Goal: Task Accomplishment & Management: Manage account settings

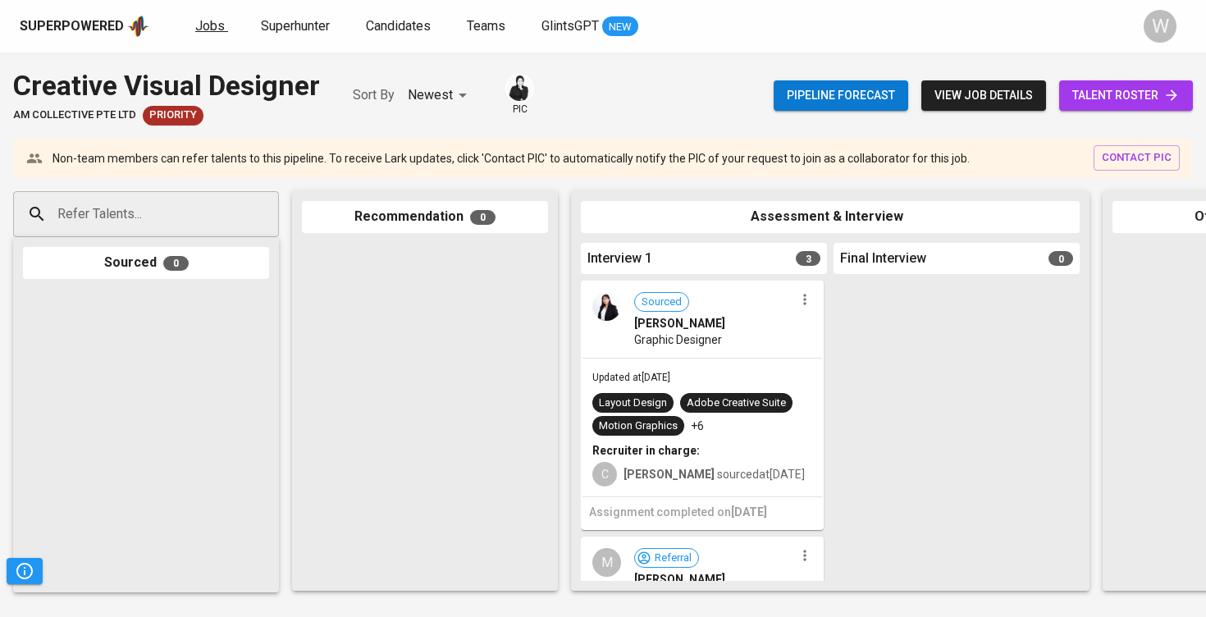
click at [202, 31] on span "Jobs" at bounding box center [210, 26] width 30 height 16
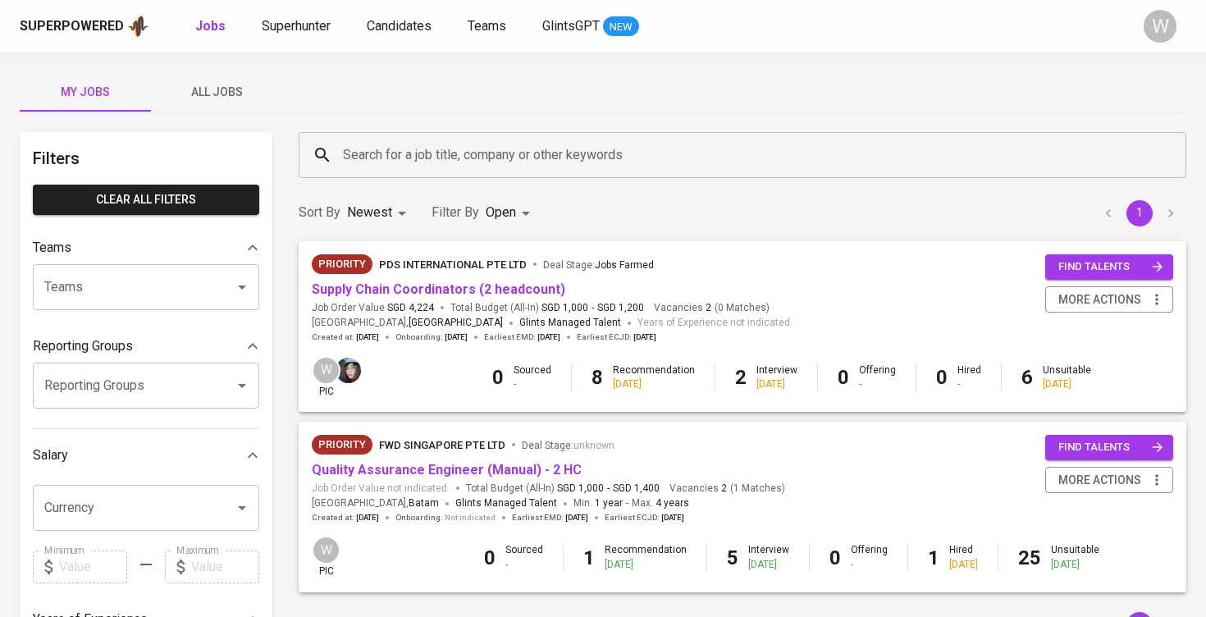
click at [700, 231] on div "Sort By Newest NEWEST Filter By Open OPEN 1" at bounding box center [742, 213] width 907 height 50
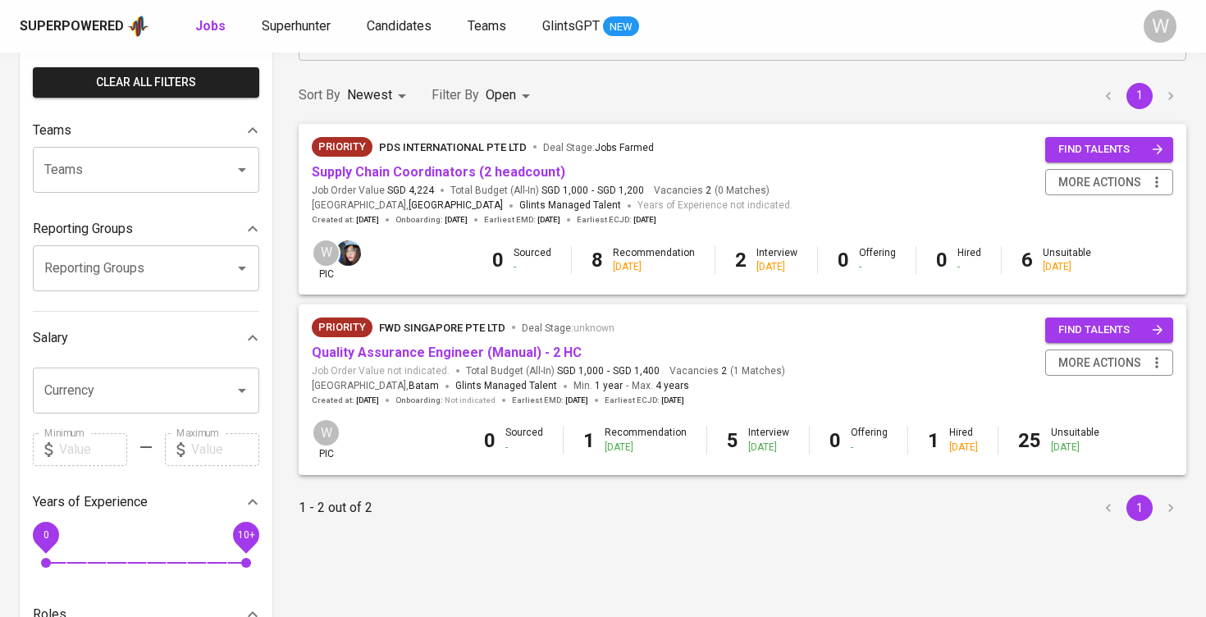
scroll to position [118, 0]
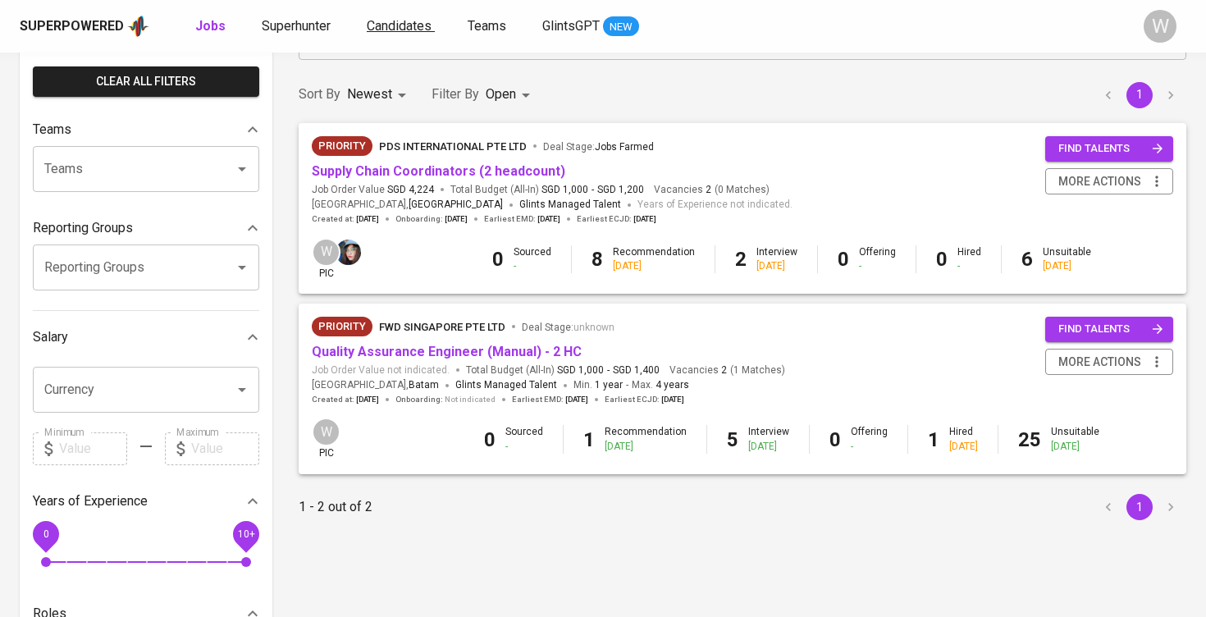
click at [412, 18] on span "Candidates" at bounding box center [399, 26] width 65 height 16
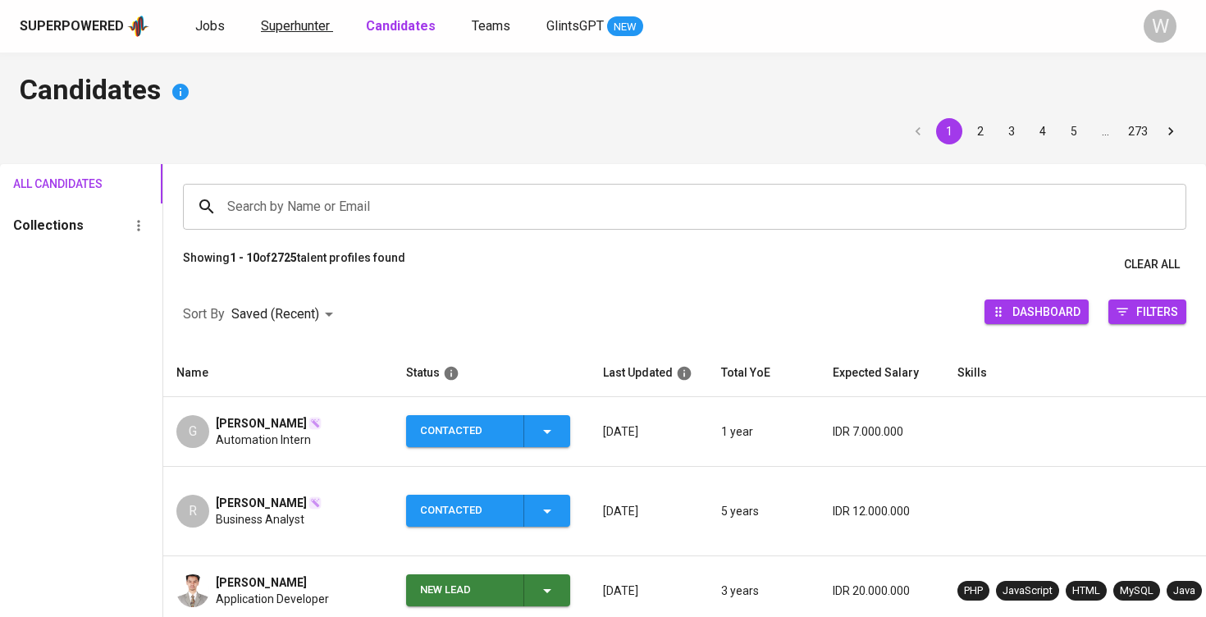
click at [290, 30] on span "Superhunter" at bounding box center [295, 26] width 69 height 16
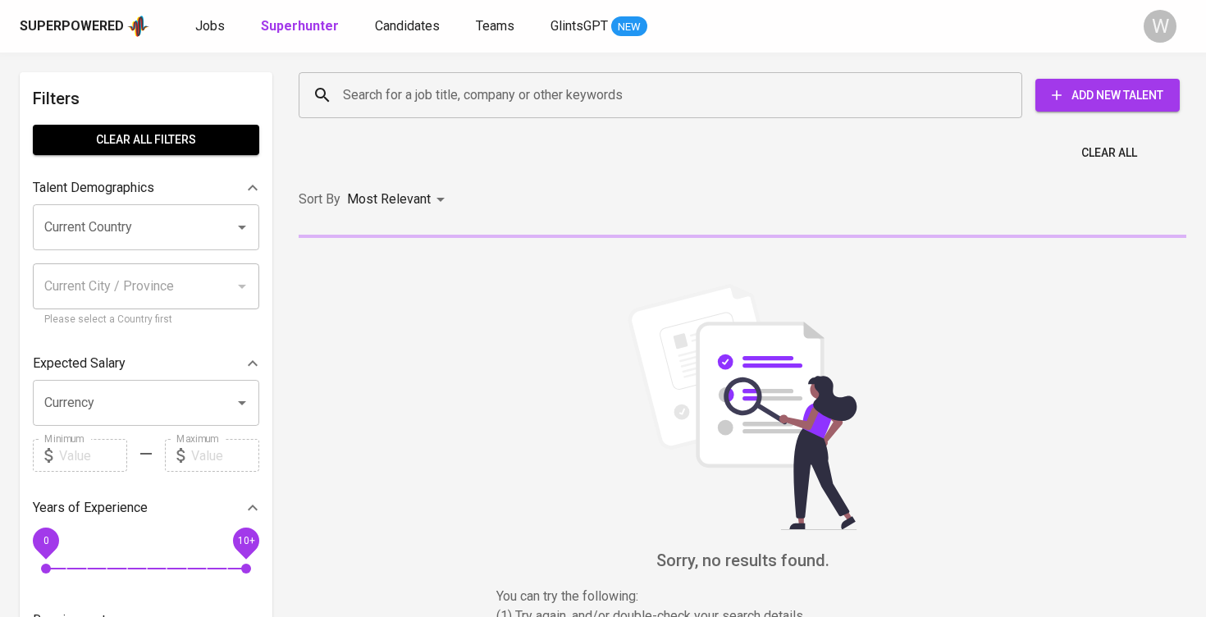
click at [377, 91] on input "Search for a job title, company or other keywords" at bounding box center [664, 95] width 651 height 31
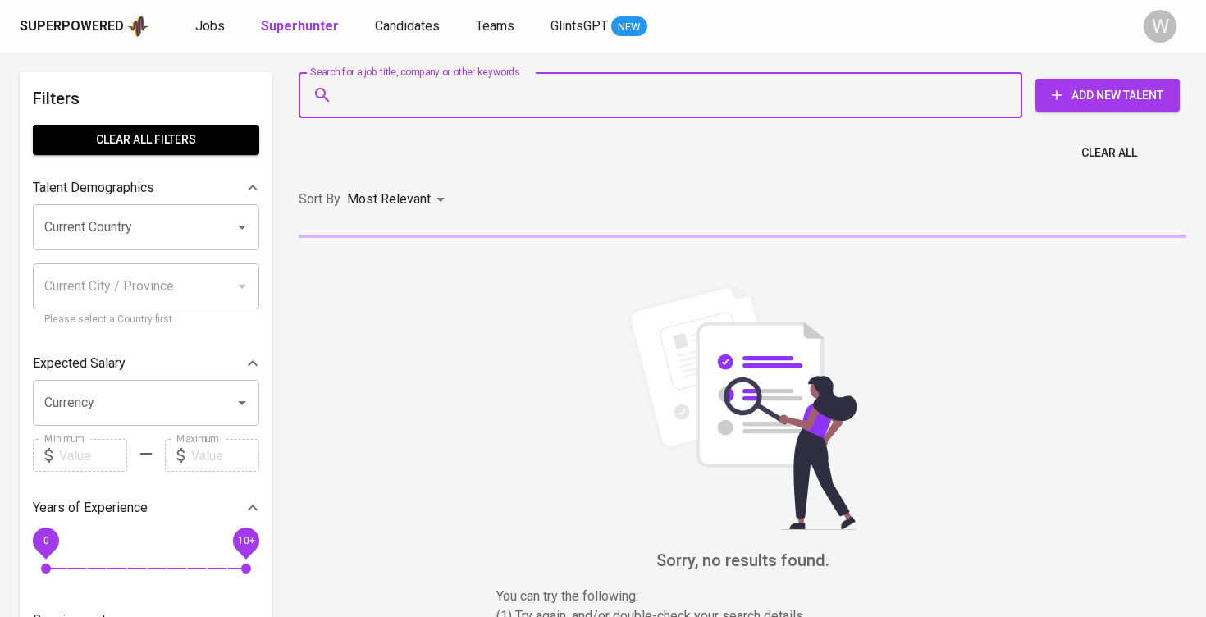
paste input "📧 arisandypratama@gmail.com |"
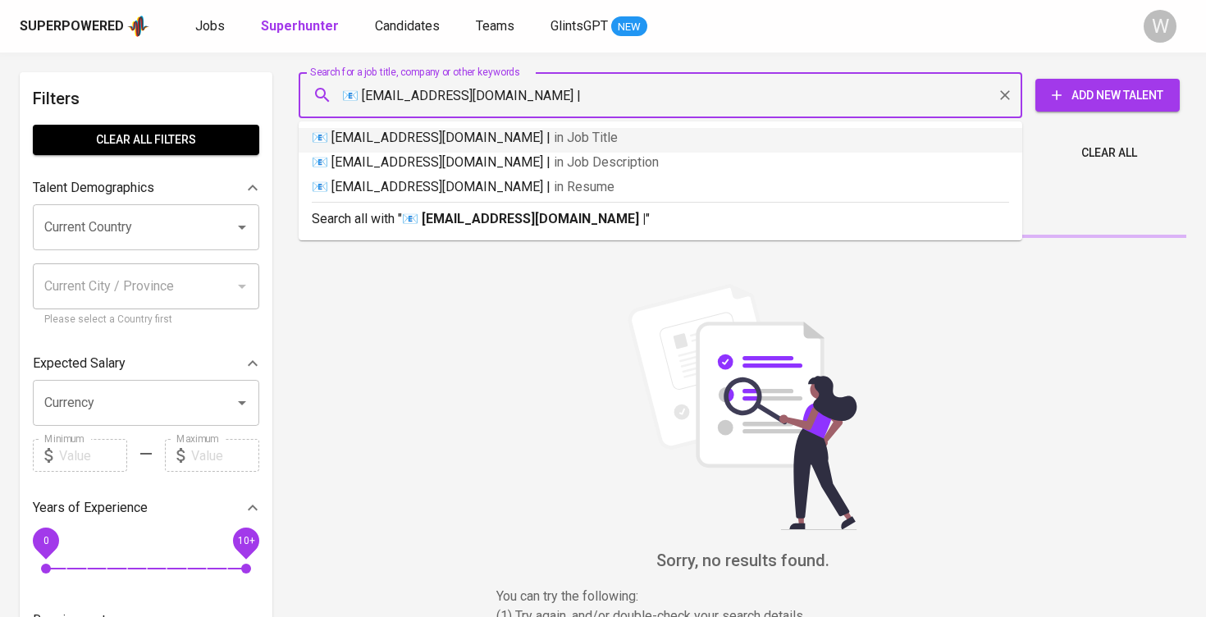
click at [362, 94] on input "📧 arisandypratama@gmail.com |" at bounding box center [664, 95] width 651 height 31
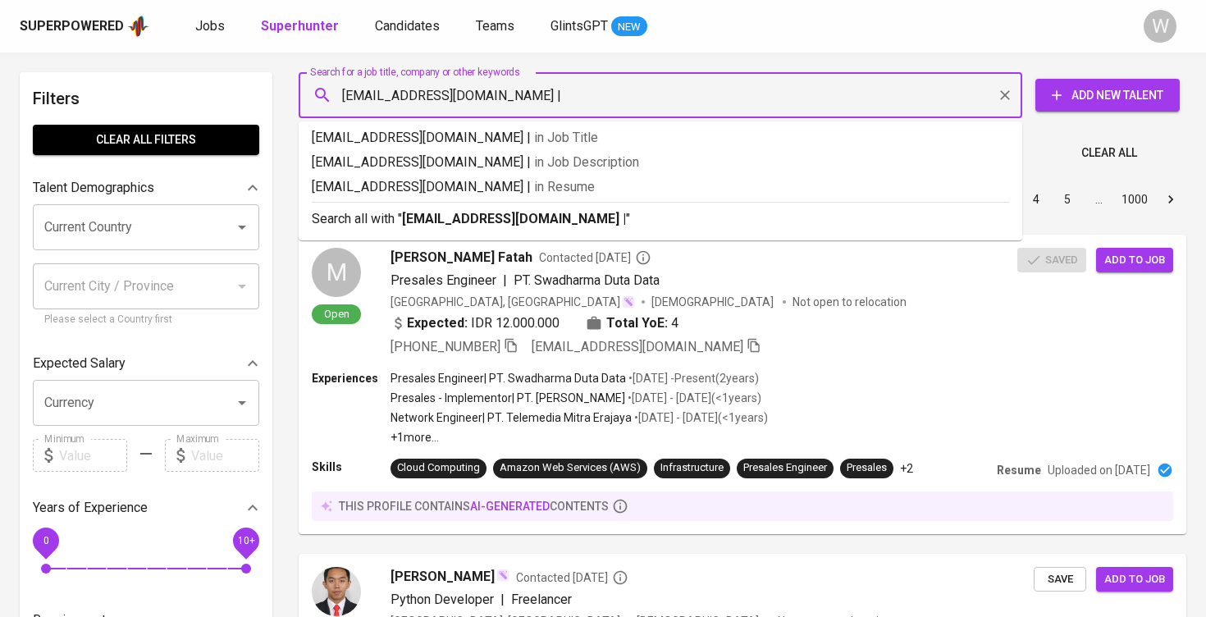
click at [532, 101] on input "arisandypratama@gmail.com |" at bounding box center [664, 95] width 651 height 31
type input "arisandypratama@gmail.com"
click at [513, 219] on b "arisandypratama@gmail.com" at bounding box center [510, 219] width 217 height 16
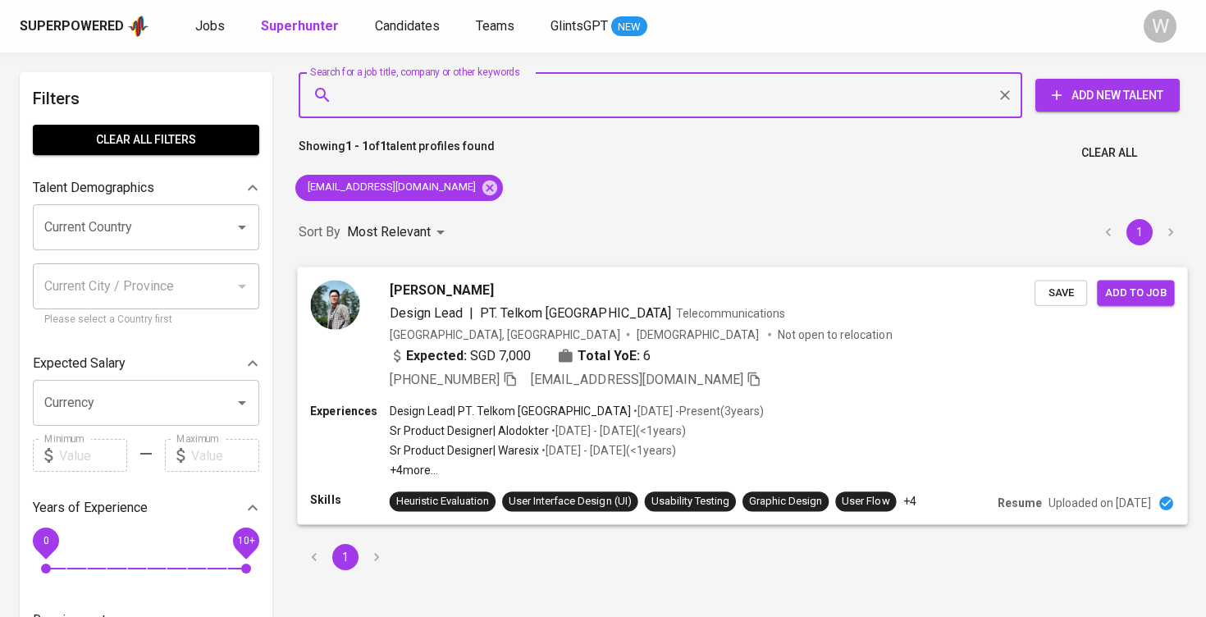
click at [1053, 287] on span "Save" at bounding box center [1061, 292] width 36 height 19
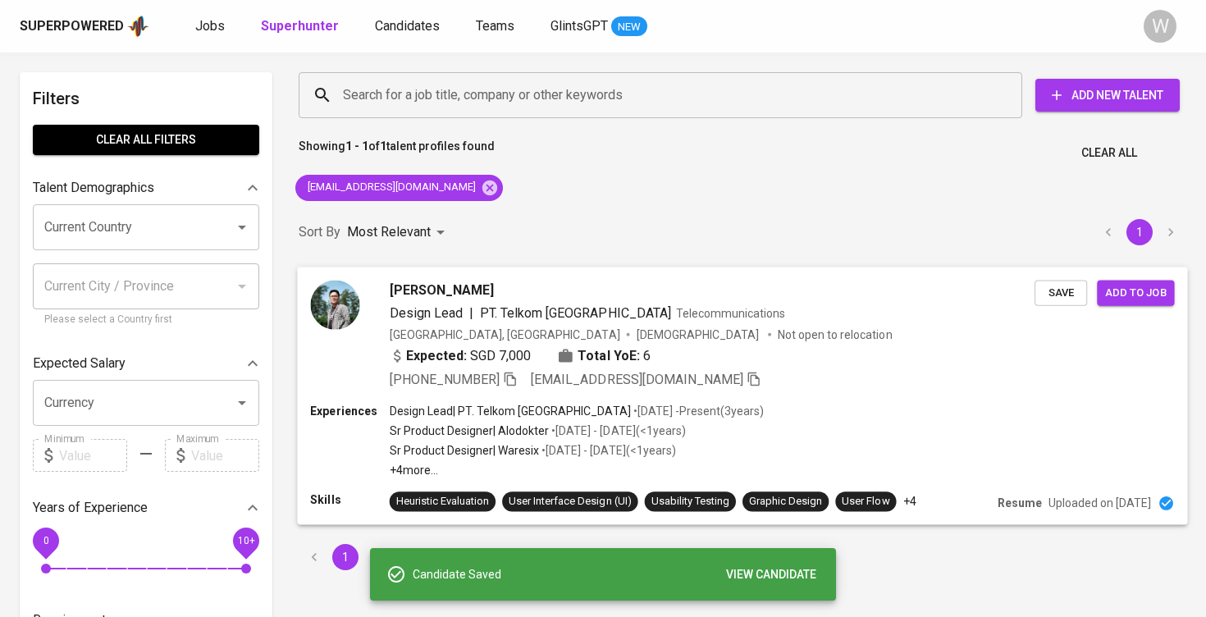
click at [1125, 292] on span "Add to job" at bounding box center [1135, 292] width 61 height 19
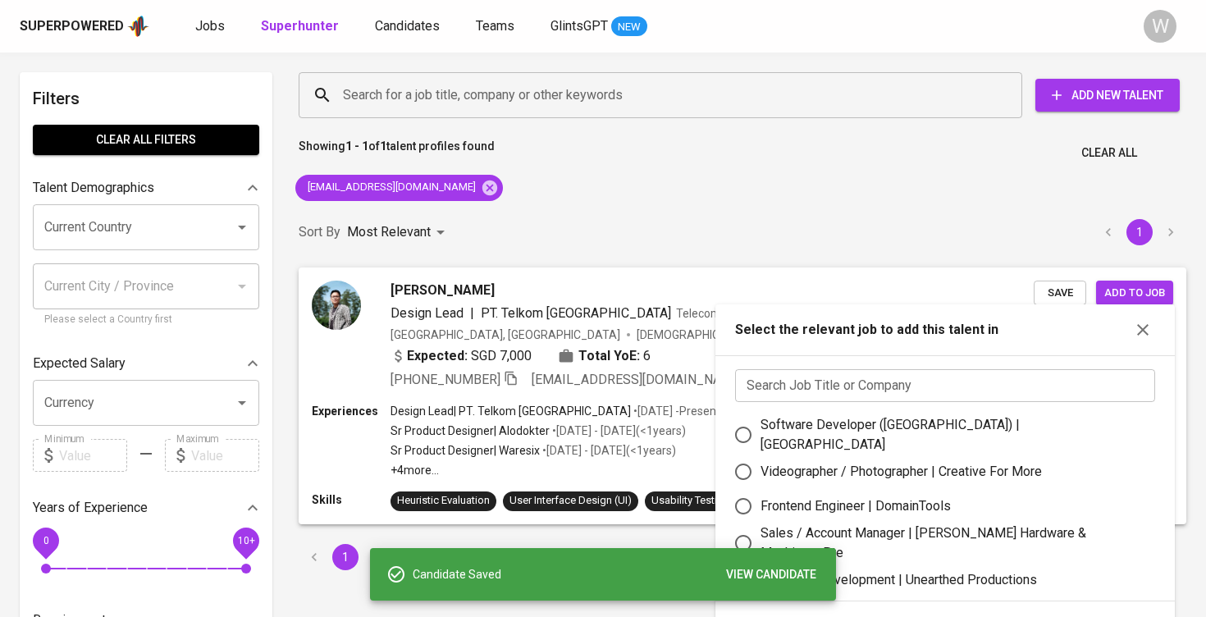
click at [881, 377] on input "text" at bounding box center [945, 385] width 420 height 33
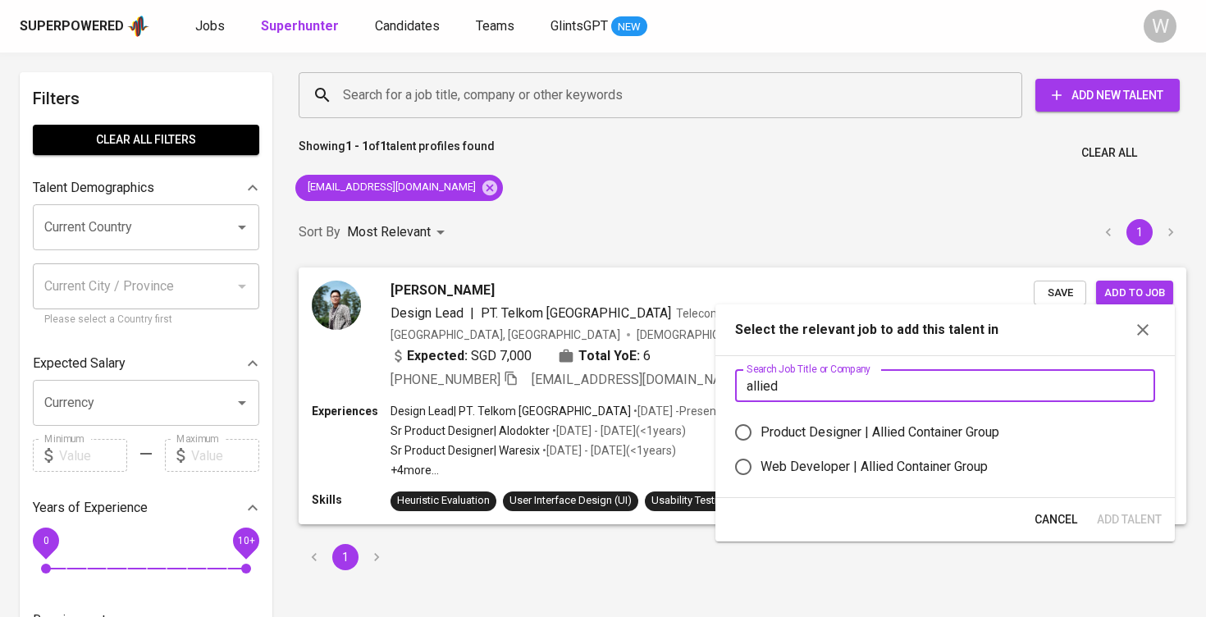
type input "allied"
click at [860, 429] on div "Product Designer | Allied Container Group" at bounding box center [879, 432] width 239 height 20
click at [760, 429] on input "Product Designer | Allied Container Group" at bounding box center [743, 432] width 34 height 34
radio input "true"
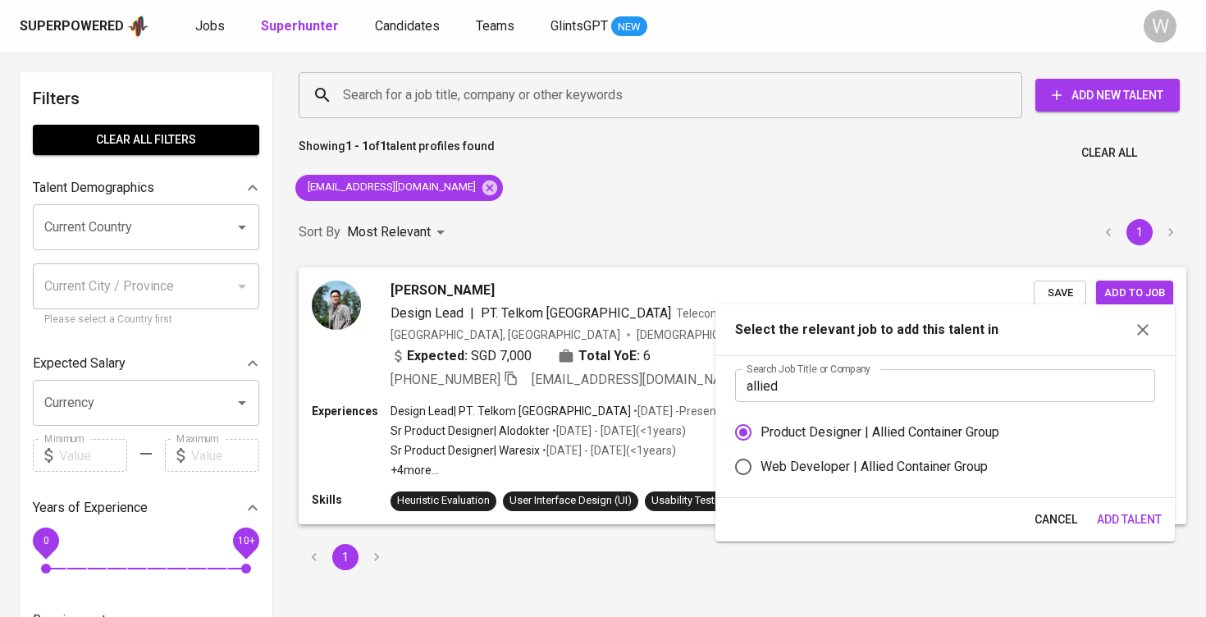
click at [1121, 523] on span "Add Talent" at bounding box center [1129, 519] width 65 height 21
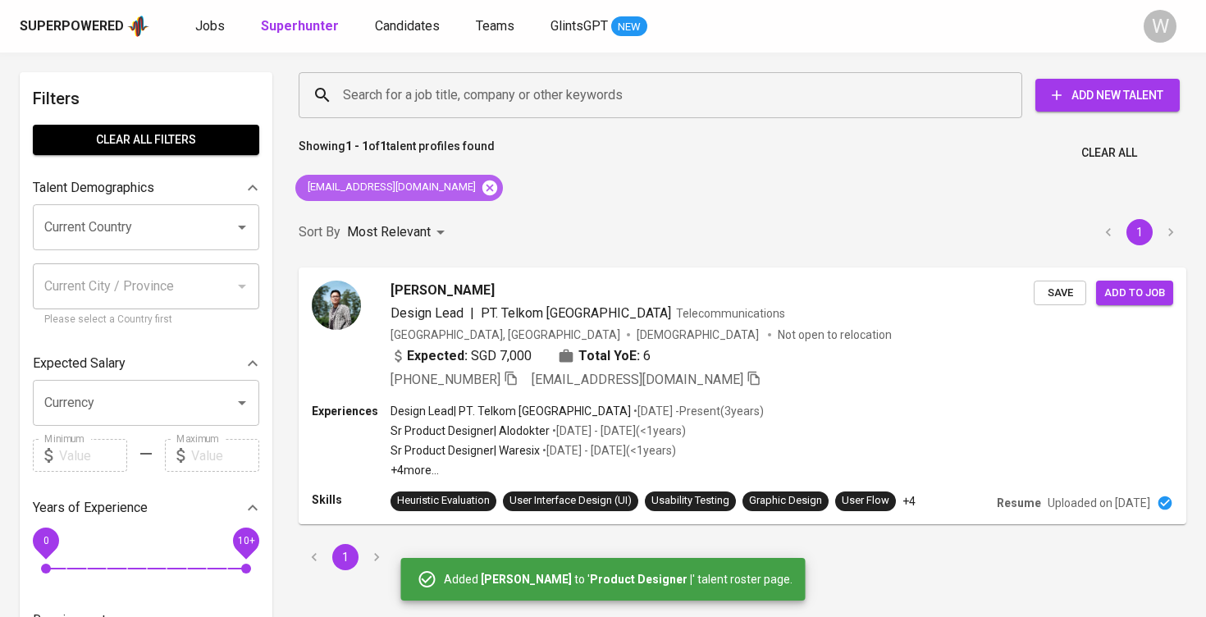
click at [481, 189] on icon at bounding box center [490, 188] width 18 height 18
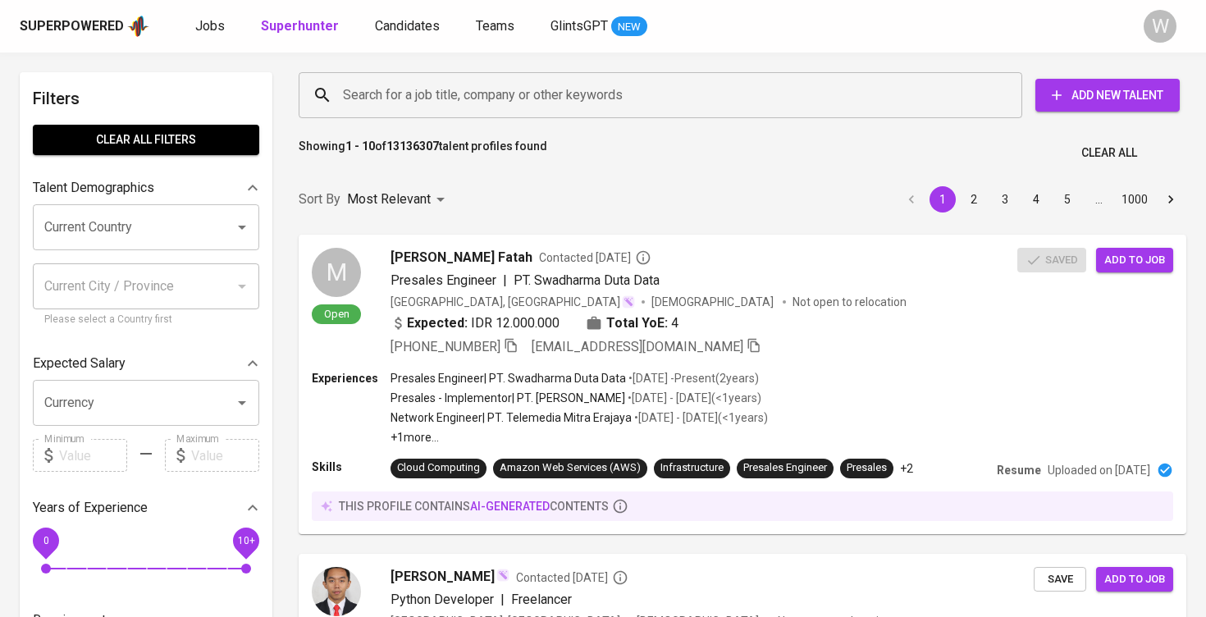
click at [457, 102] on input "Search for a job title, company or other keywords" at bounding box center [664, 95] width 651 height 31
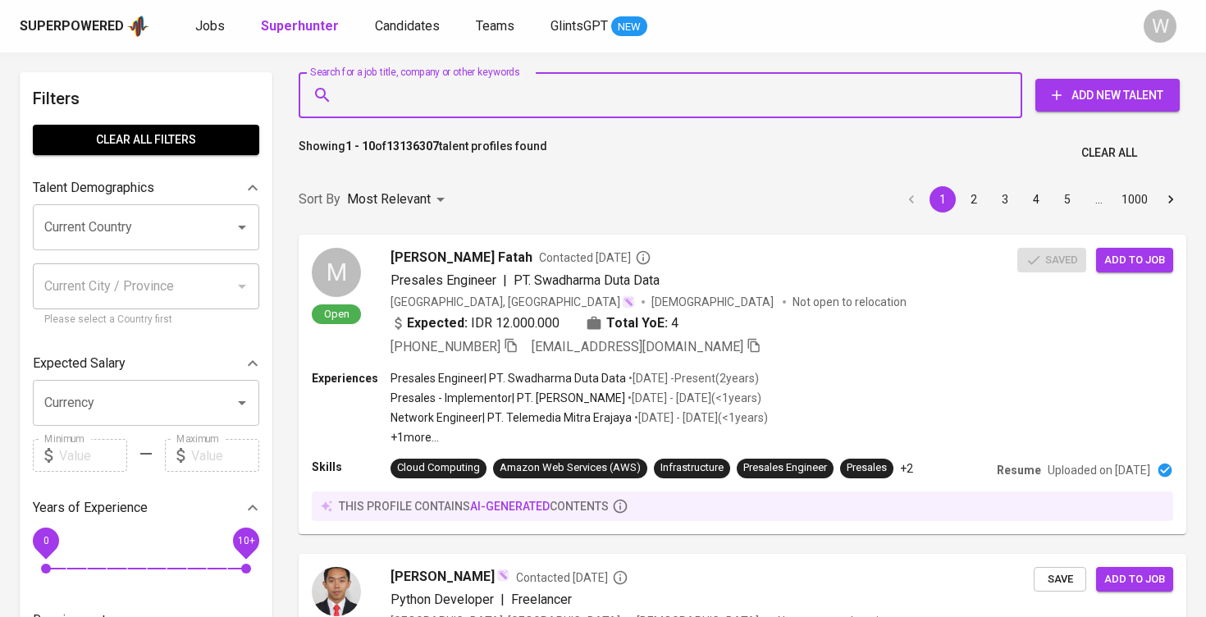
paste input "jacqlynliusdya@gmail.com"
type input "jacqlynliusdya@gmail.com"
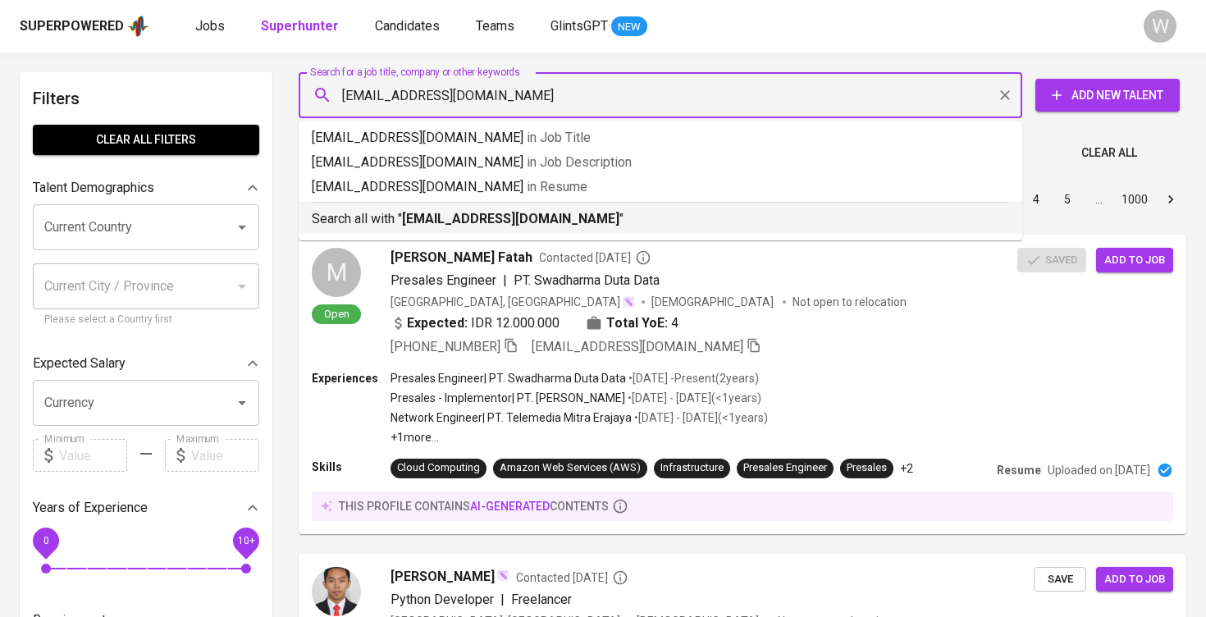
click at [492, 207] on div "Search all with " jacqlynliusdya@gmail.com "" at bounding box center [660, 215] width 697 height 27
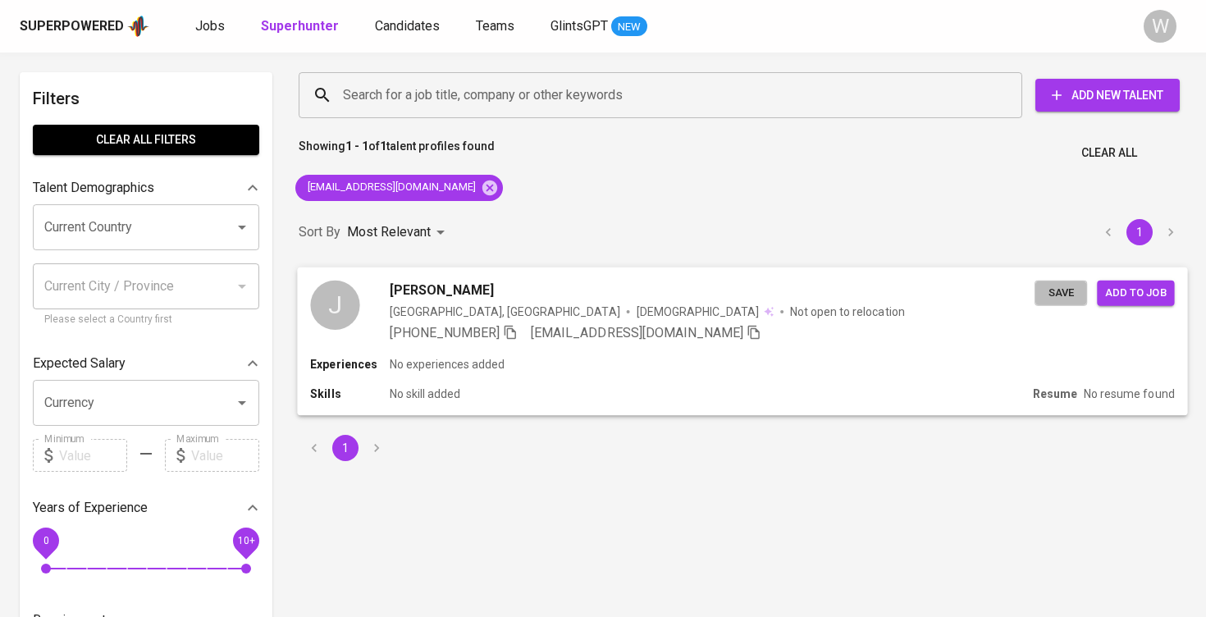
click at [1064, 294] on span "Save" at bounding box center [1061, 292] width 36 height 19
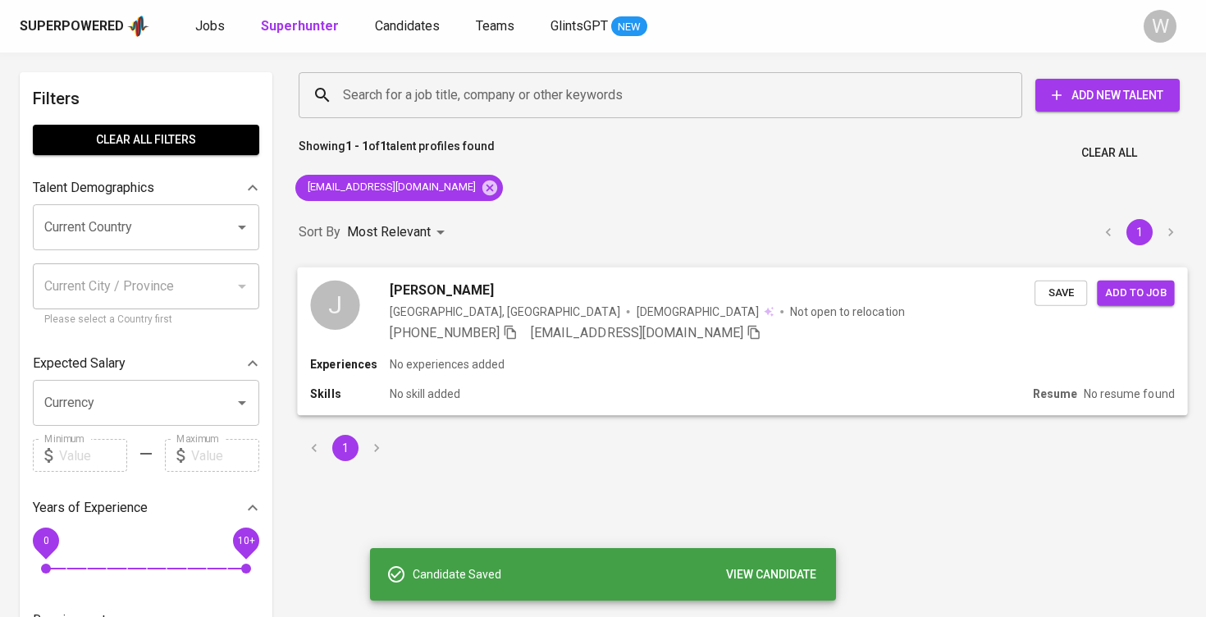
click at [1148, 294] on span "Add to job" at bounding box center [1135, 292] width 61 height 19
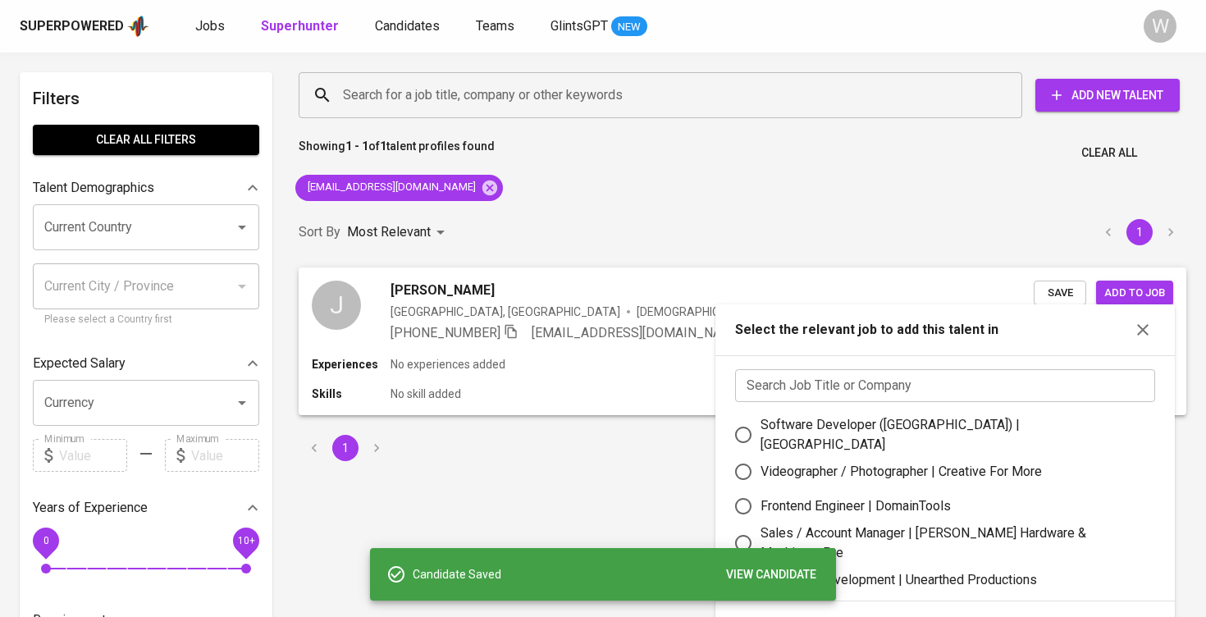
click at [897, 399] on input "text" at bounding box center [945, 385] width 420 height 33
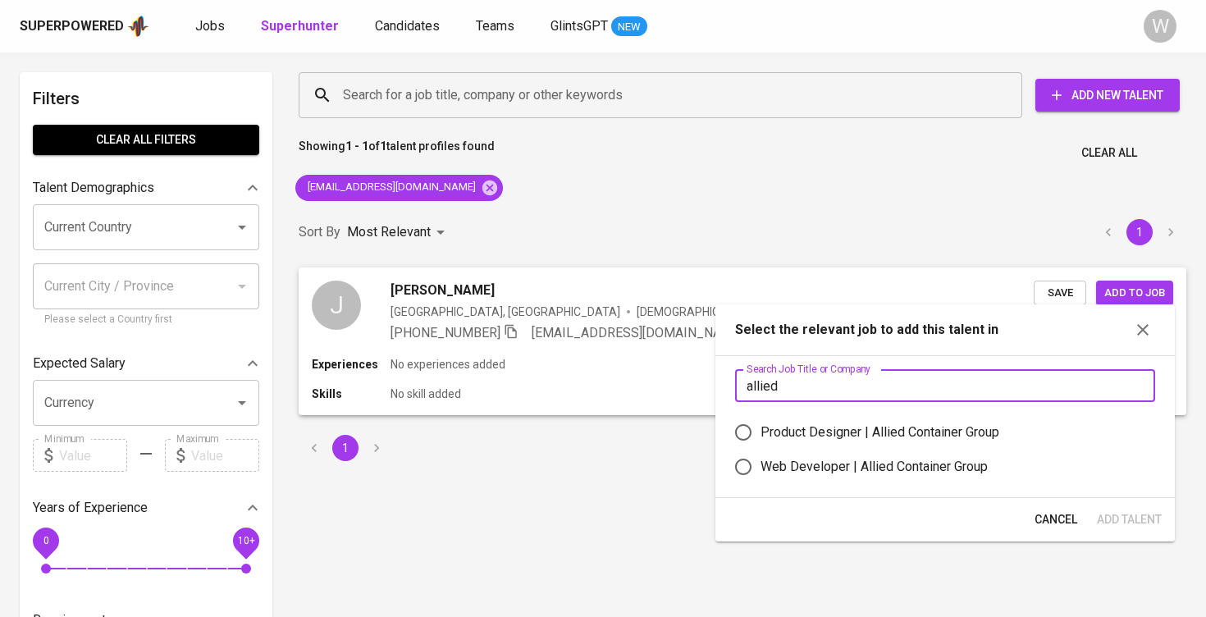
type input "allied"
click at [862, 436] on div "Product Designer | Allied Container Group" at bounding box center [879, 432] width 239 height 20
click at [760, 436] on input "Product Designer | Allied Container Group" at bounding box center [743, 432] width 34 height 34
radio input "true"
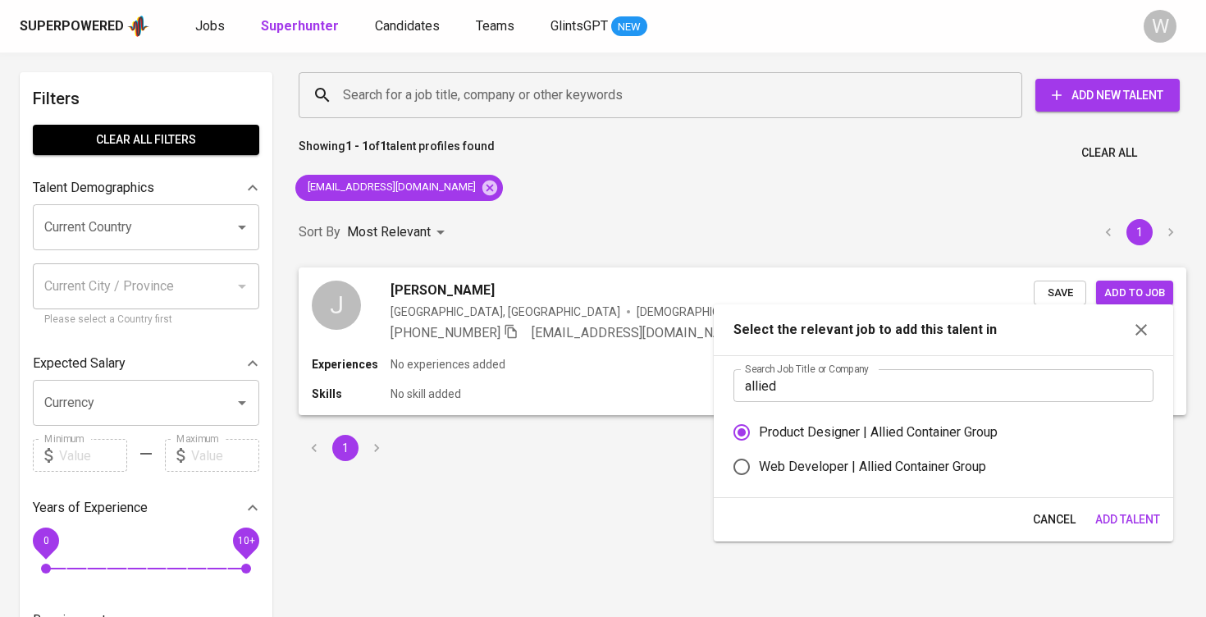
click at [1113, 527] on span "Add Talent" at bounding box center [1127, 519] width 65 height 21
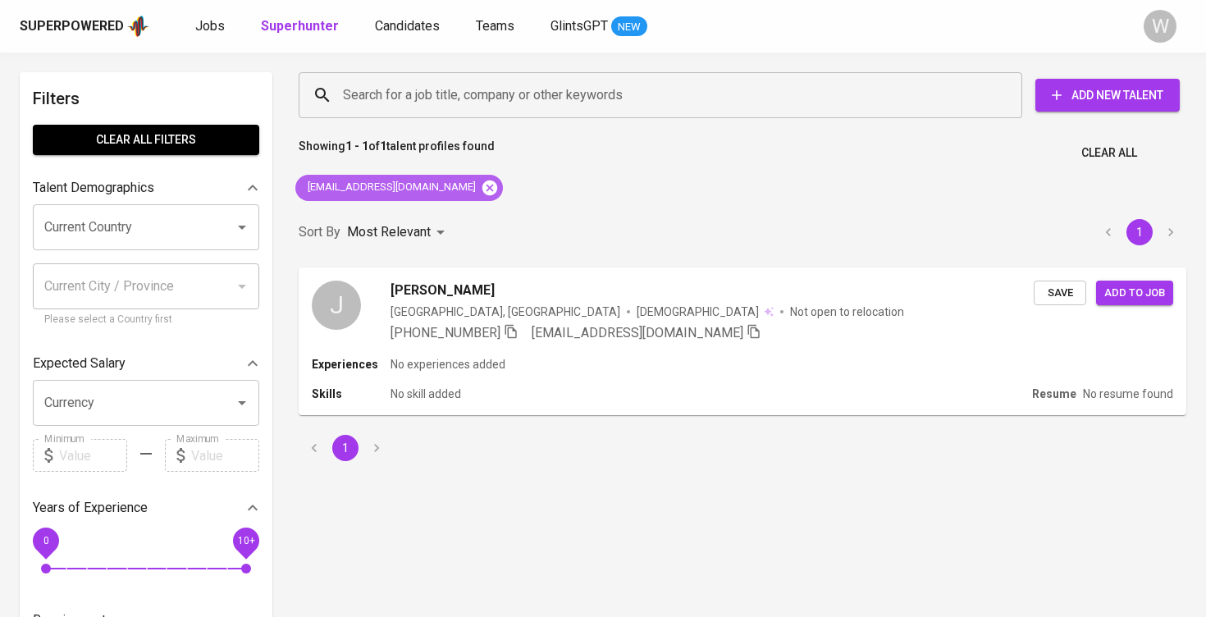
click at [482, 185] on icon at bounding box center [489, 187] width 15 height 15
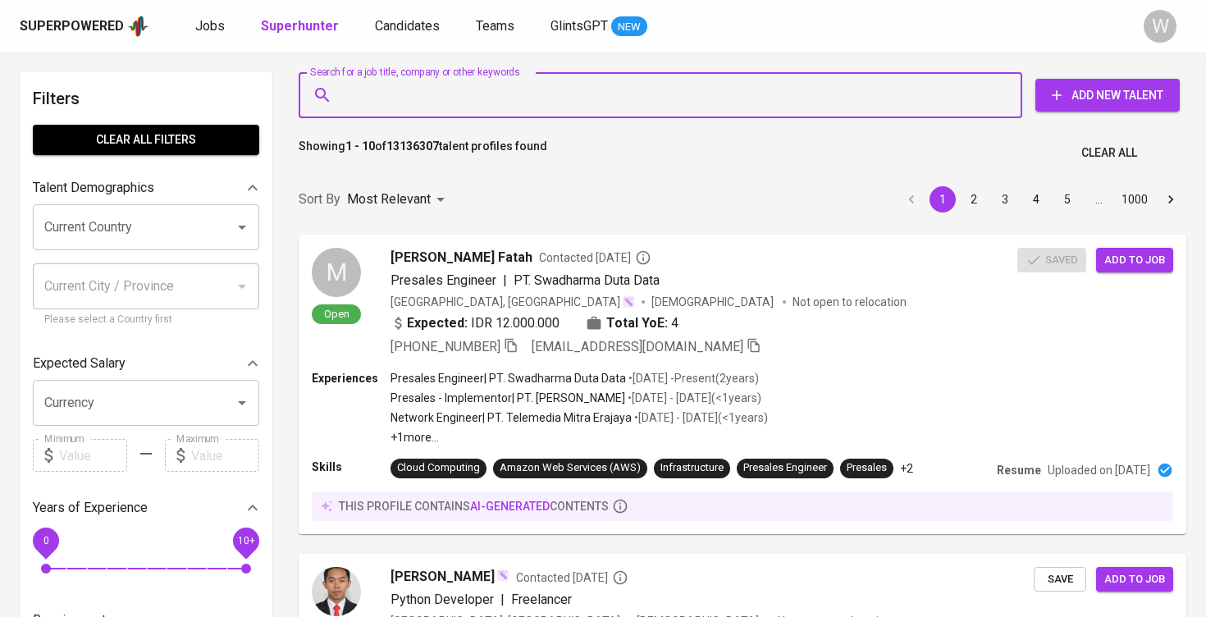
click at [455, 84] on input "Search for a job title, company or other keywords" at bounding box center [664, 95] width 651 height 31
paste input "hellofarhandy@gmail.com"
type input "[EMAIL_ADDRESS][DOMAIN_NAME]"
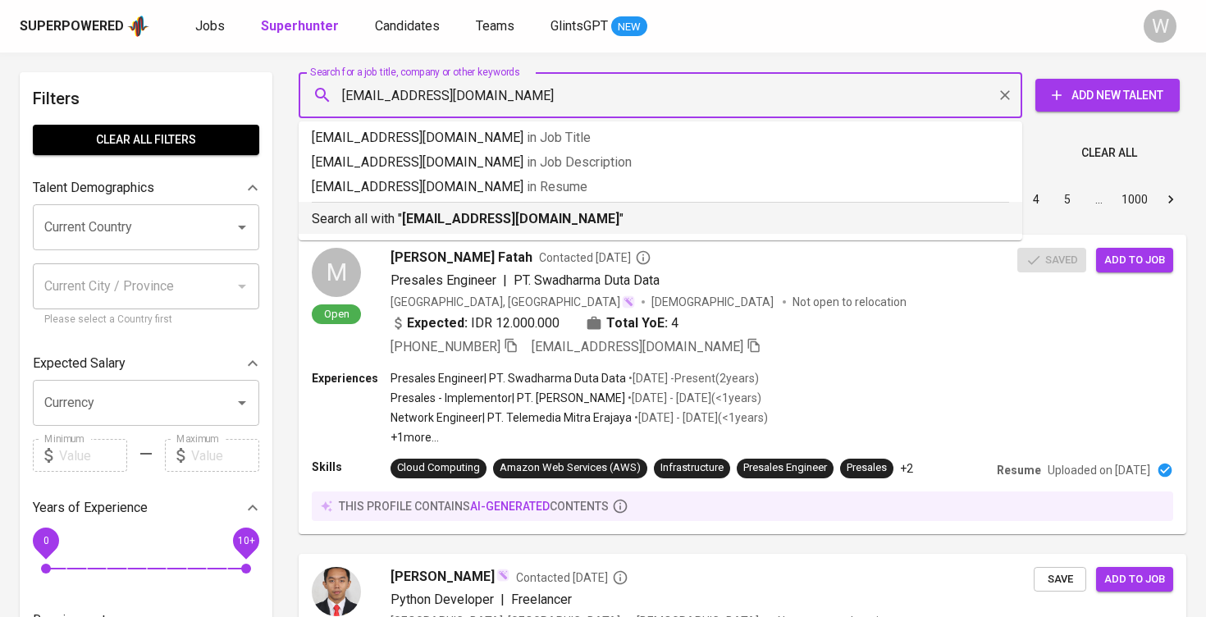
click at [496, 212] on b "[EMAIL_ADDRESS][DOMAIN_NAME]" at bounding box center [510, 219] width 217 height 16
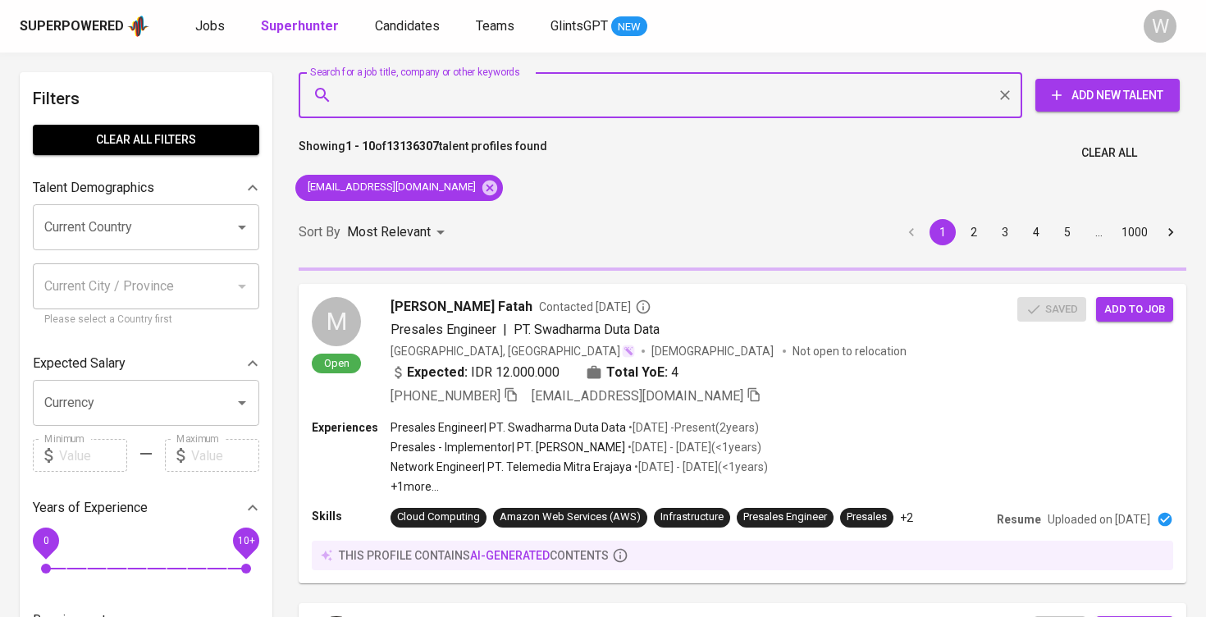
click at [498, 228] on div "Sort By Most Relevant MOST_RELEVANT 1 2 3 4 5 … 1000" at bounding box center [742, 233] width 907 height 50
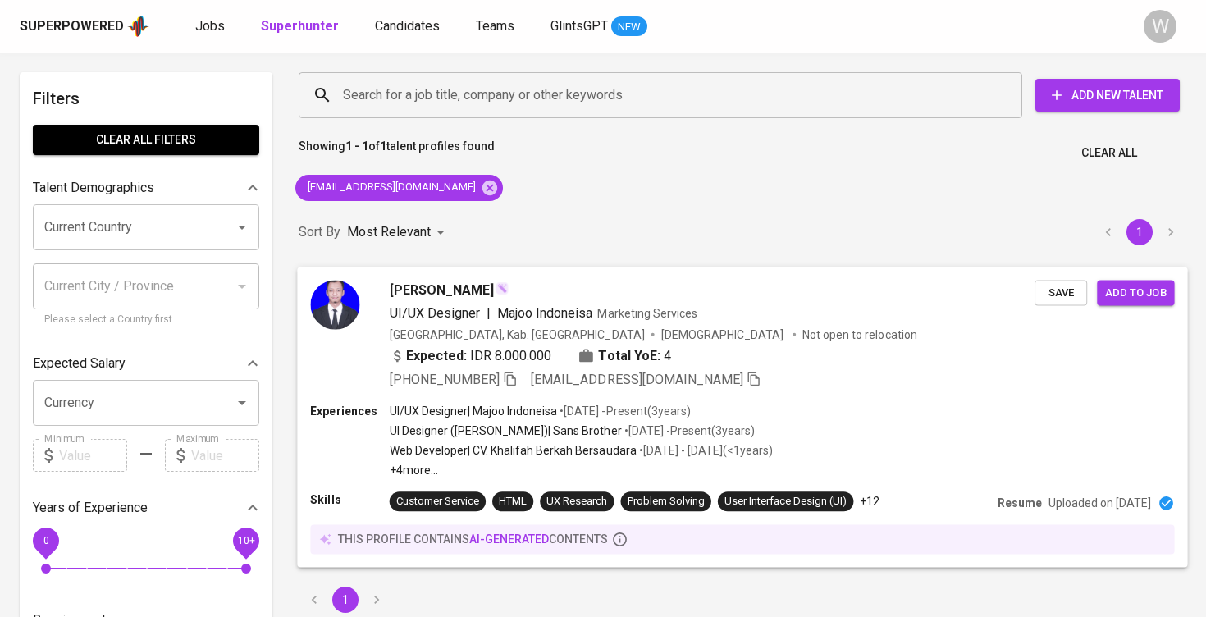
click at [1061, 291] on span "Save" at bounding box center [1061, 292] width 36 height 19
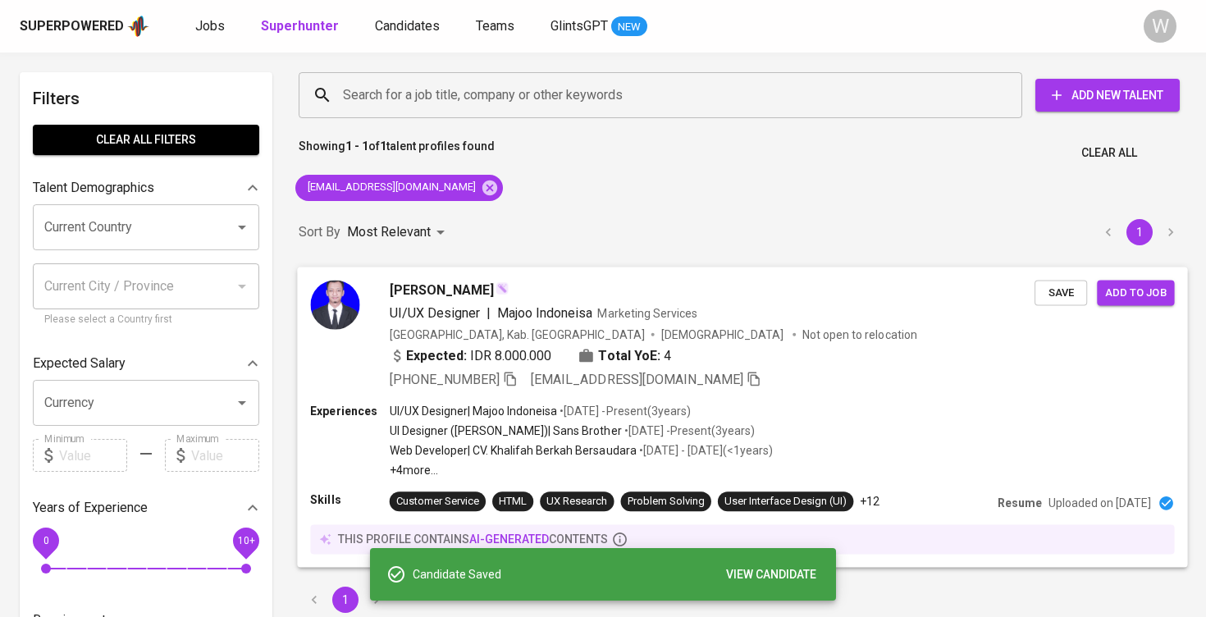
click at [1138, 299] on span "Add to job" at bounding box center [1135, 292] width 61 height 19
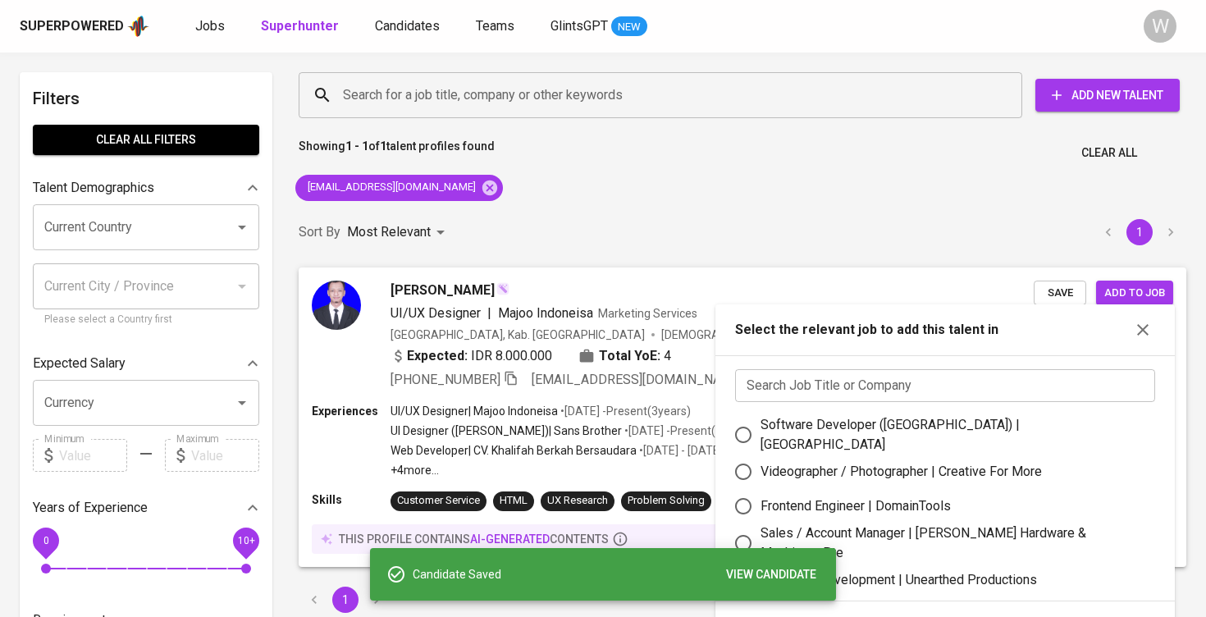
click at [920, 357] on div "Search Job Title or Company Search Job Title or Company Software Developer (Jav…" at bounding box center [944, 478] width 459 height 246
click at [911, 370] on input "text" at bounding box center [945, 385] width 420 height 33
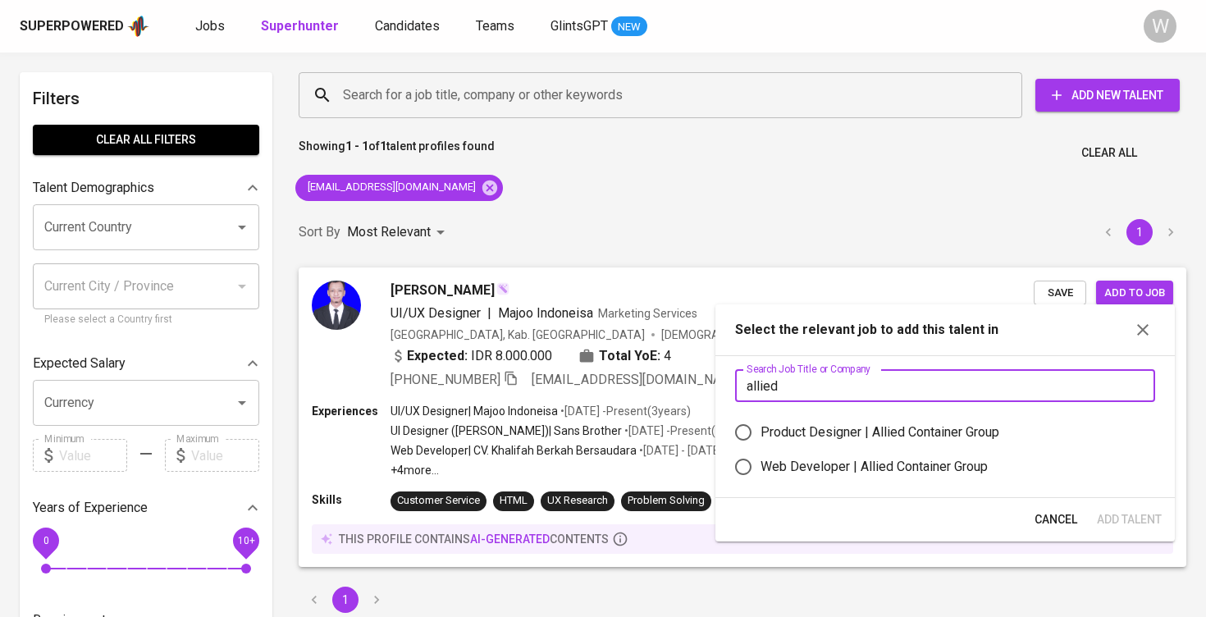
type input "allied"
click at [856, 439] on div "Product Designer | Allied Container Group" at bounding box center [879, 432] width 239 height 20
click at [760, 439] on input "Product Designer | Allied Container Group" at bounding box center [743, 432] width 34 height 34
radio input "true"
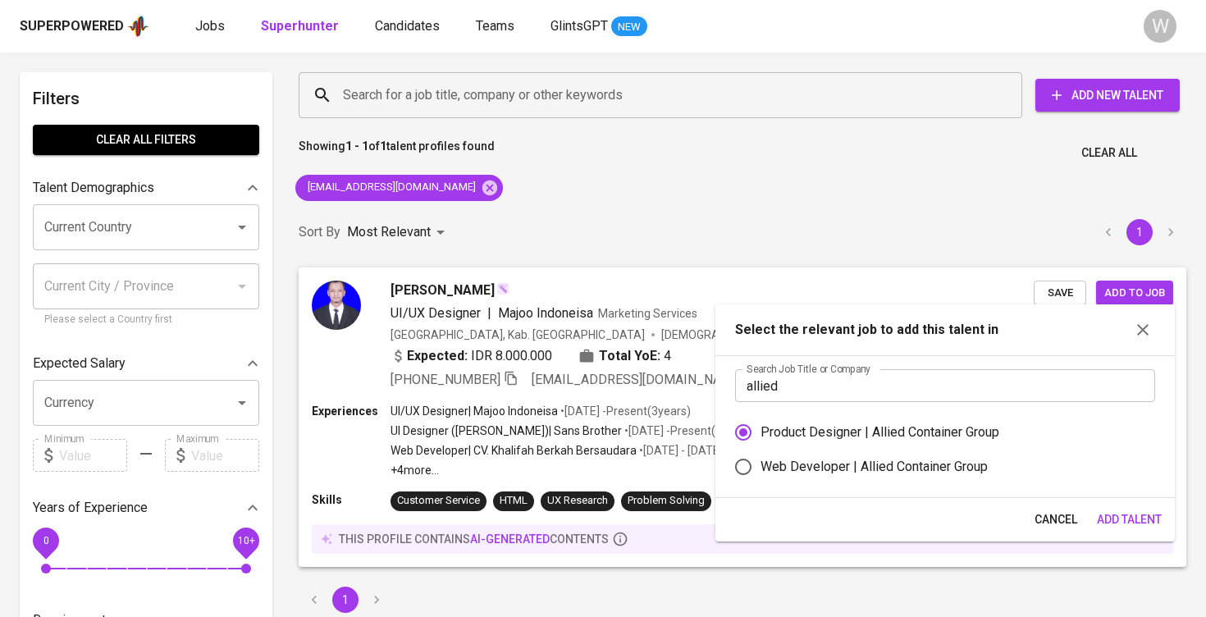
click at [1098, 522] on span "Add Talent" at bounding box center [1129, 519] width 65 height 21
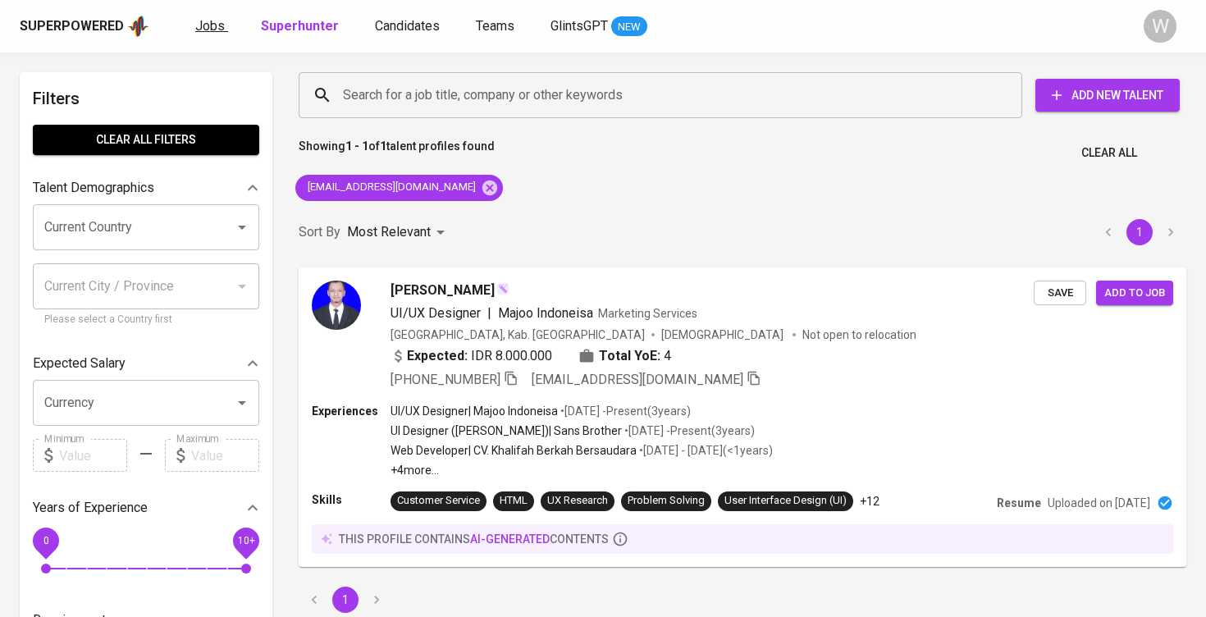
click at [201, 31] on span "Jobs" at bounding box center [210, 26] width 30 height 16
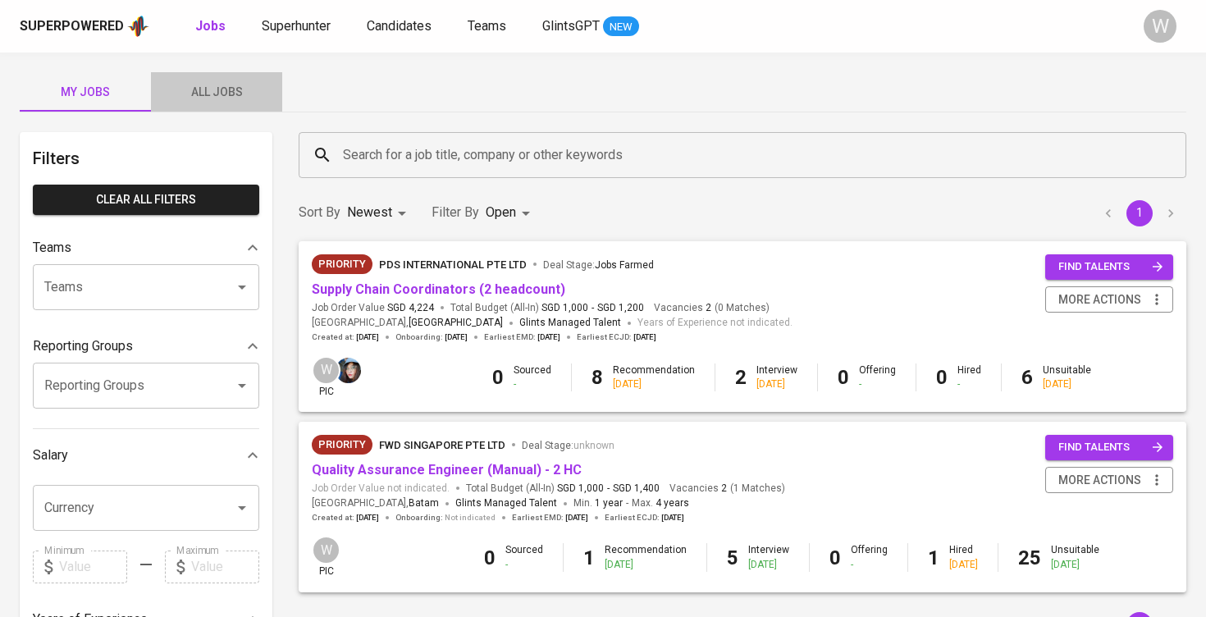
click at [235, 103] on button "All Jobs" at bounding box center [216, 91] width 131 height 39
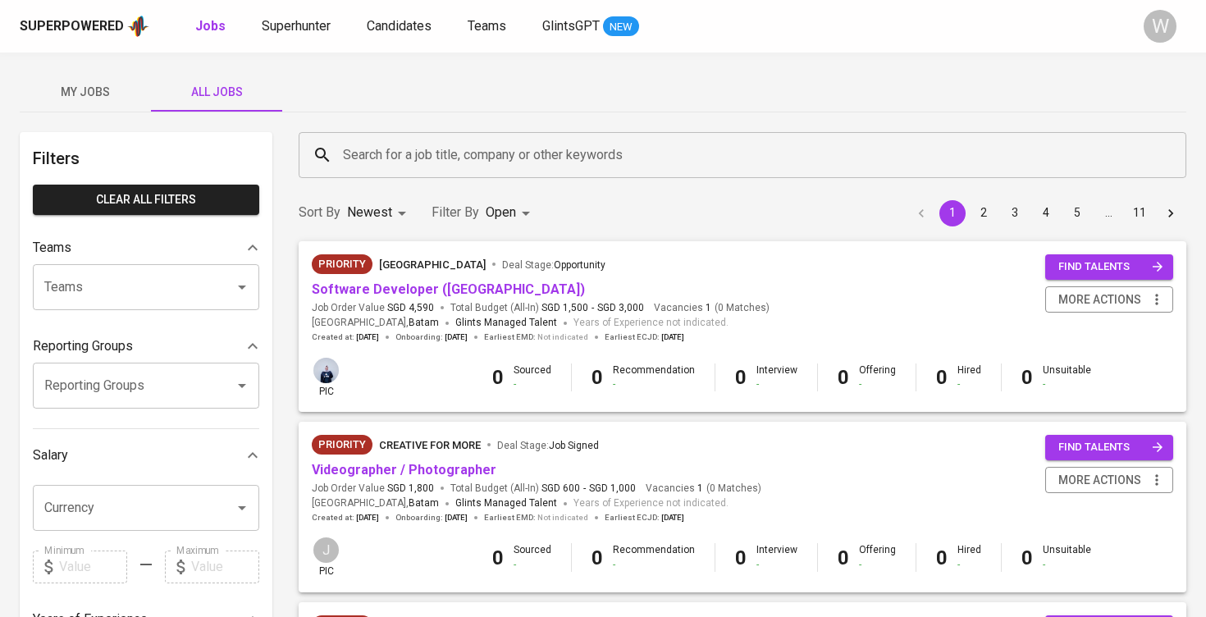
click at [383, 150] on input "Search for a job title, company or other keywords" at bounding box center [746, 154] width 815 height 31
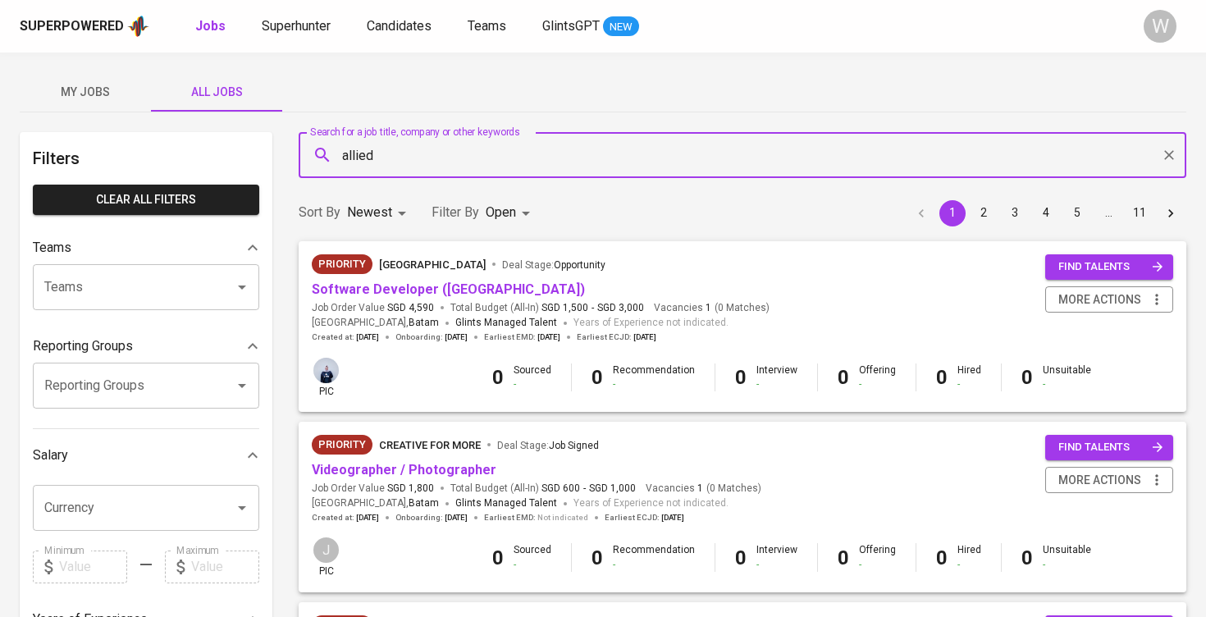
type input "allied"
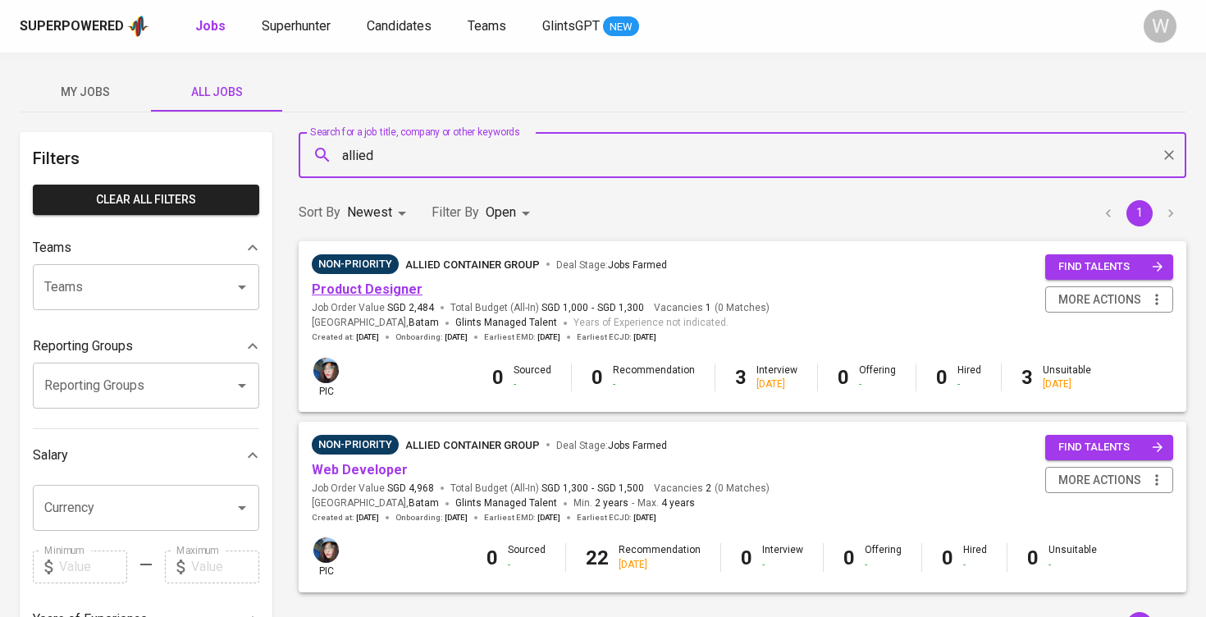
click at [358, 294] on link "Product Designer" at bounding box center [367, 289] width 111 height 16
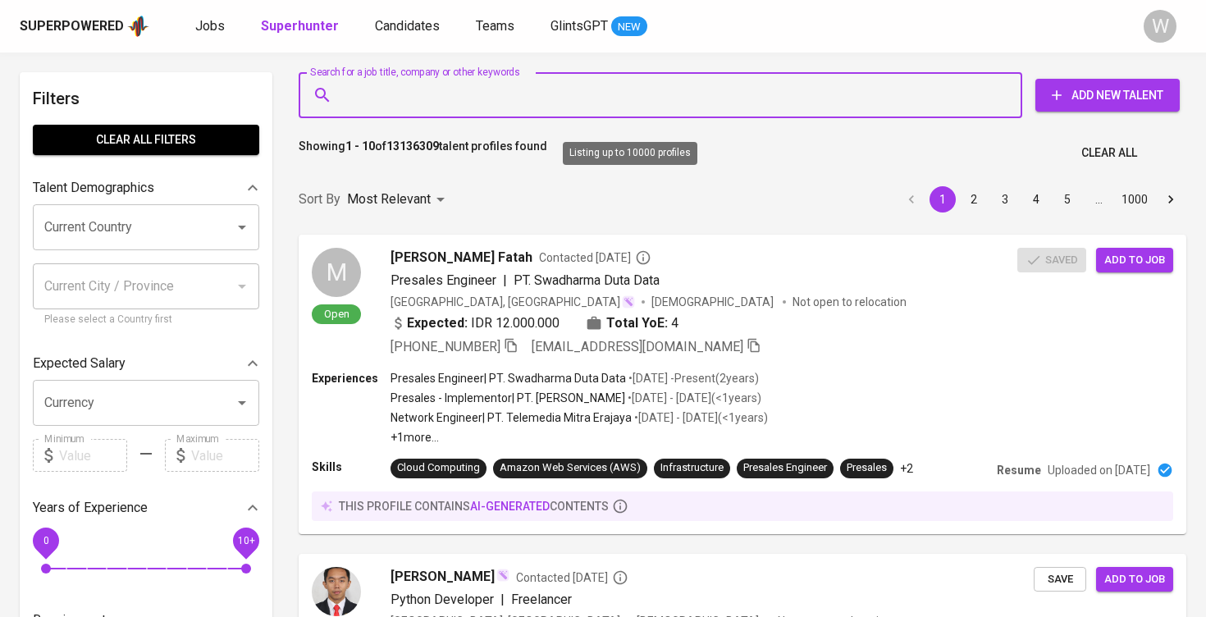
paste input "[EMAIL_ADDRESS]."
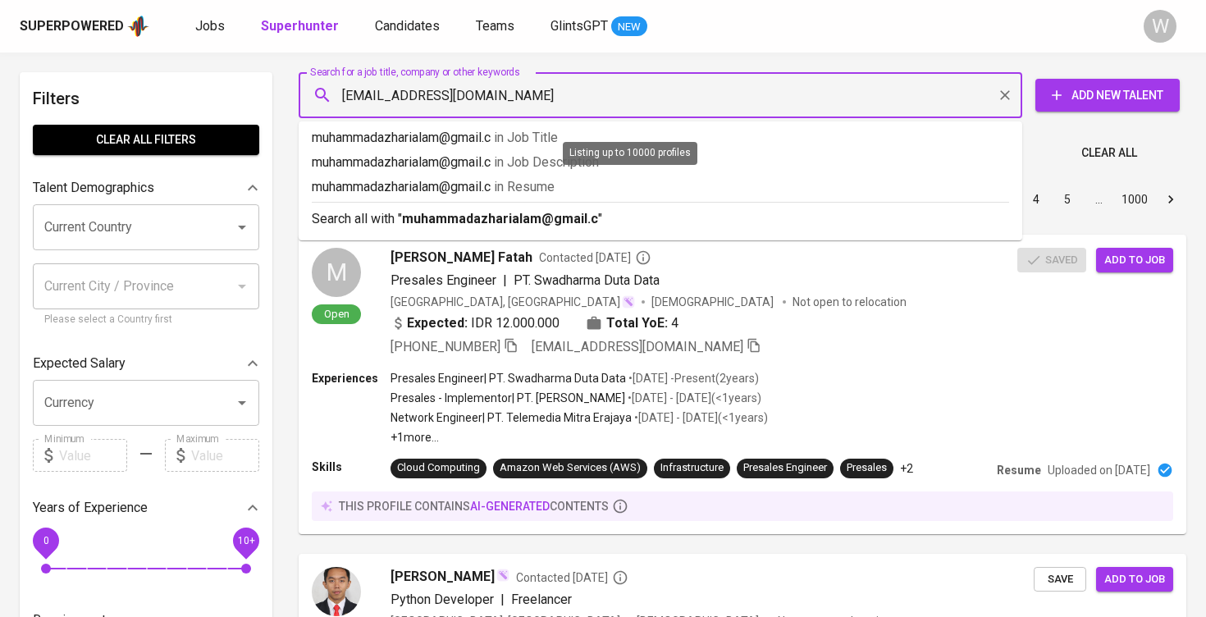
type input "[EMAIL_ADDRESS][DOMAIN_NAME]"
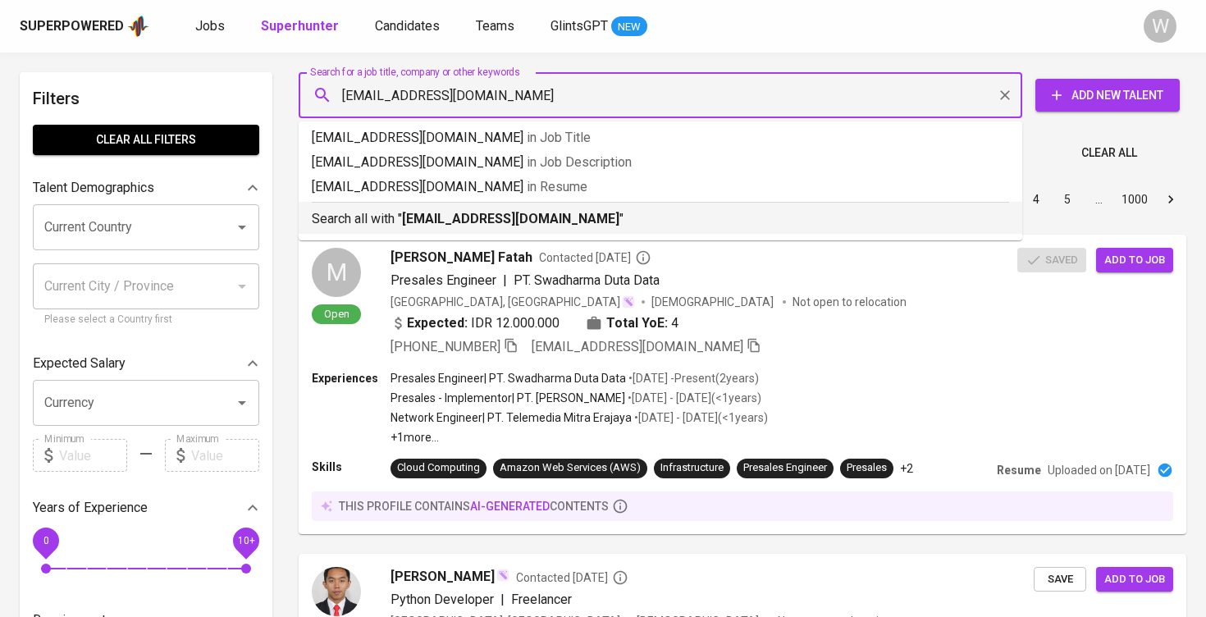
click at [463, 223] on b "[EMAIL_ADDRESS][DOMAIN_NAME]" at bounding box center [510, 219] width 217 height 16
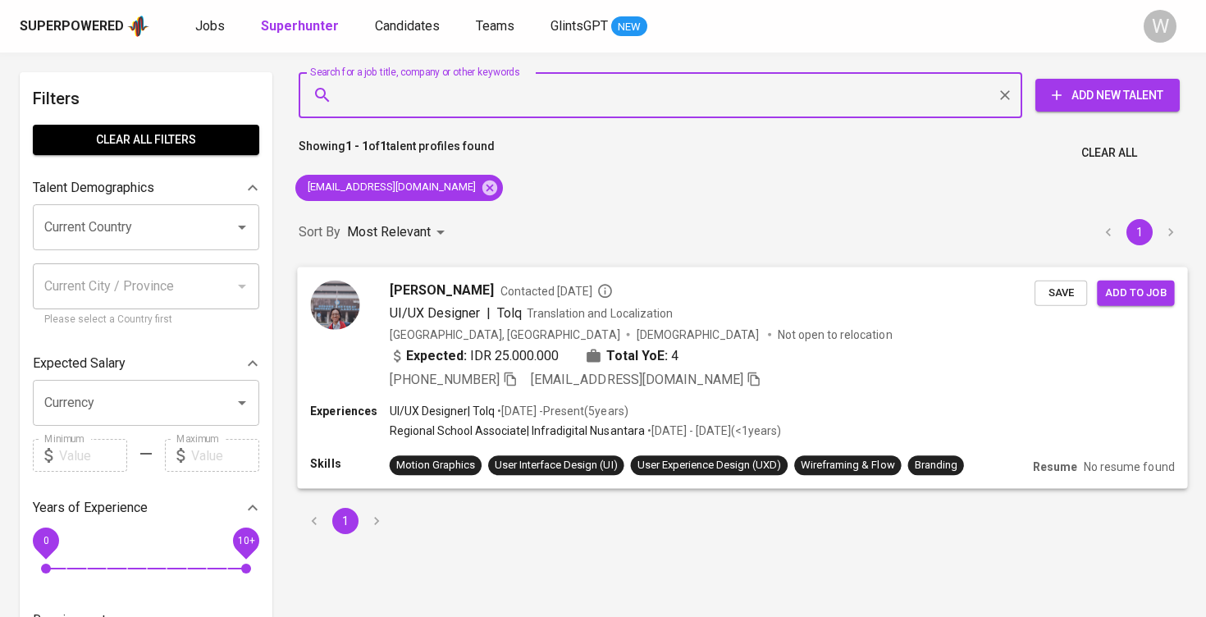
click at [1044, 291] on span "Save" at bounding box center [1061, 292] width 36 height 19
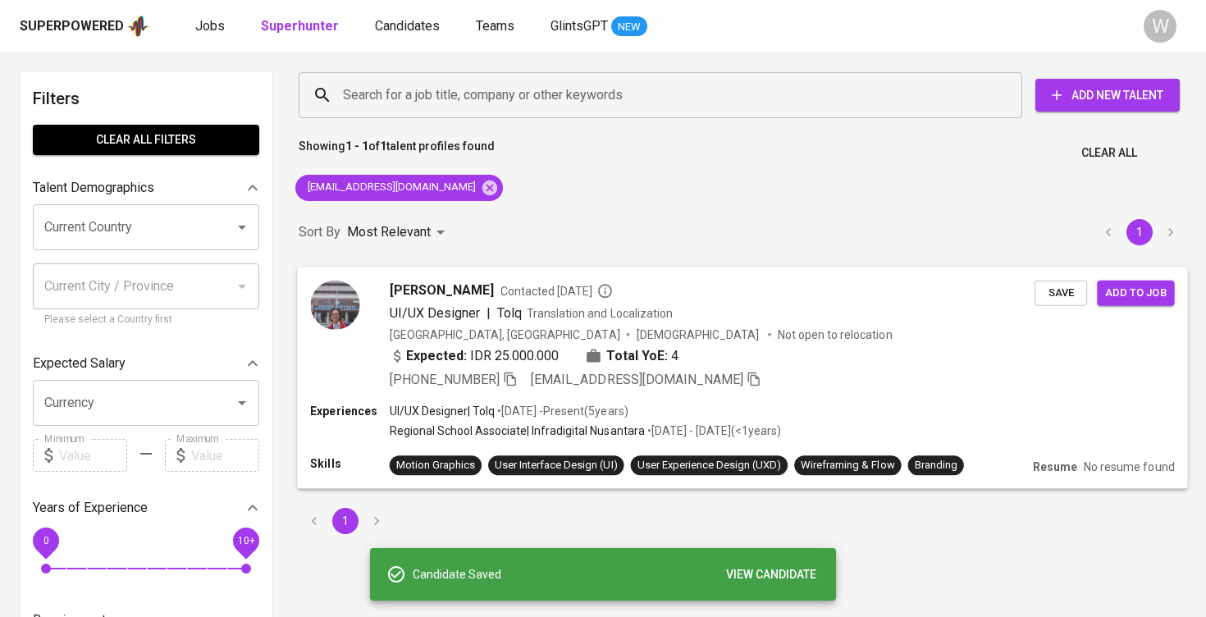
click at [1155, 288] on span "Add to job" at bounding box center [1135, 292] width 61 height 19
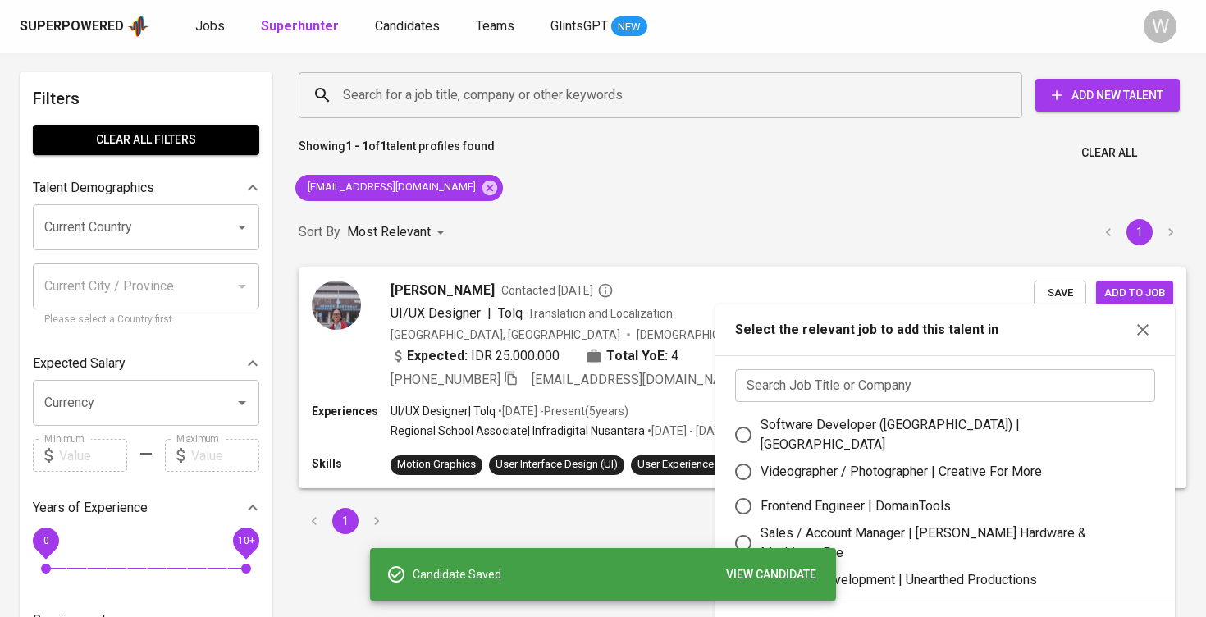
click at [918, 383] on input "text" at bounding box center [945, 385] width 420 height 33
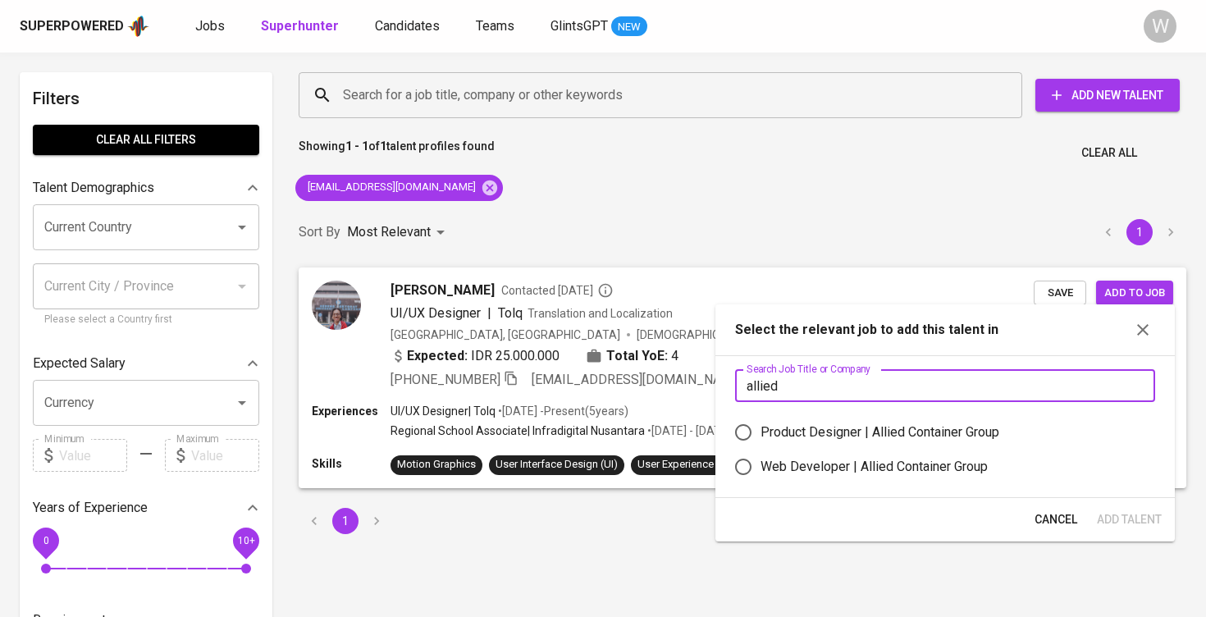
type input "allied"
click at [874, 427] on div "Product Designer | Allied Container Group" at bounding box center [879, 432] width 239 height 20
click at [760, 427] on input "Product Designer | Allied Container Group" at bounding box center [743, 432] width 34 height 34
radio input "true"
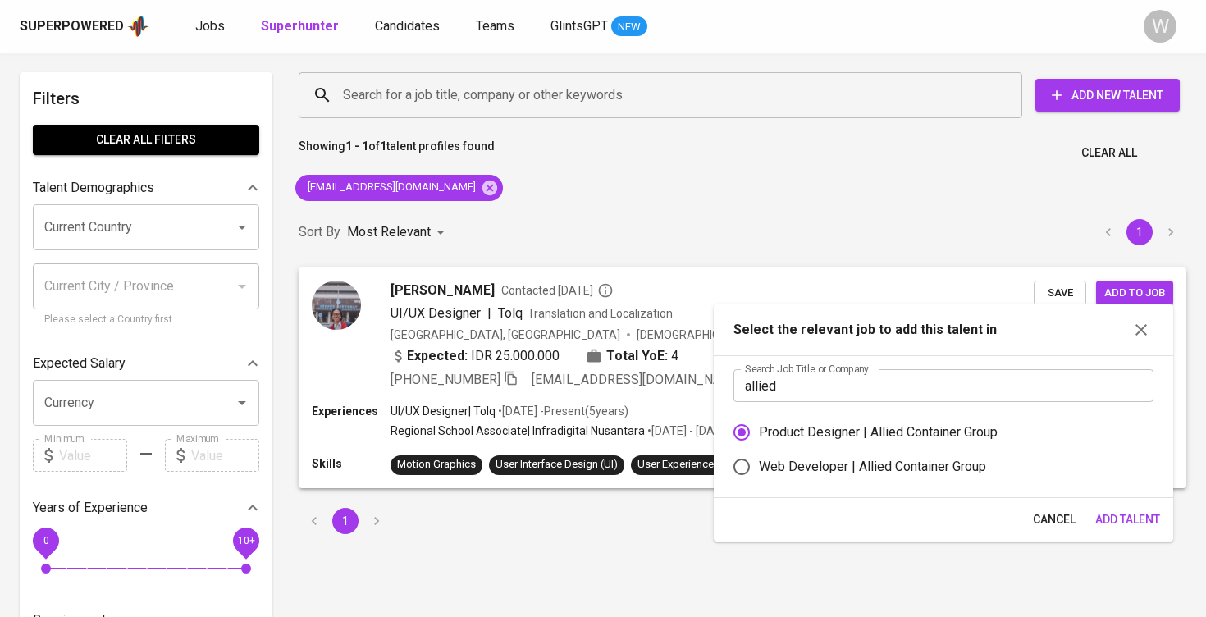
click at [1146, 527] on span "Add Talent" at bounding box center [1127, 519] width 65 height 21
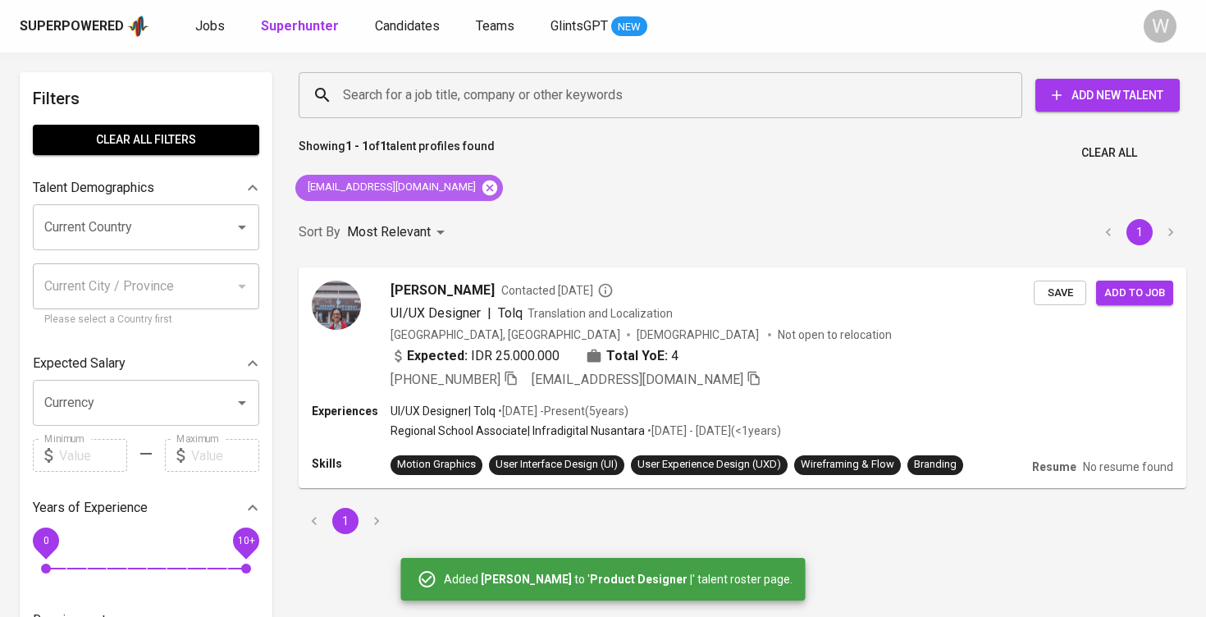
click at [495, 185] on icon at bounding box center [490, 188] width 18 height 18
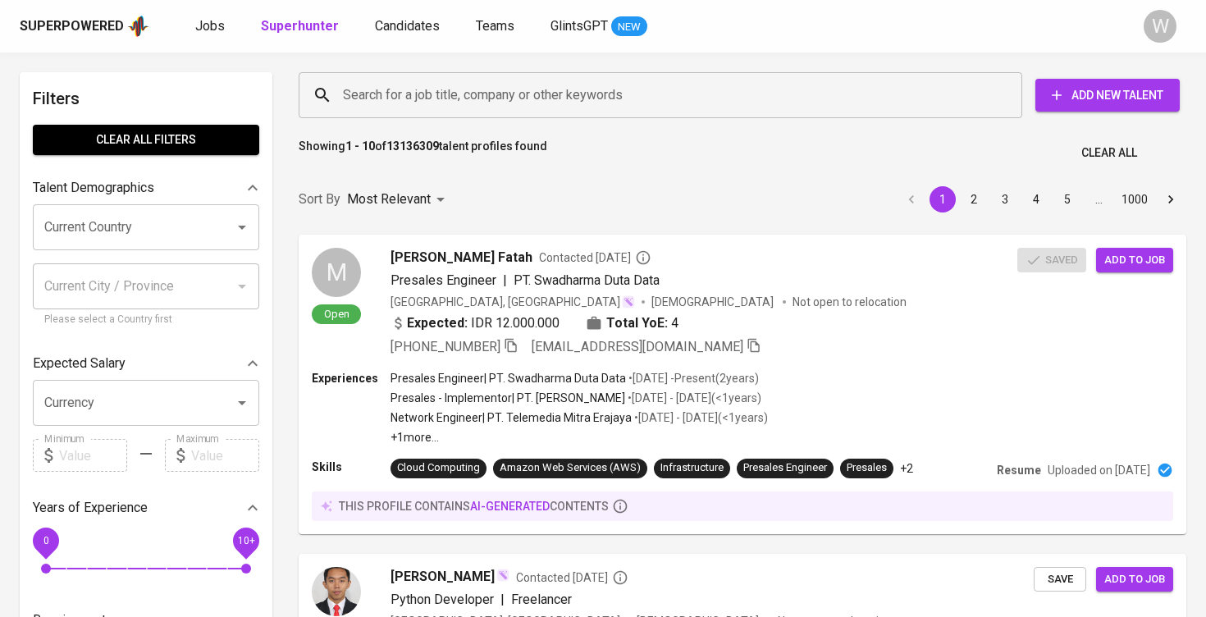
click at [560, 73] on div "Search for a job title, company or other keywords" at bounding box center [660, 95] width 723 height 46
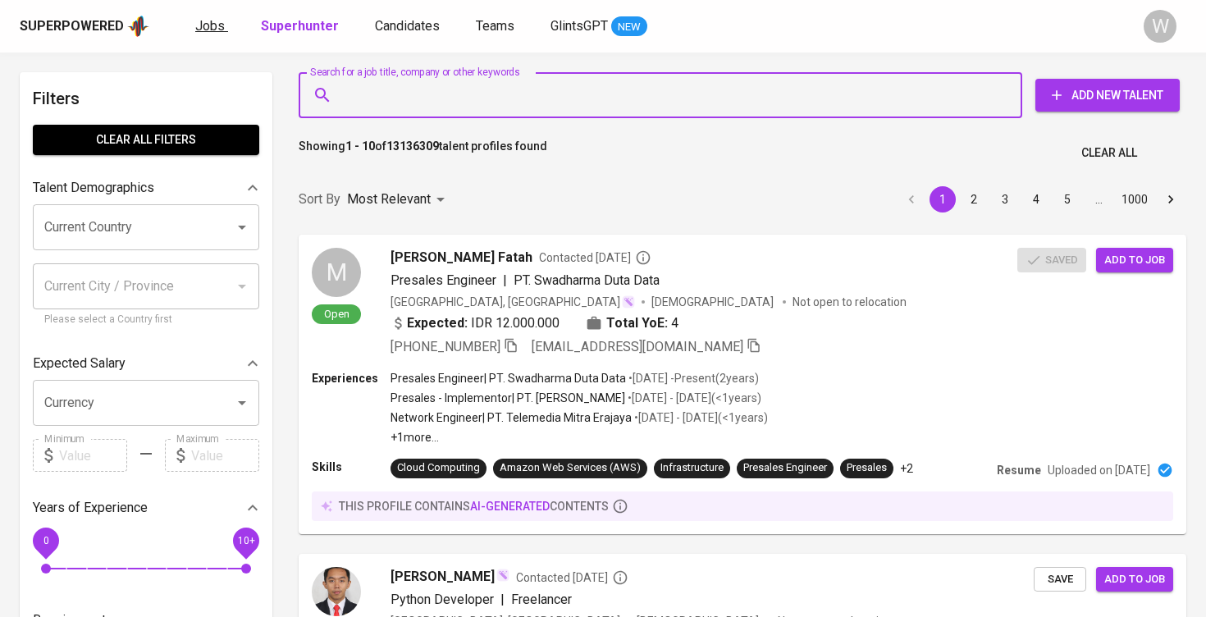
click at [216, 23] on span "Jobs" at bounding box center [210, 26] width 30 height 16
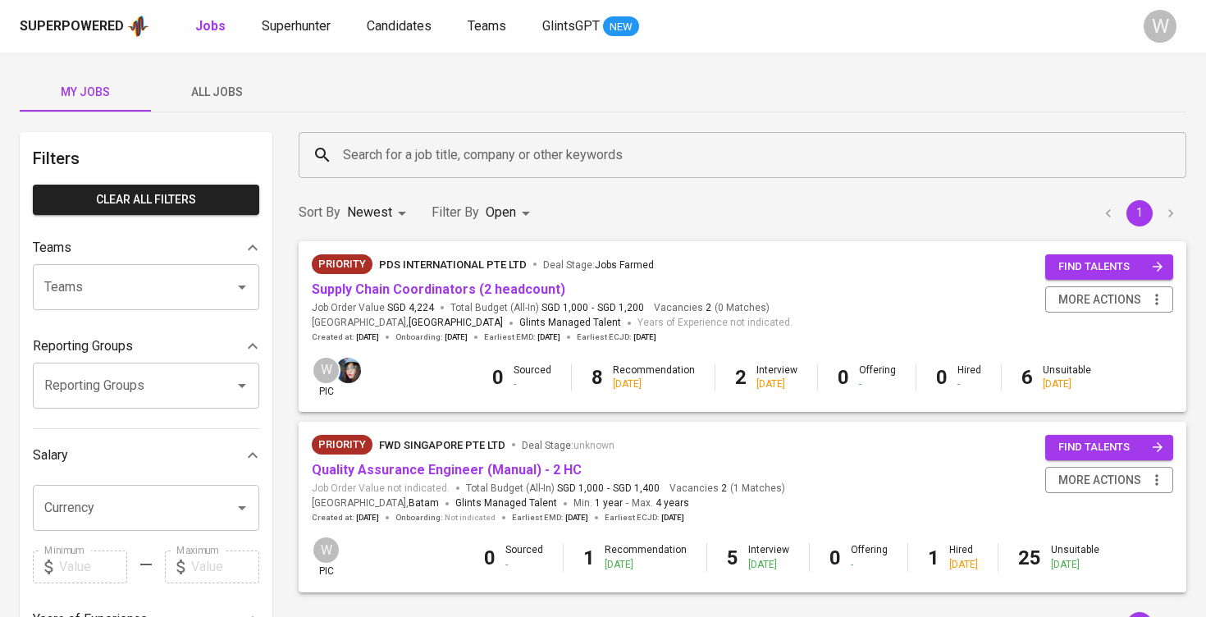
click at [248, 126] on div "My Jobs All Jobs Filters Clear All filters Teams Teams Teams Reporting Groups R…" at bounding box center [603, 564] width 1206 height 1025
click at [248, 111] on button "All Jobs" at bounding box center [216, 91] width 131 height 39
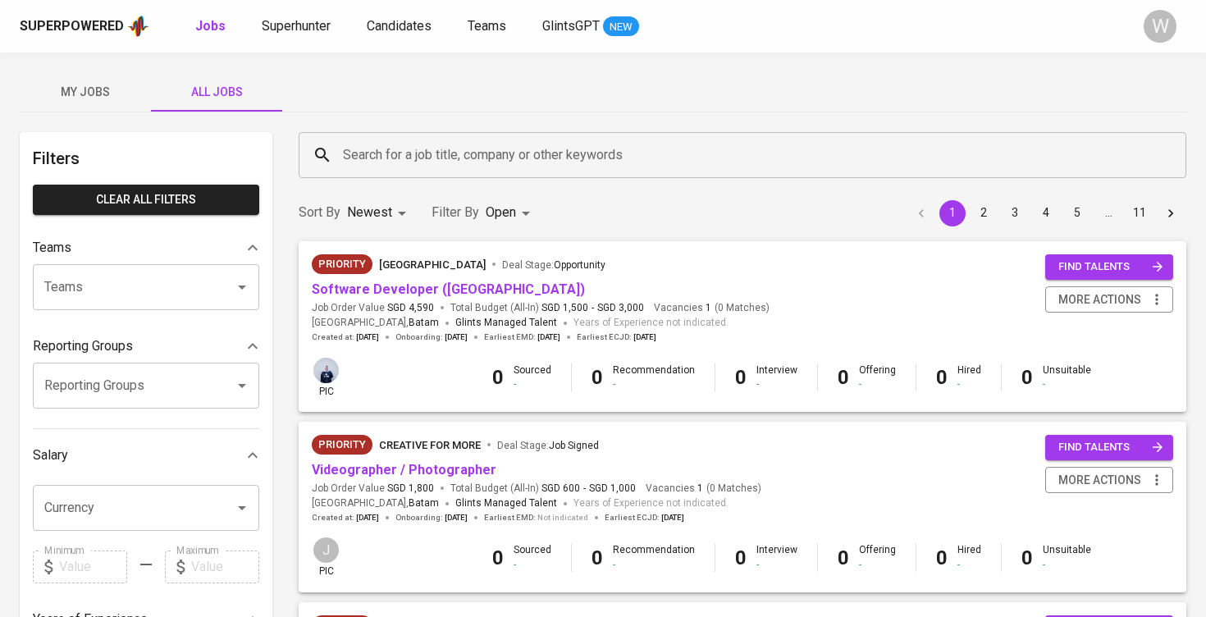
click at [388, 166] on input "Search for a job title, company or other keywords" at bounding box center [746, 154] width 815 height 31
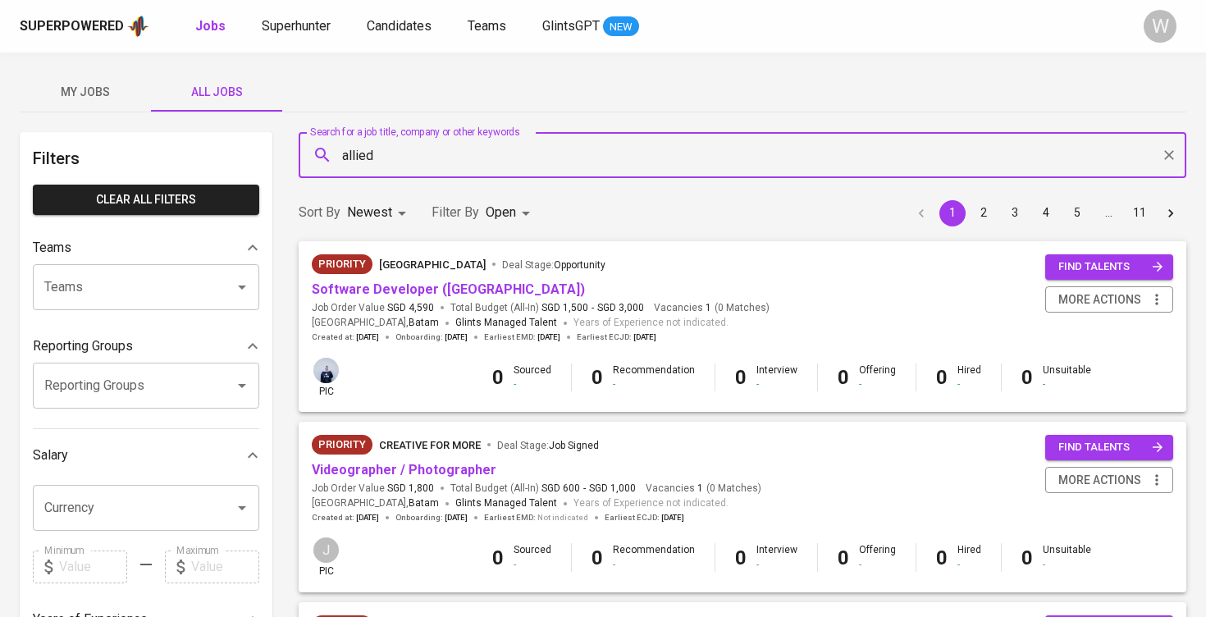
type input "allied"
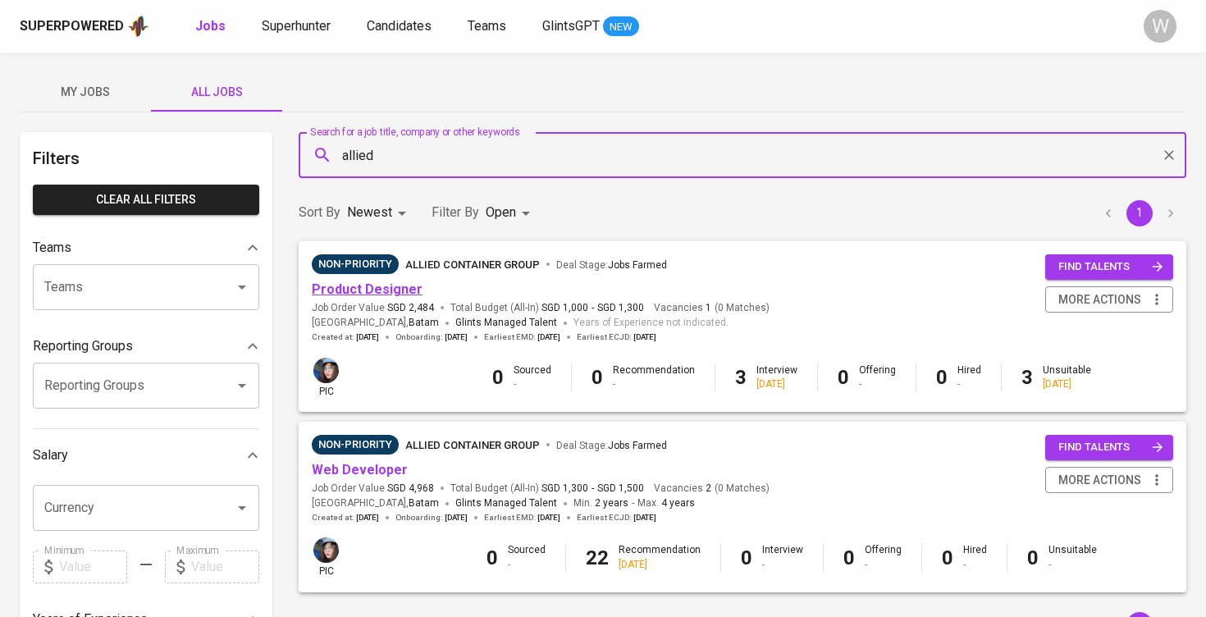
click at [369, 292] on link "Product Designer" at bounding box center [367, 289] width 111 height 16
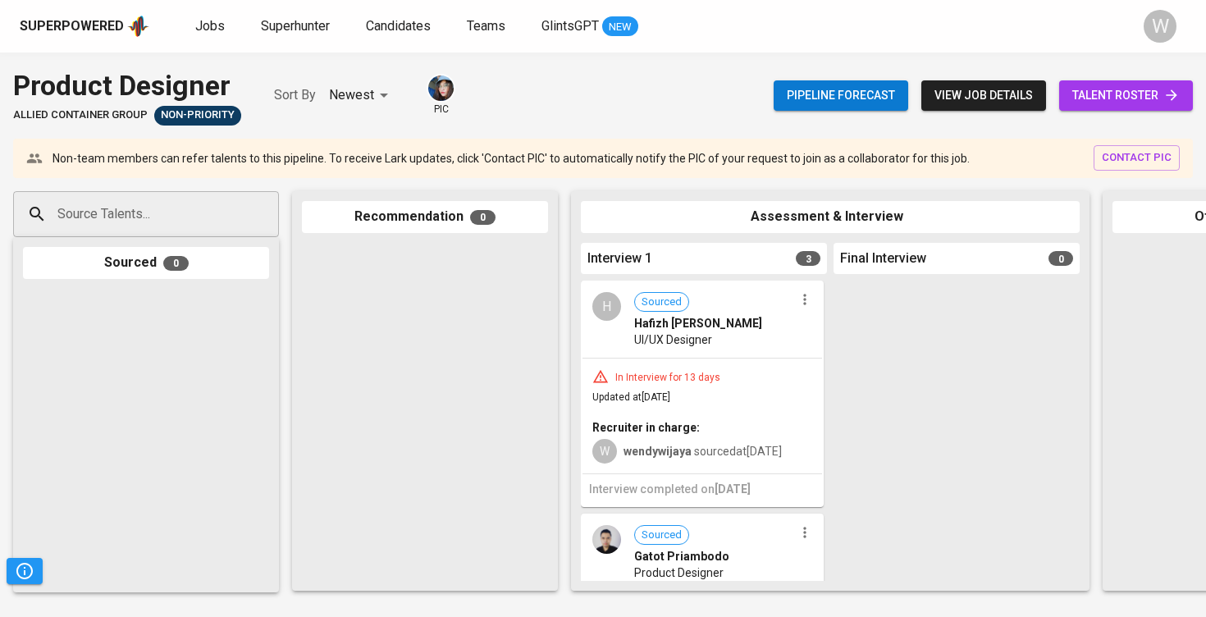
click at [1134, 114] on div "Pipeline forecast view job details talent roster" at bounding box center [983, 96] width 419 height 60
click at [1130, 103] on span "talent roster" at bounding box center [1125, 95] width 107 height 21
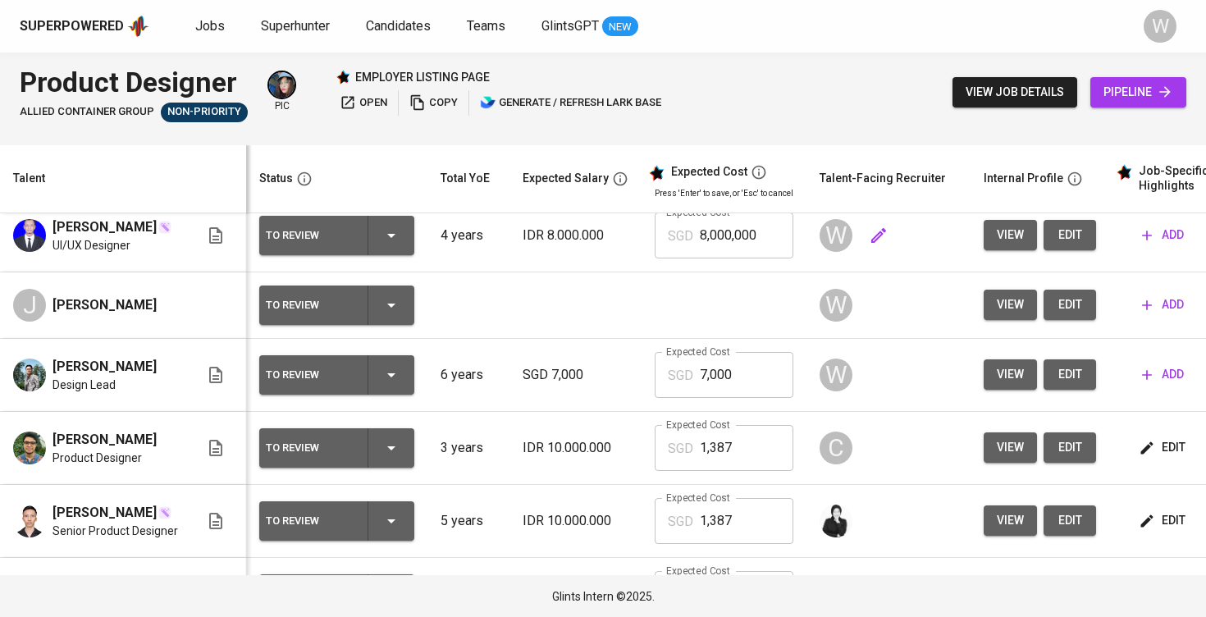
scroll to position [0, 2]
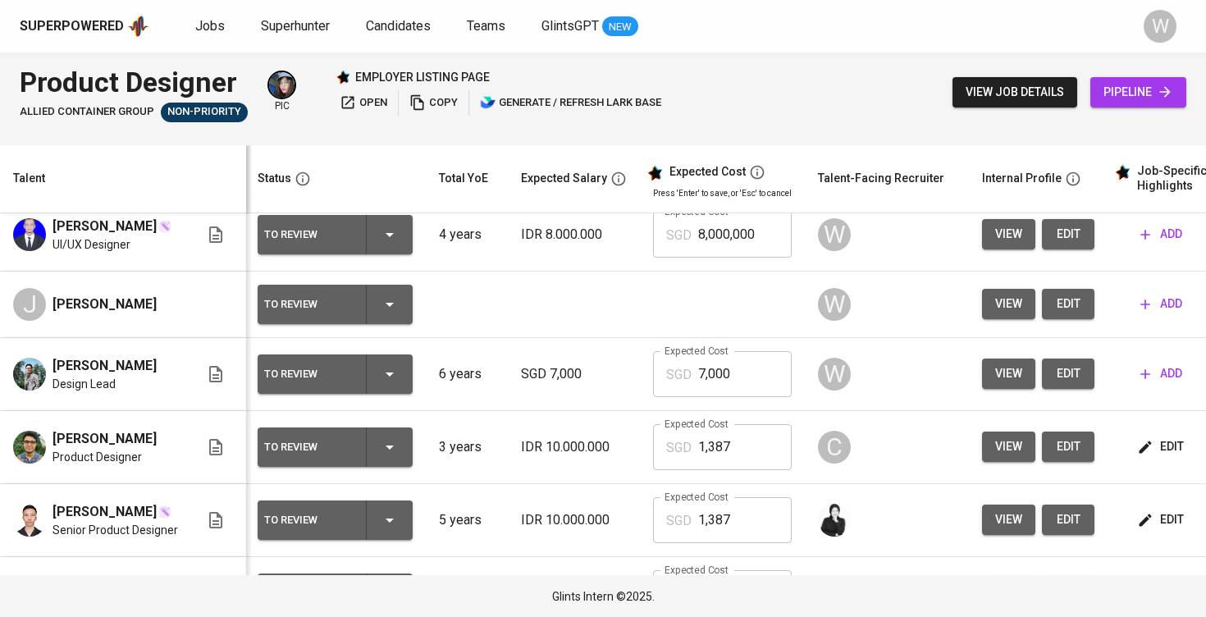
click at [1061, 384] on span "edit" at bounding box center [1068, 373] width 26 height 21
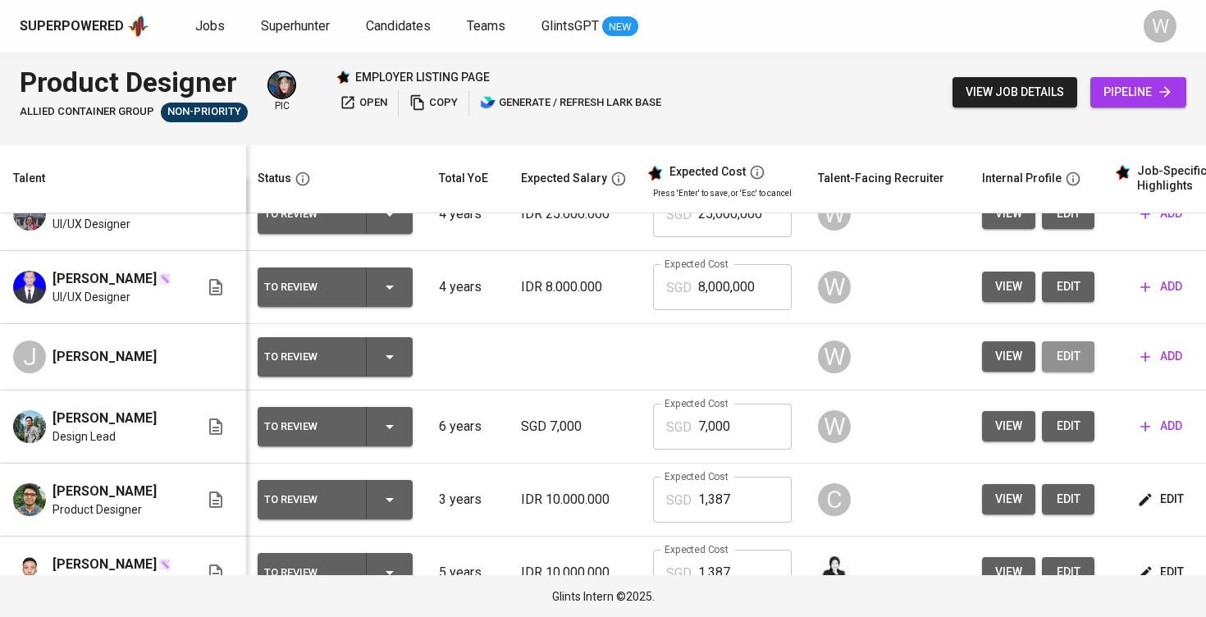
click at [1055, 367] on span "edit" at bounding box center [1068, 356] width 26 height 21
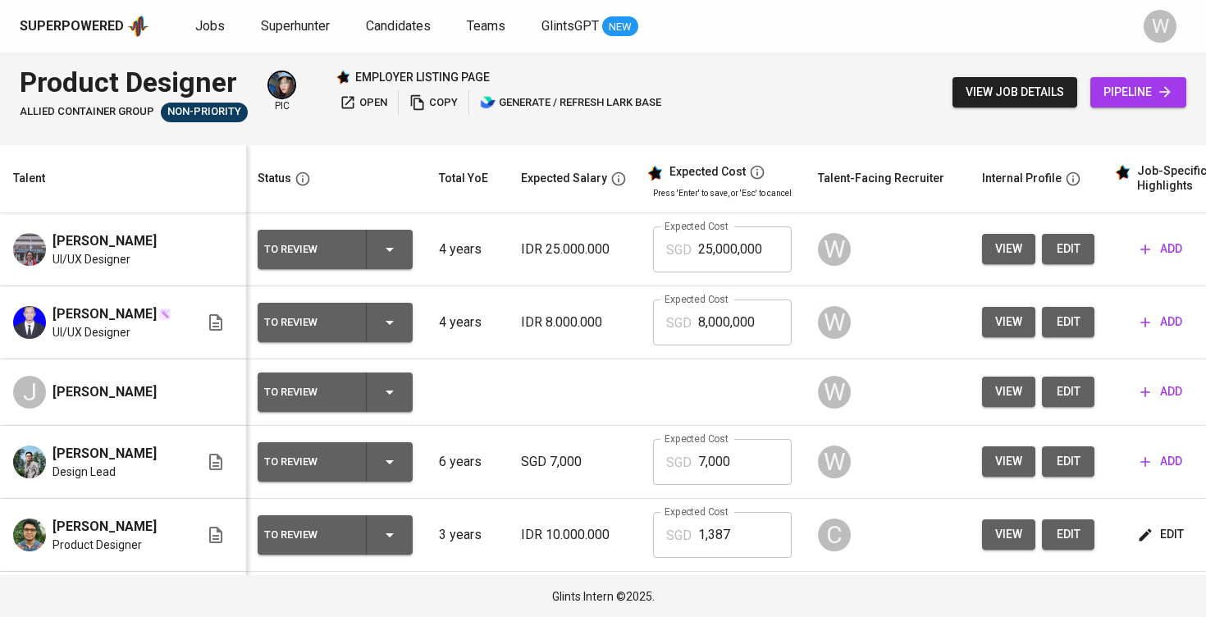
scroll to position [0, 2]
click at [1080, 320] on button "edit" at bounding box center [1067, 322] width 52 height 30
click at [618, 350] on td "IDR 8.000.000" at bounding box center [573, 322] width 132 height 73
click at [1057, 256] on span "edit" at bounding box center [1067, 249] width 26 height 21
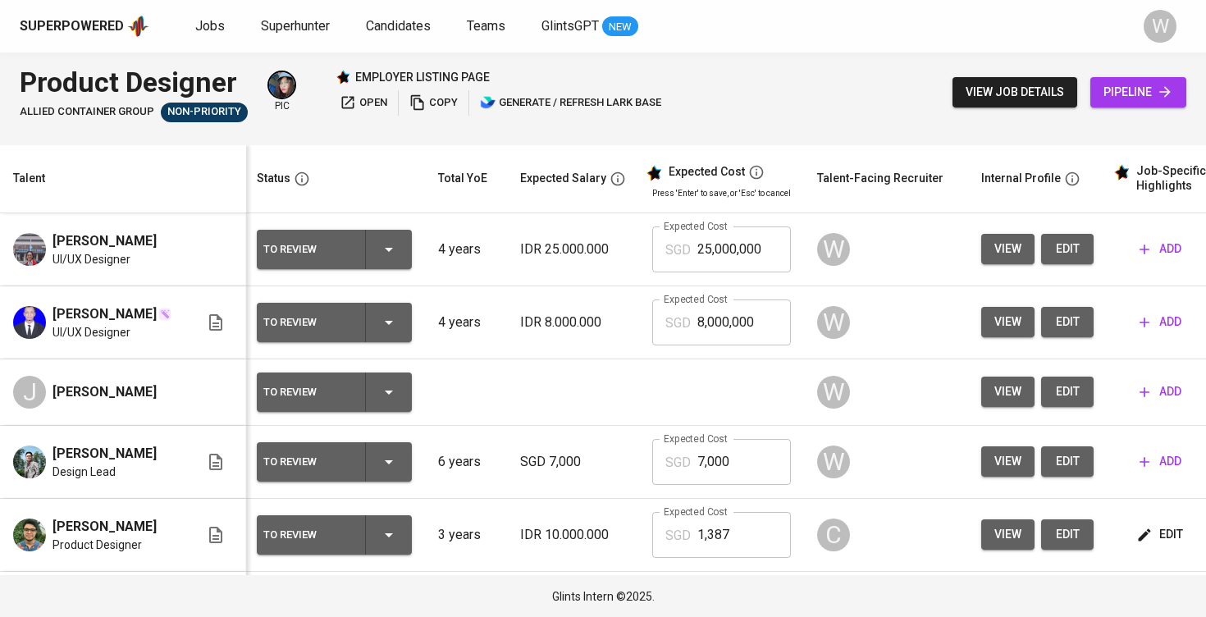
click at [1136, 470] on icon "button" at bounding box center [1144, 462] width 16 height 16
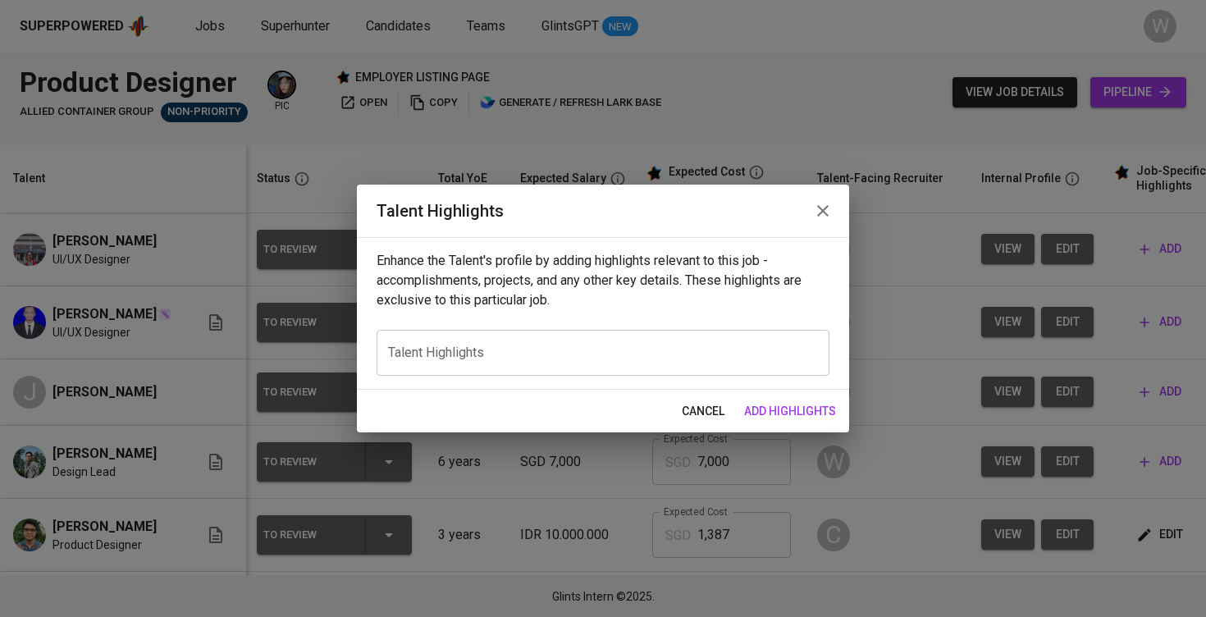
click at [662, 367] on div "x Talent Highlights" at bounding box center [603, 353] width 453 height 46
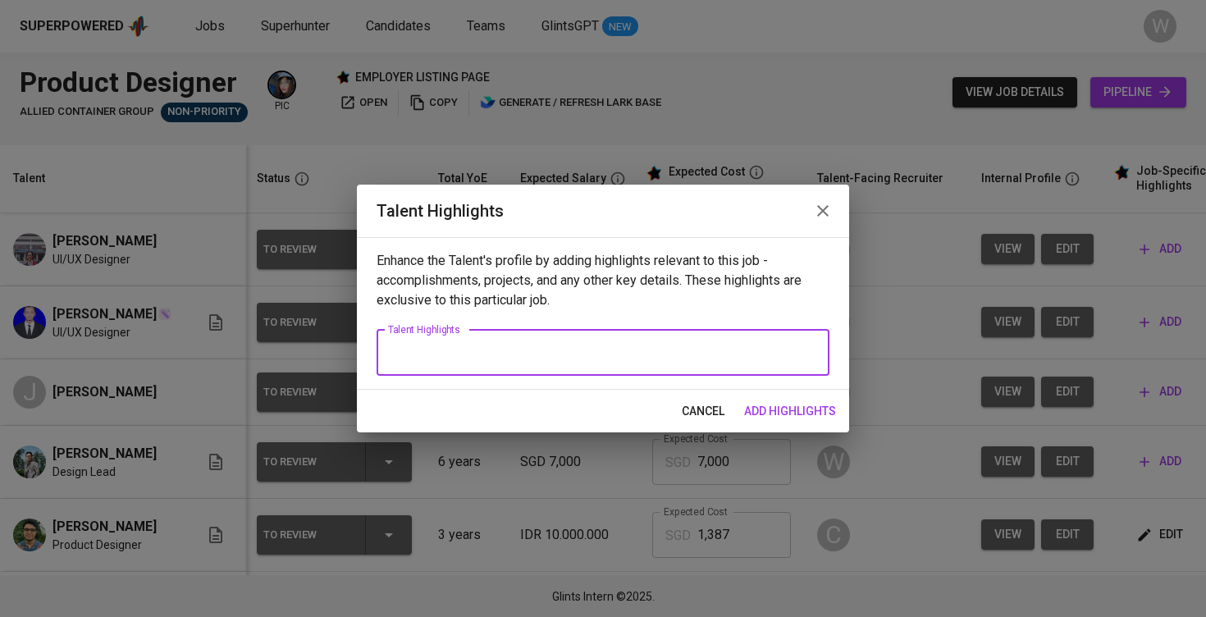
paste textarea "Understood. Here are the highlighted notes about Sandy as a Product Designer, b…"
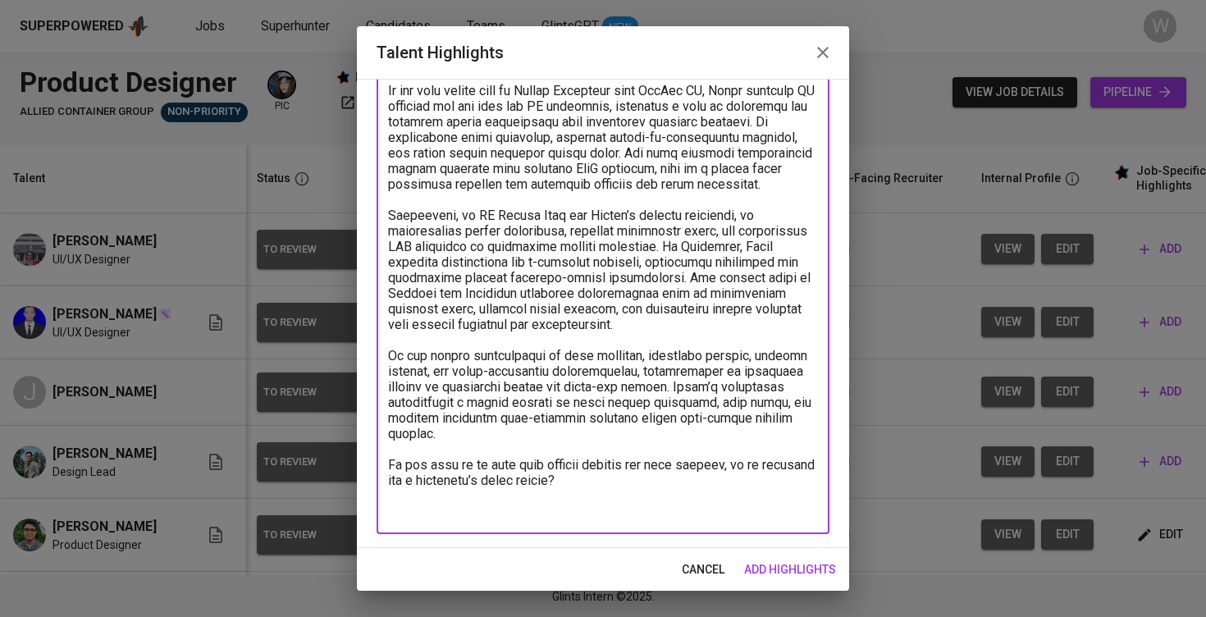
drag, startPoint x: 625, startPoint y: 495, endPoint x: 350, endPoint y: 466, distance: 276.3
click at [350, 466] on div "Talent Highlights Enhance the Talent's profile by adding highlights relevant to…" at bounding box center [603, 308] width 1206 height 617
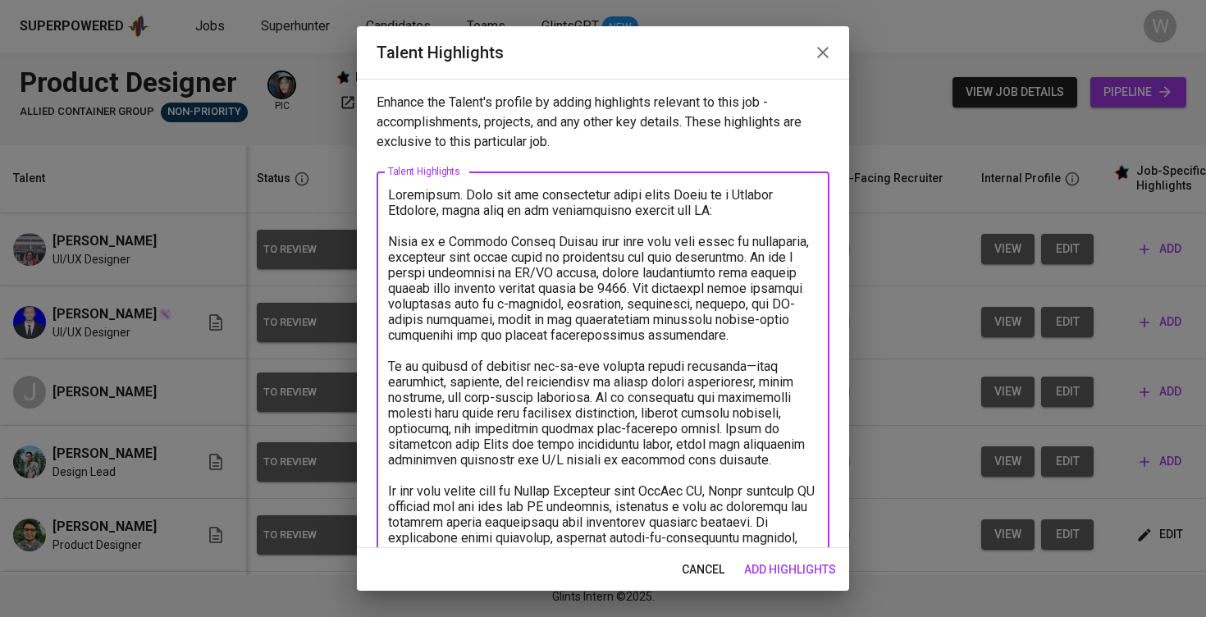
scroll to position [0, 0]
type textarea "Understood. Here are the highlighted notes about Sandy as a Product Designer, b…"
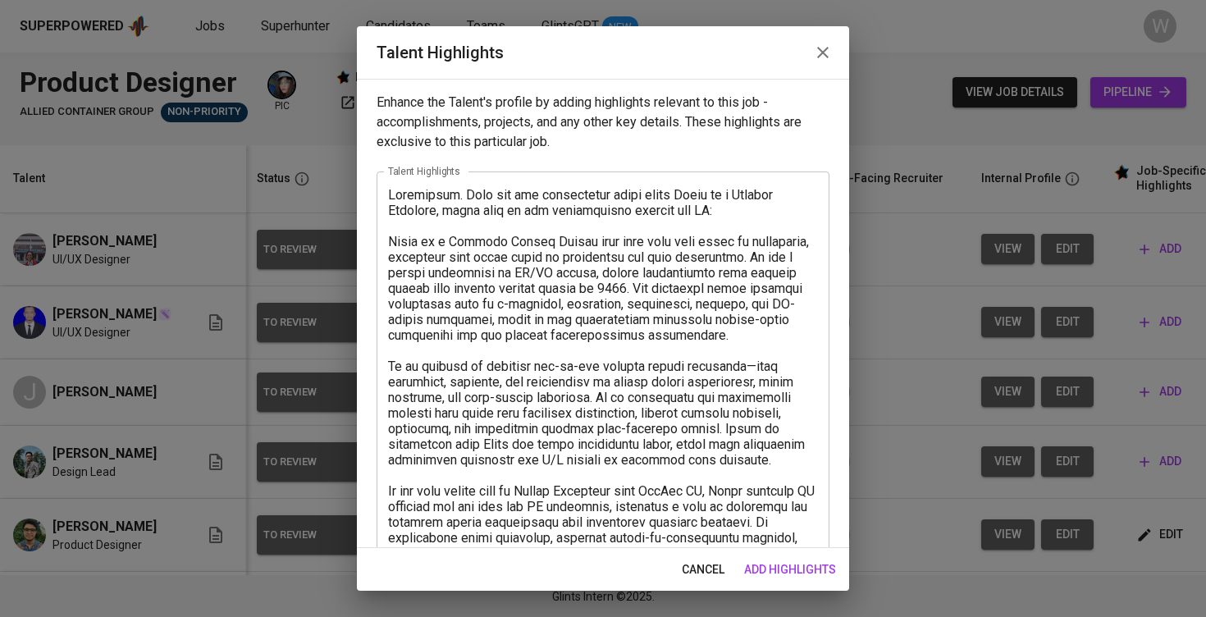
drag, startPoint x: 349, startPoint y: 192, endPoint x: 436, endPoint y: 221, distance: 91.1
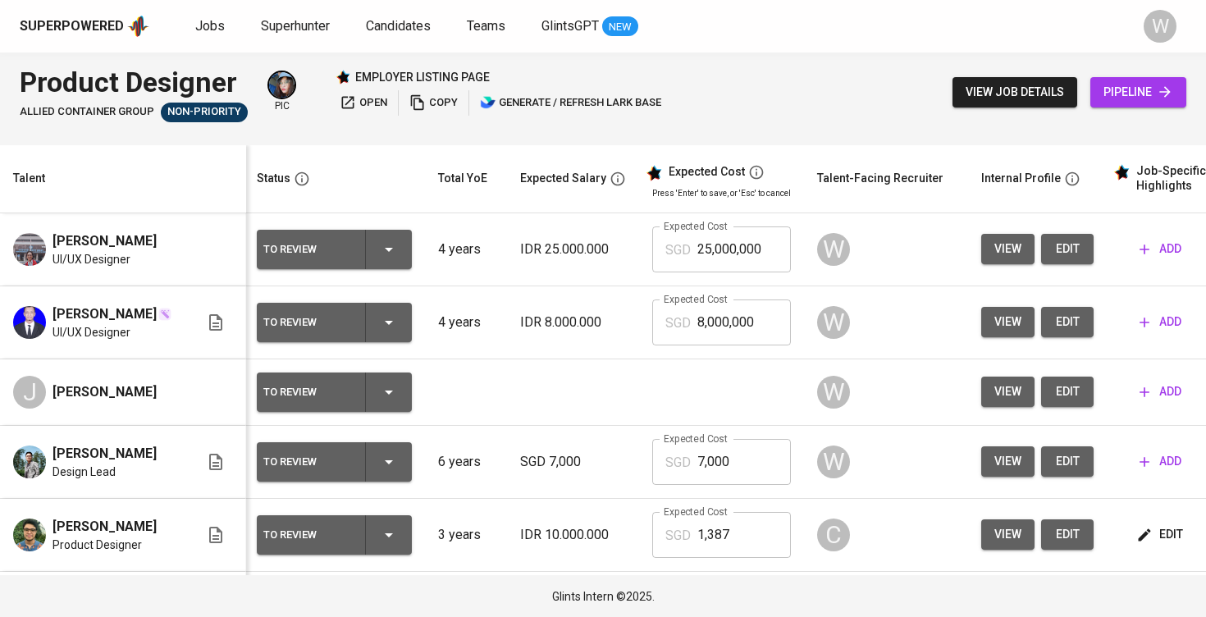
click at [1139, 469] on icon "button" at bounding box center [1144, 462] width 16 height 16
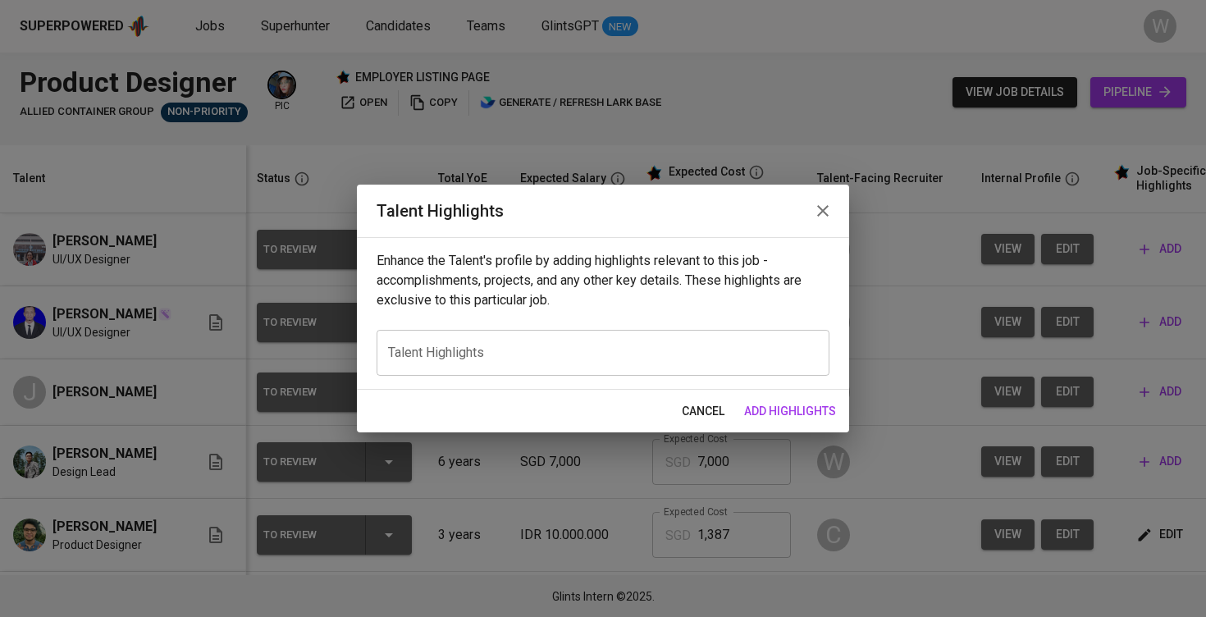
click at [687, 335] on div "x Talent Highlights" at bounding box center [603, 353] width 453 height 46
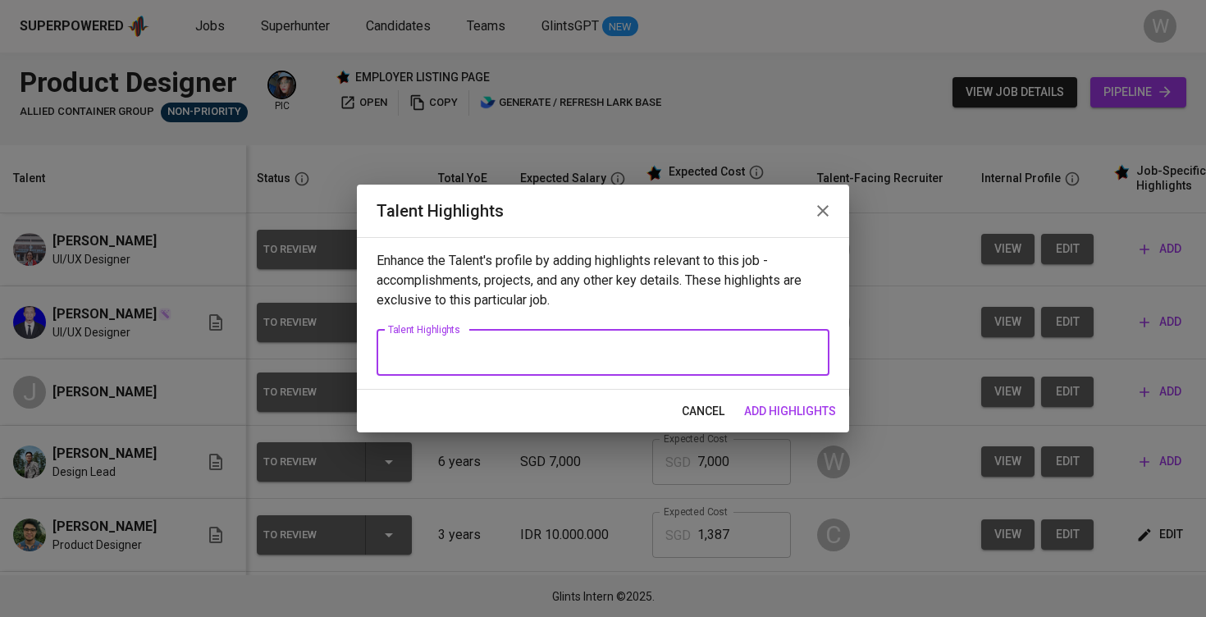
paste textarea "Understood. Here are the highlighted notes about Sandy as a Product Designer, b…"
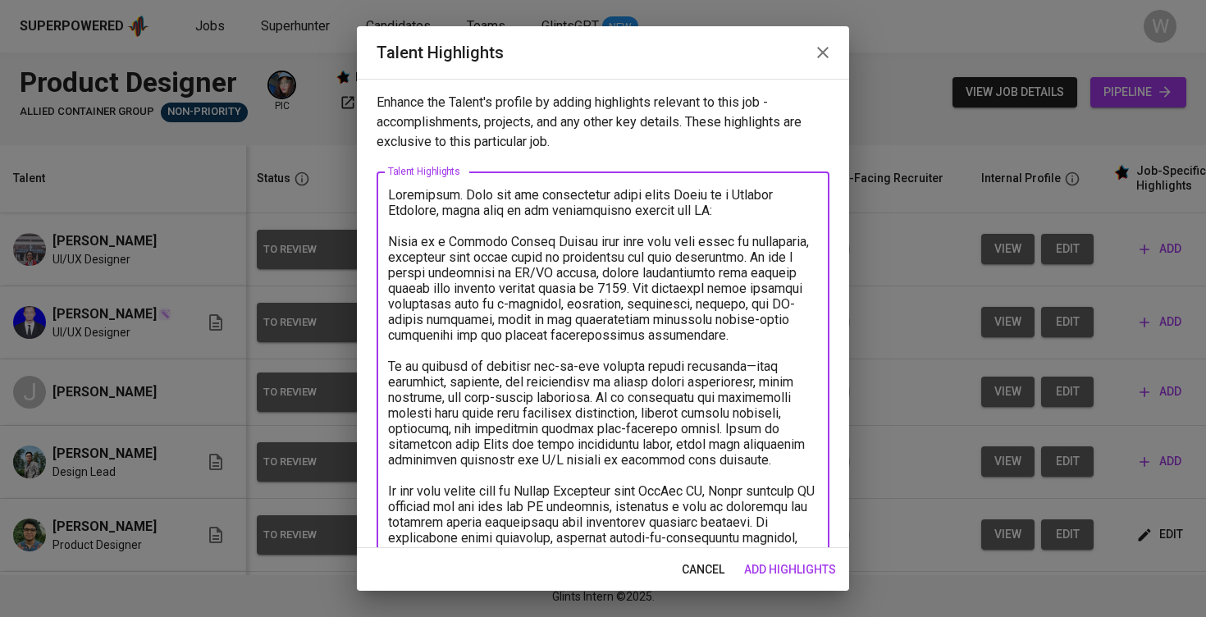
drag, startPoint x: 399, startPoint y: 226, endPoint x: 381, endPoint y: 180, distance: 48.6
click at [381, 180] on div "x Talent Highlights" at bounding box center [603, 552] width 453 height 763
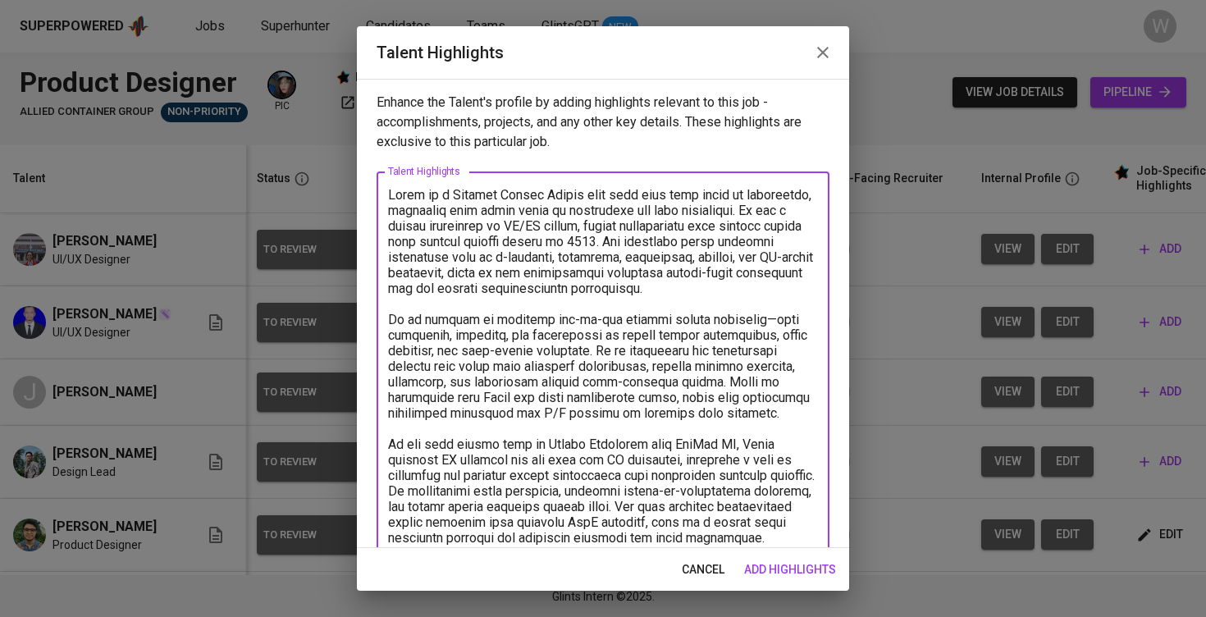
scroll to position [354, 0]
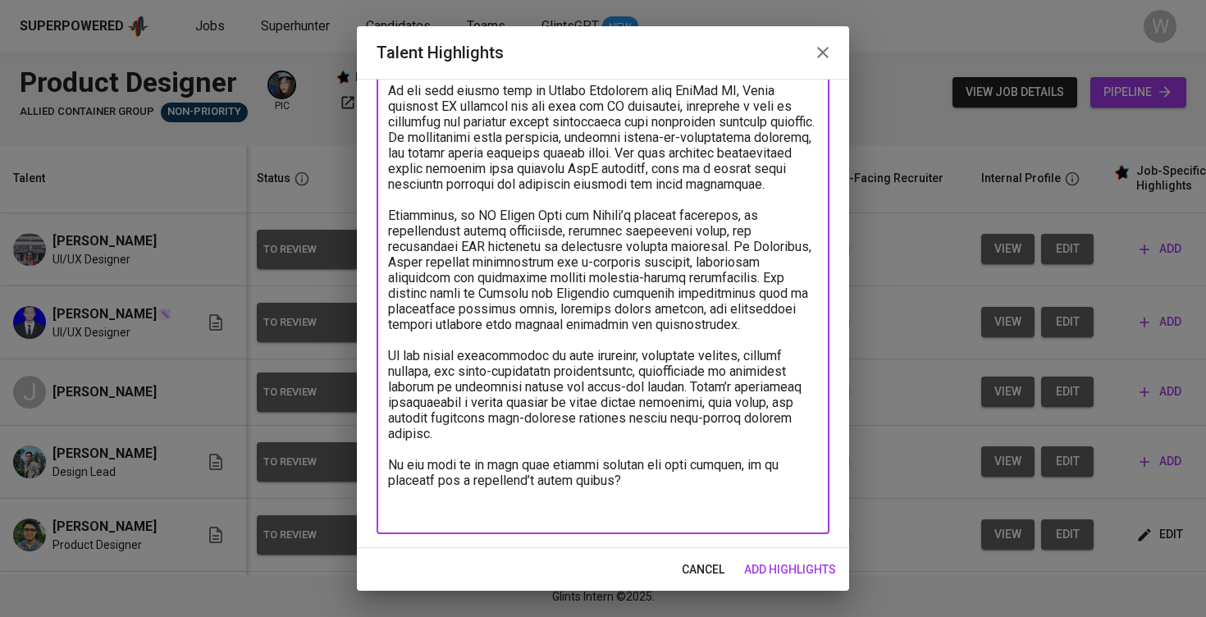
drag, startPoint x: 648, startPoint y: 501, endPoint x: 382, endPoint y: 484, distance: 266.3
click at [382, 484] on div "x Talent Highlights" at bounding box center [603, 176] width 453 height 716
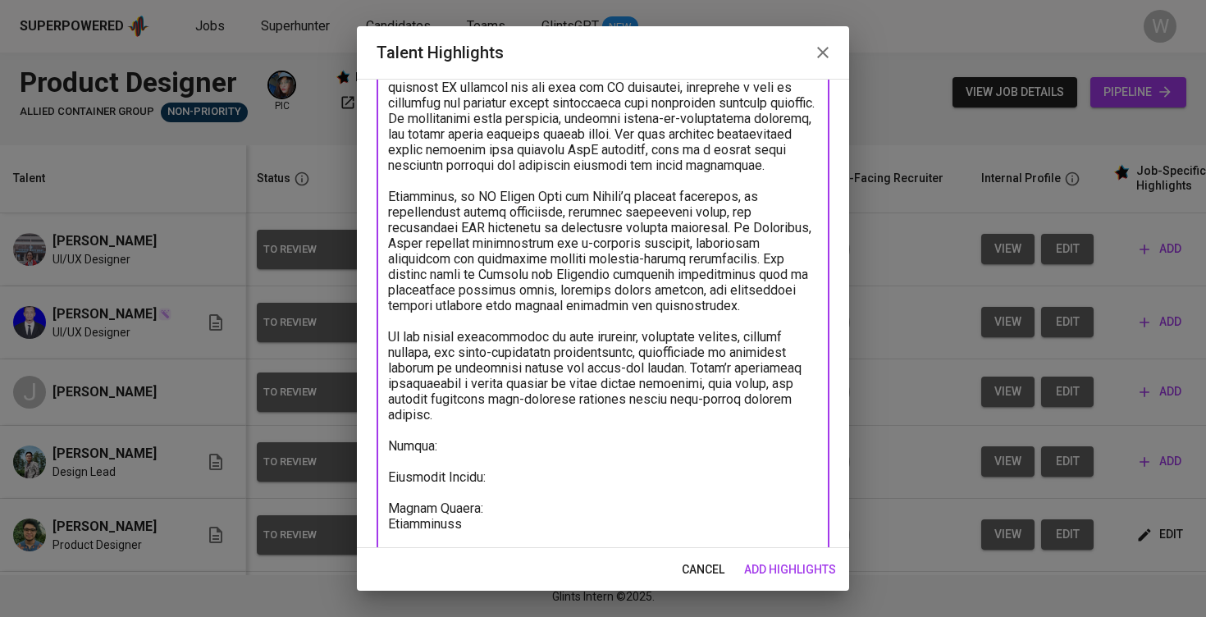
scroll to position [404, 0]
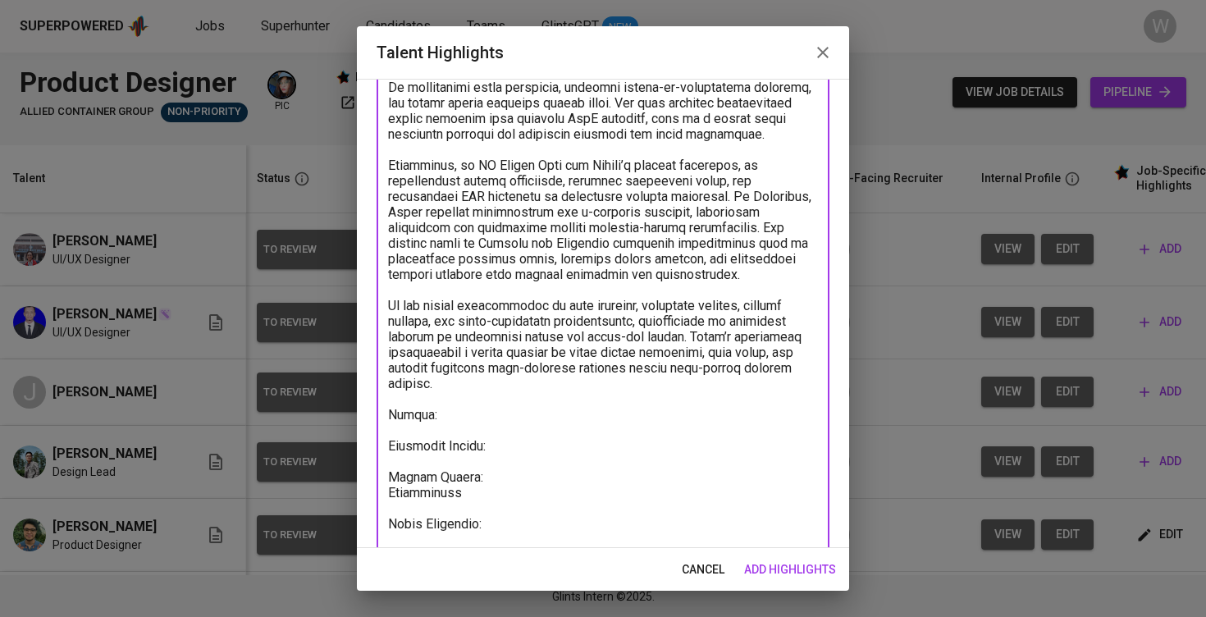
paste textarea "https://glints.sg.larksuite.com/minutes/obsgmzp18w5odubik24b3gs8?from=from_copy…"
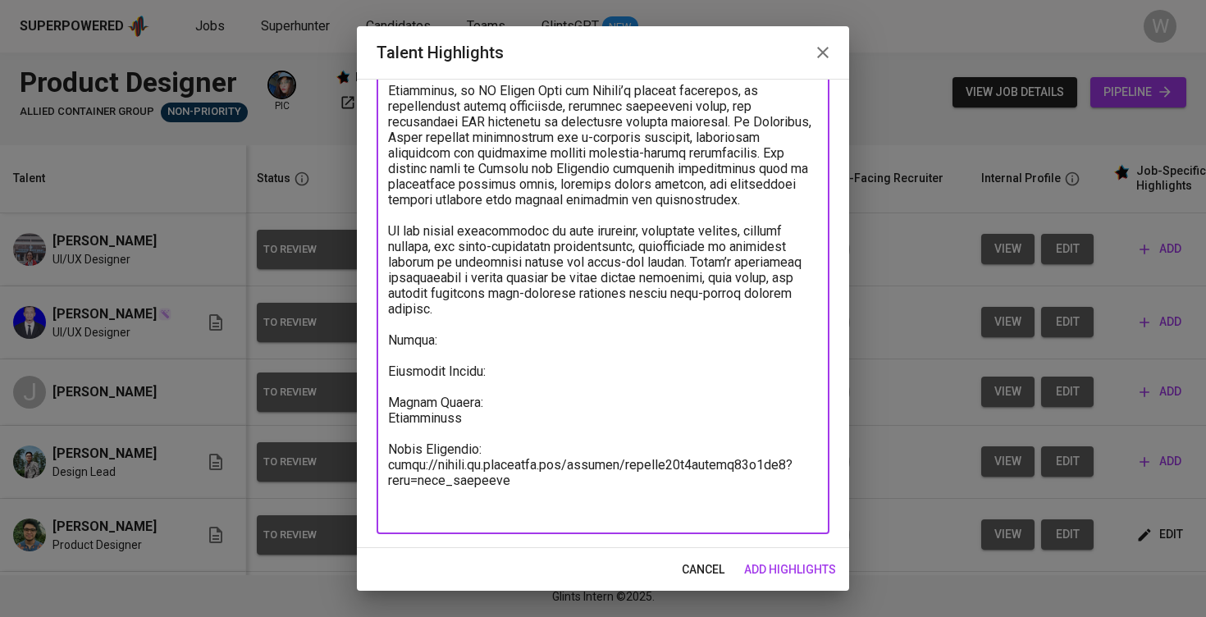
click at [531, 523] on div "x Talent Highlights" at bounding box center [603, 113] width 453 height 841
click at [491, 351] on textarea at bounding box center [603, 114] width 430 height 810
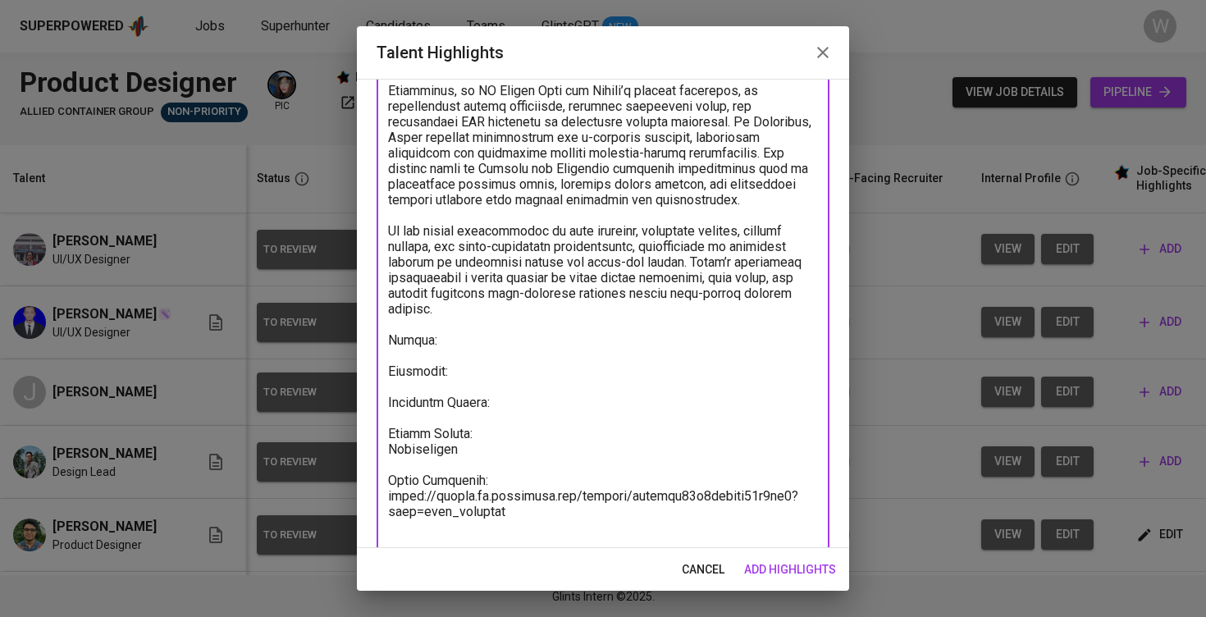
click at [470, 348] on textarea at bounding box center [603, 130] width 430 height 842
paste textarea "https://glints.sg.larksuite.com/file/Y4sob3j8NodxY2xcXg1lmUTUgTh?from=from_copy…"
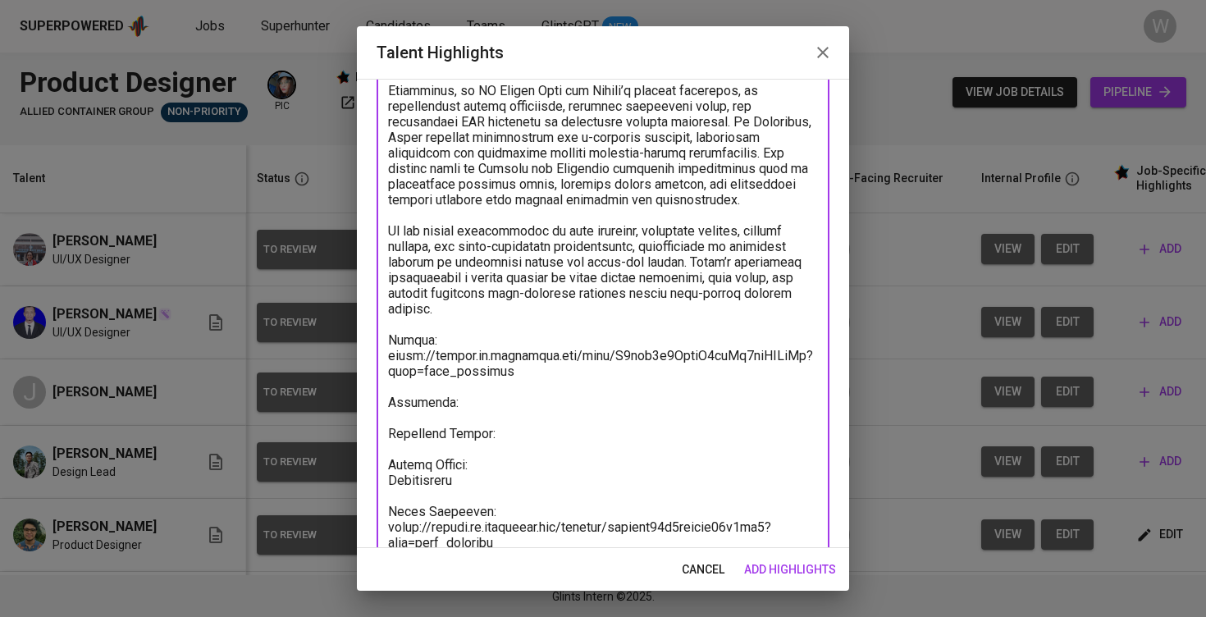
paste textarea "https://www.figma.com/deck/fp9VbfzasiweCcsKJMgoAQ/UX-Design-Portfolio---Sandy--…"
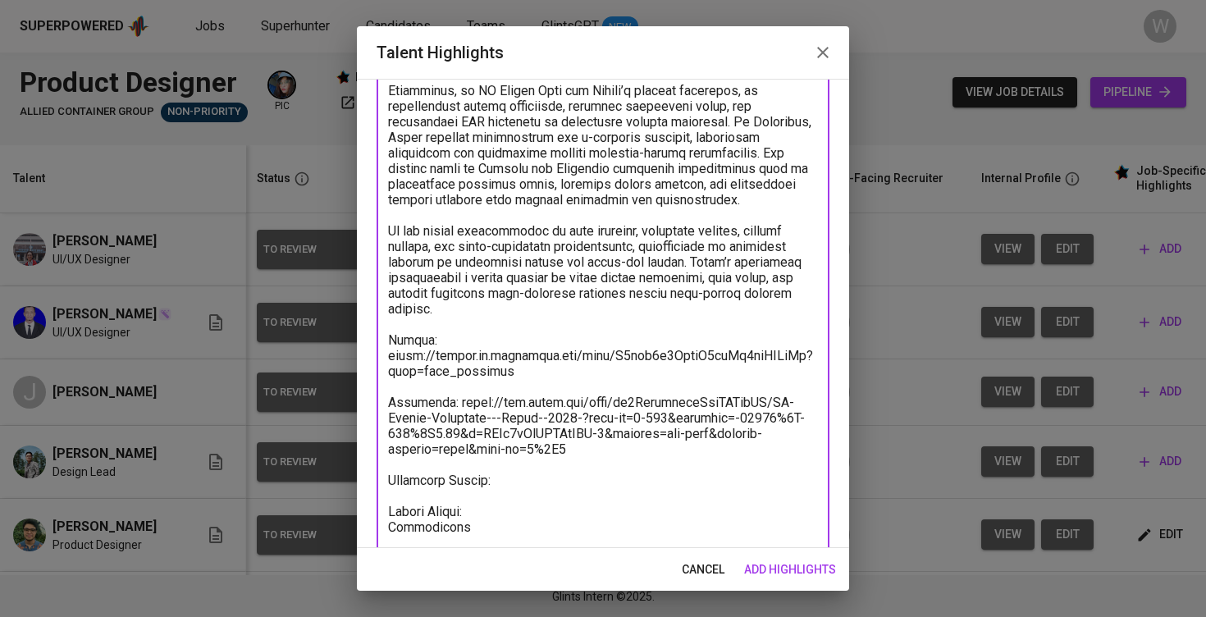
click at [448, 414] on textarea at bounding box center [603, 169] width 430 height 920
type textarea "Sandy is a Product Design Leader with more than nine years of experience, inclu…"
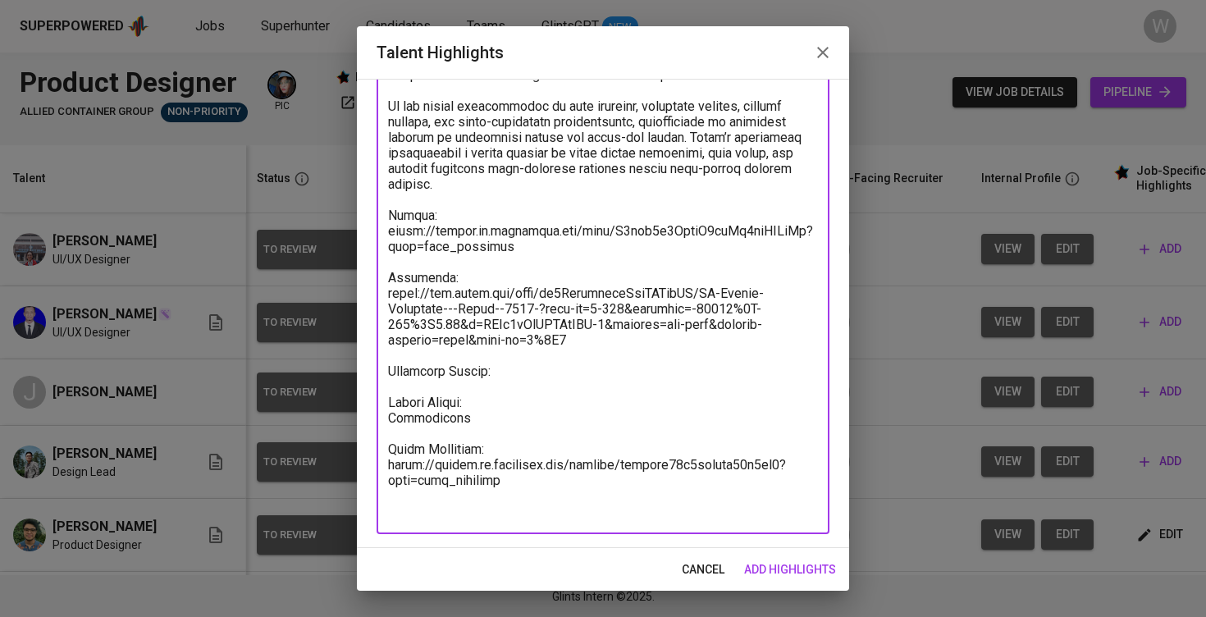
scroll to position [603, 0]
click at [795, 559] on span "add highlights" at bounding box center [790, 569] width 92 height 21
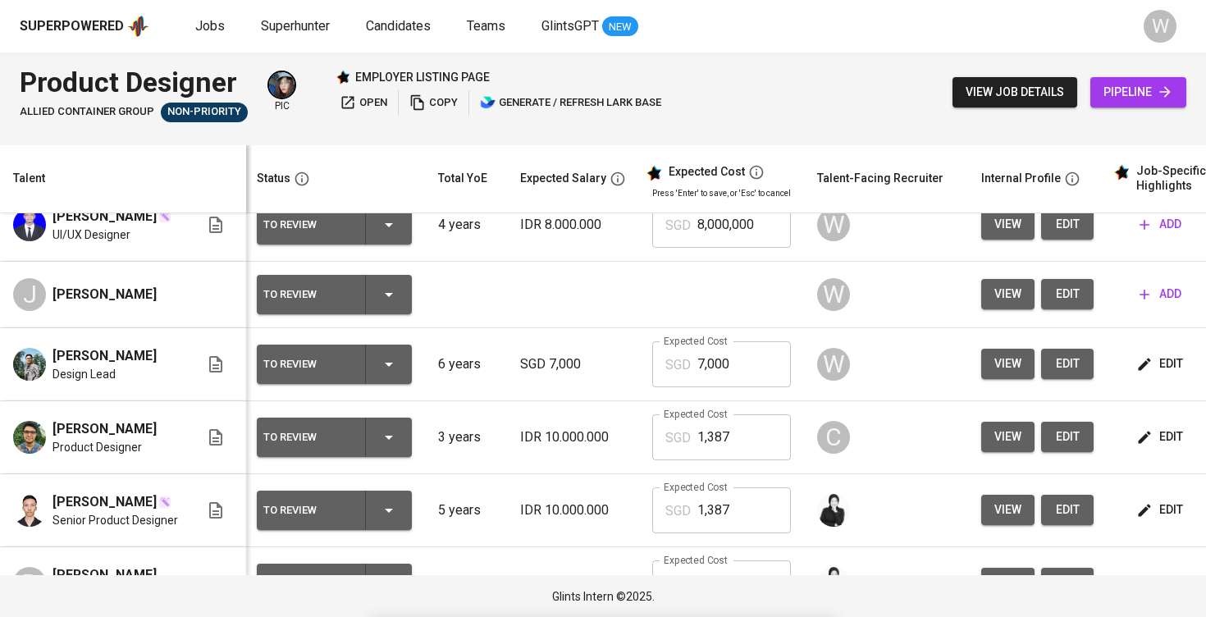
scroll to position [98, 2]
click at [1139, 445] on icon "button" at bounding box center [1144, 436] width 16 height 16
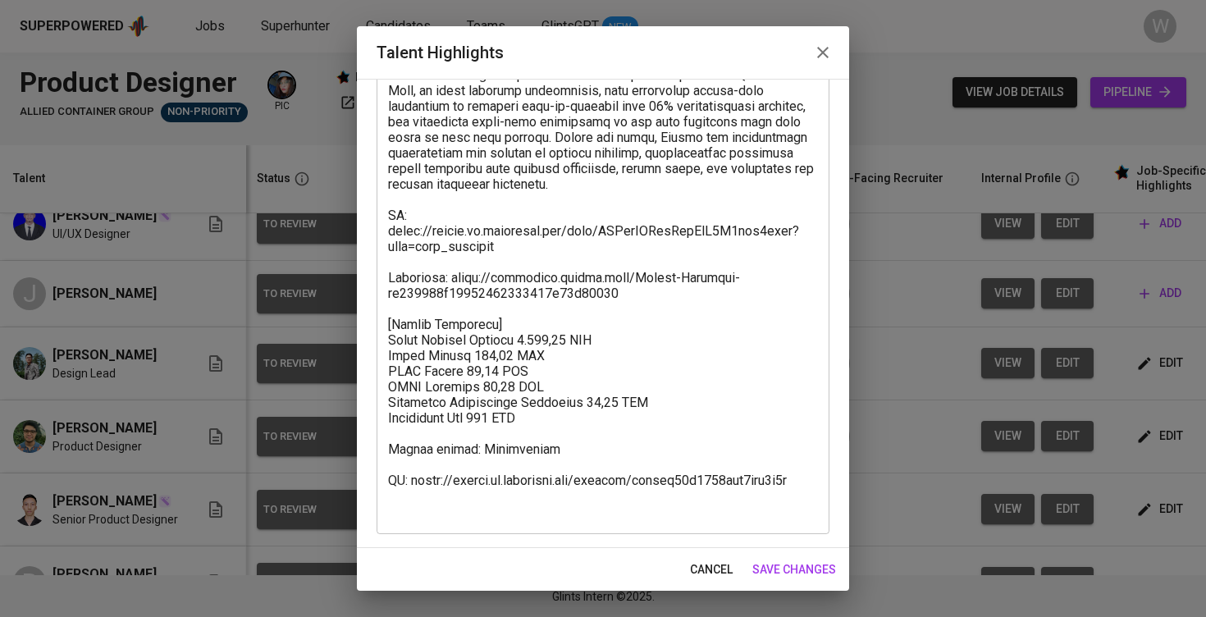
scroll to position [416, 0]
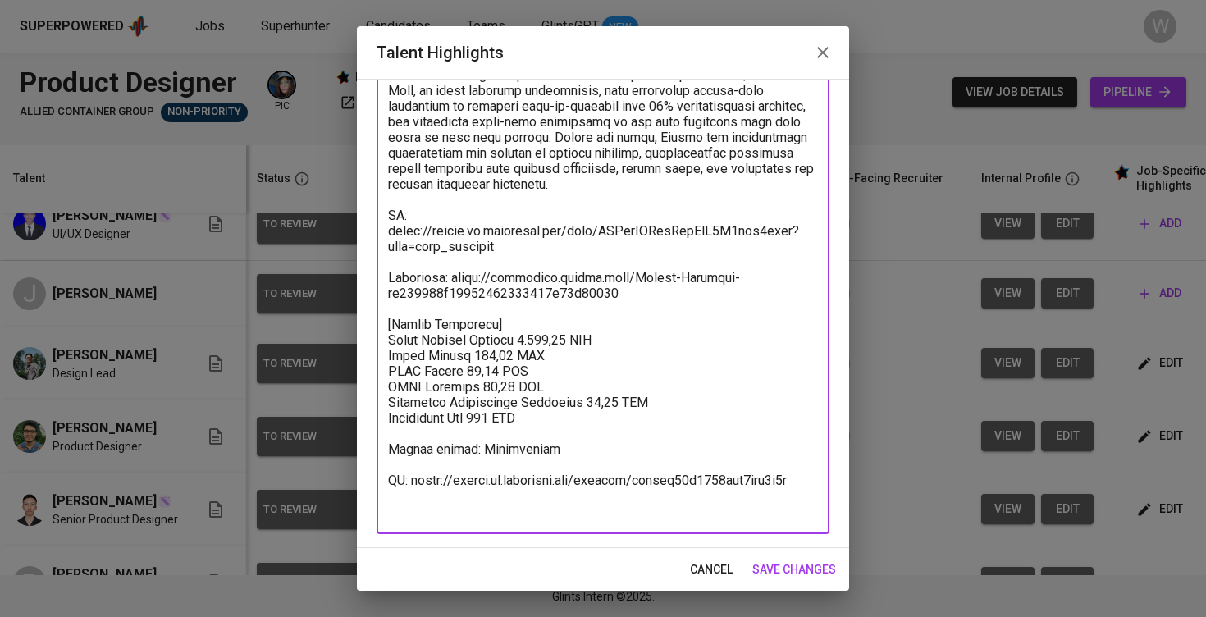
drag, startPoint x: 557, startPoint y: 418, endPoint x: 374, endPoint y: 346, distance: 196.7
click at [374, 346] on div "Enhance the Talent's profile by adding highlights relevant to this job - accomp…" at bounding box center [603, 313] width 492 height 469
click at [819, 571] on span "save changes" at bounding box center [794, 569] width 84 height 21
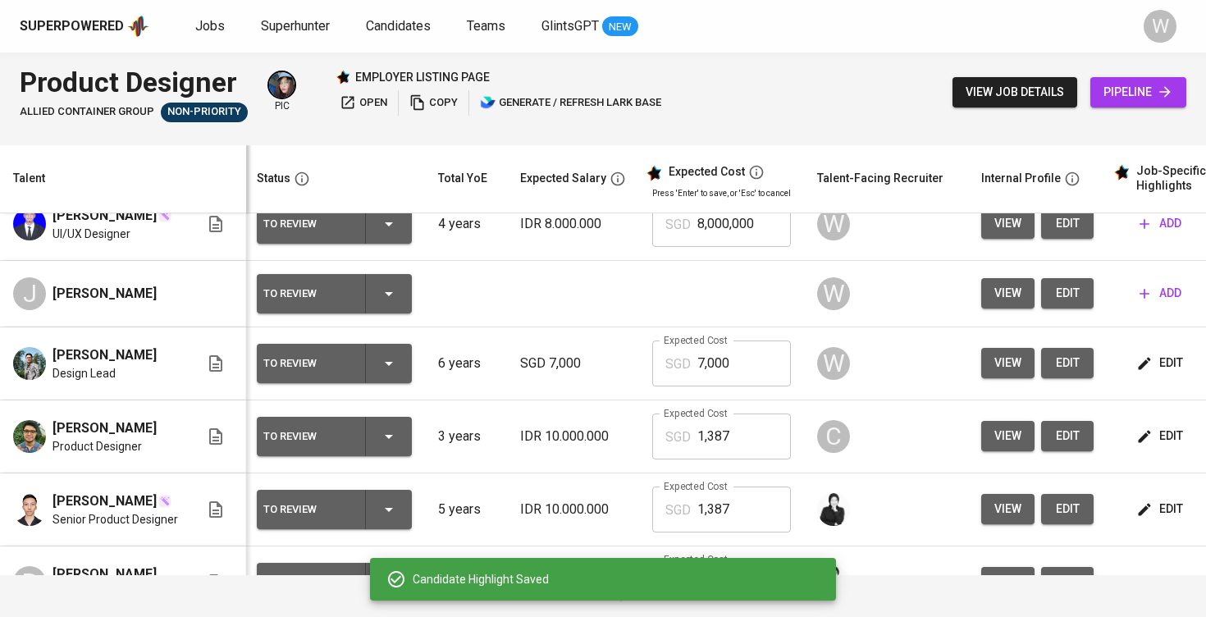
click at [1139, 369] on icon "button" at bounding box center [1145, 363] width 12 height 12
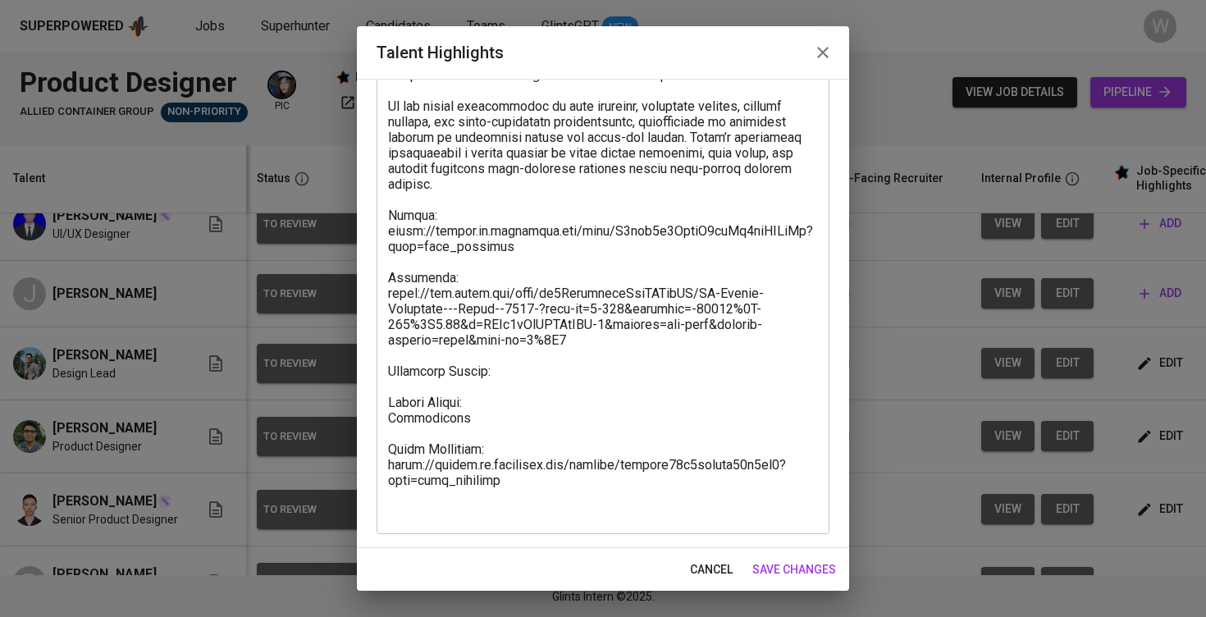
scroll to position [603, 0]
click at [510, 390] on textarea at bounding box center [603, 51] width 430 height 935
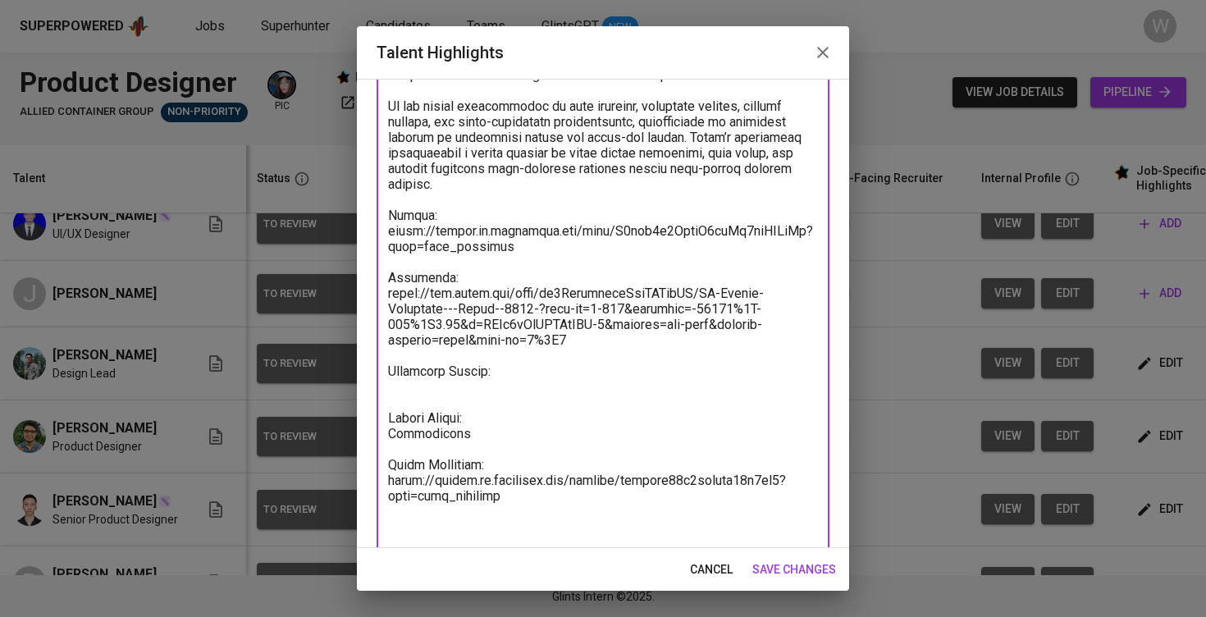
paste textarea "Total Pricing Monthly 1.386,58 SGD Basic Salary 904,87 SGD BPJS Health 50,26 SG…"
type textarea "Sandy is a Product Design Leader with more than nine years of experience, inclu…"
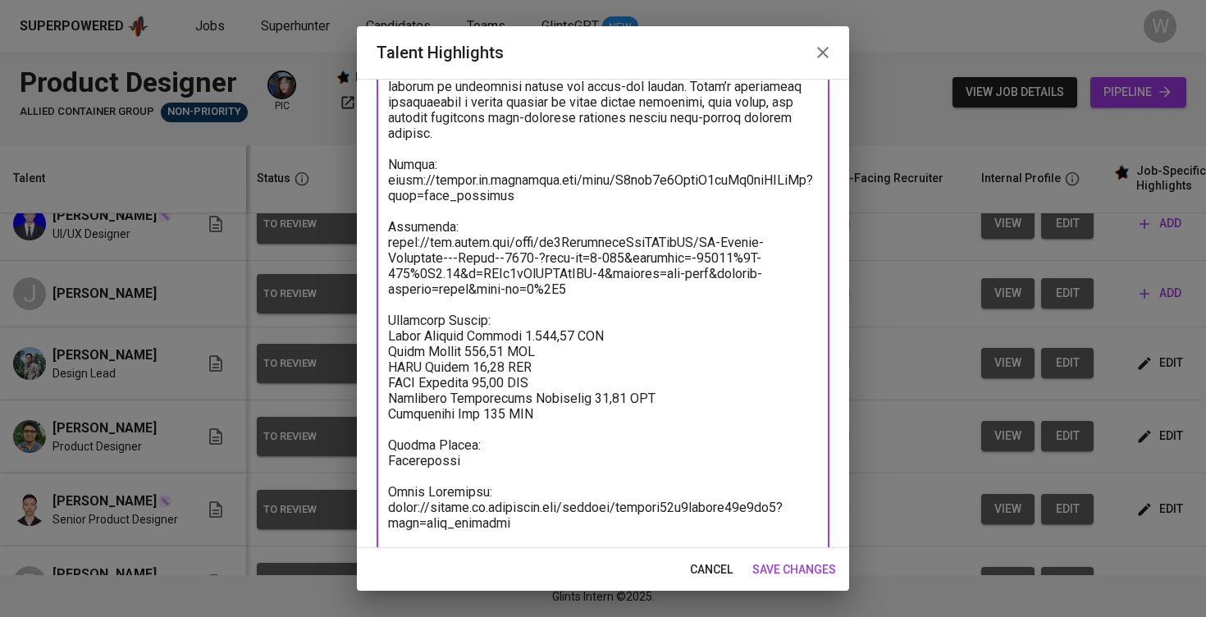
scroll to position [656, 0]
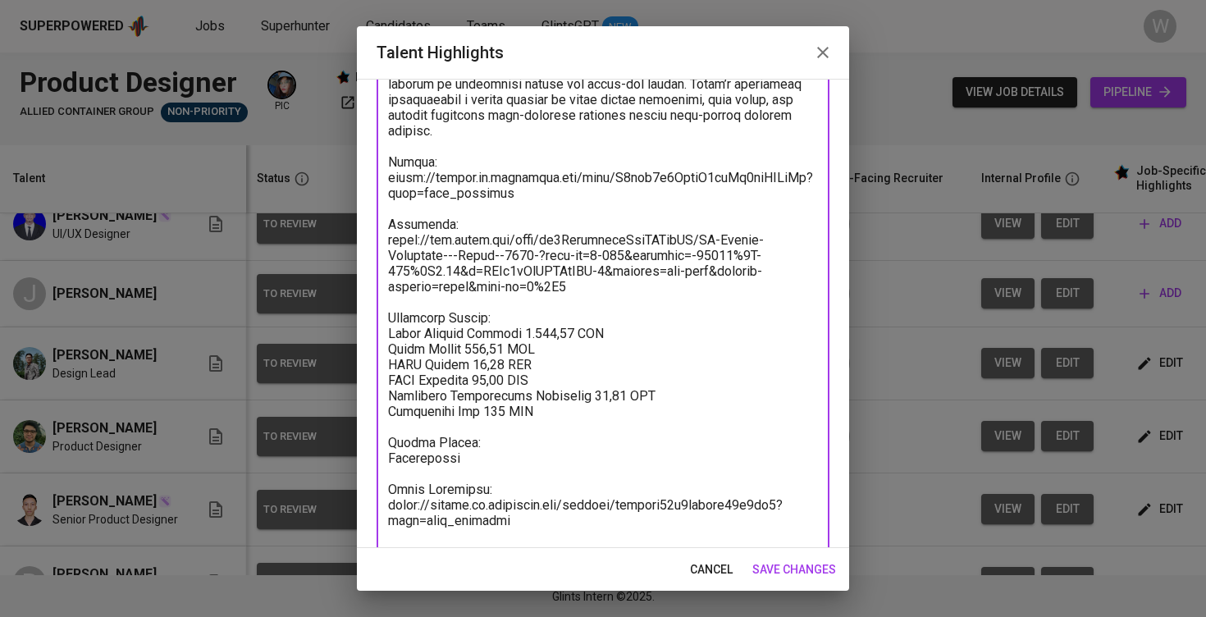
click at [791, 573] on span "save changes" at bounding box center [794, 569] width 84 height 21
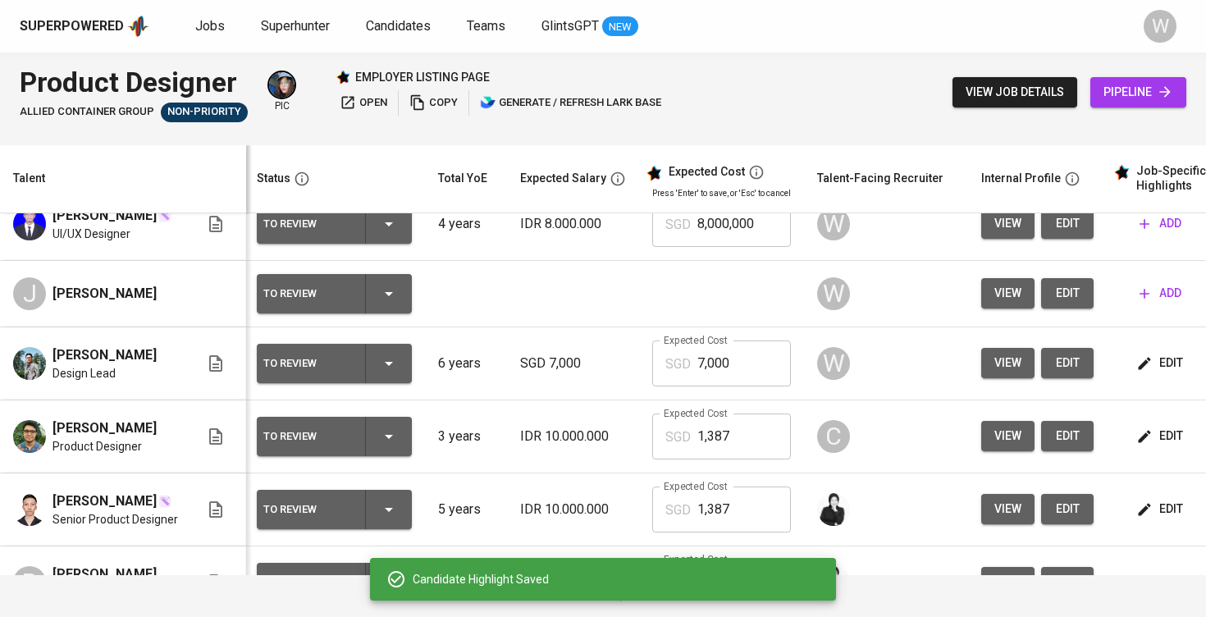
click at [754, 374] on input "7,000" at bounding box center [744, 363] width 94 height 46
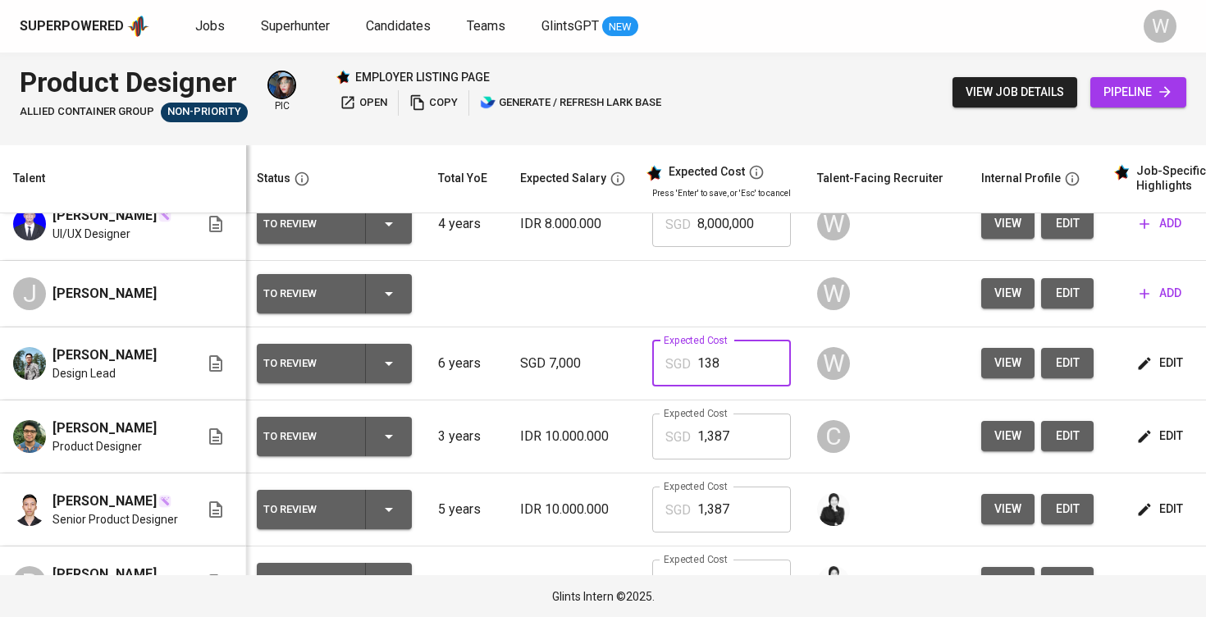
type input "1,387"
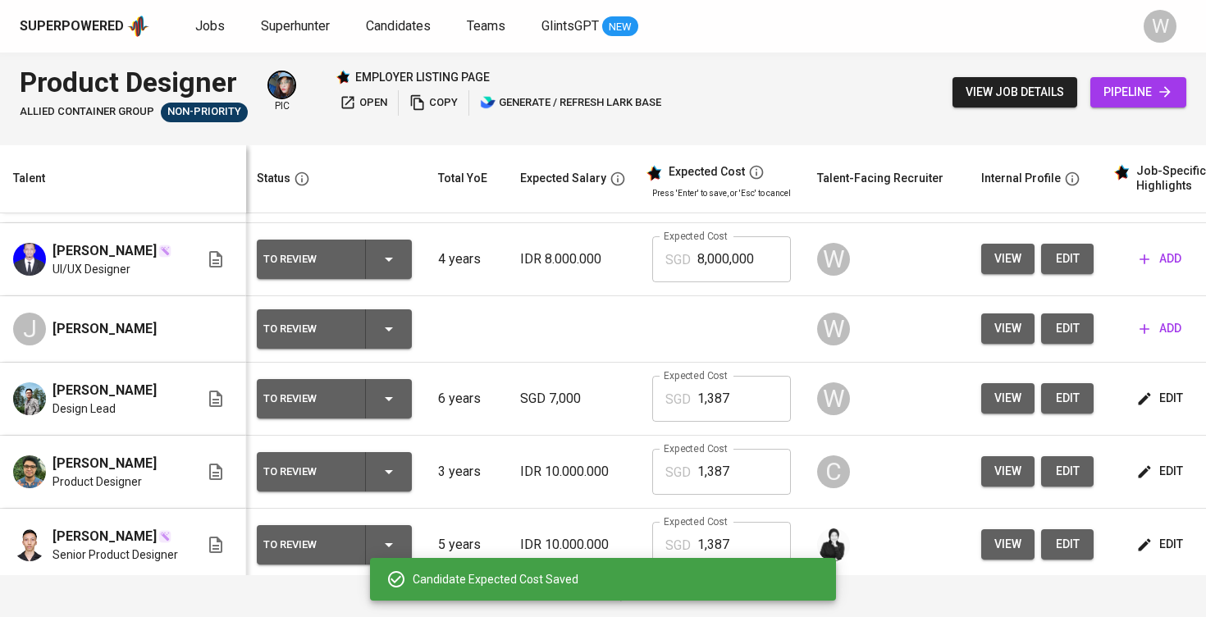
scroll to position [57, 2]
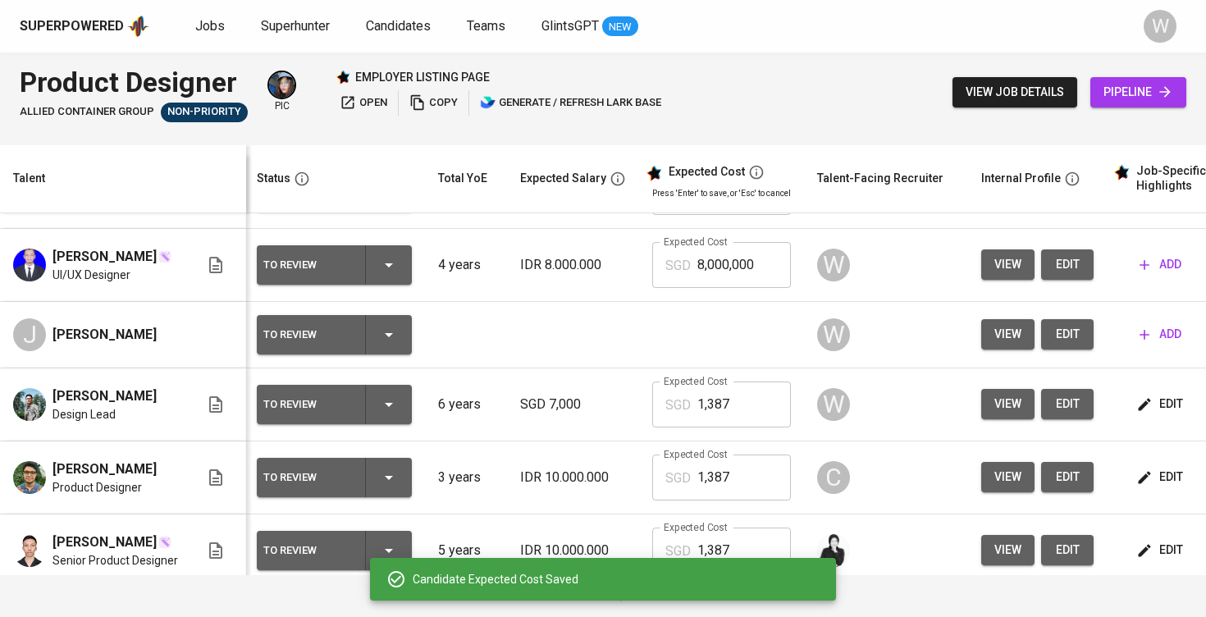
click at [725, 267] on input "8,000,000" at bounding box center [744, 265] width 94 height 46
type input "1,387"
click at [1139, 270] on icon "button" at bounding box center [1144, 265] width 10 height 10
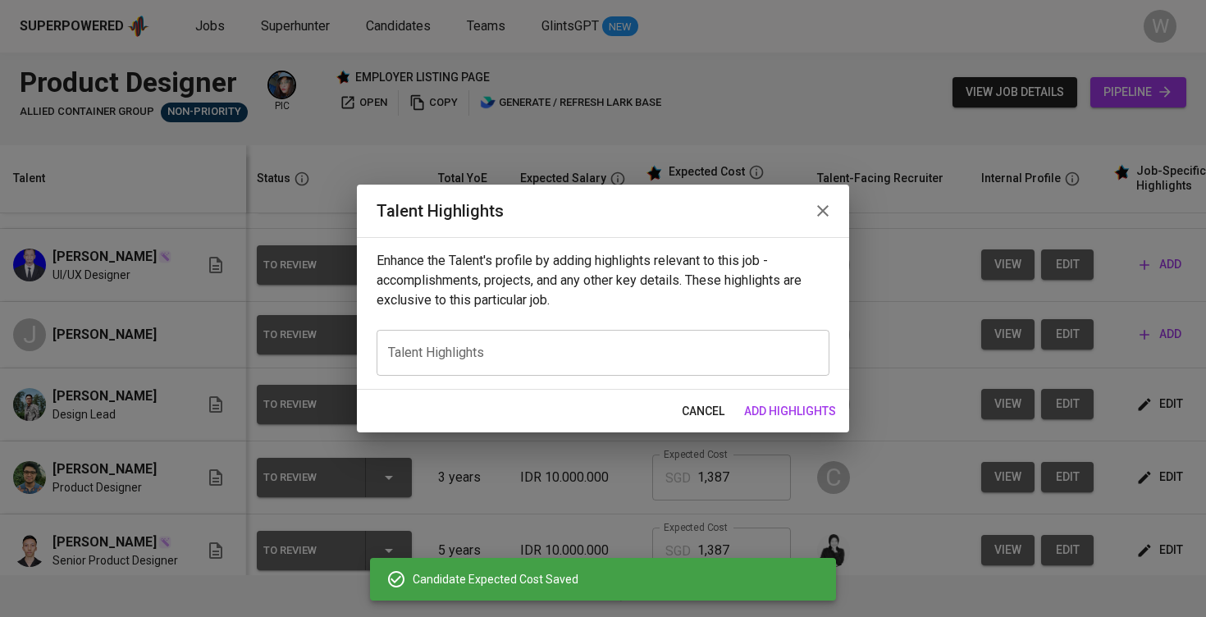
click at [705, 348] on textarea at bounding box center [603, 353] width 430 height 16
paste textarea "Total Pricing Monthly 1.386,58 SGD Basic Salary 904,87 SGD BPJS Health 50,26 SG…"
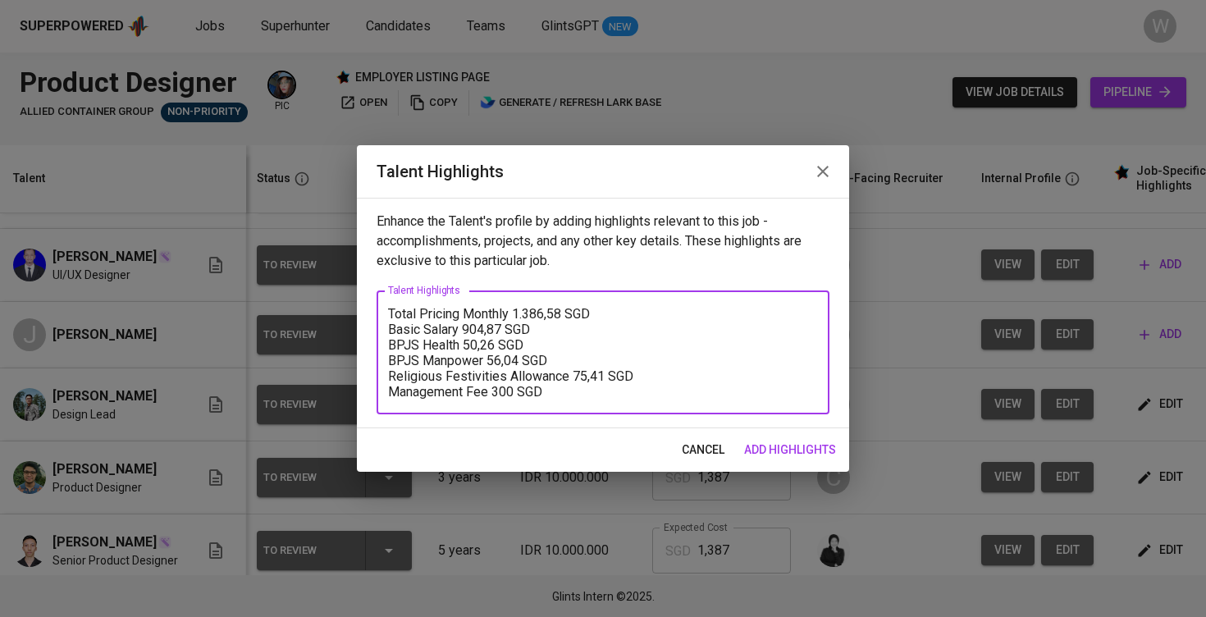
click at [390, 316] on textarea "Total Pricing Monthly 1.386,58 SGD Basic Salary 904,87 SGD BPJS Health 50,26 SG…" at bounding box center [603, 353] width 430 height 94
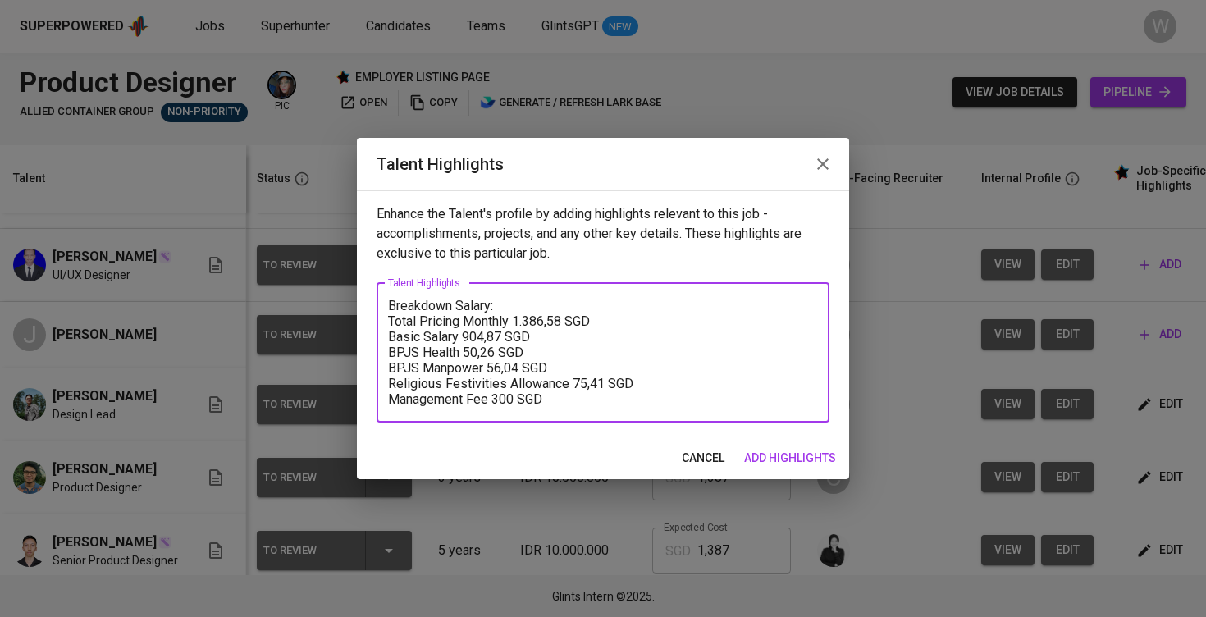
click at [568, 401] on textarea "Breakdown Salary: Total Pricing Monthly 1.386,58 SGD Basic Salary 904,87 SGD BP…" at bounding box center [603, 352] width 430 height 109
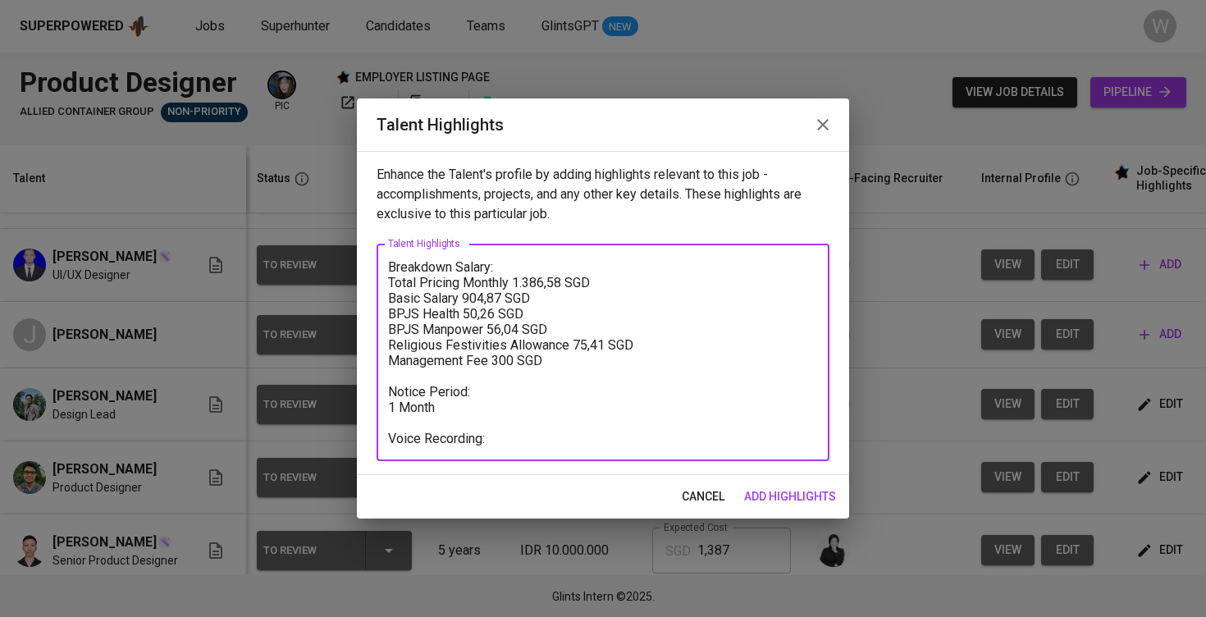
paste textarea "https://glints.sg.larksuite.com/minutes/obsgm3i6x37j7fhl7fphh56y?from=from_copy…"
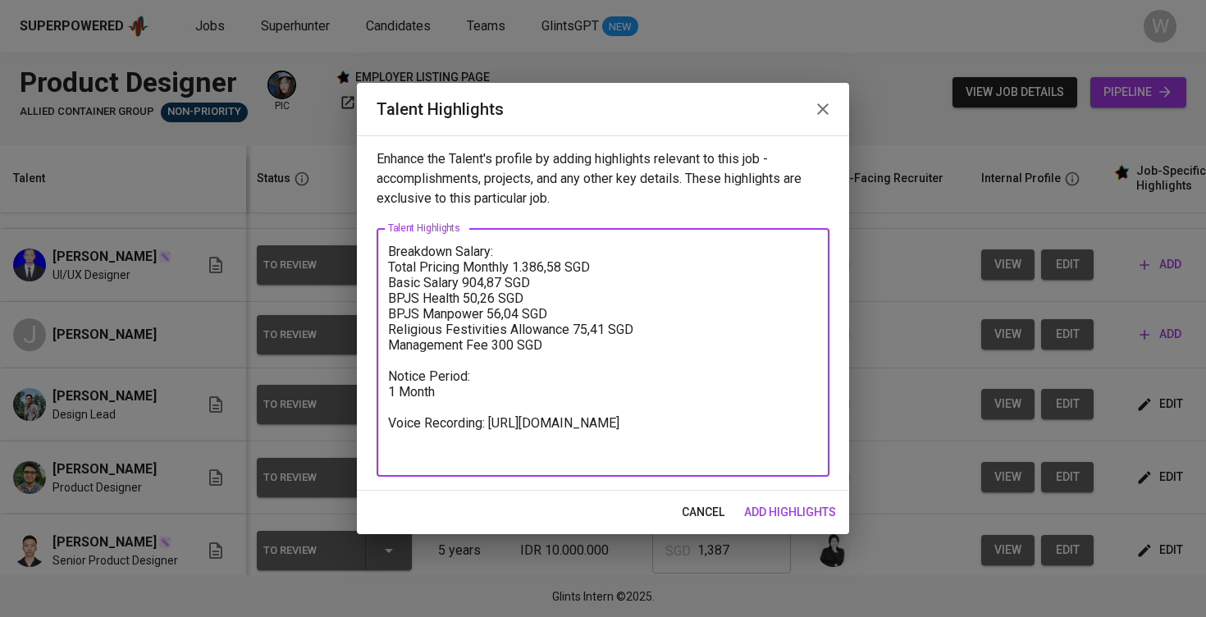
click at [393, 251] on textarea "Breakdown Salary: Total Pricing Monthly 1.386,58 SGD Basic Salary 904,87 SGD BP…" at bounding box center [603, 353] width 430 height 218
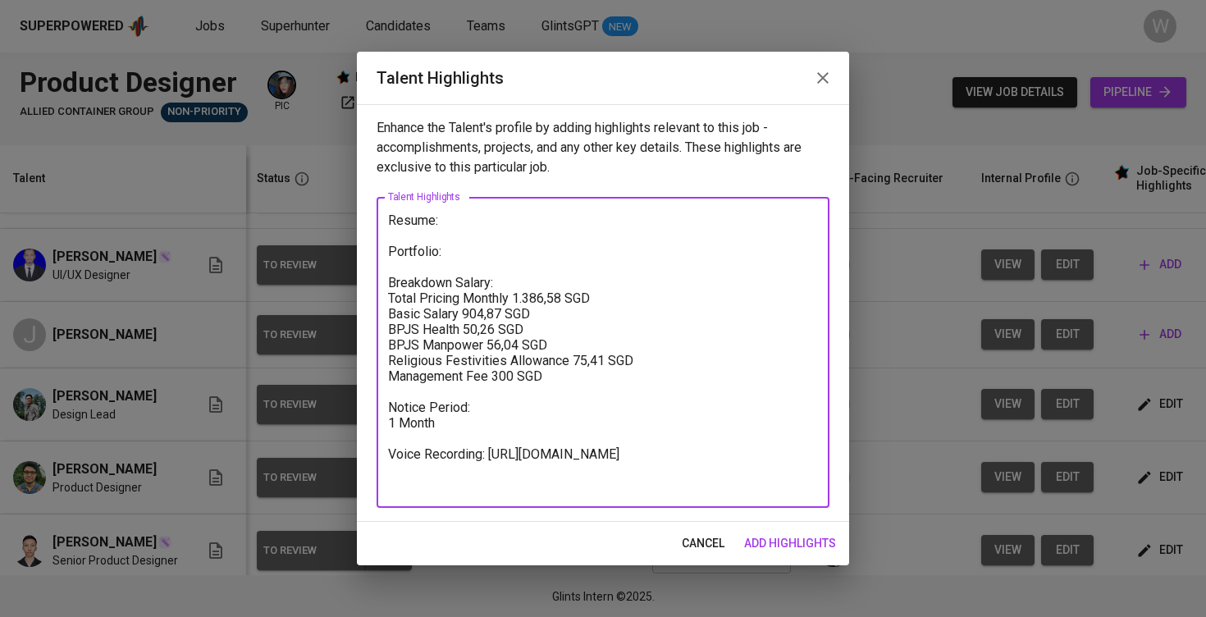
type textarea "Resume: Portfolio: Breakdown Salary: Total Pricing Monthly 1.386,58 SGD Basic S…"
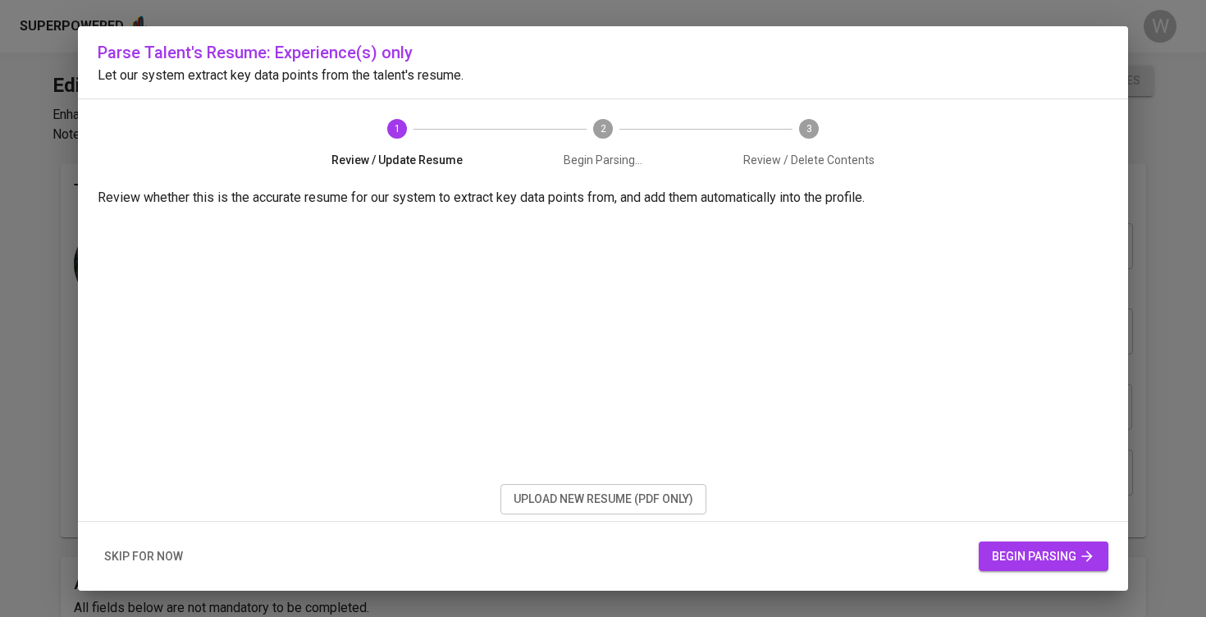
click at [519, 504] on span "upload new resume (pdf only)" at bounding box center [604, 499] width 180 height 21
click at [1014, 541] on button "begin parsing" at bounding box center [1044, 556] width 130 height 30
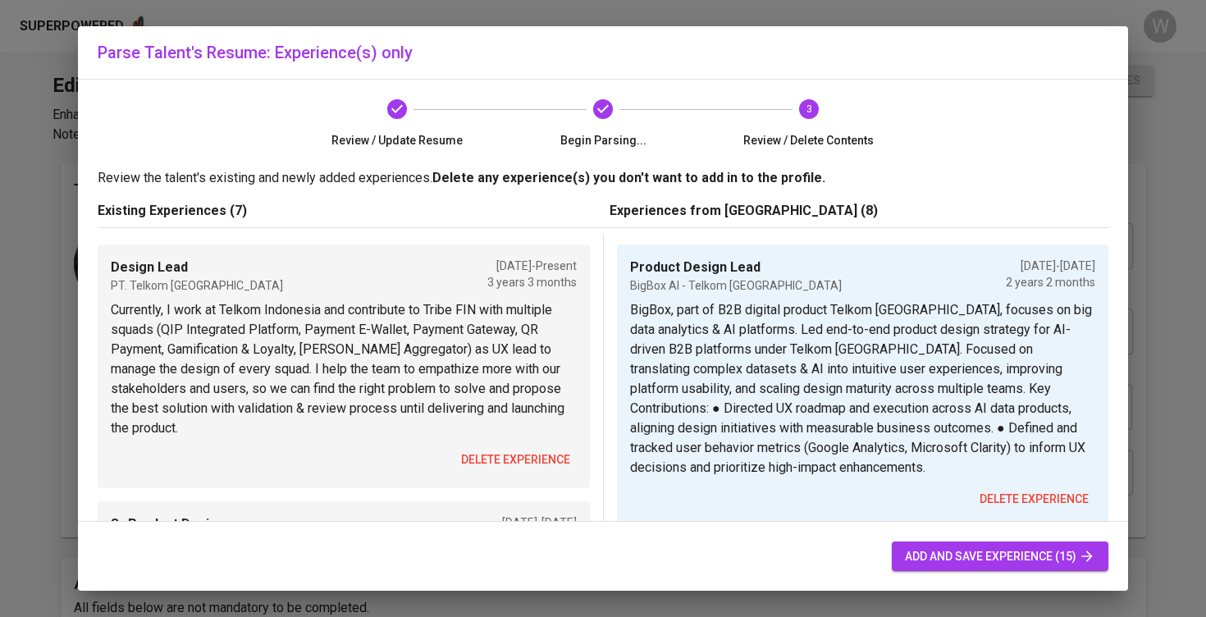
click at [496, 467] on span "delete experience" at bounding box center [515, 460] width 109 height 21
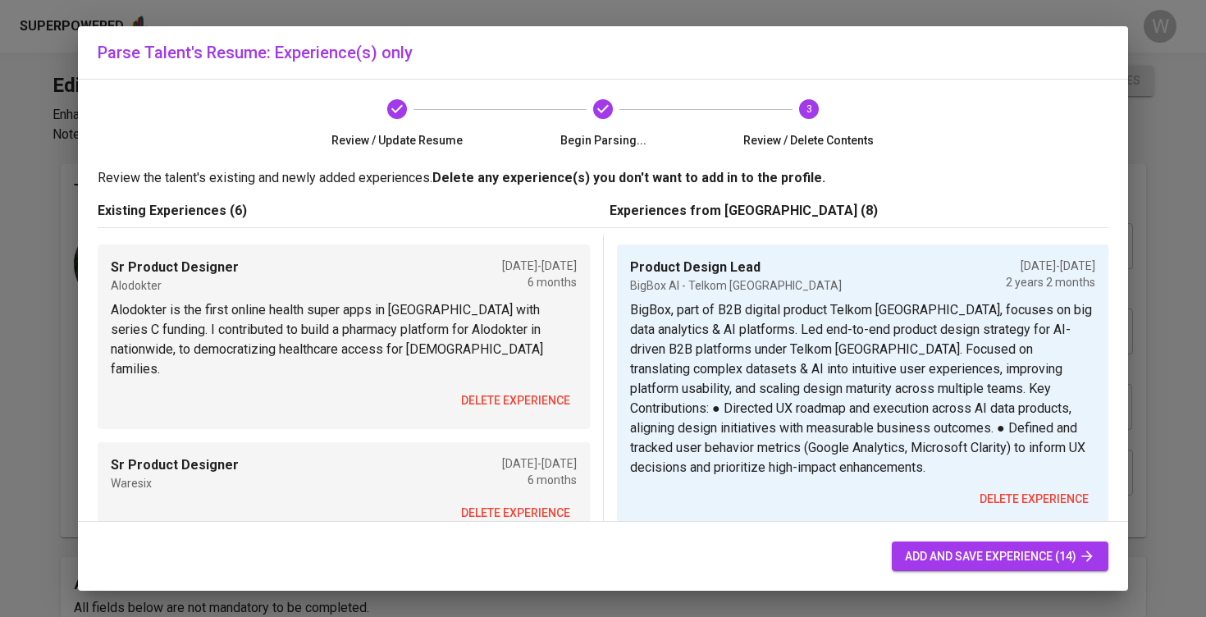
click at [502, 390] on span "delete experience" at bounding box center [515, 400] width 109 height 21
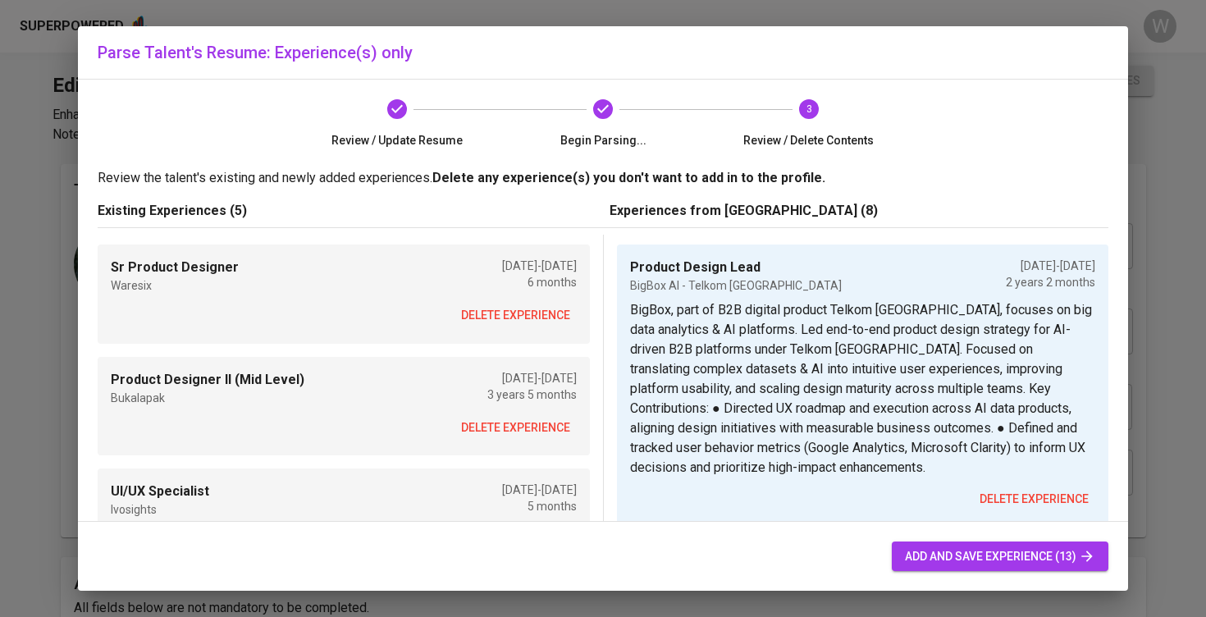
click at [502, 375] on p "Dec 2017 - Jun 2021" at bounding box center [531, 378] width 89 height 16
click at [510, 308] on span "delete experience" at bounding box center [515, 315] width 109 height 21
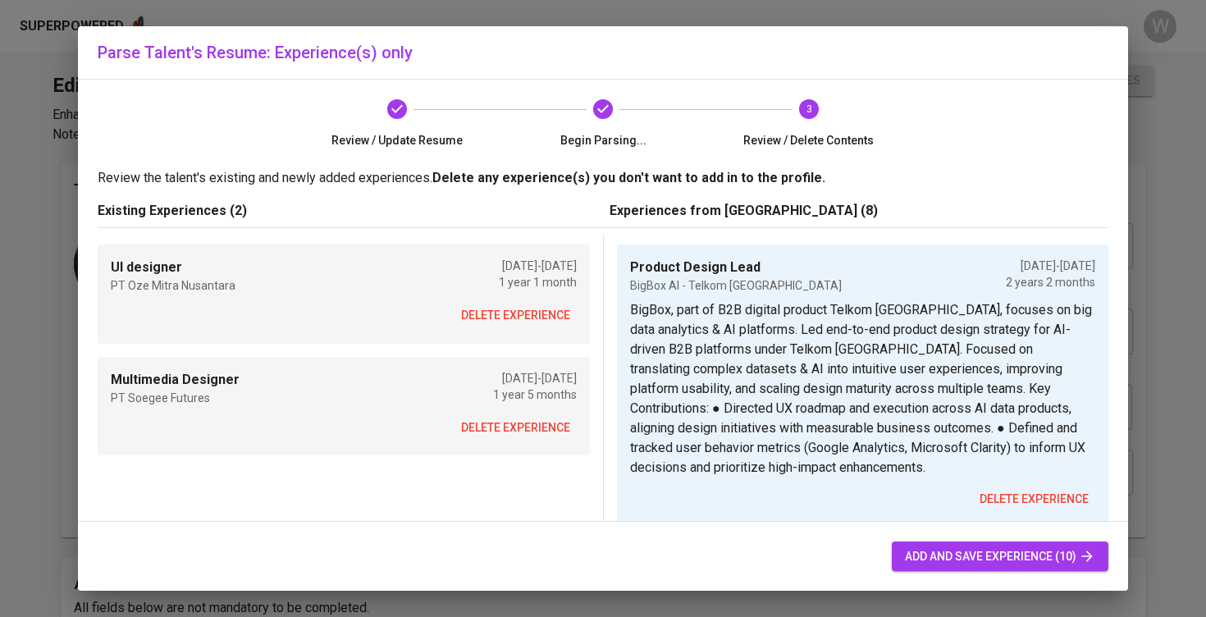
click at [510, 308] on span "delete experience" at bounding box center [515, 315] width 109 height 21
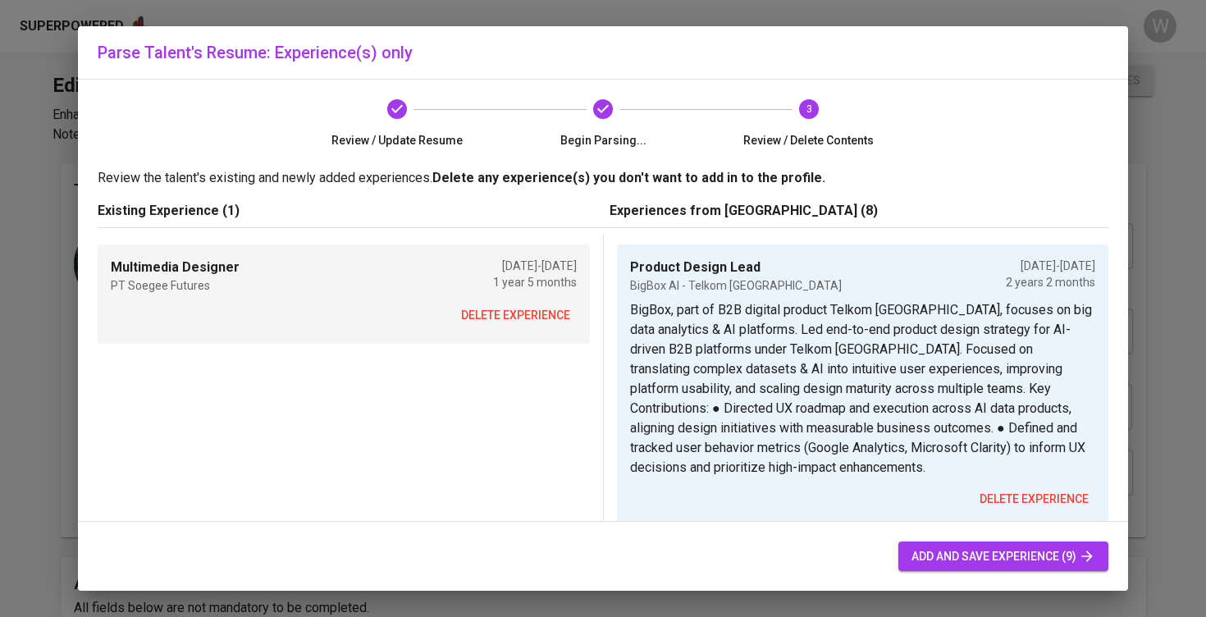
click at [510, 308] on span "delete experience" at bounding box center [515, 315] width 109 height 21
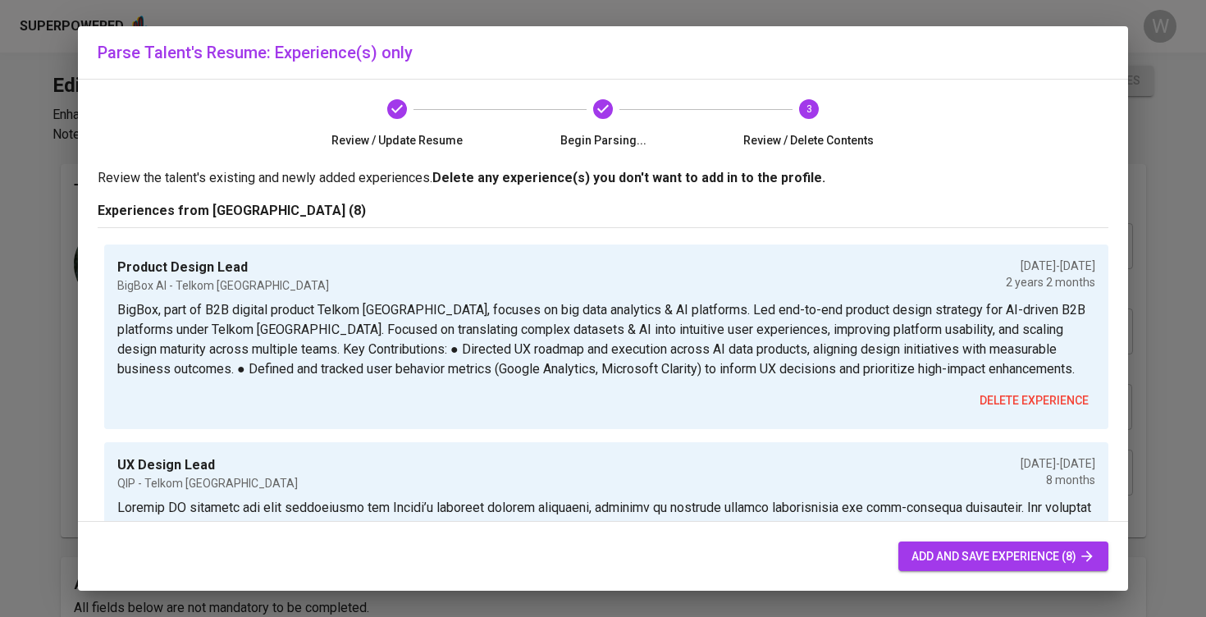
click at [935, 571] on div "add and save experience (8)" at bounding box center [603, 557] width 1050 height 70
click at [936, 554] on span "add and save experience (8)" at bounding box center [1003, 556] width 184 height 21
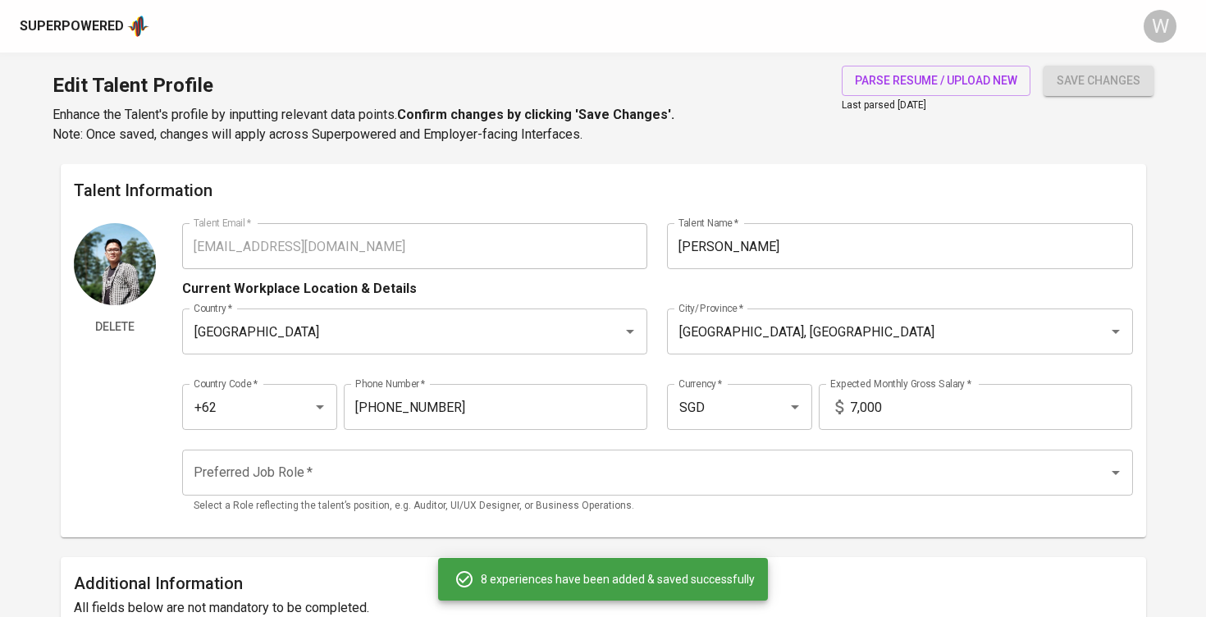
type input "Product Design Lead"
type input "BigBox AI - Telkom Indonesia"
checkbox input "false"
type input "[DATE]"
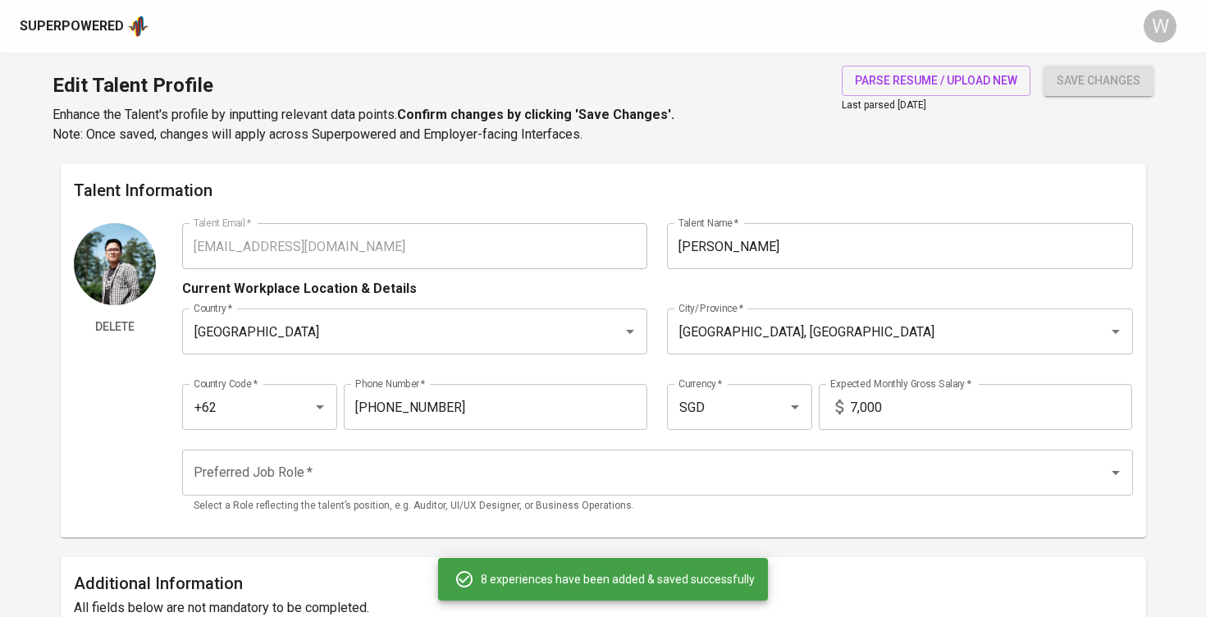
type input "UX Design Lead"
type input "QIP - Telkom Indonesia"
type input "06/01/2022"
type input "02/01/2023"
type input "Senior Product Designer"
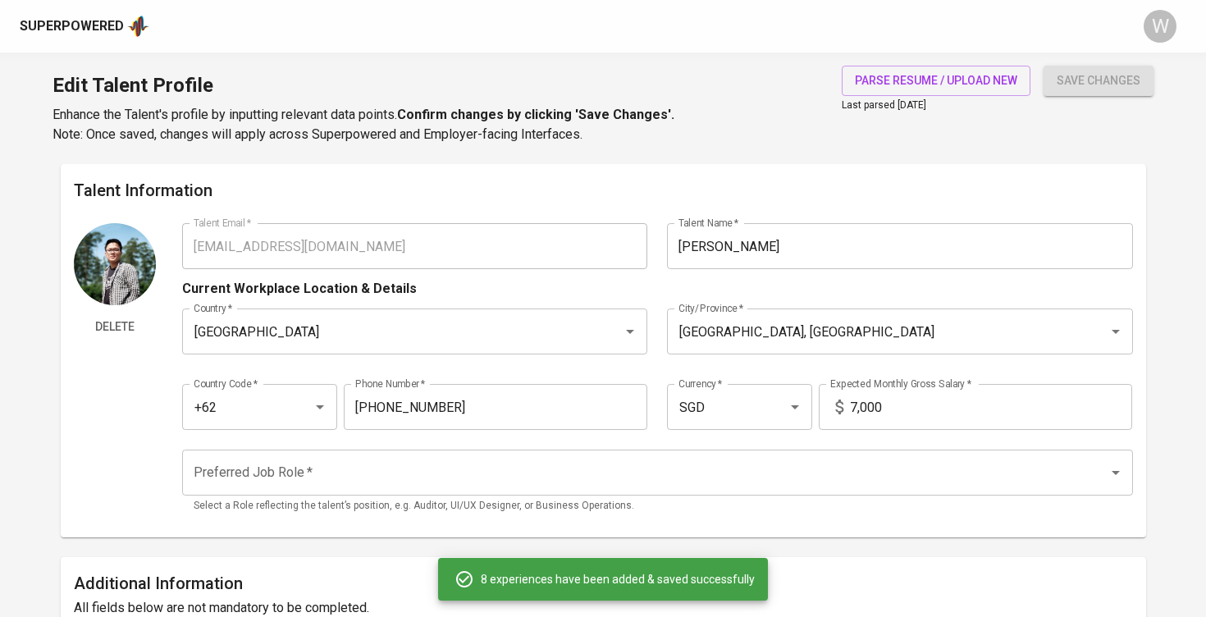
type input "11/01/2022"
type input "Senior Product Designer"
type input "Alodokter"
type input "12/01/2021"
type input "05/01/2022"
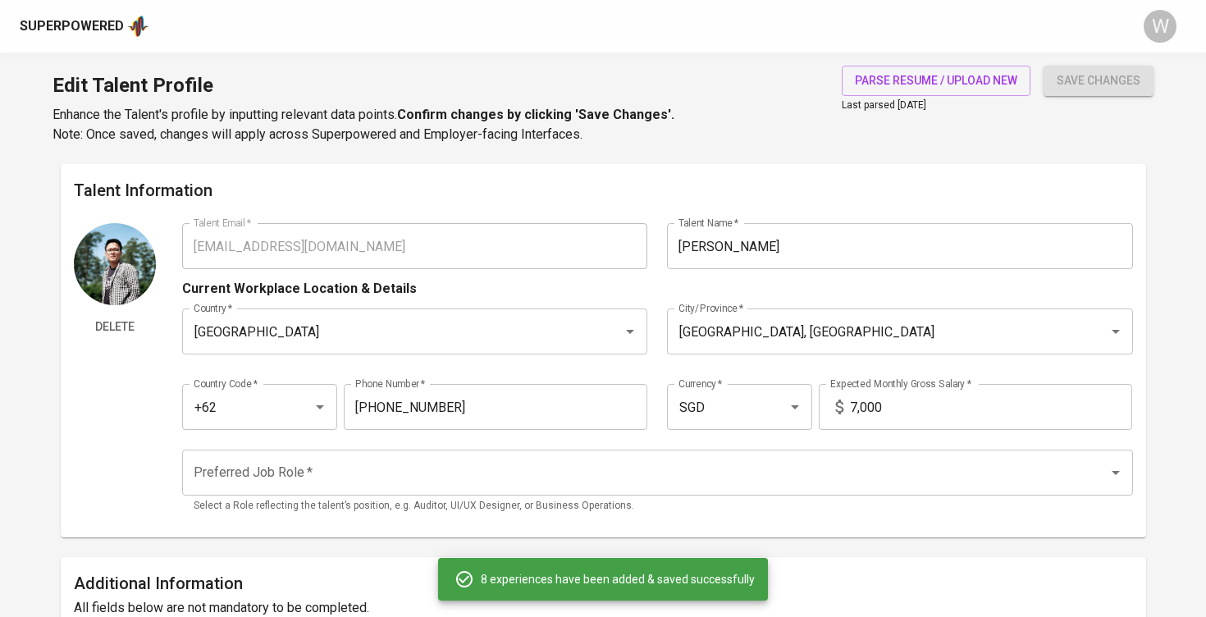
type input "Product Designer II (Mid)"
type input "Bukalapak"
type input "12/01/2017"
type input "05/01/2021"
type input "UI/UX Designer"
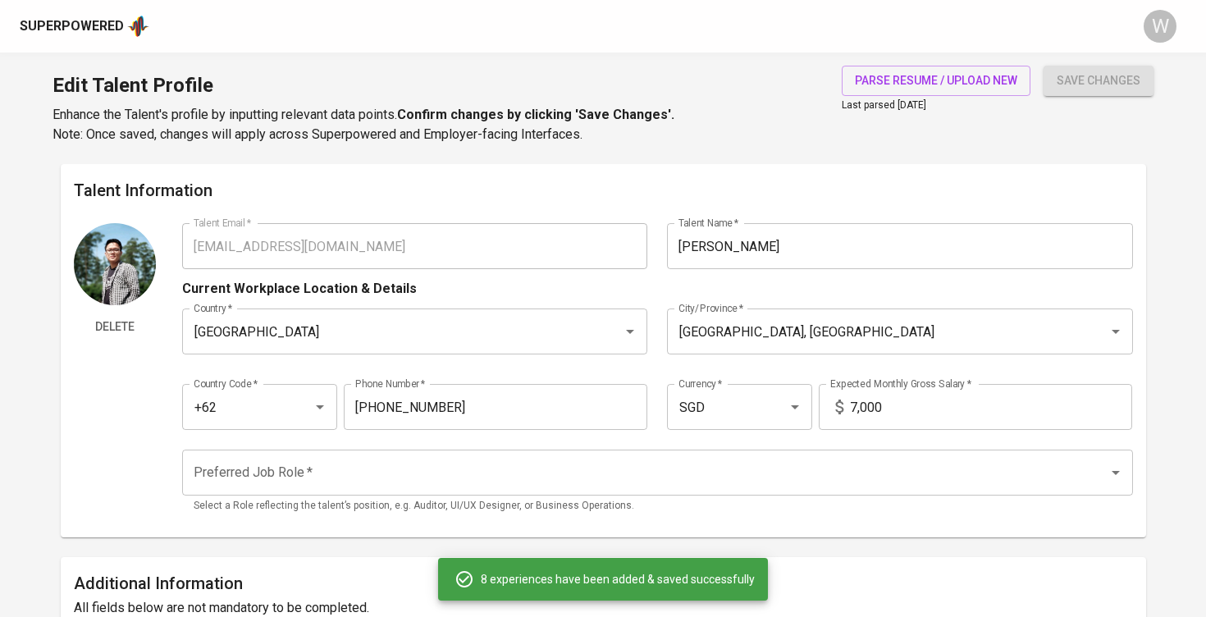
type input "Isovights"
type input "08/01/2017"
type input "12/01/2017"
type input "UI Designer"
type input "PowerSwitch Indonesia"
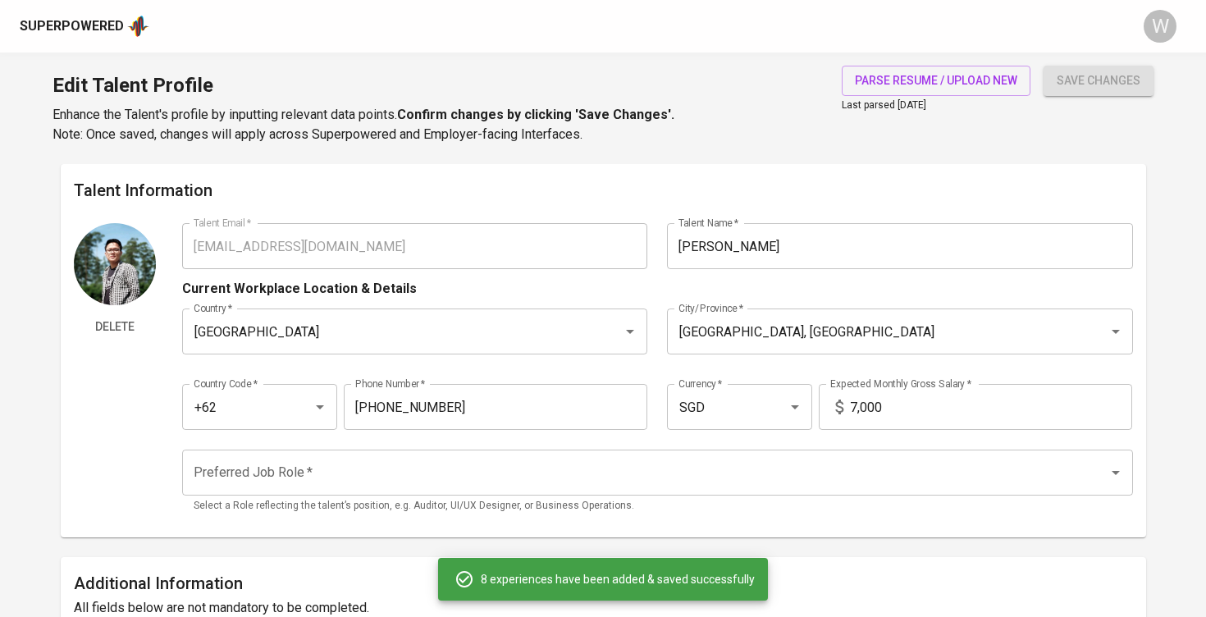
type input "06/01/2016"
type input "07/01/2017"
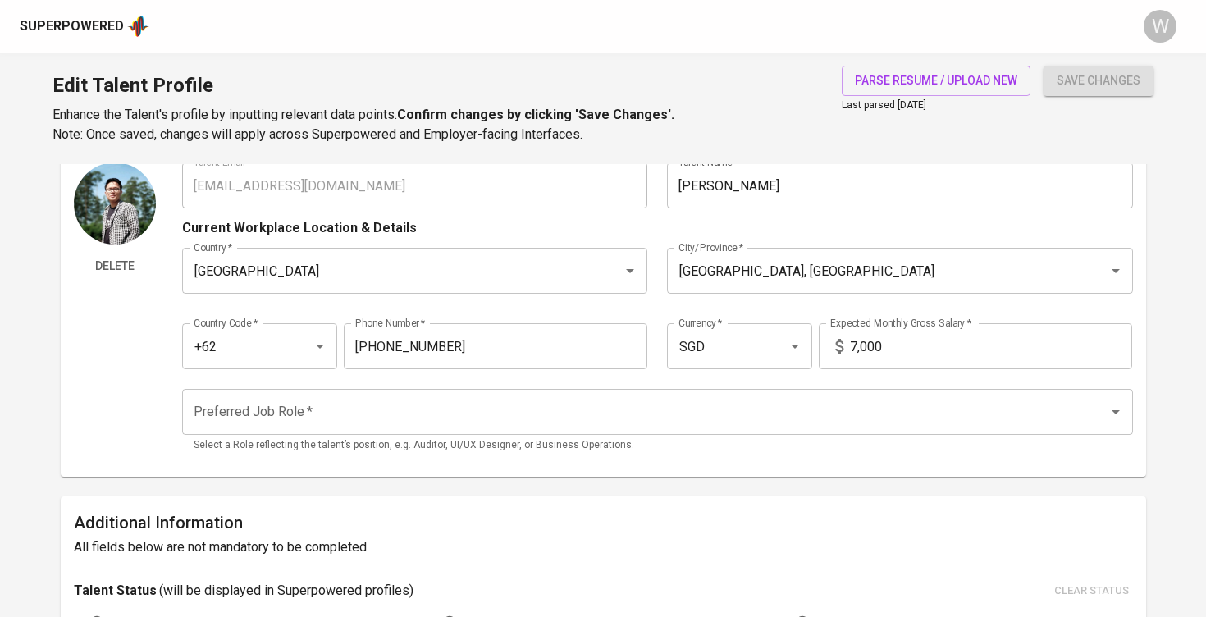
scroll to position [71, 0]
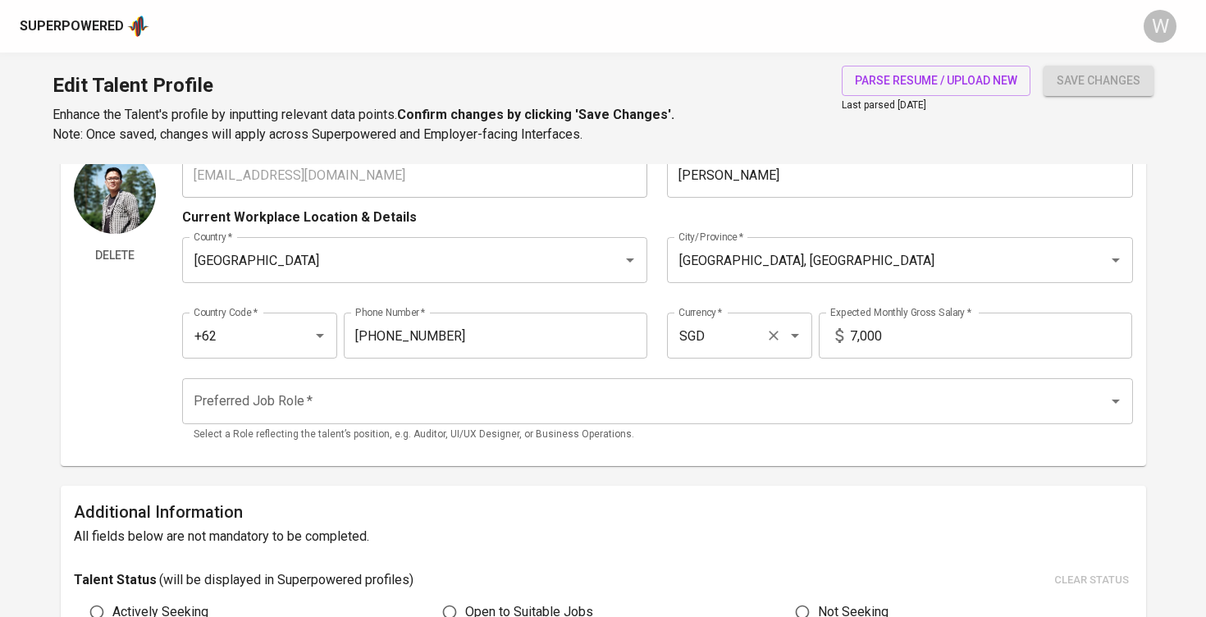
click at [795, 331] on icon "Open" at bounding box center [795, 336] width 20 height 20
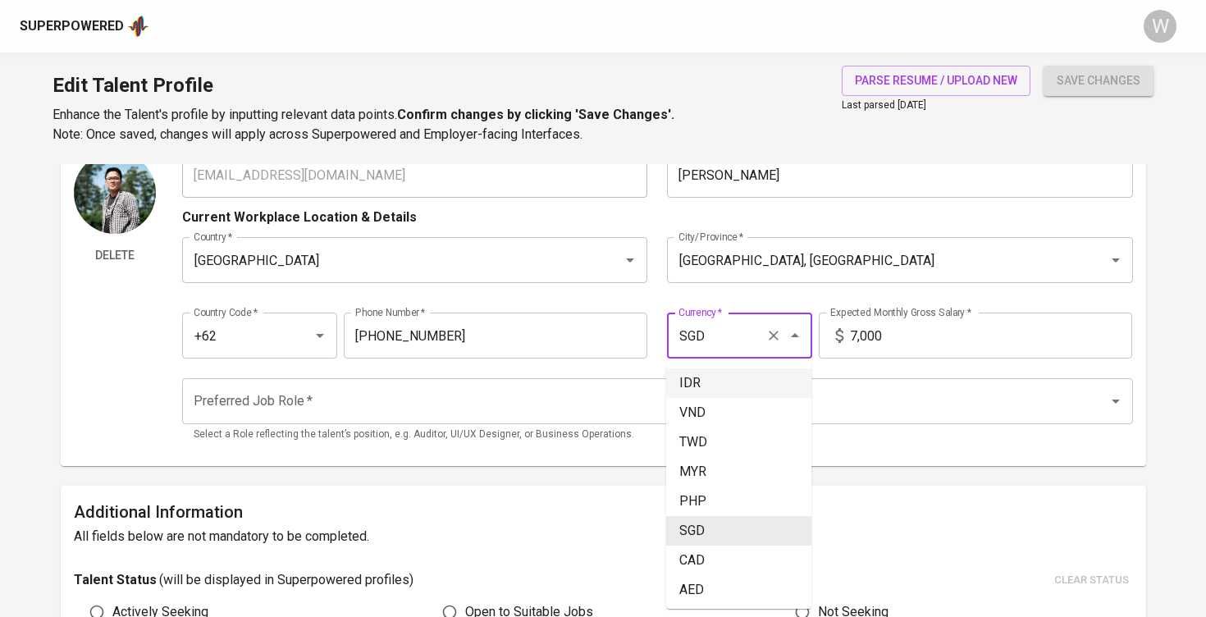
click at [745, 396] on li "IDR" at bounding box center [738, 383] width 145 height 30
type input "IDR"
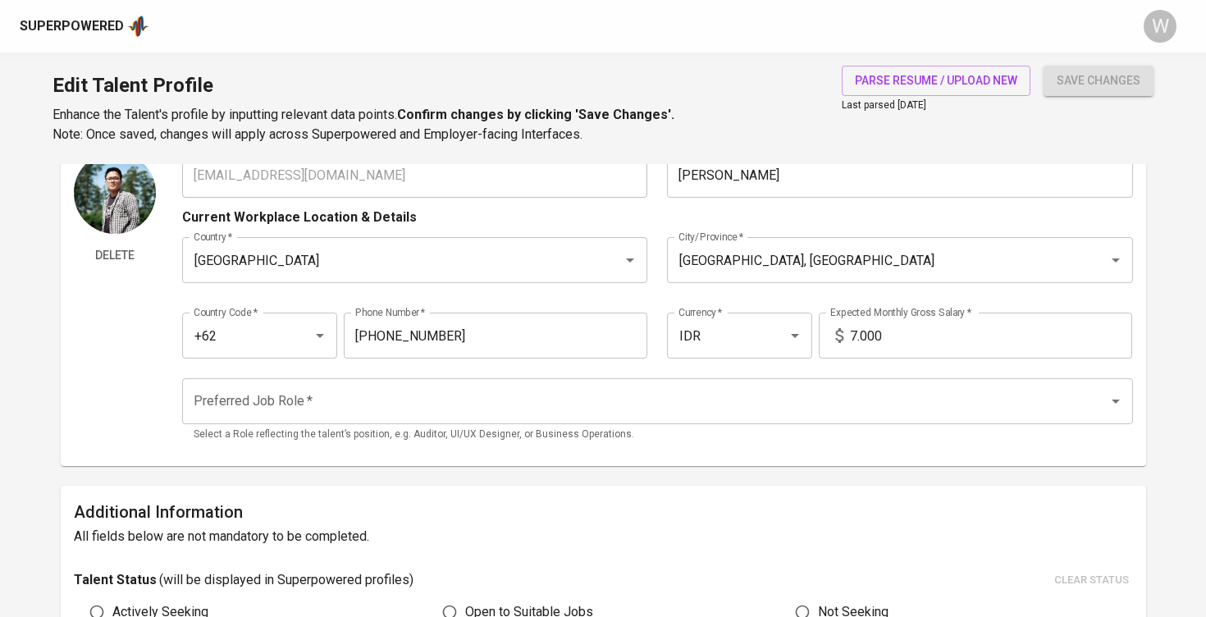
click at [927, 331] on input "7.000" at bounding box center [991, 336] width 282 height 46
type input "10.000.000"
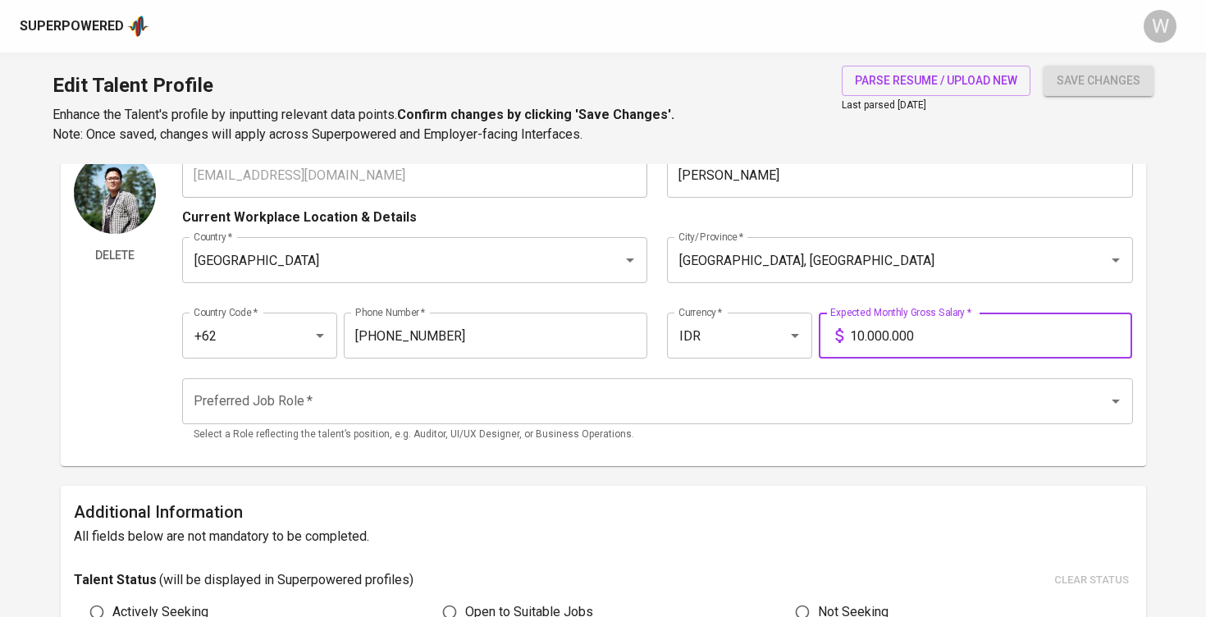
click at [792, 409] on input "Preferred Job Role   *" at bounding box center [634, 401] width 890 height 31
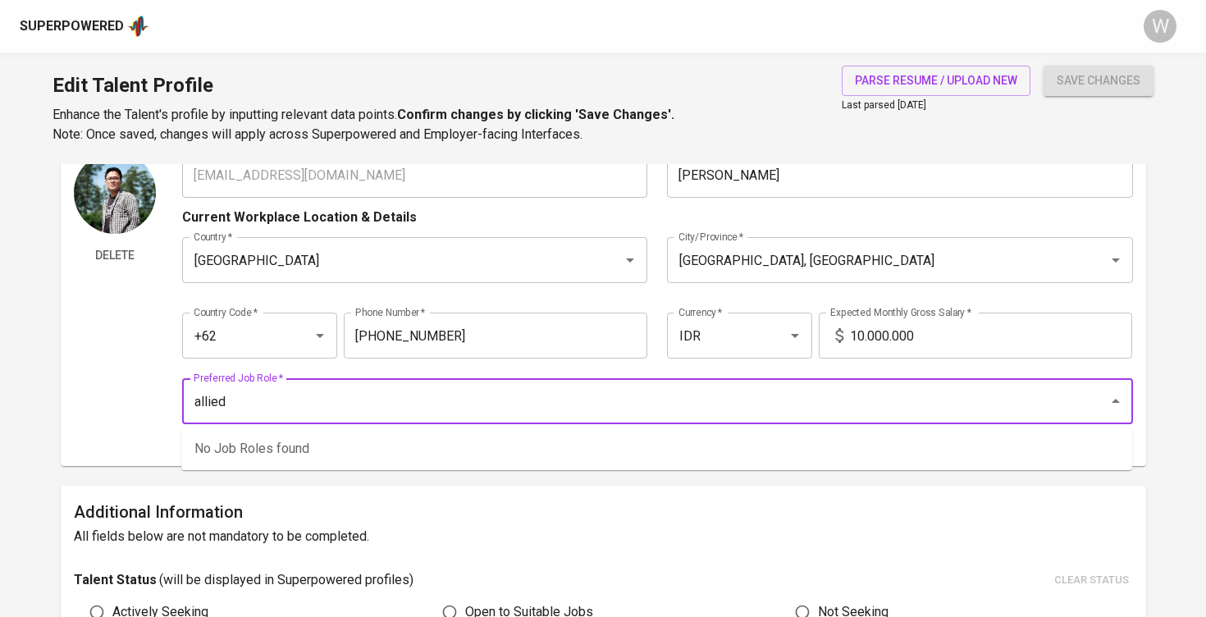
type input "allied"
type input "product designer"
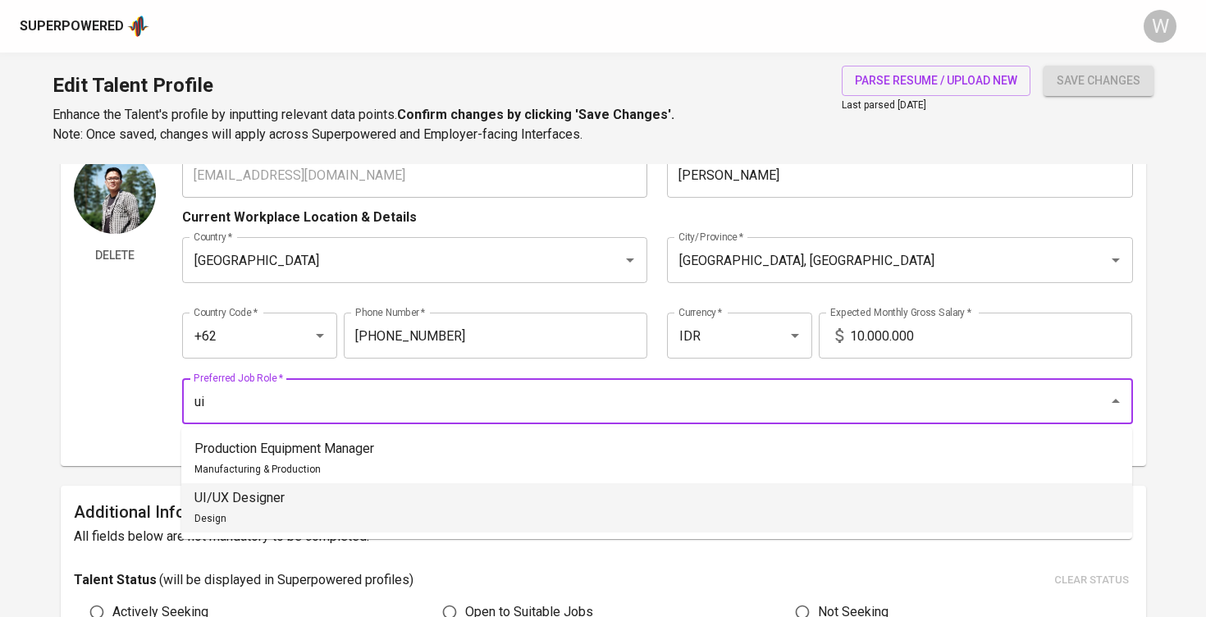
click at [309, 511] on li "UI/UX Designer Design" at bounding box center [656, 507] width 951 height 49
type input "UI/UX Designer"
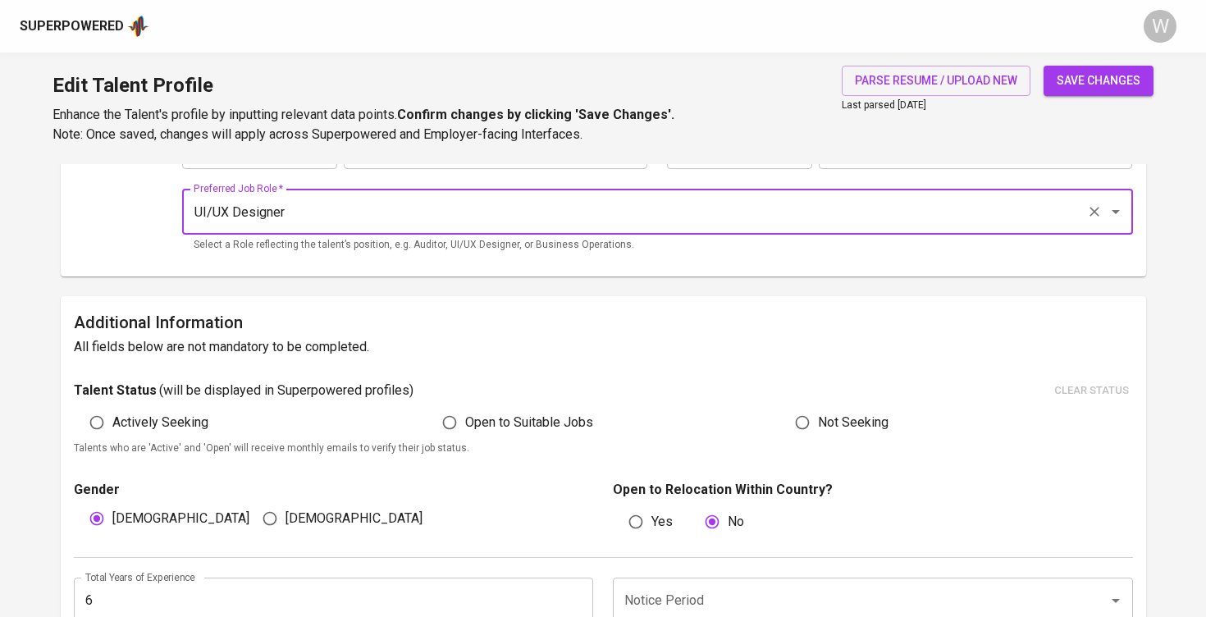
scroll to position [293, 0]
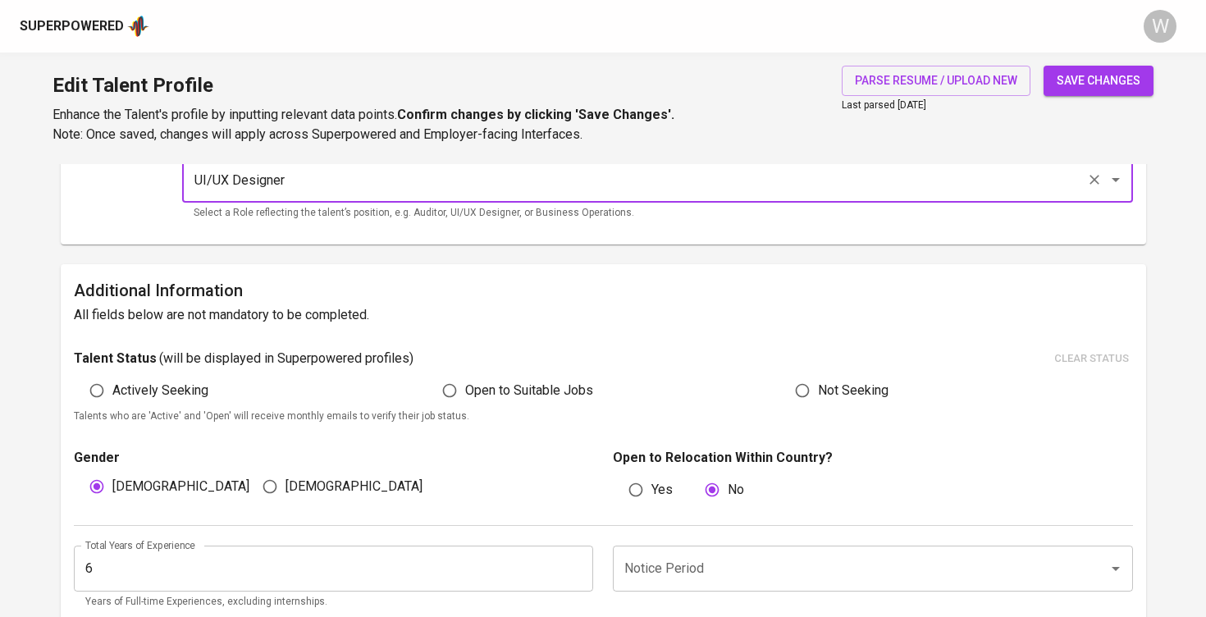
click at [450, 385] on input "Open to Suitable Jobs" at bounding box center [449, 390] width 31 height 31
radio input "true"
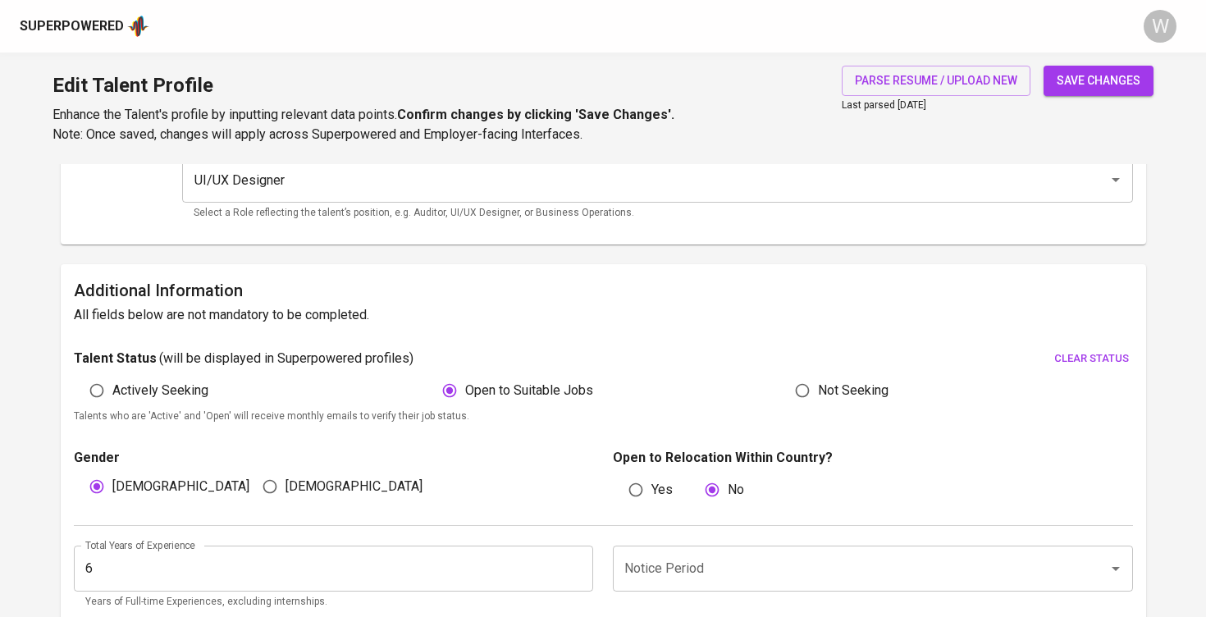
click at [687, 573] on input "Notice Period" at bounding box center [849, 568] width 459 height 31
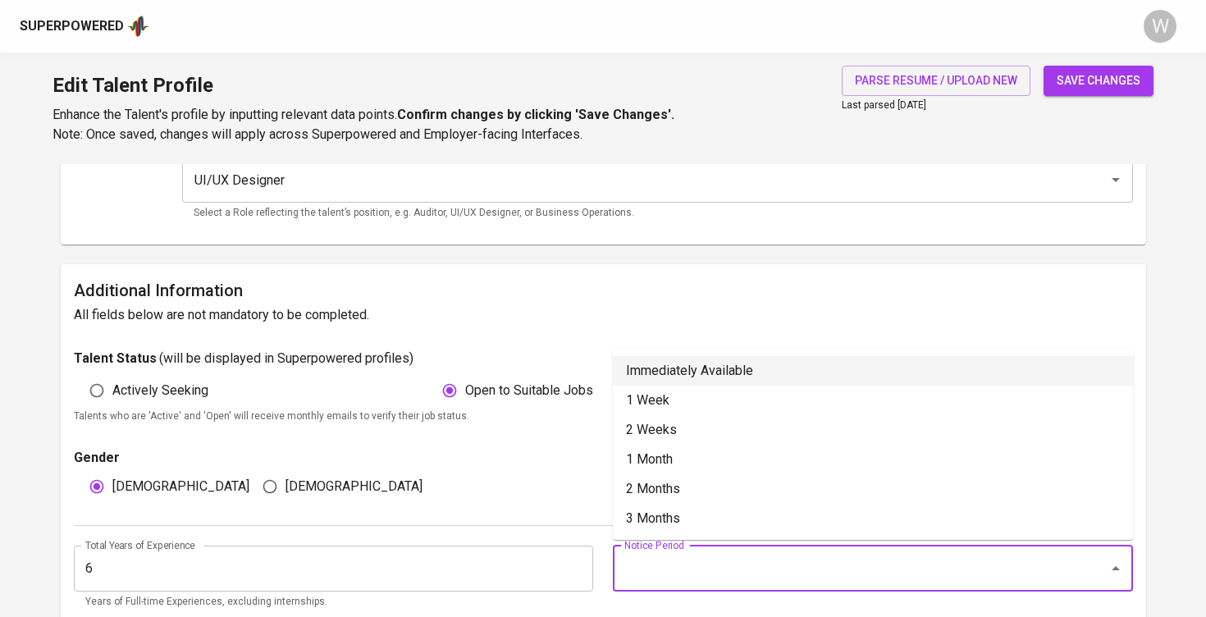
click at [681, 372] on li "Immediately Available" at bounding box center [873, 371] width 520 height 30
type input "Immediately Available"
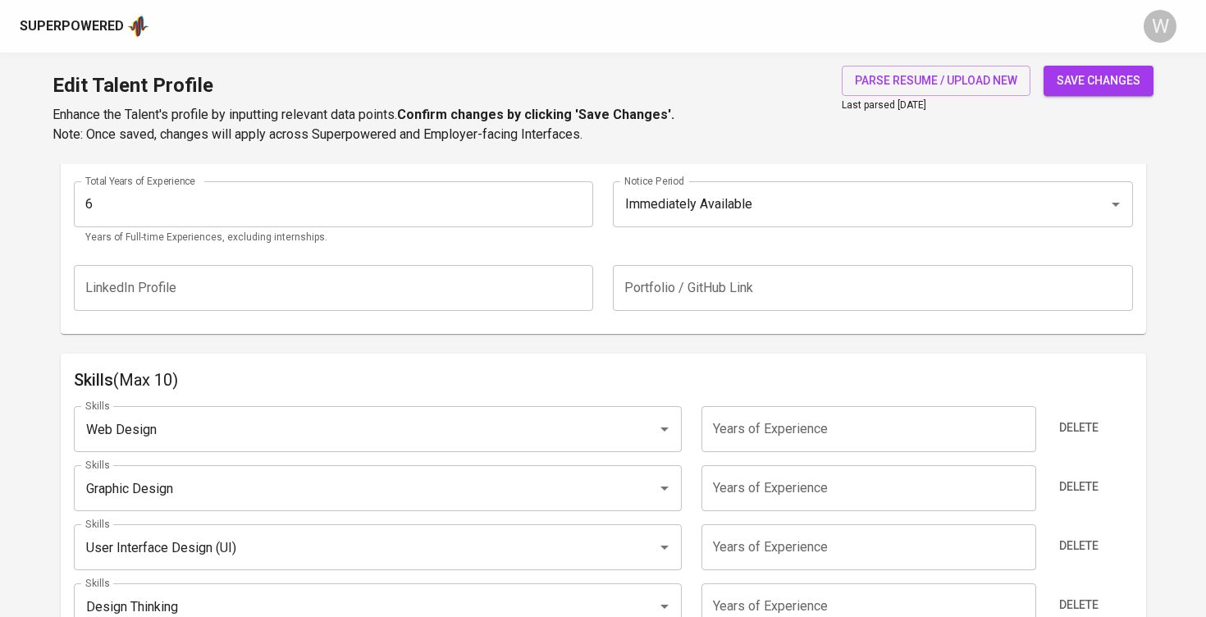
scroll to position [678, 0]
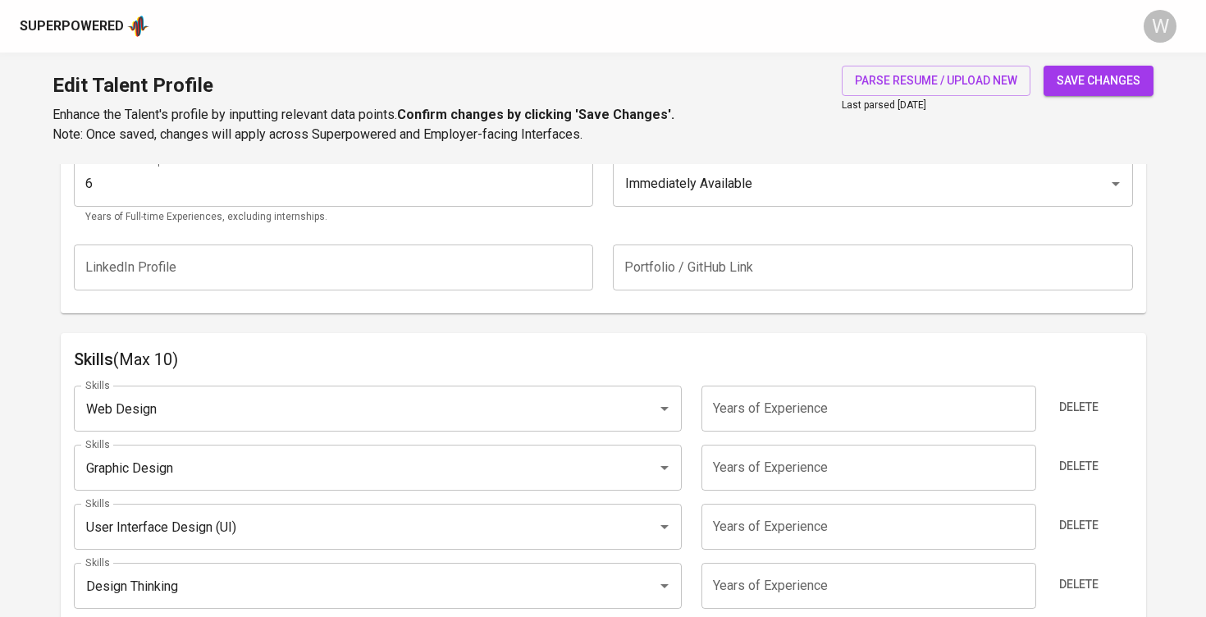
click at [762, 395] on input "number" at bounding box center [868, 409] width 335 height 46
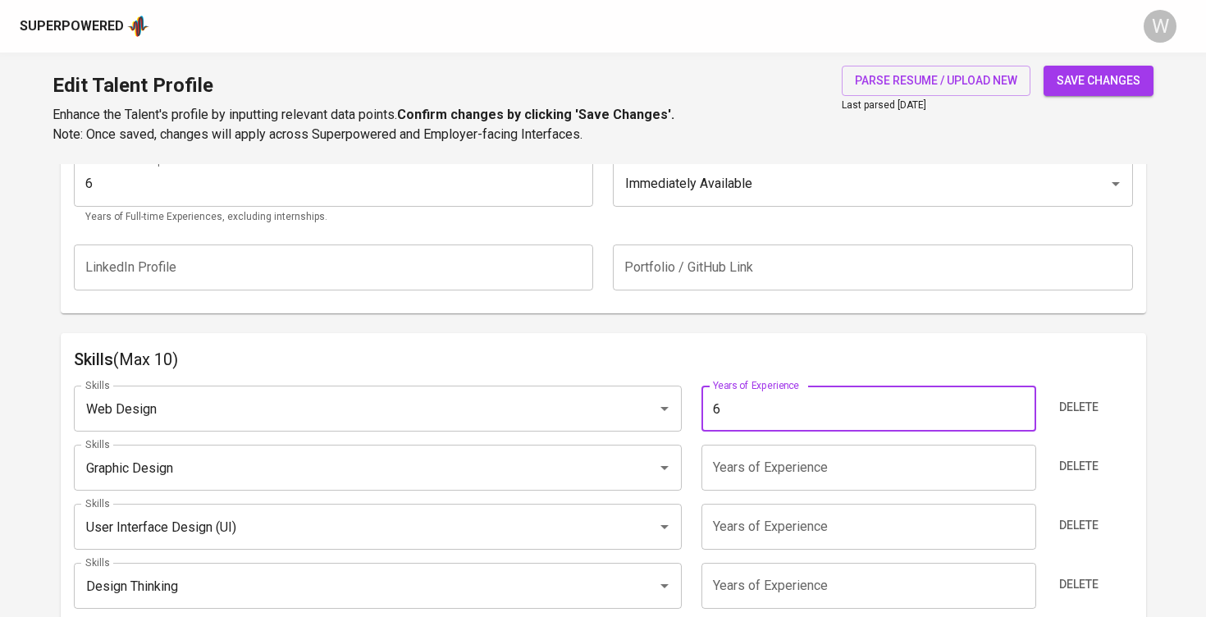
type input "6"
click at [778, 455] on input "number" at bounding box center [868, 468] width 335 height 46
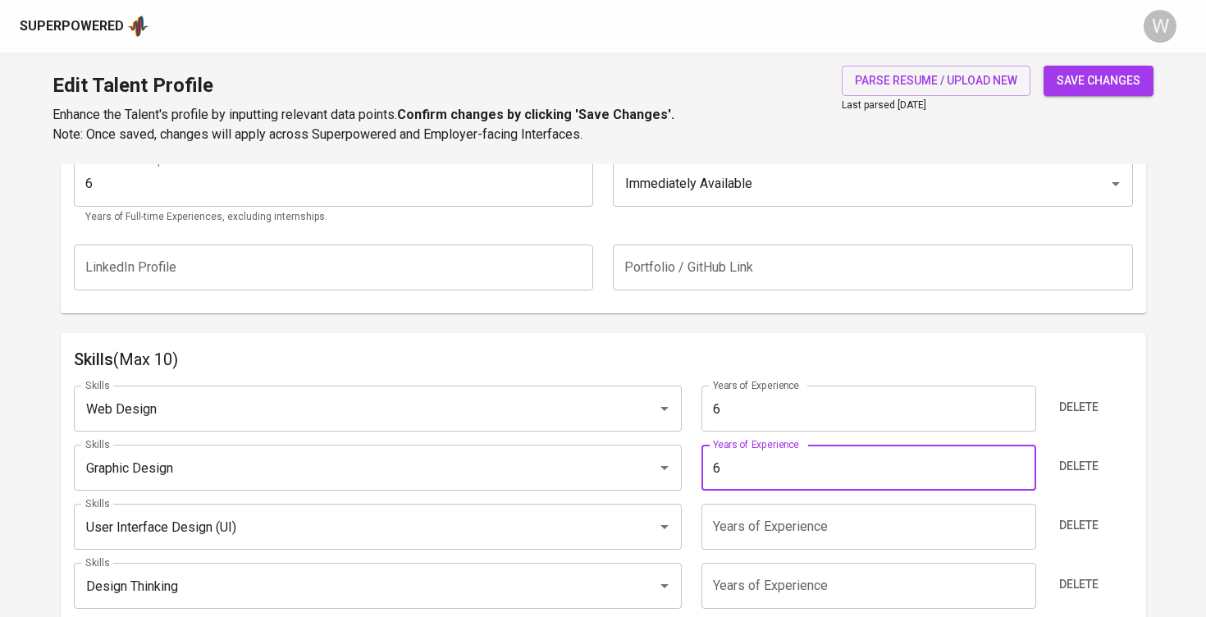
type input "6"
click at [768, 504] on input "number" at bounding box center [868, 527] width 335 height 46
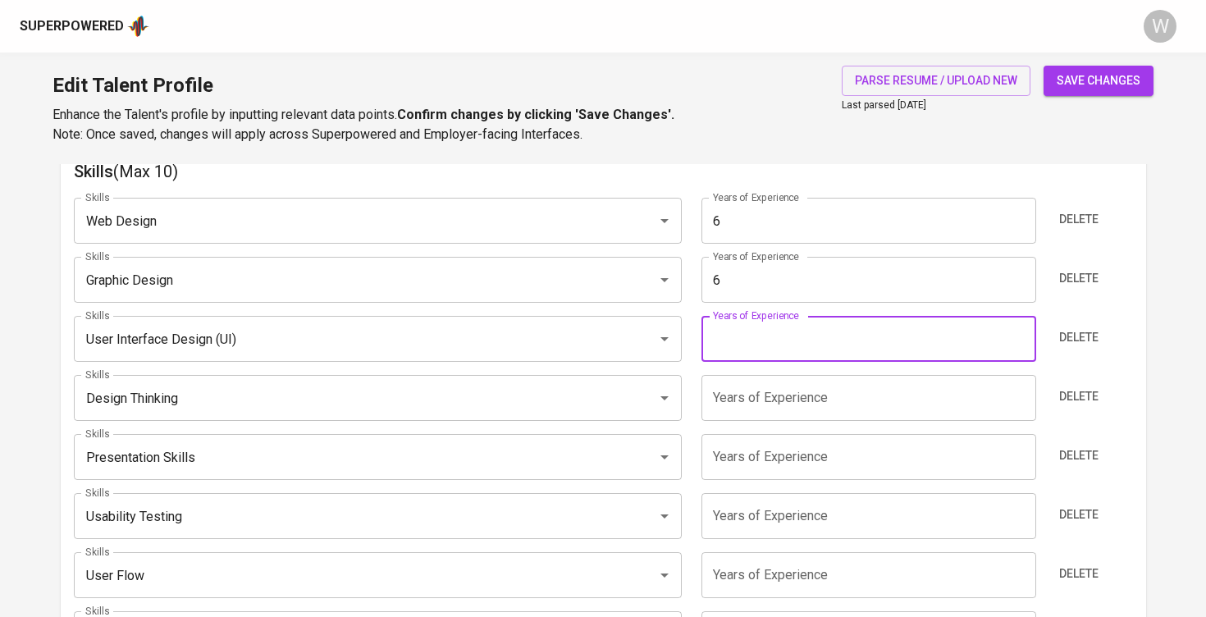
scroll to position [936, 0]
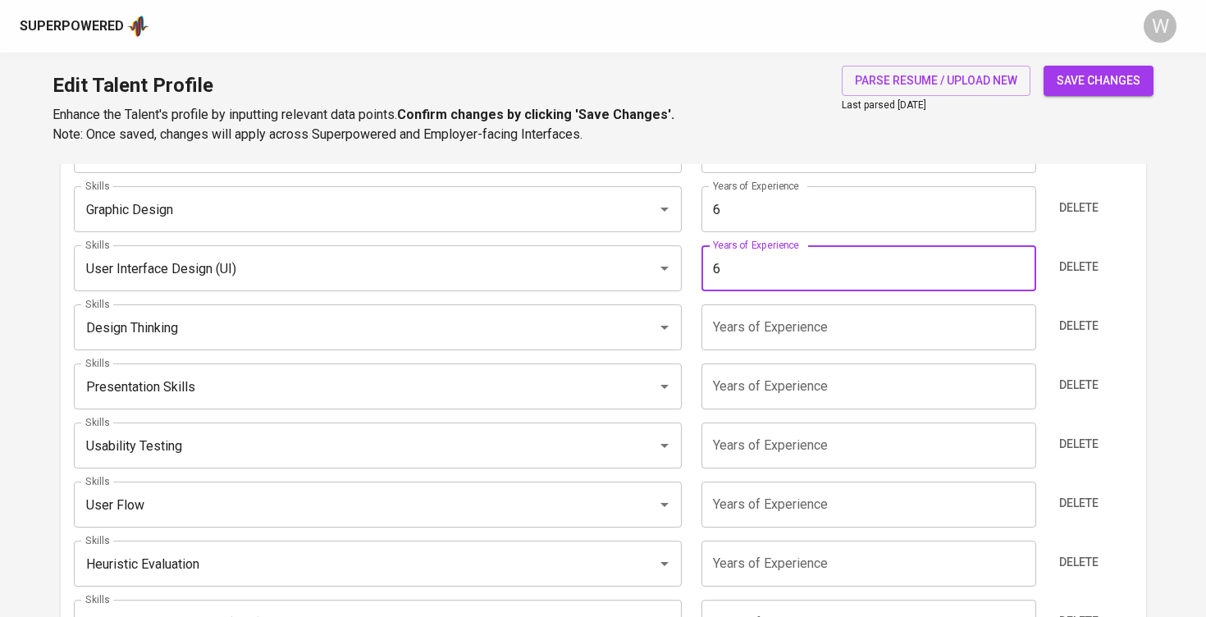
type input "6"
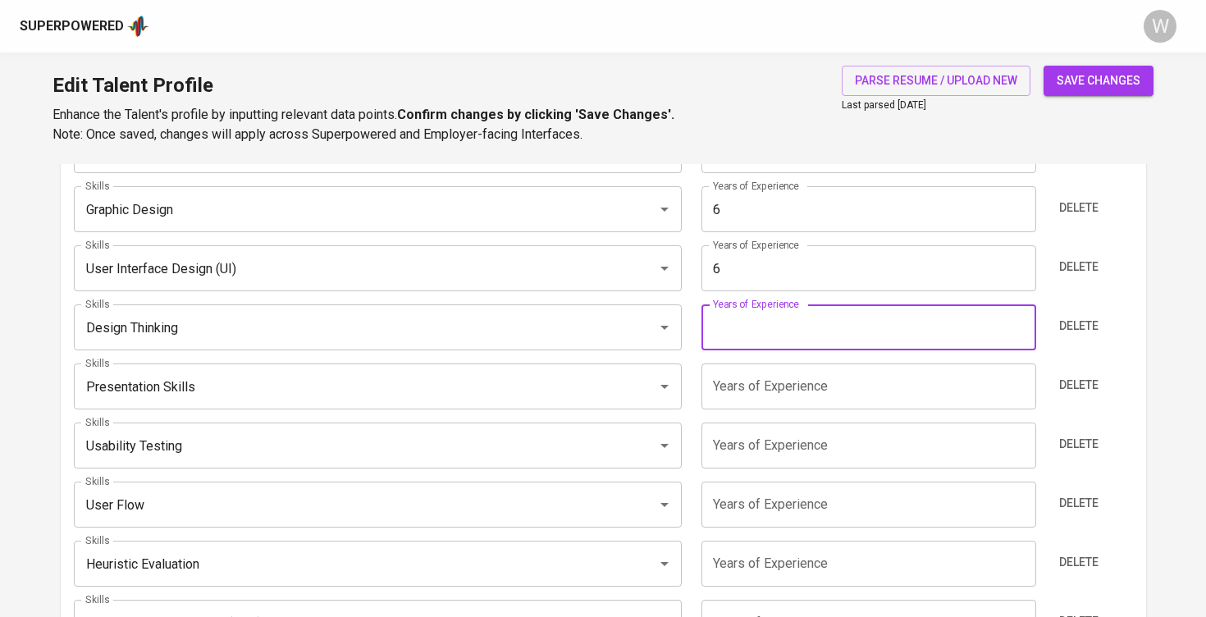
click at [742, 335] on input "number" at bounding box center [868, 327] width 335 height 46
type input "6"
click at [738, 380] on input "number" at bounding box center [868, 386] width 335 height 46
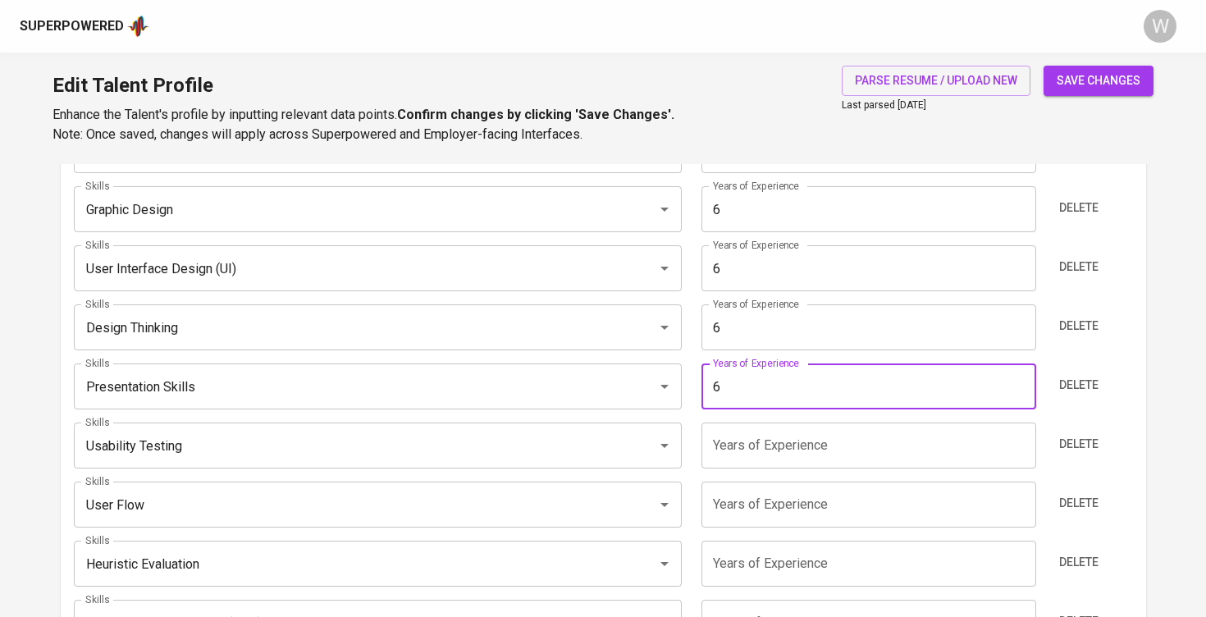
type input "6"
click at [738, 452] on input "number" at bounding box center [868, 445] width 335 height 46
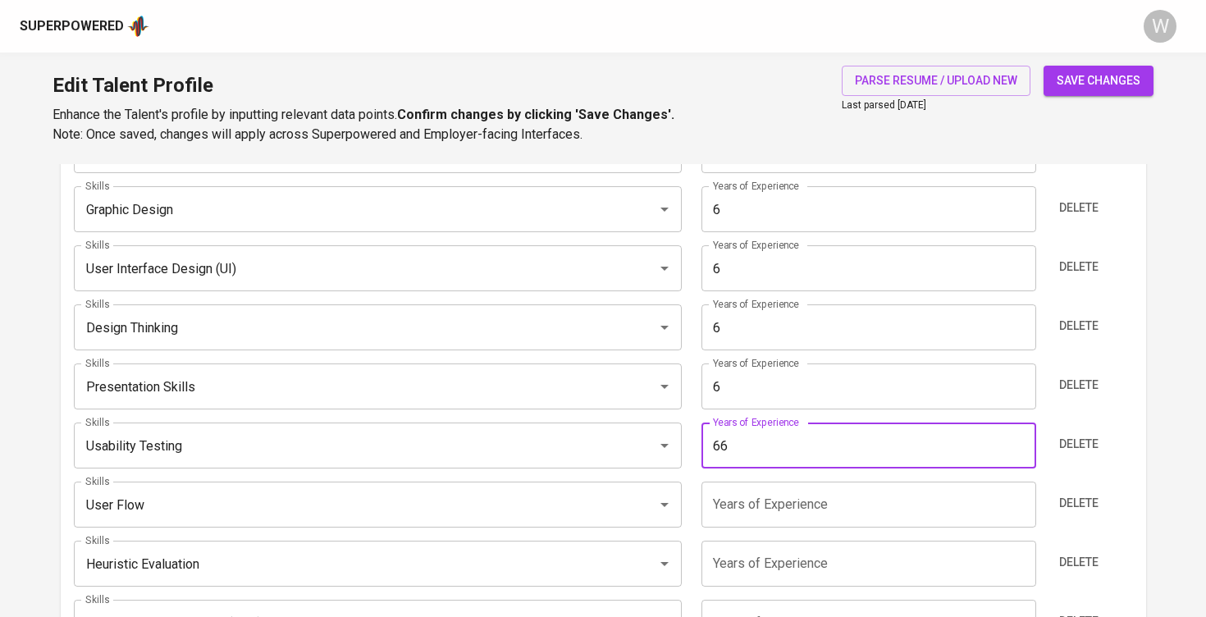
click at [736, 509] on input "number" at bounding box center [868, 505] width 335 height 46
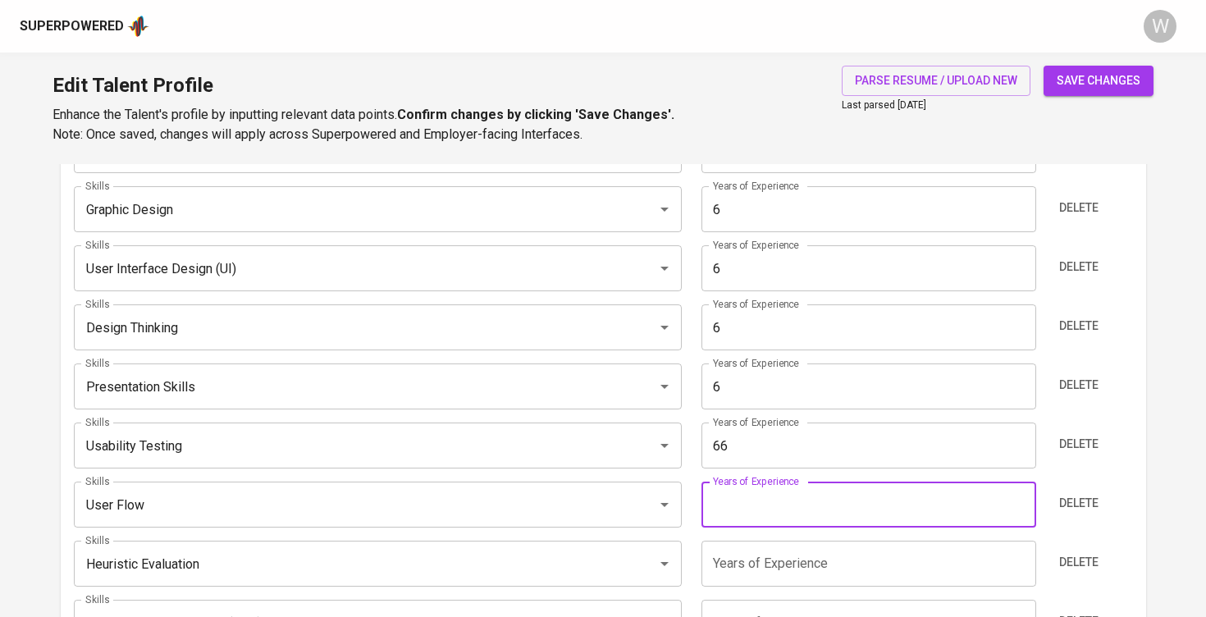
click at [752, 444] on input "66" at bounding box center [868, 445] width 335 height 46
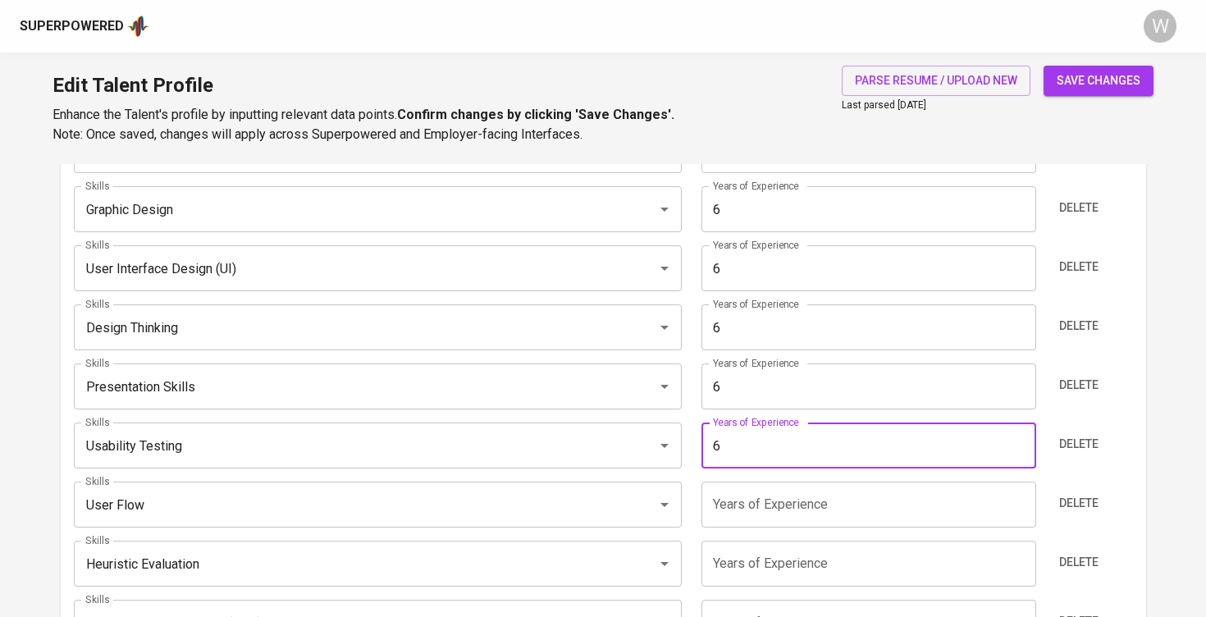
type input "6"
click at [759, 492] on input "number" at bounding box center [868, 505] width 335 height 46
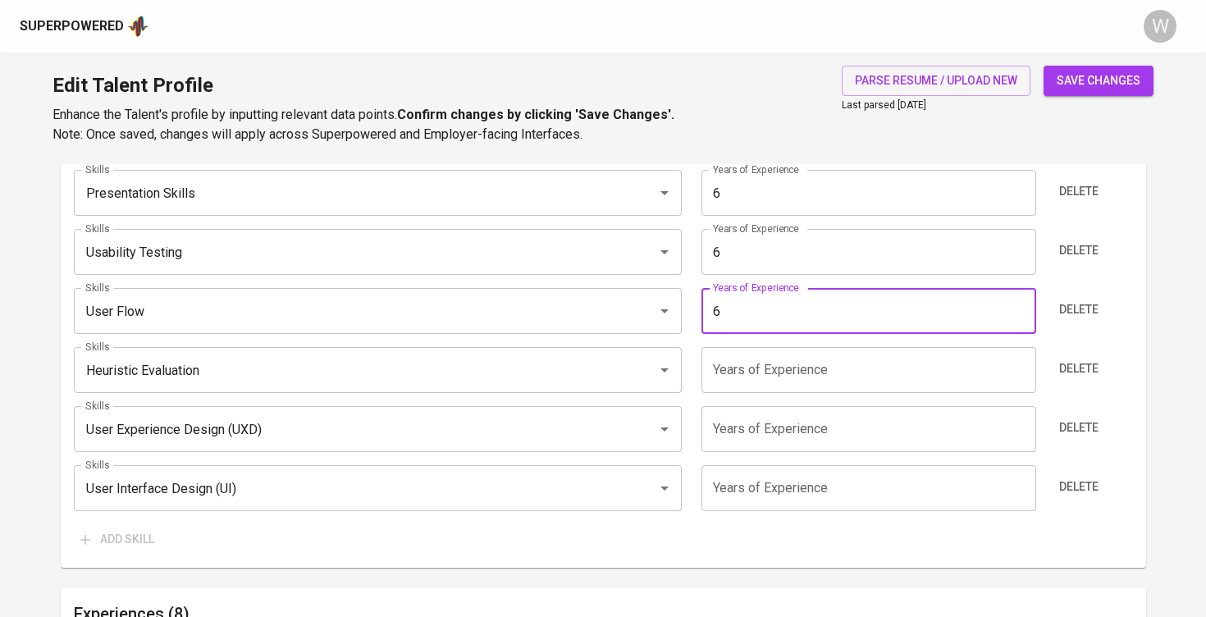
scroll to position [1126, 0]
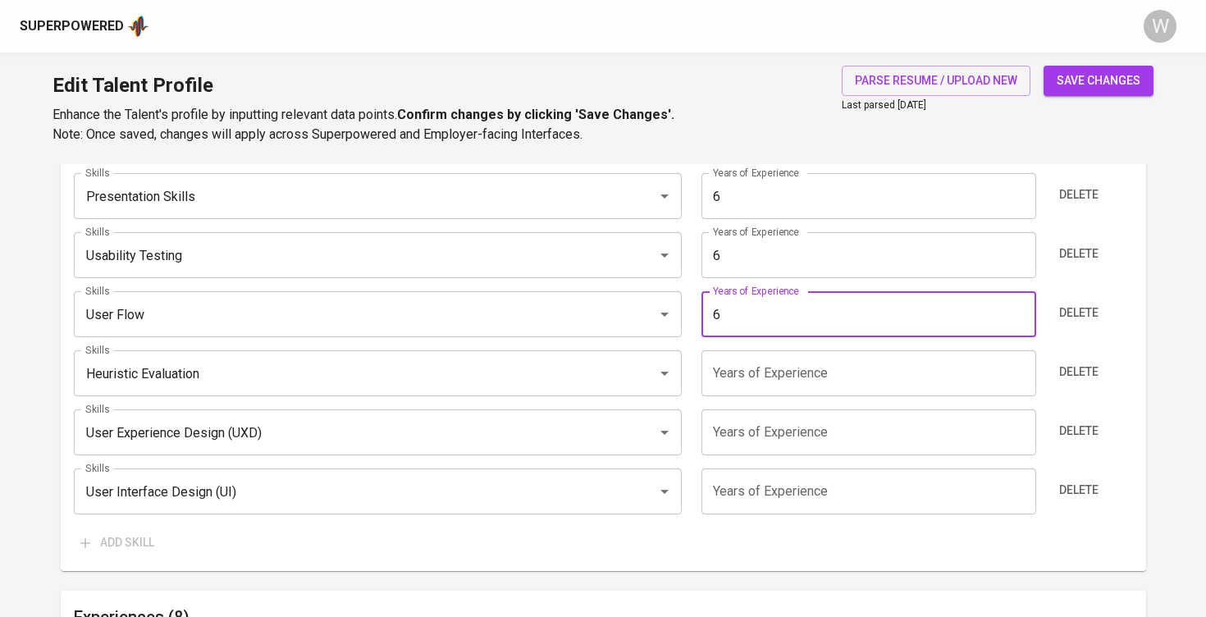
type input "6"
click at [747, 477] on input "number" at bounding box center [868, 491] width 335 height 46
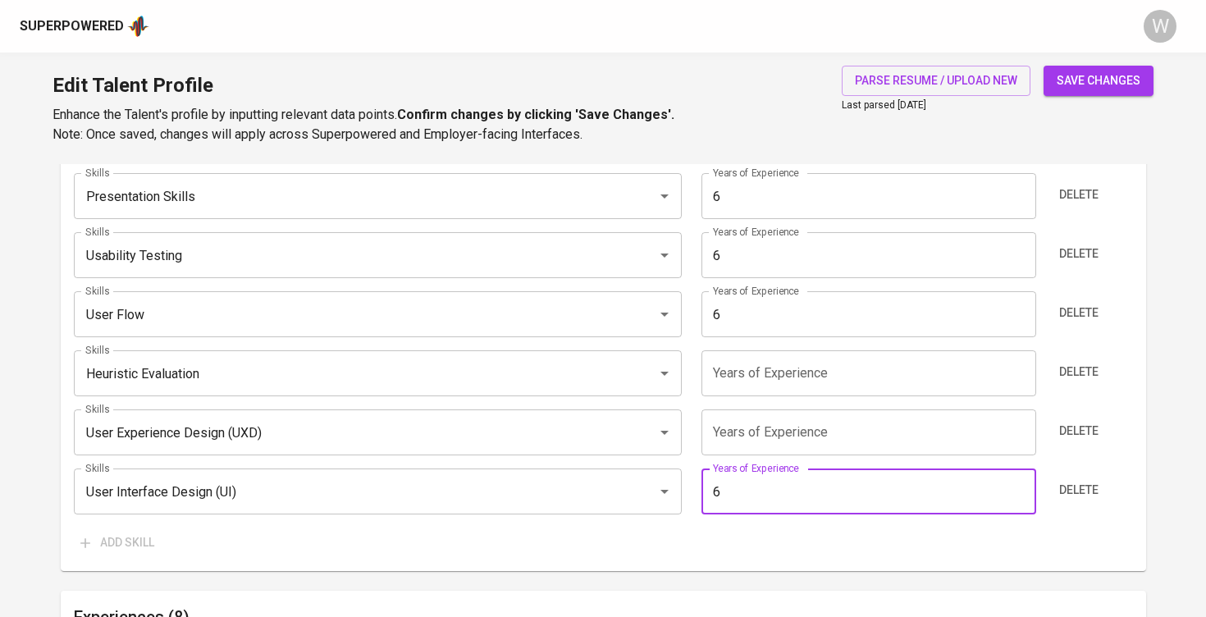
type input "6"
click at [747, 432] on input "number" at bounding box center [868, 432] width 335 height 46
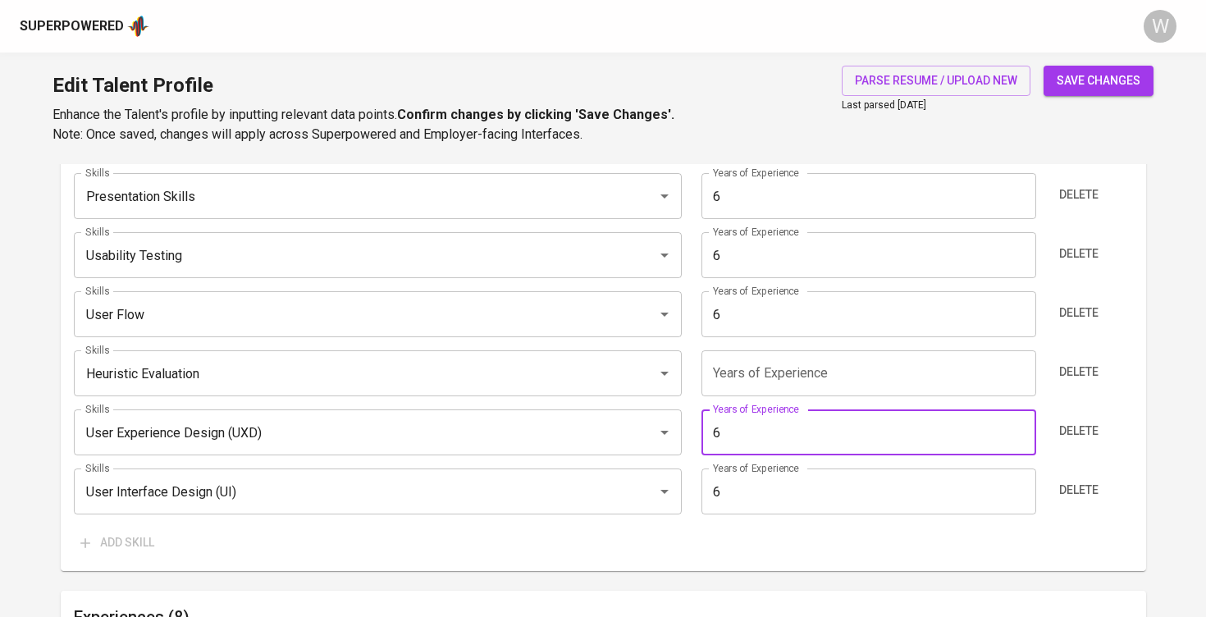
type input "6"
click at [728, 361] on input "number" at bounding box center [868, 373] width 335 height 46
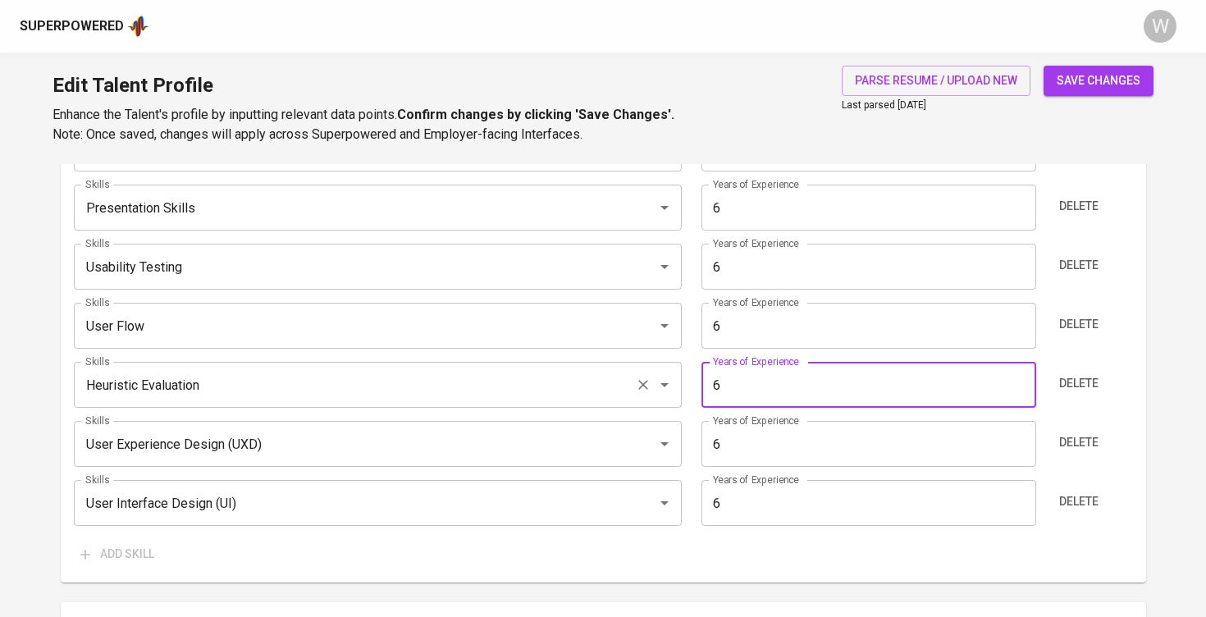
scroll to position [1116, 0]
type input "6"
click at [360, 265] on input "Usability Testing" at bounding box center [354, 265] width 547 height 31
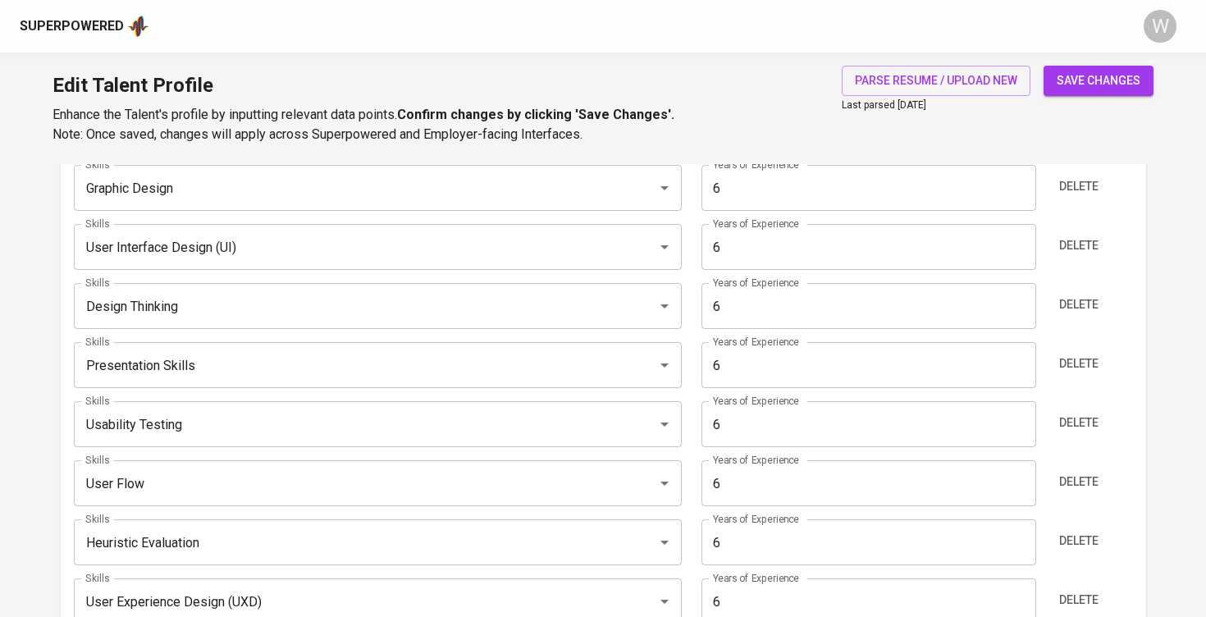
scroll to position [914, 0]
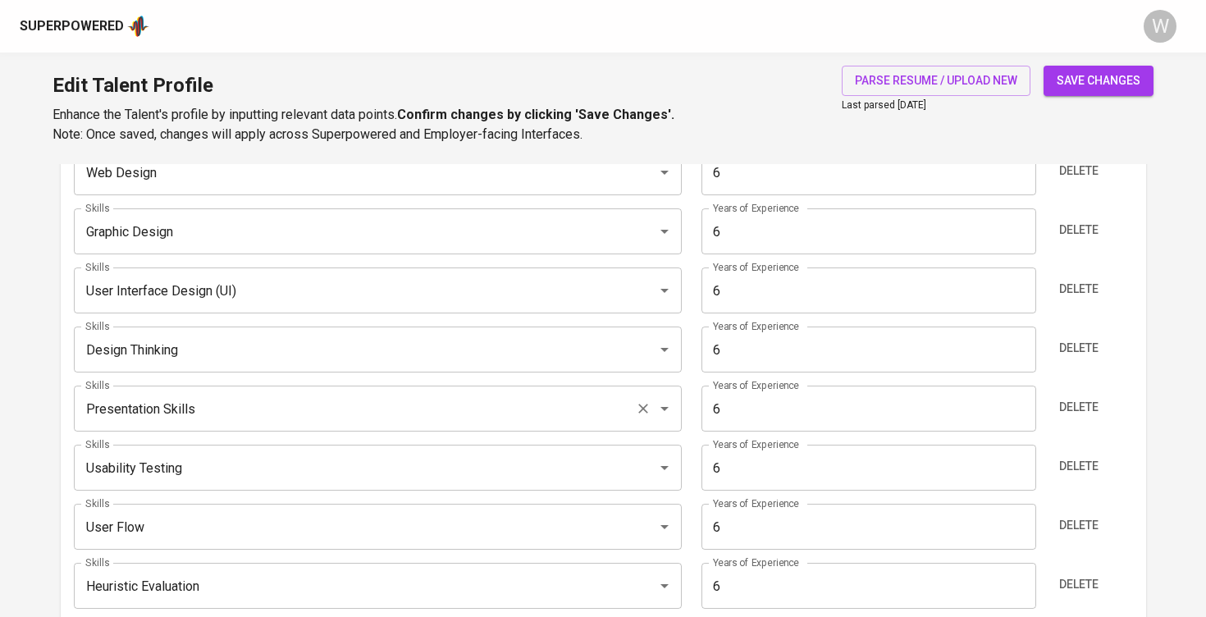
click at [185, 403] on input "Presentation Skills" at bounding box center [354, 408] width 547 height 31
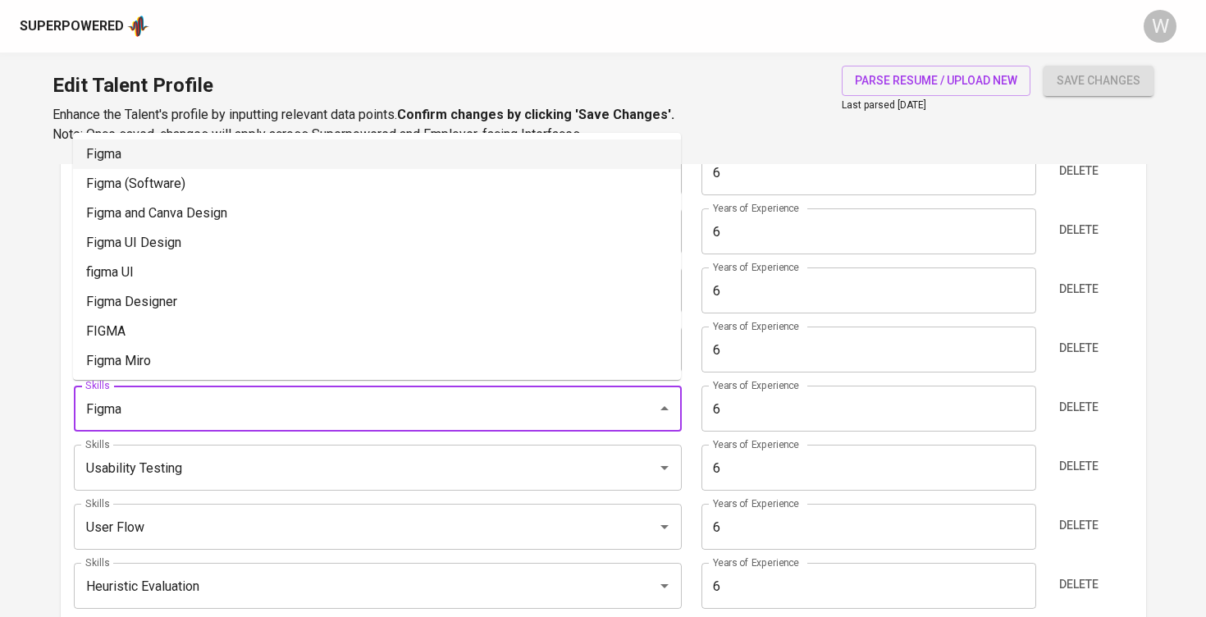
click at [149, 152] on li "Figma" at bounding box center [377, 154] width 608 height 30
type input "Figma"
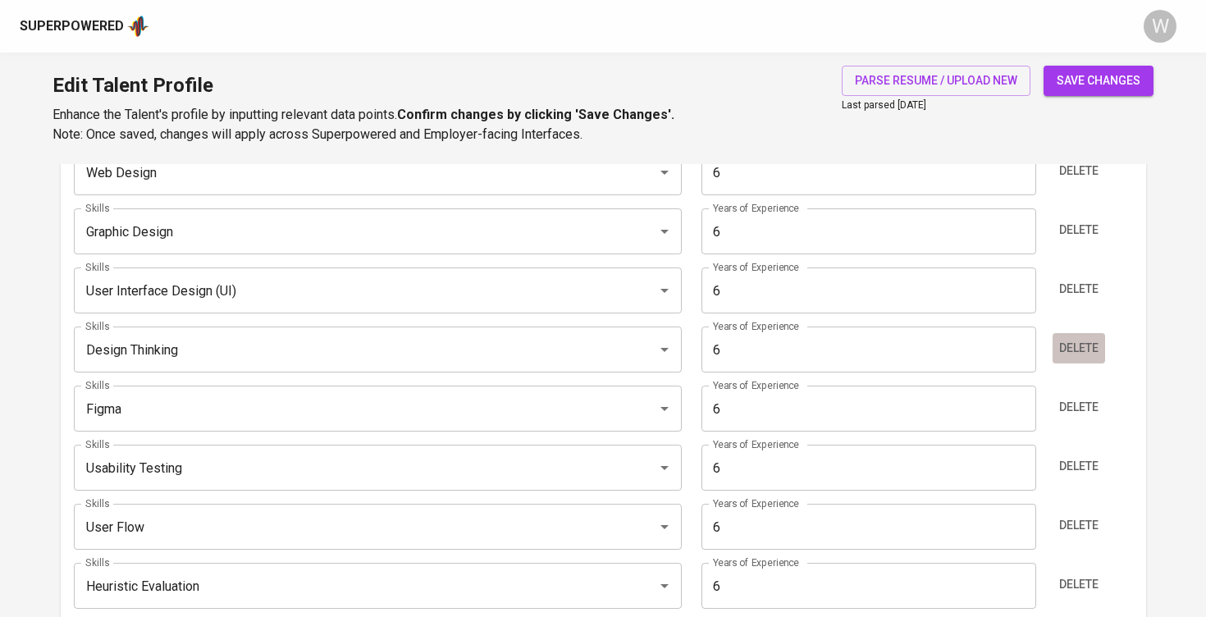
click at [1094, 358] on button "Delete" at bounding box center [1078, 348] width 52 height 30
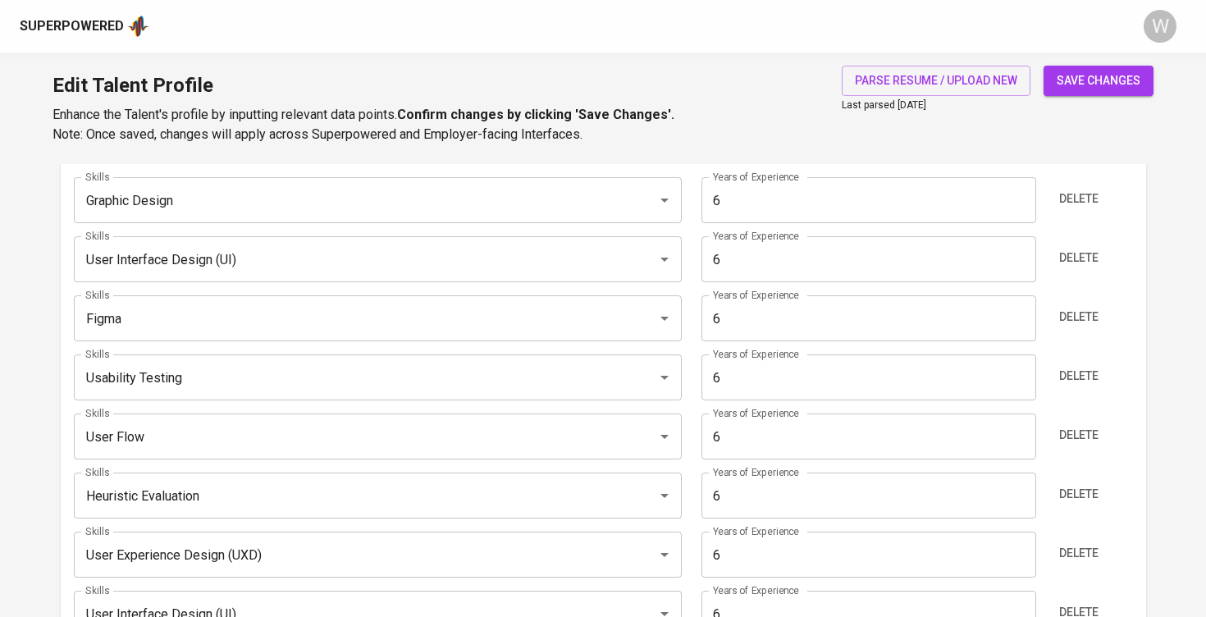
scroll to position [943, 0]
click at [1086, 249] on span "Delete" at bounding box center [1078, 259] width 39 height 21
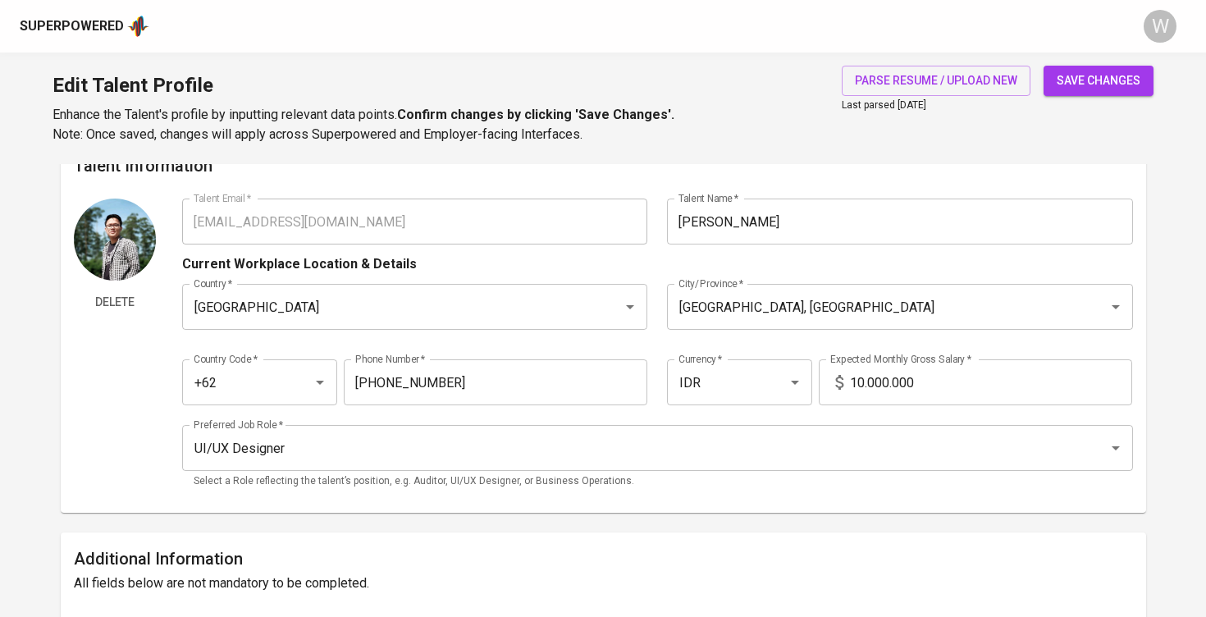
scroll to position [10, 0]
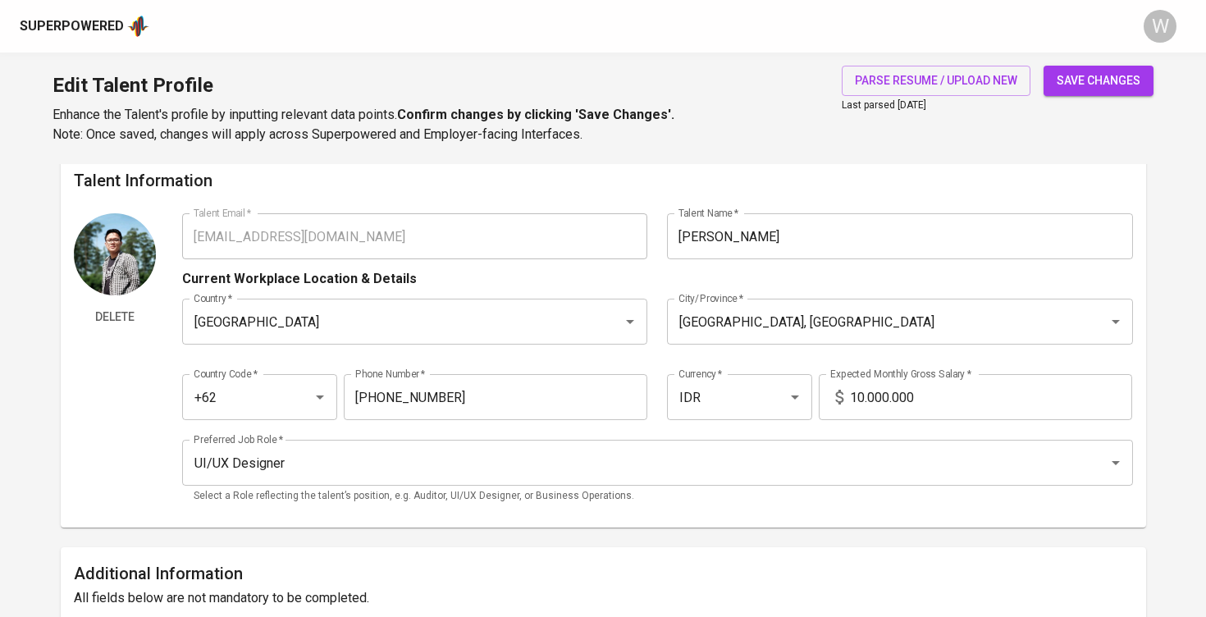
click at [1101, 75] on span "save changes" at bounding box center [1099, 81] width 84 height 21
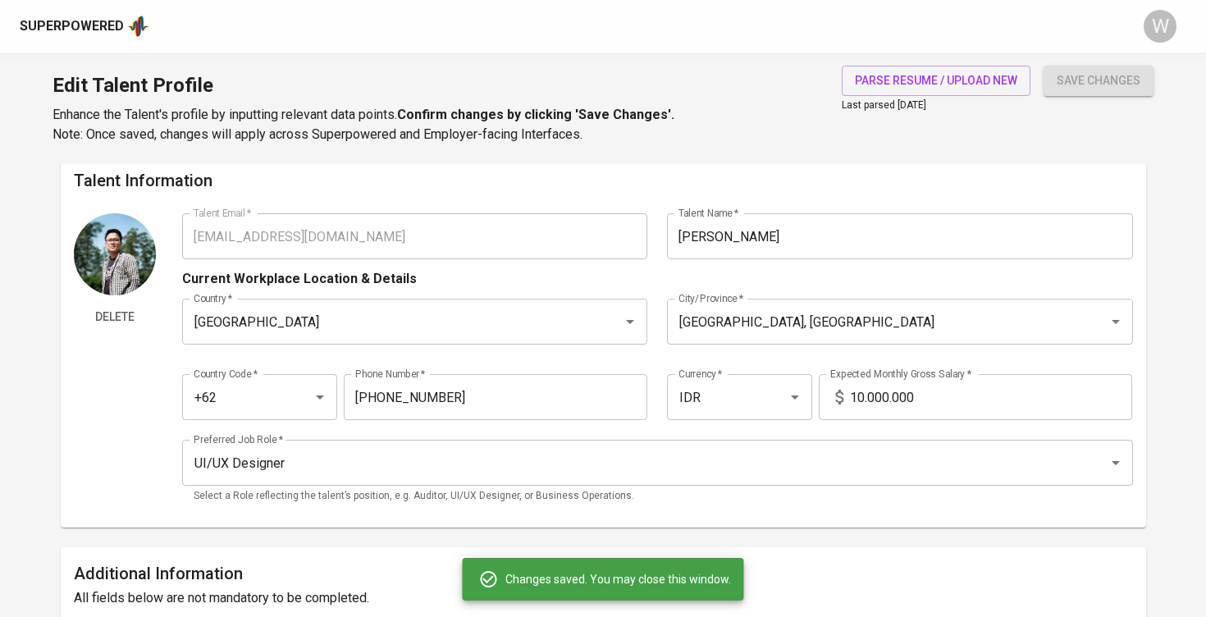
type input "User Interface Design (UI)"
type input "User Experience Design (UXD)"
type input "Heuristic Evaluation"
type input "User Flow"
type input "Usability Testing"
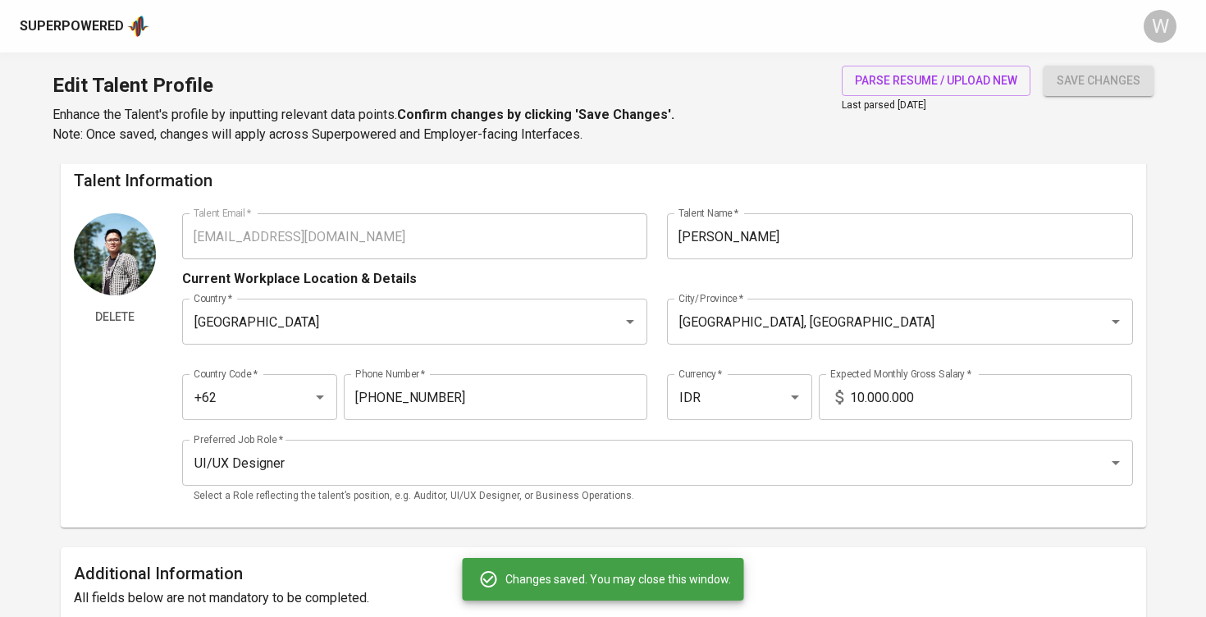
type input "Figma"
type input "Graphic Design"
type input "Web Design"
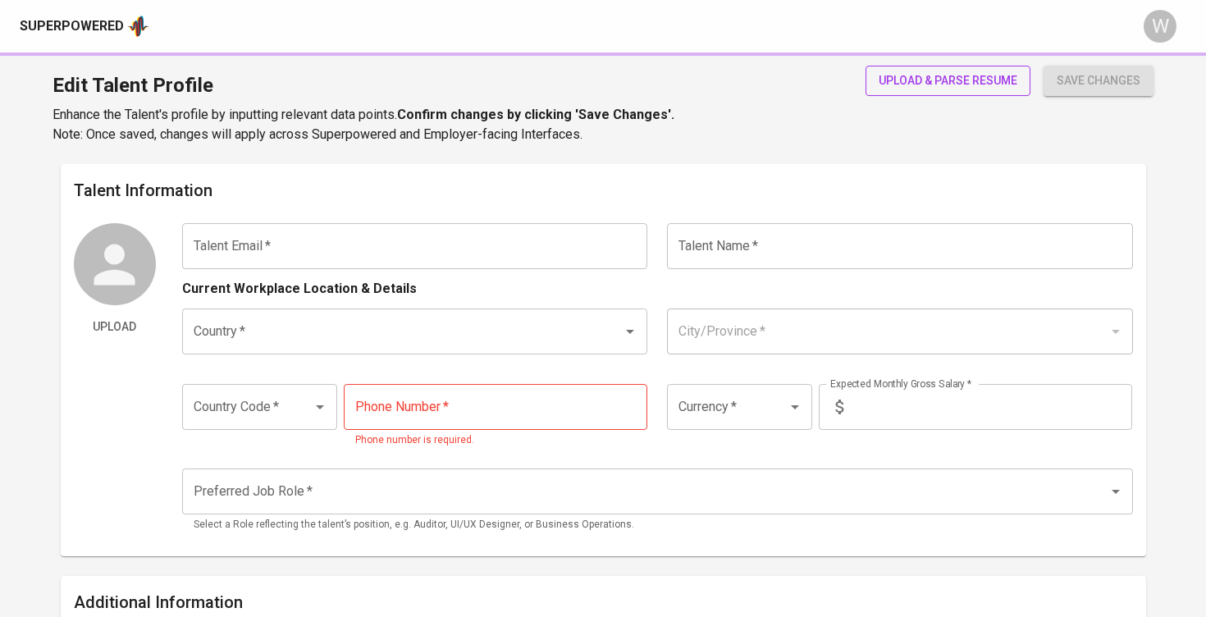
type input "jacqlynliusdya@gmail.com"
type input "[PERSON_NAME]"
type input "[GEOGRAPHIC_DATA]"
type input "Medan, Sumatera Utara"
type input "+62"
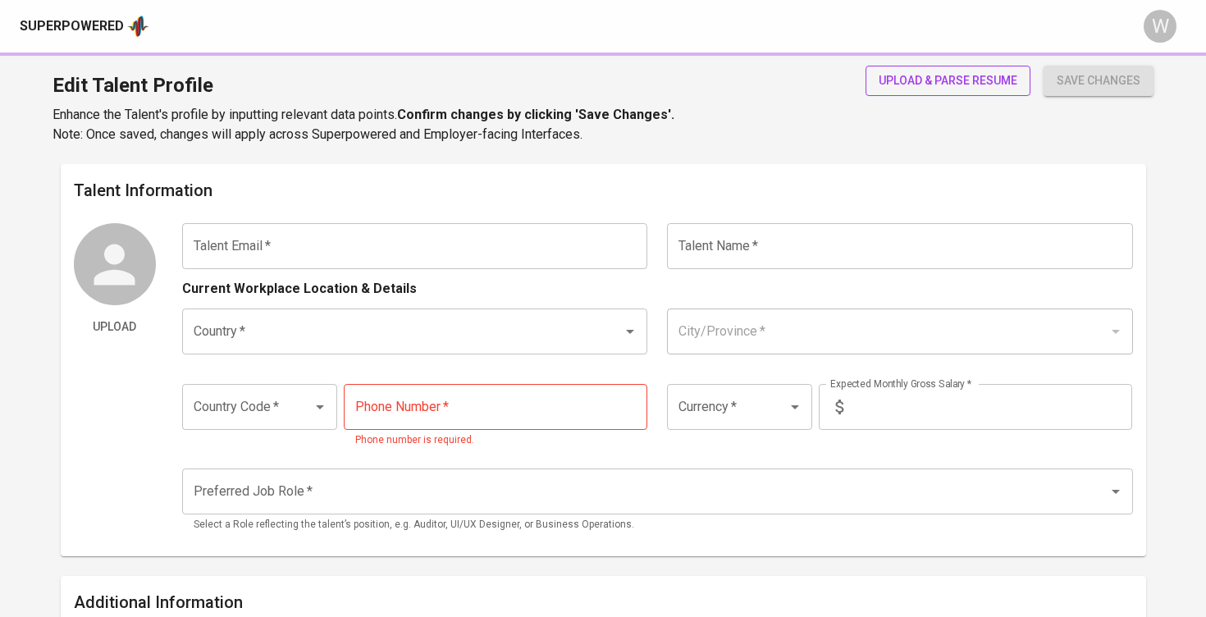
type input "852-6161-9251"
type input "IDR"
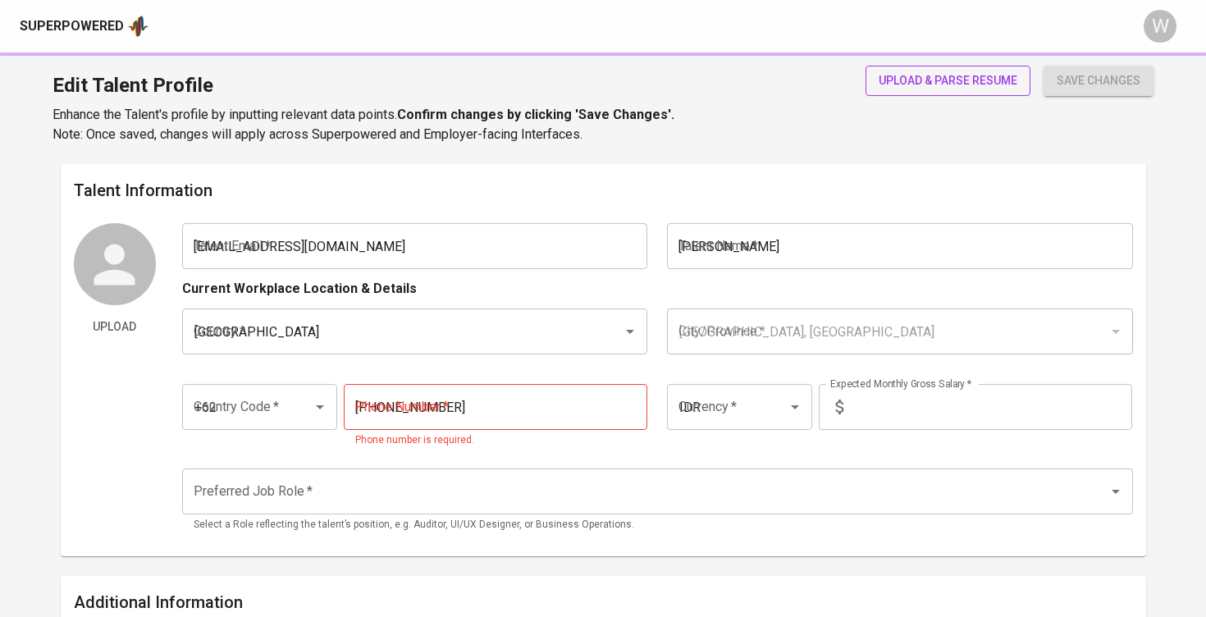
click at [883, 86] on span "upload & parse resume" at bounding box center [948, 81] width 139 height 21
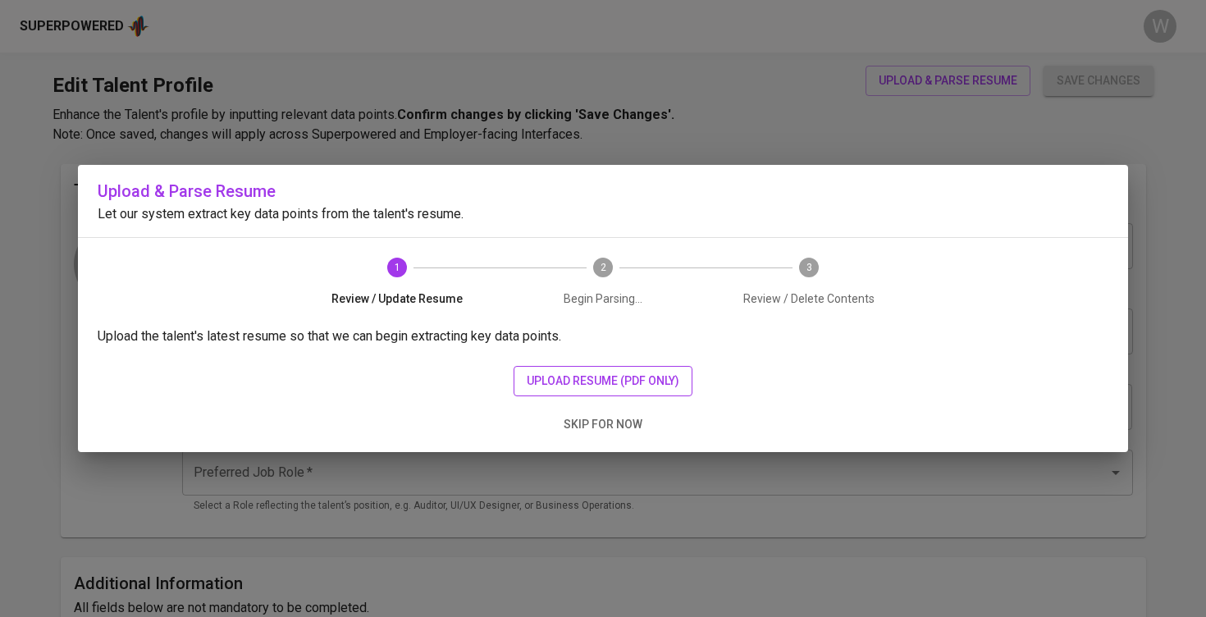
click at [597, 381] on span "upload resume (pdf only)" at bounding box center [603, 381] width 153 height 21
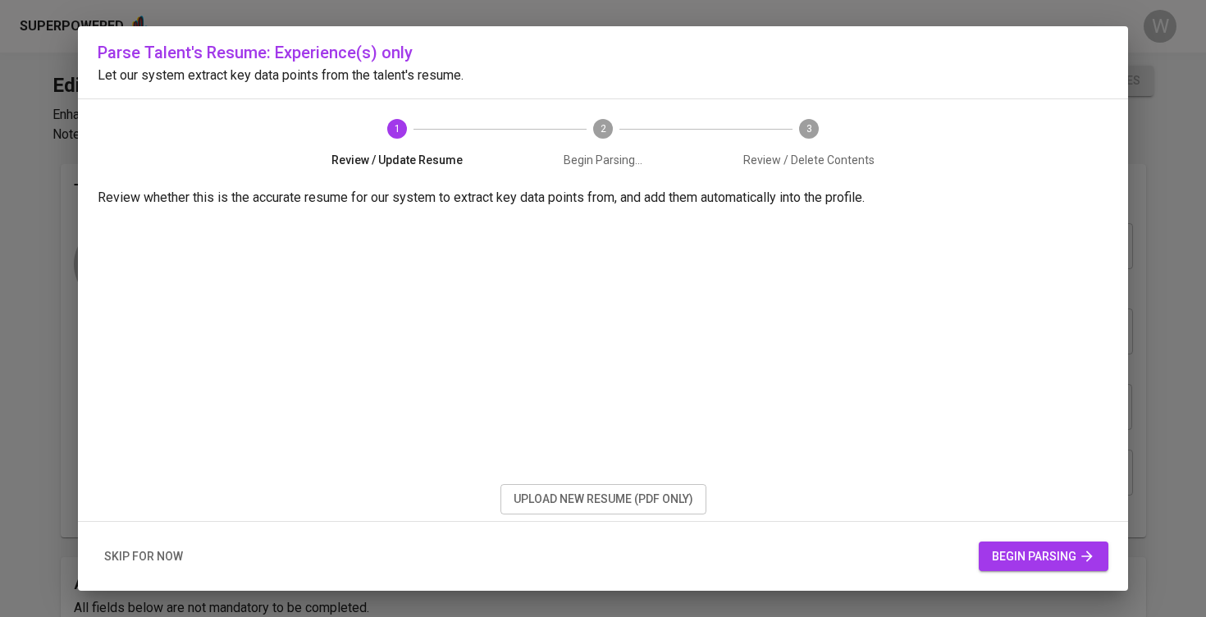
click at [996, 552] on span "begin parsing" at bounding box center [1043, 556] width 103 height 21
click at [996, 558] on span "begin parsing" at bounding box center [1043, 556] width 103 height 21
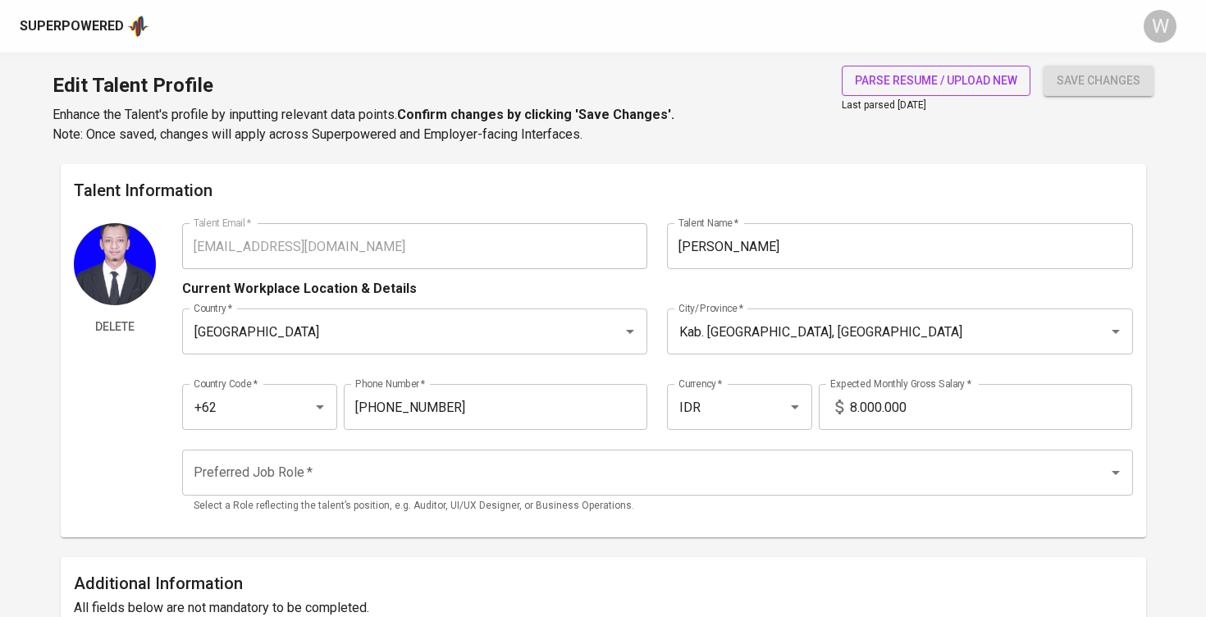
click at [879, 93] on button "parse resume / upload new" at bounding box center [936, 81] width 189 height 30
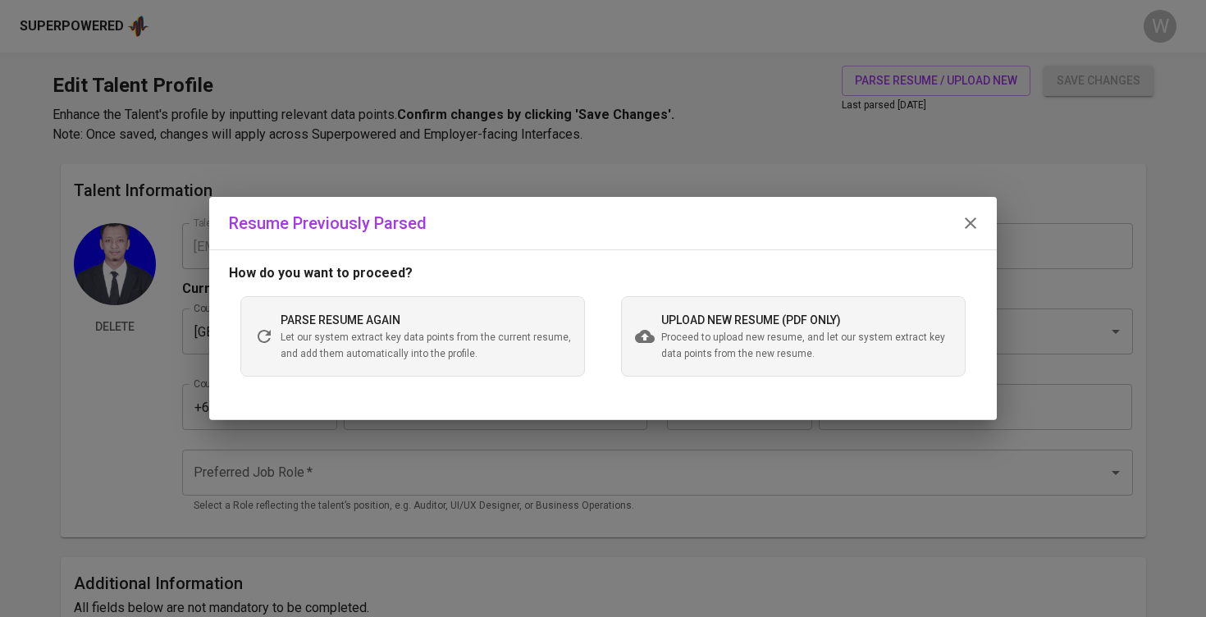
click at [651, 337] on icon at bounding box center [645, 336] width 20 height 13
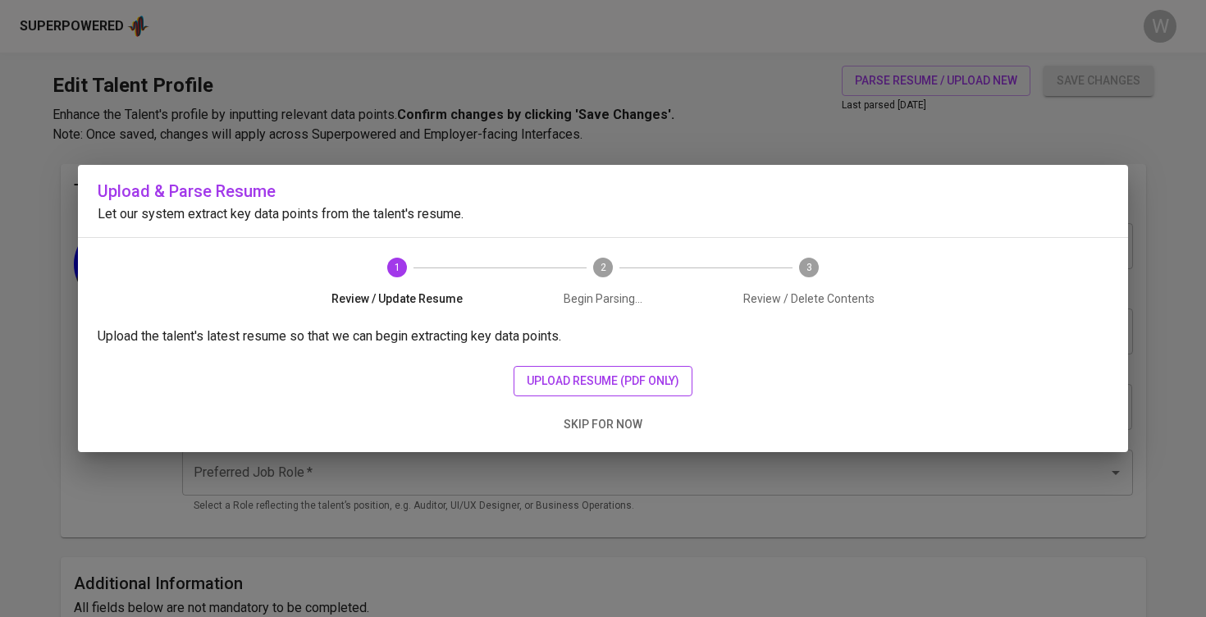
click at [607, 379] on span "upload resume (pdf only)" at bounding box center [603, 381] width 153 height 21
click at [574, 376] on span "upload resume (pdf only)" at bounding box center [603, 381] width 153 height 21
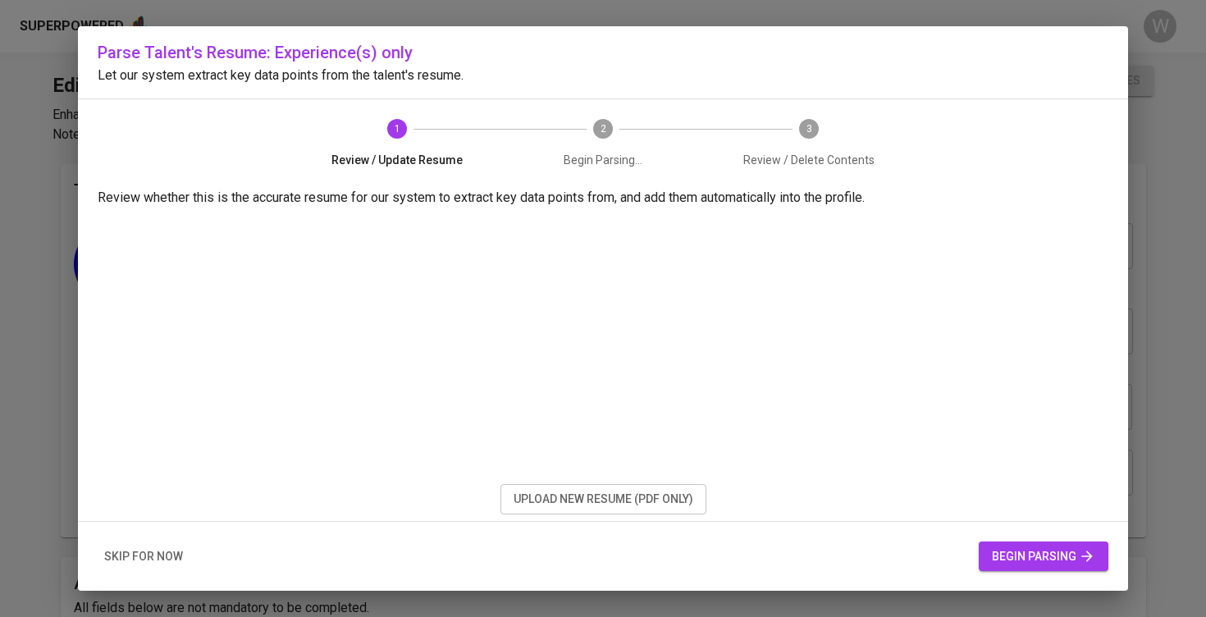
click at [1011, 564] on span "begin parsing" at bounding box center [1043, 556] width 103 height 21
click at [1006, 559] on span "begin parsing" at bounding box center [1043, 556] width 103 height 21
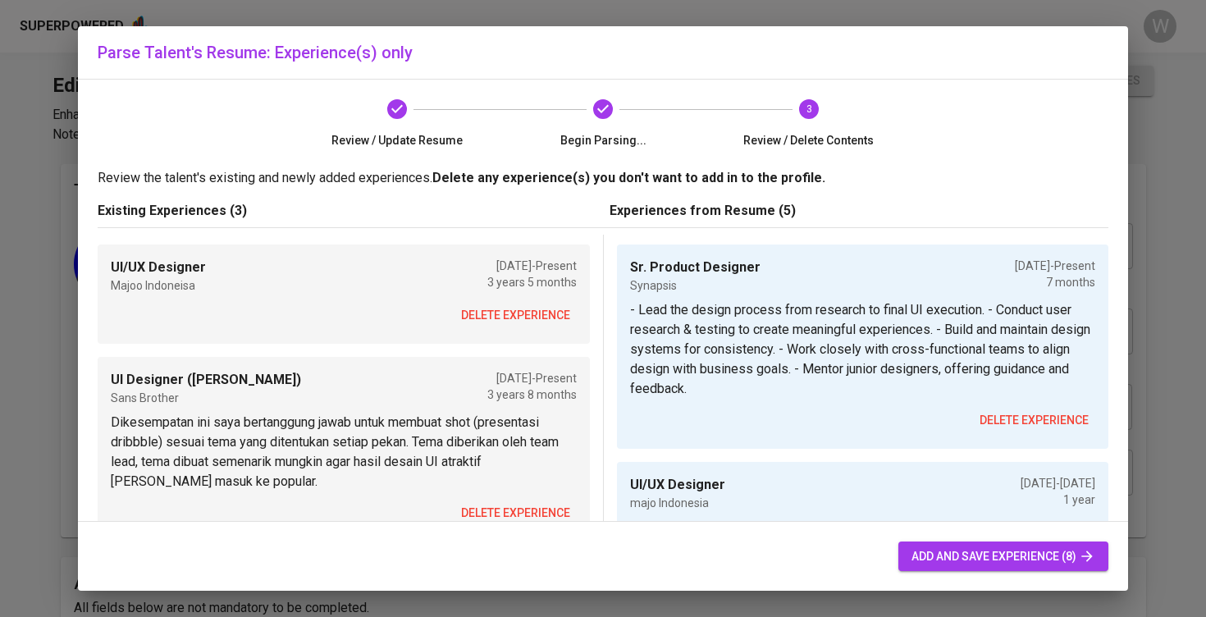
click at [568, 319] on span "delete experience" at bounding box center [515, 315] width 109 height 21
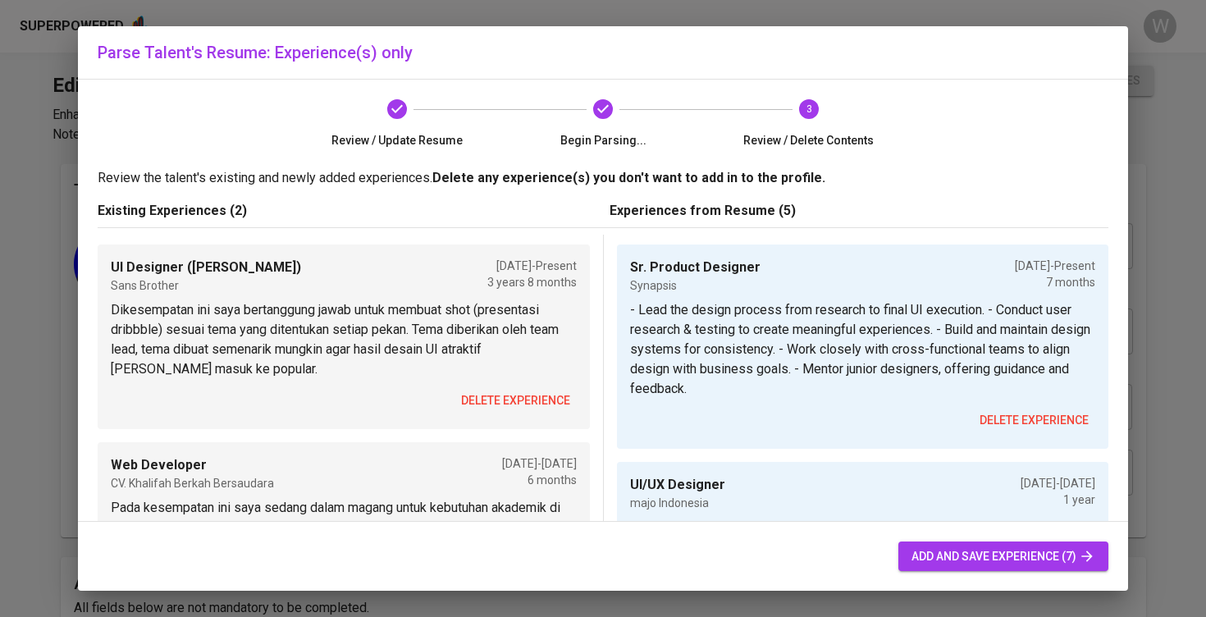
click at [547, 402] on span "delete experience" at bounding box center [515, 400] width 109 height 21
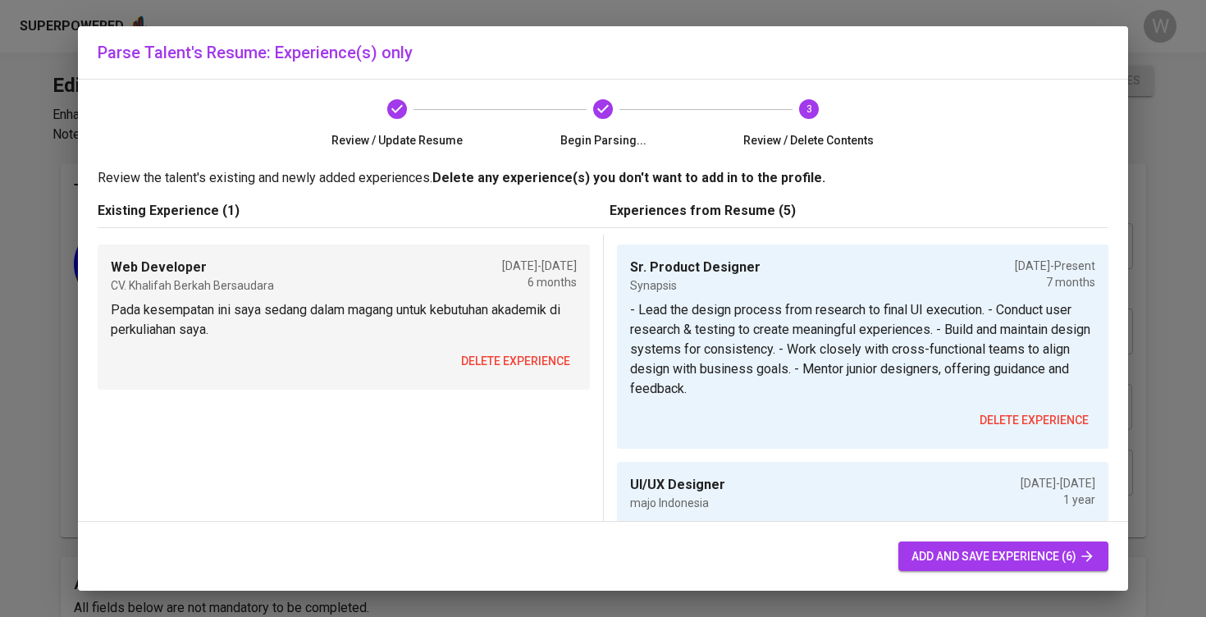
click at [542, 361] on span "delete experience" at bounding box center [515, 361] width 109 height 21
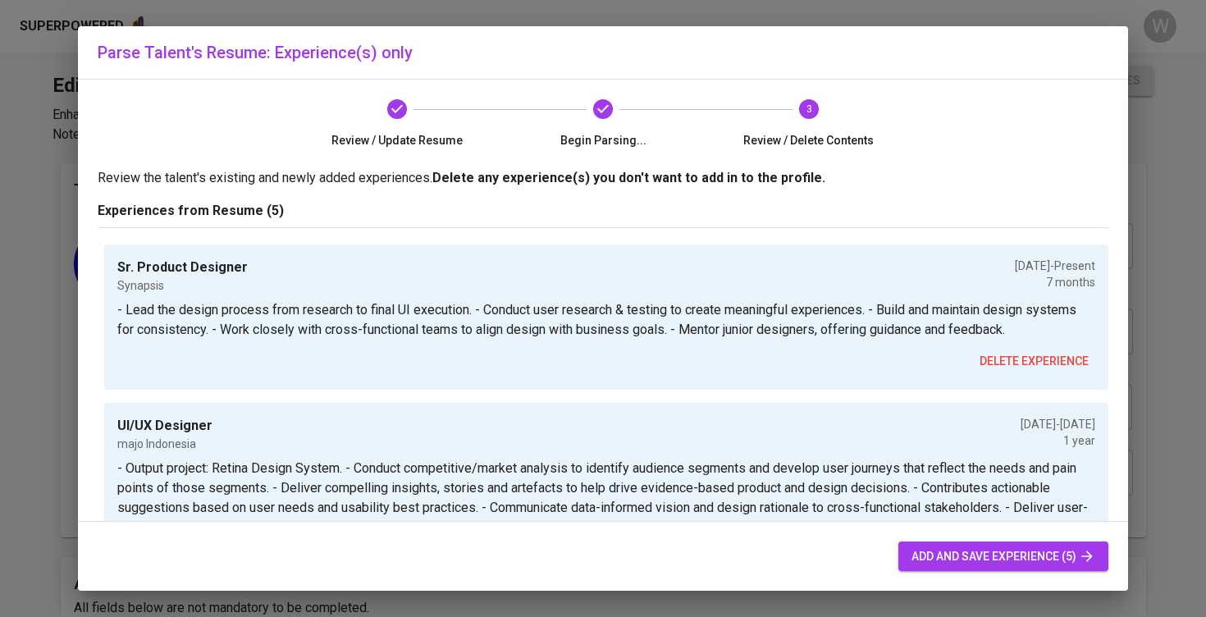
click at [998, 564] on span "add and save experience (5)" at bounding box center [1003, 556] width 184 height 21
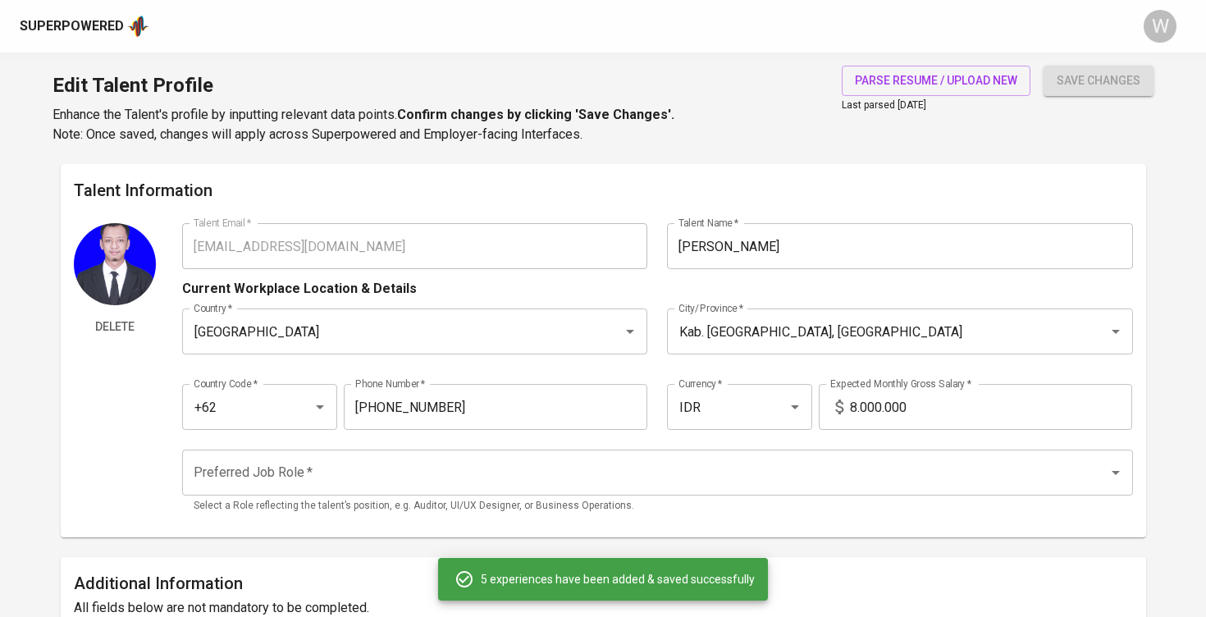
type input "Sr. Product Designer"
type input "Synapsis"
type input "[DATE]"
type input "UI/UX Designer"
type input "majo Indonesia"
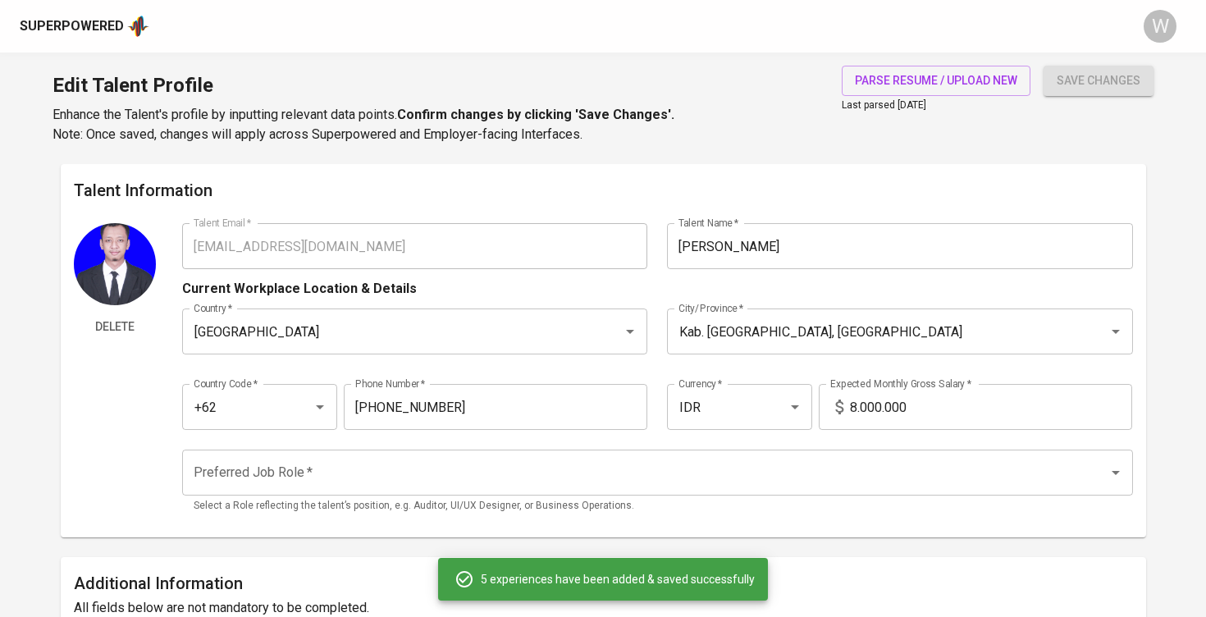
checkbox input "false"
type input "[DATE]"
type input "UI/UX Designer (Part-time)"
type input "PT [PERSON_NAME][DEMOGRAPHIC_DATA]"
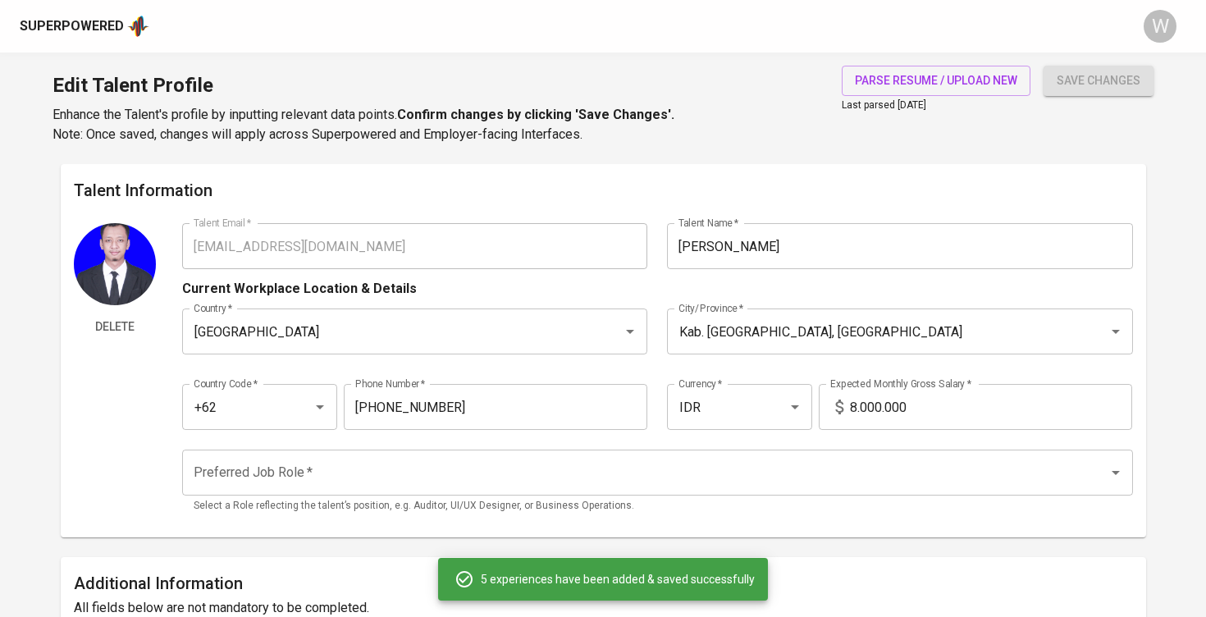
type input "[DATE]"
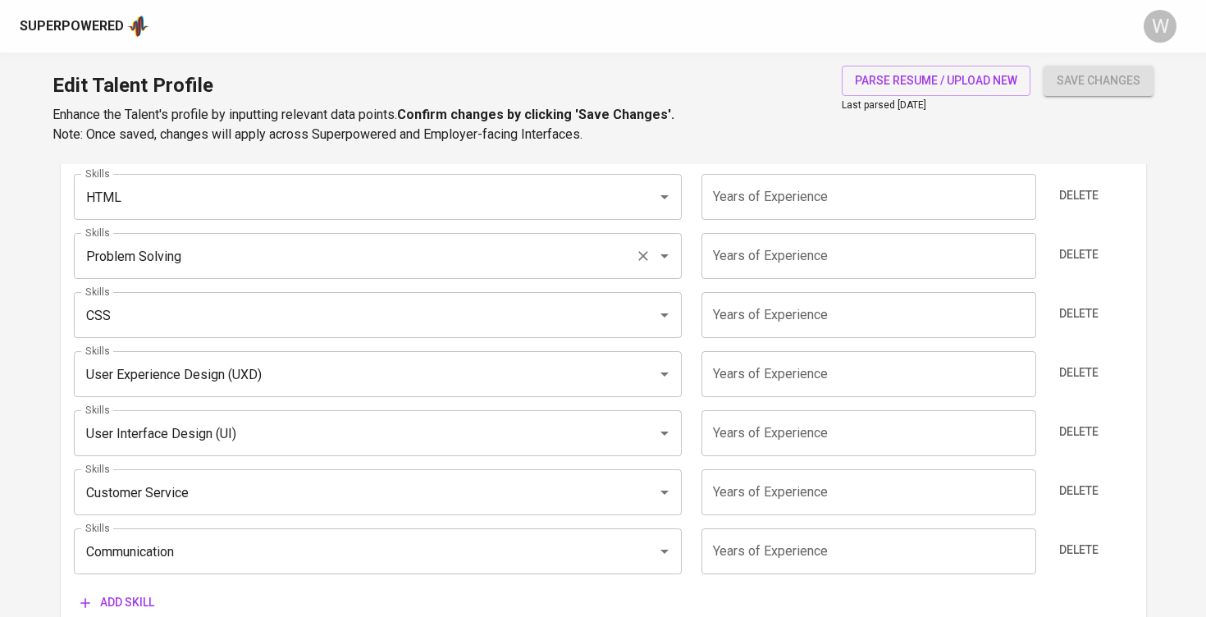
scroll to position [1014, 0]
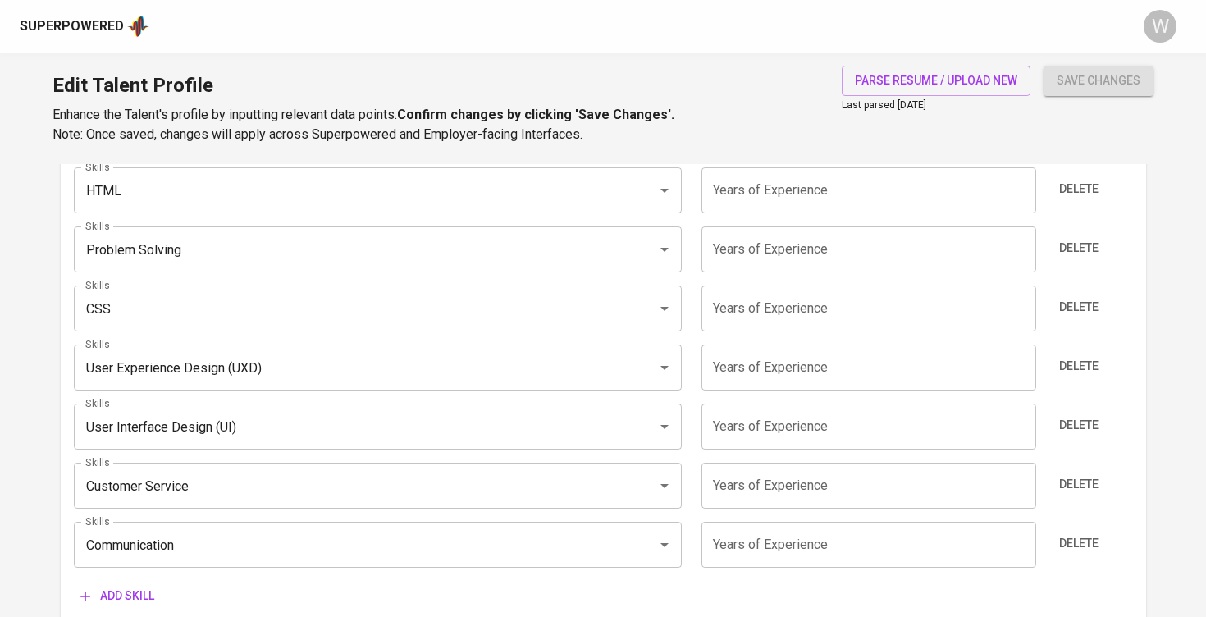
click at [799, 358] on input "number" at bounding box center [868, 368] width 335 height 46
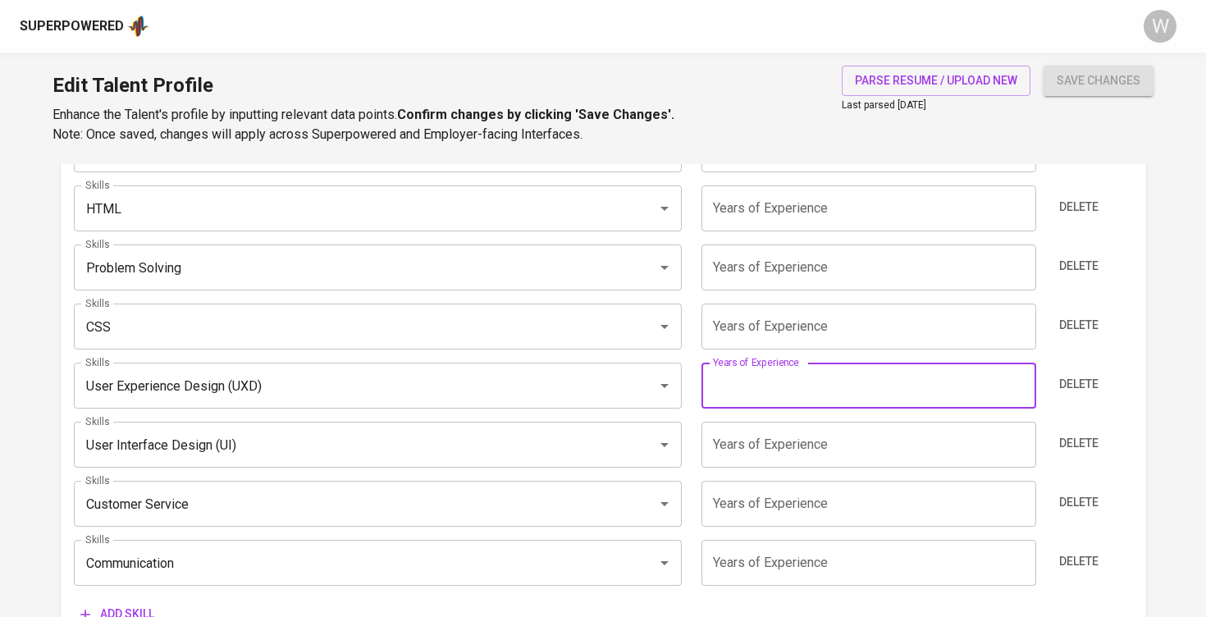
scroll to position [988, 0]
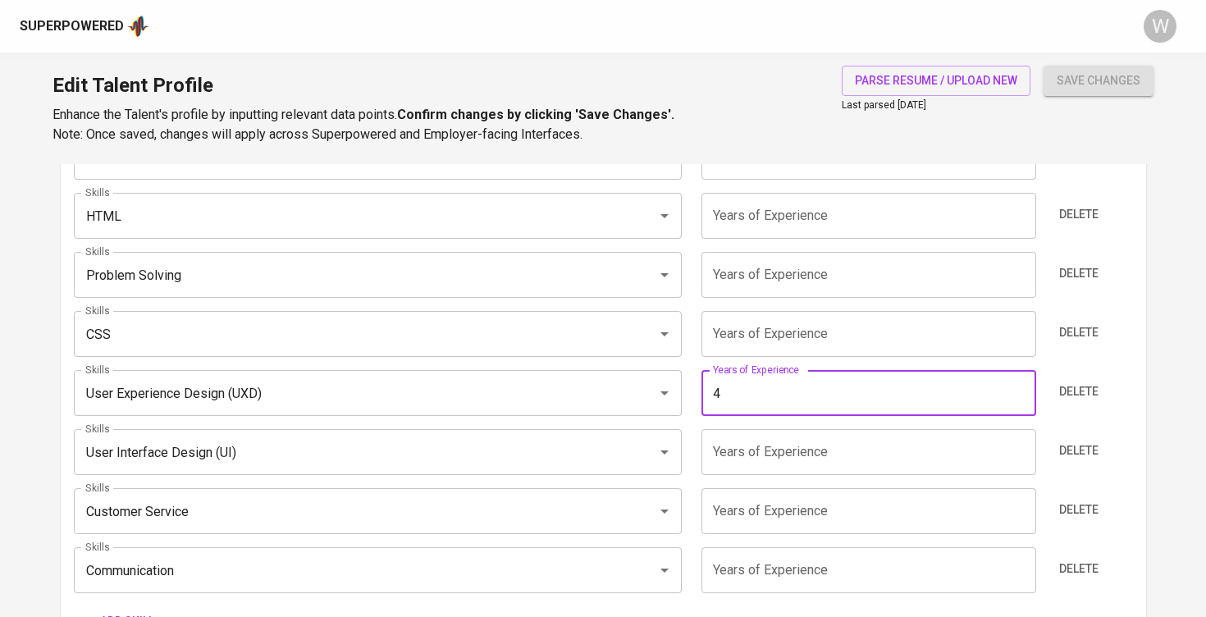
type input "4"
click at [777, 437] on input "number" at bounding box center [868, 452] width 335 height 46
type input "4"
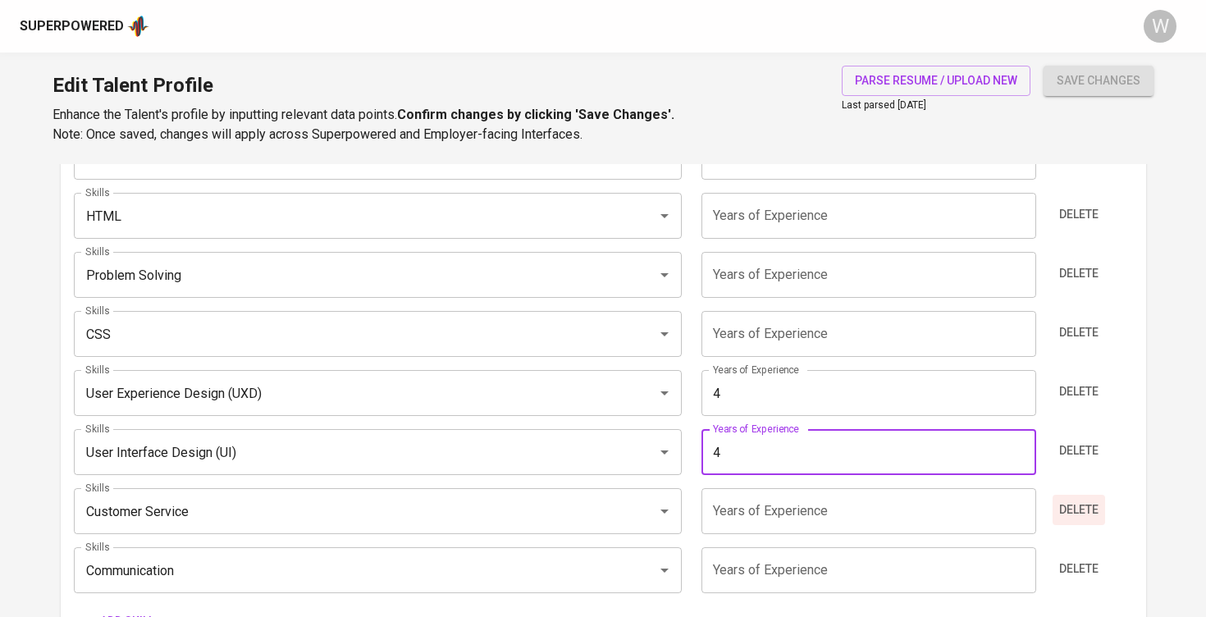
click at [1092, 500] on span "Delete" at bounding box center [1078, 510] width 39 height 21
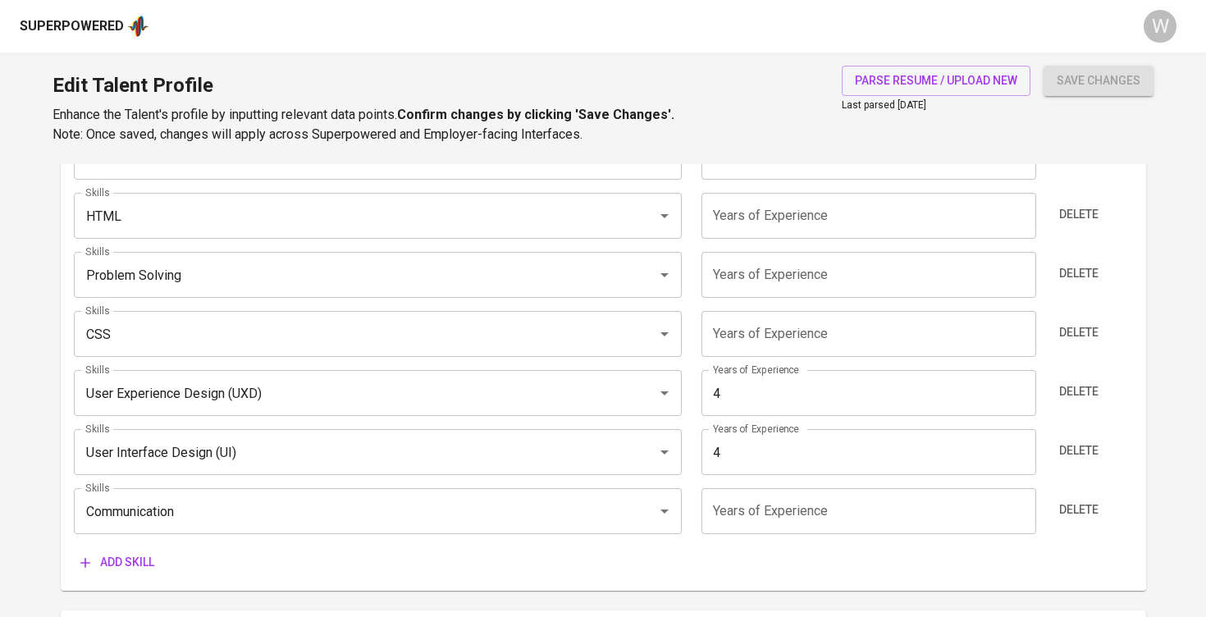
click at [1092, 500] on span "Delete" at bounding box center [1078, 510] width 39 height 21
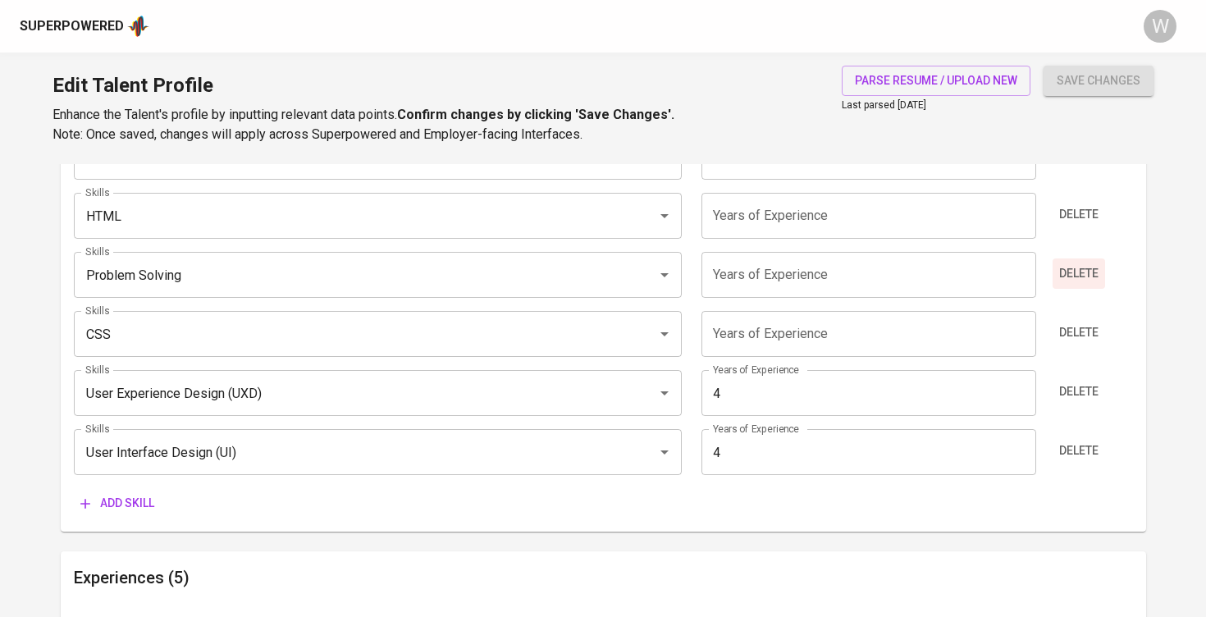
click at [1087, 272] on span "Delete" at bounding box center [1078, 273] width 39 height 21
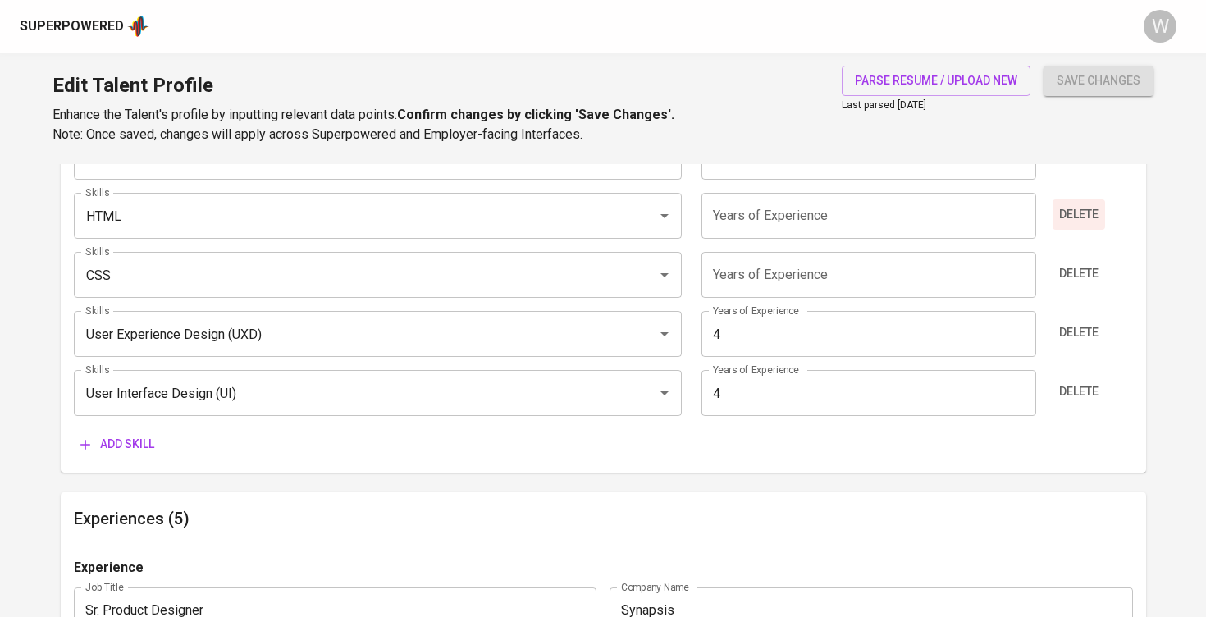
click at [1075, 215] on span "Delete" at bounding box center [1078, 214] width 39 height 21
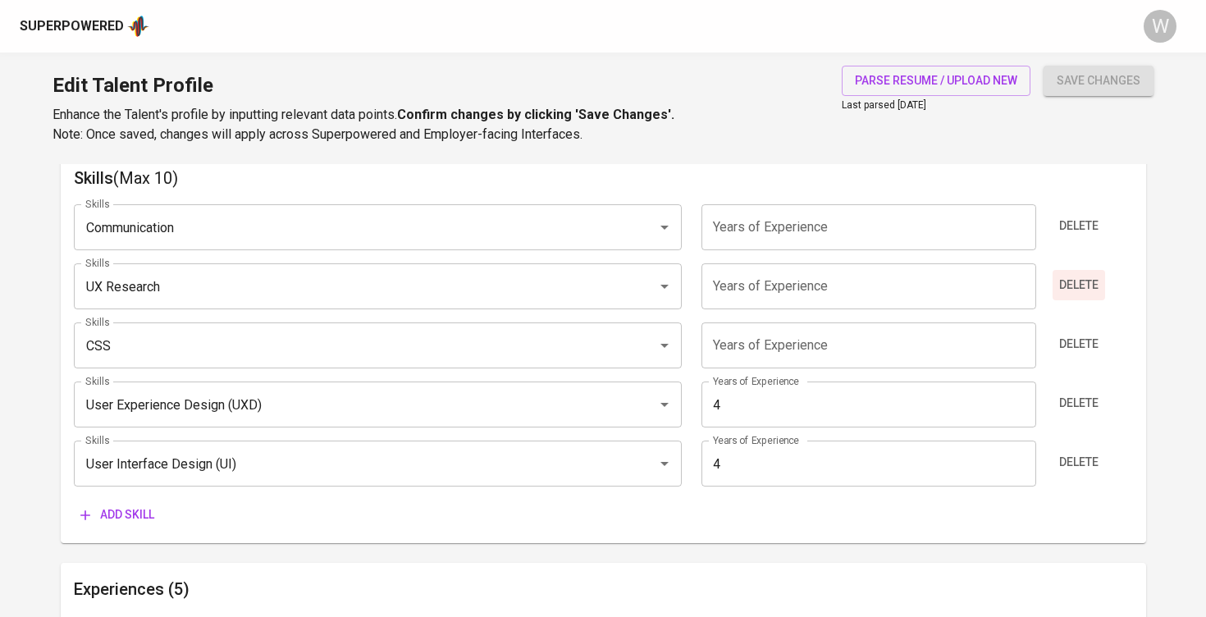
scroll to position [857, 0]
click at [1080, 217] on span "Delete" at bounding box center [1078, 227] width 39 height 21
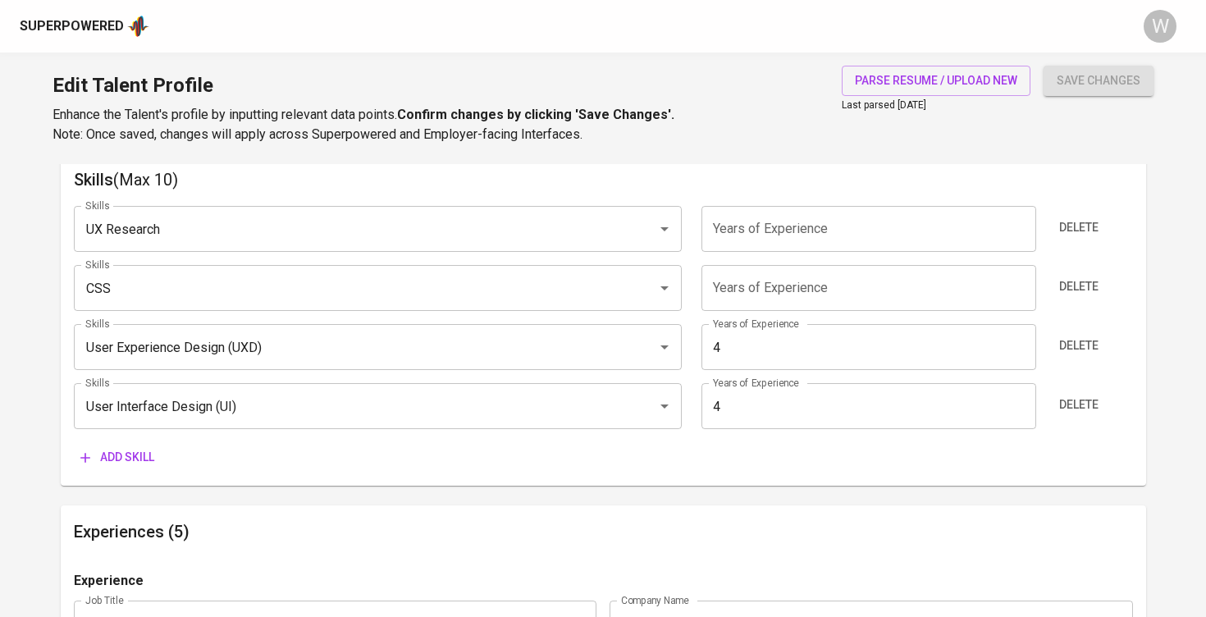
click at [1080, 217] on span "Delete" at bounding box center [1078, 227] width 39 height 21
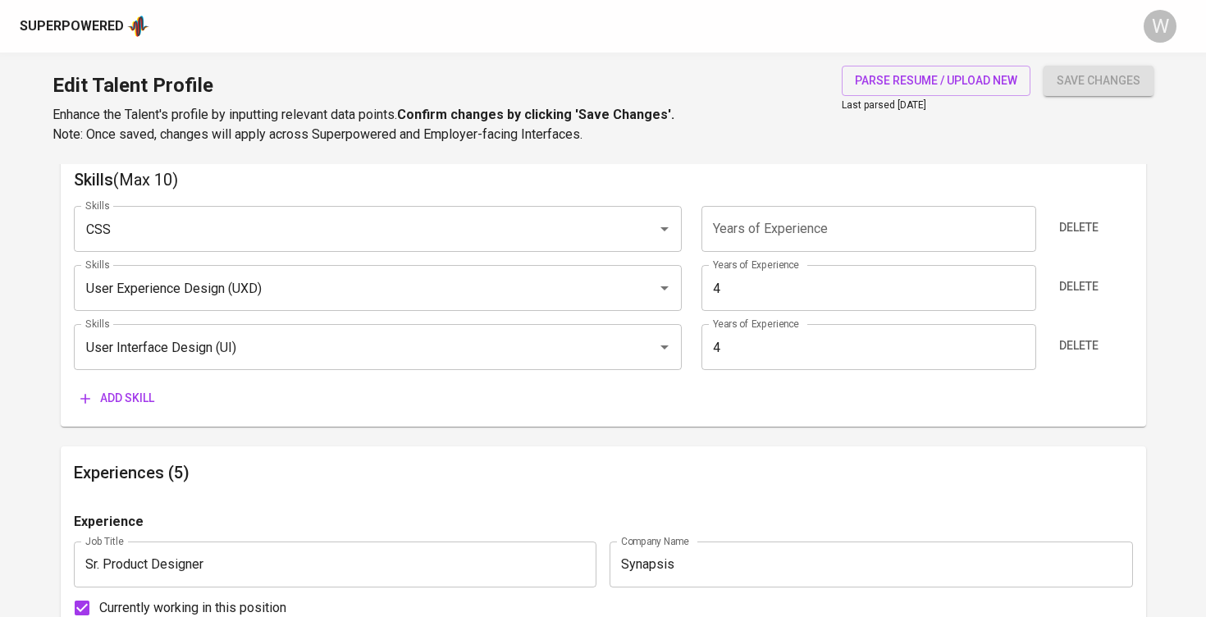
click at [1080, 217] on span "Delete" at bounding box center [1078, 227] width 39 height 21
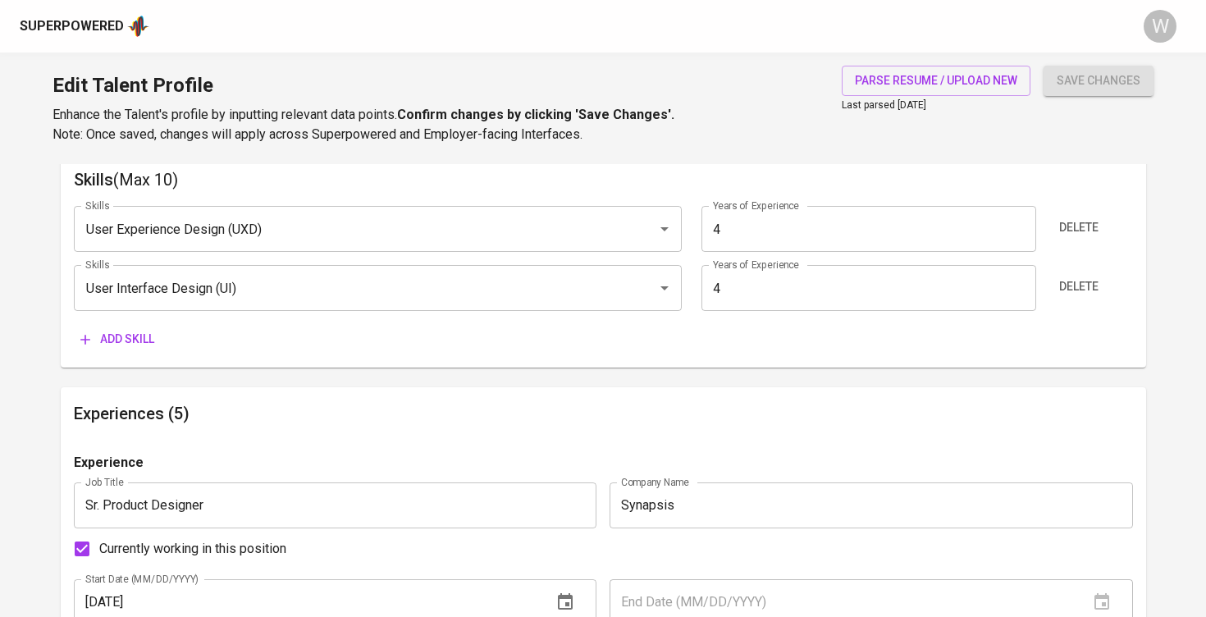
click at [144, 340] on span "Add skill" at bounding box center [117, 339] width 74 height 21
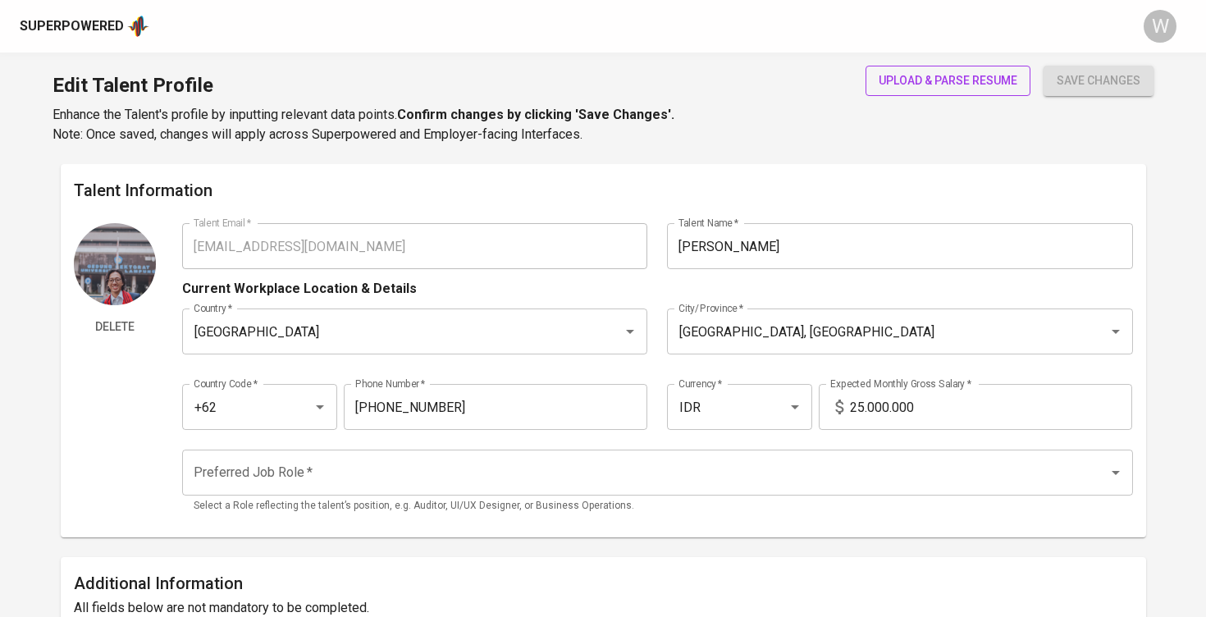
click at [933, 69] on button "upload & parse resume" at bounding box center [947, 81] width 165 height 30
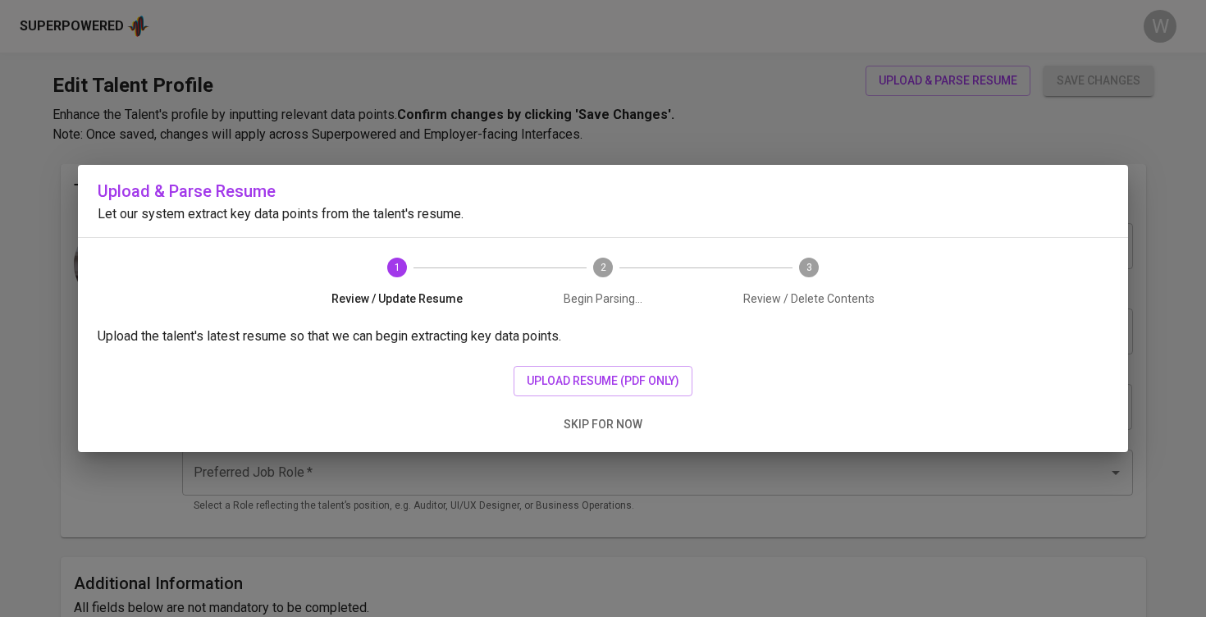
click at [575, 365] on div "Upload the talent's latest resume so that we can begin extracting key data poin…" at bounding box center [603, 389] width 1050 height 126
click at [573, 370] on button "upload resume (pdf only)" at bounding box center [603, 381] width 179 height 30
click at [619, 377] on span "upload resume (pdf only)" at bounding box center [603, 381] width 153 height 21
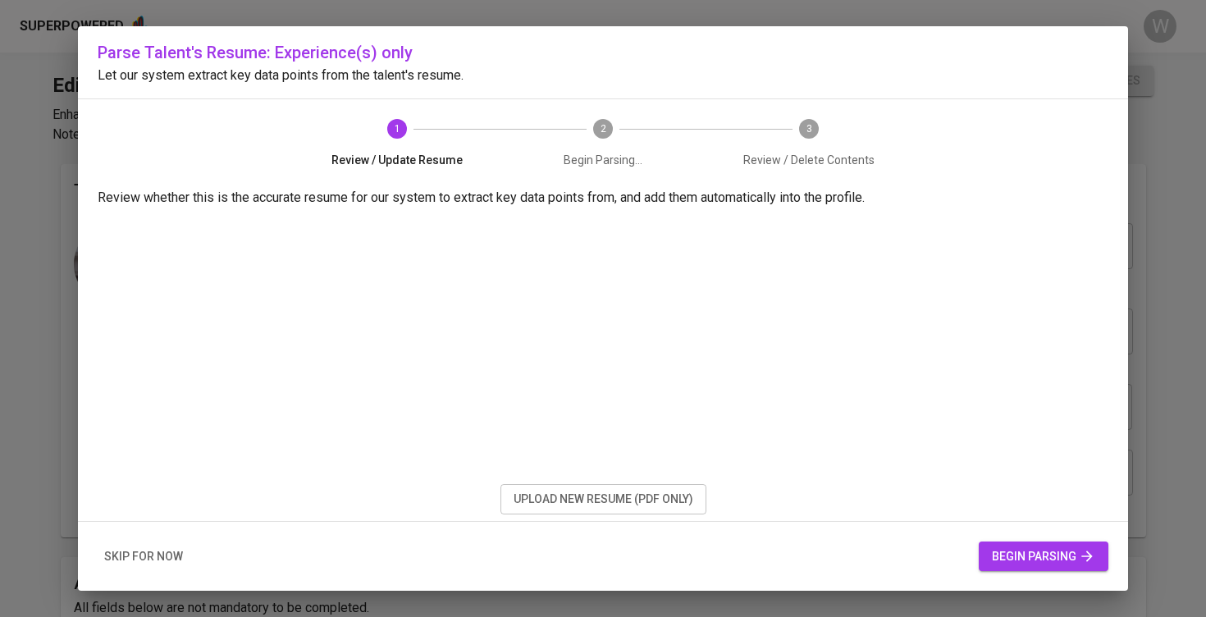
click at [1015, 545] on button "begin parsing" at bounding box center [1044, 556] width 130 height 30
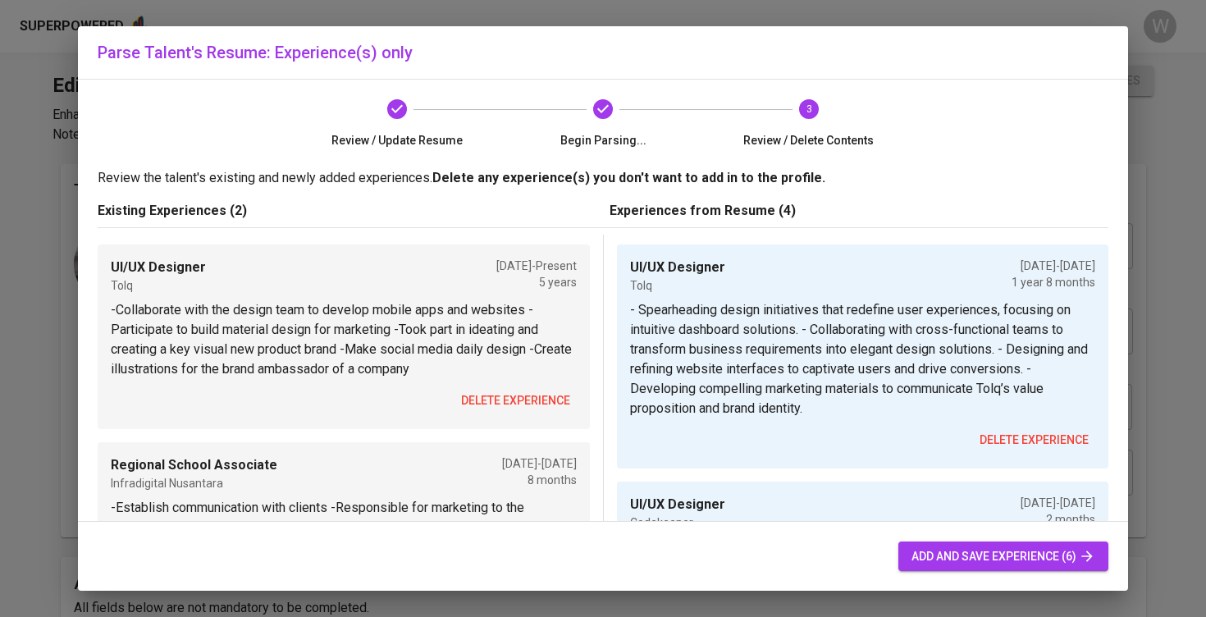
click at [541, 411] on button "delete experience" at bounding box center [515, 401] width 122 height 30
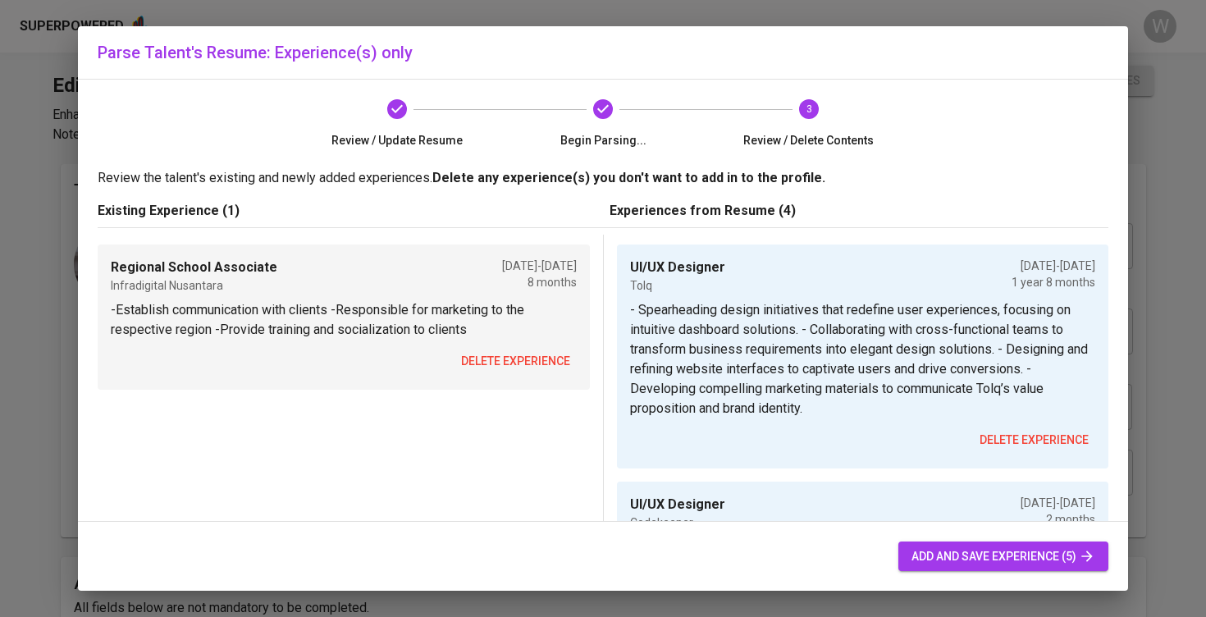
click at [533, 355] on span "delete experience" at bounding box center [515, 361] width 109 height 21
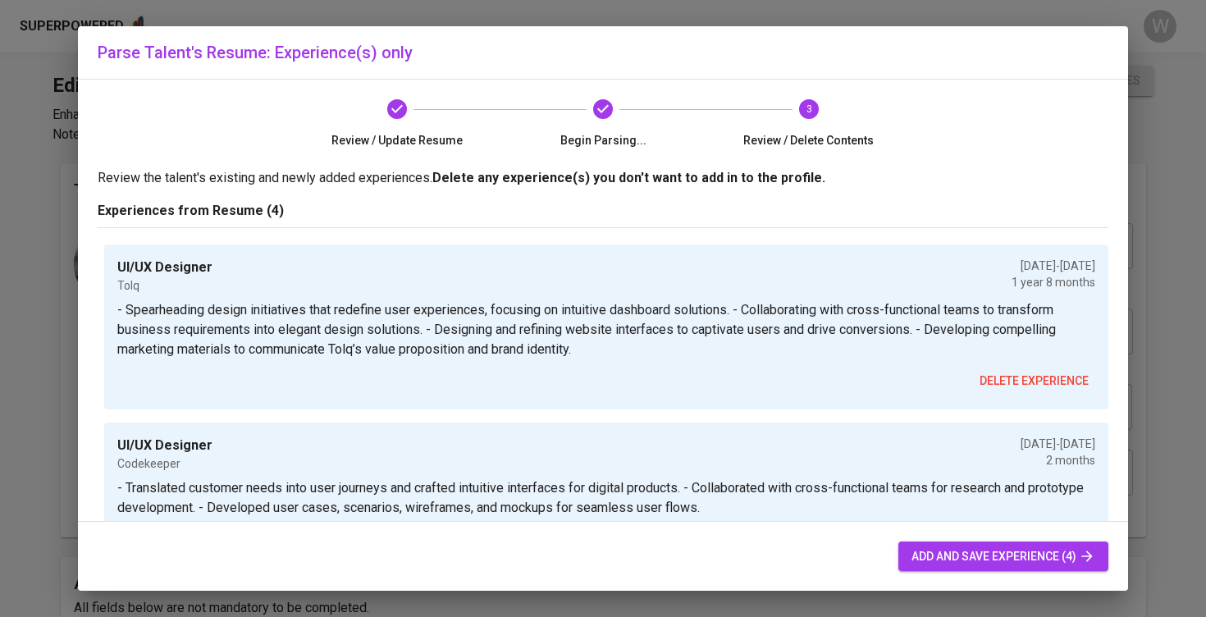
click at [943, 545] on button "add and save experience (4)" at bounding box center [1003, 556] width 210 height 30
checkbox input "false"
type input "09/01/2023"
type input "05/01/2025"
type textarea "- Spearheading design initiatives that redefine user experiences, focusing on i…"
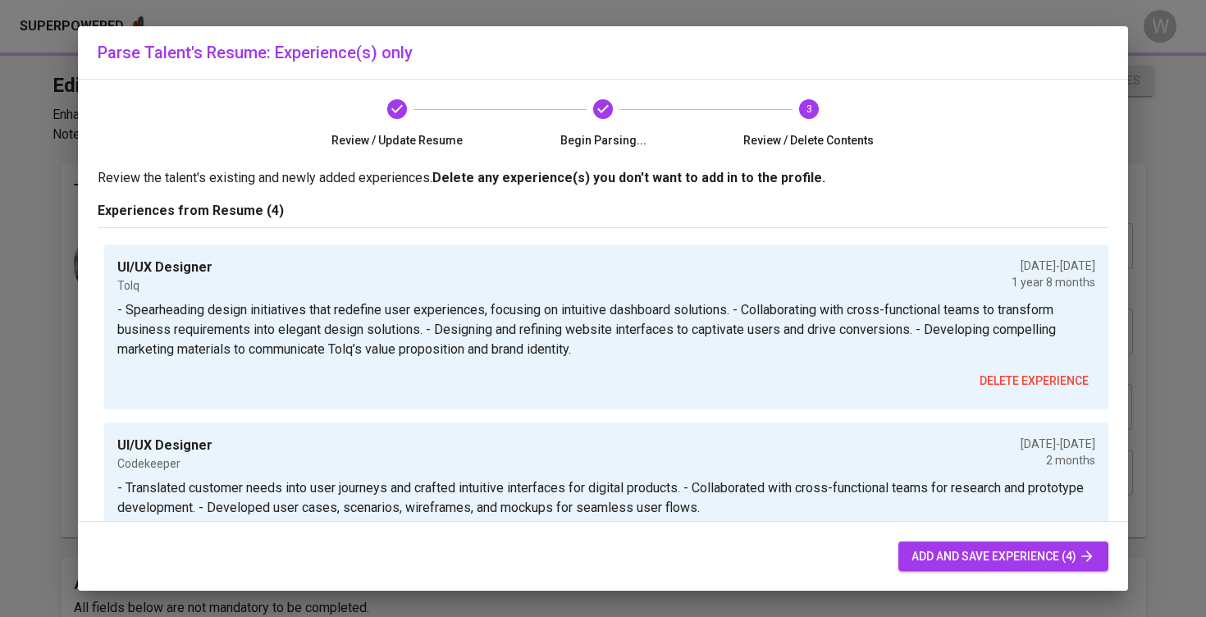
type input "UI/UX Designer"
type input "Codekeeper"
type input "07/01/2023"
type input "09/01/2023"
type textarea "- Translated customer needs into user journeys and crafted intuitive interfaces…"
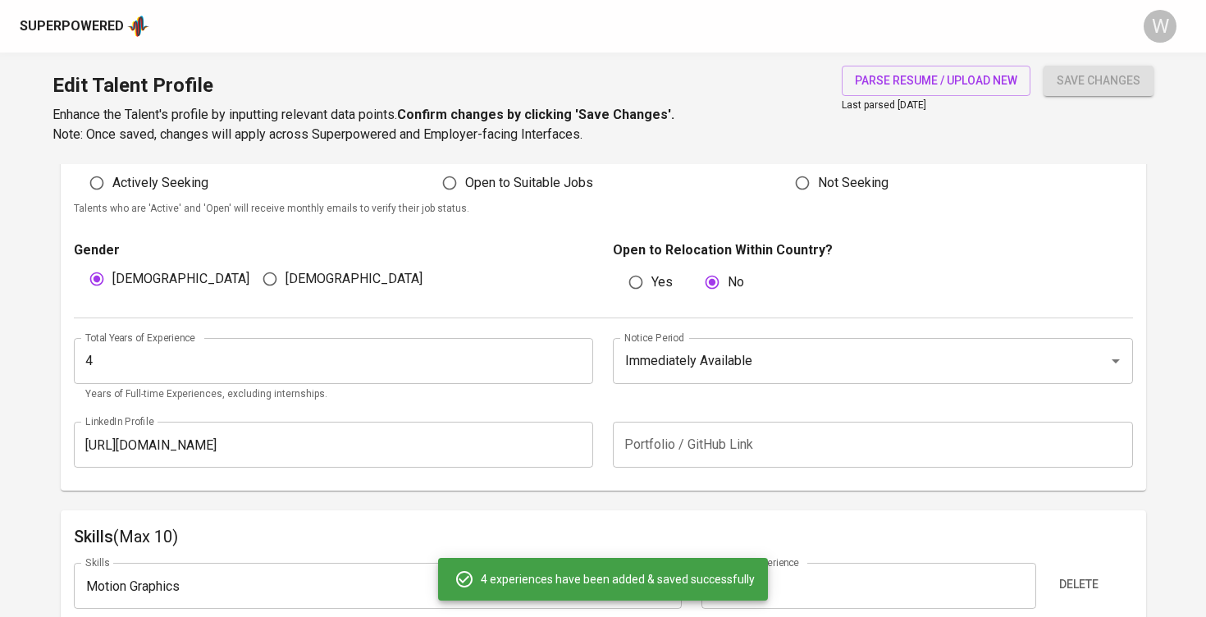
scroll to position [135, 0]
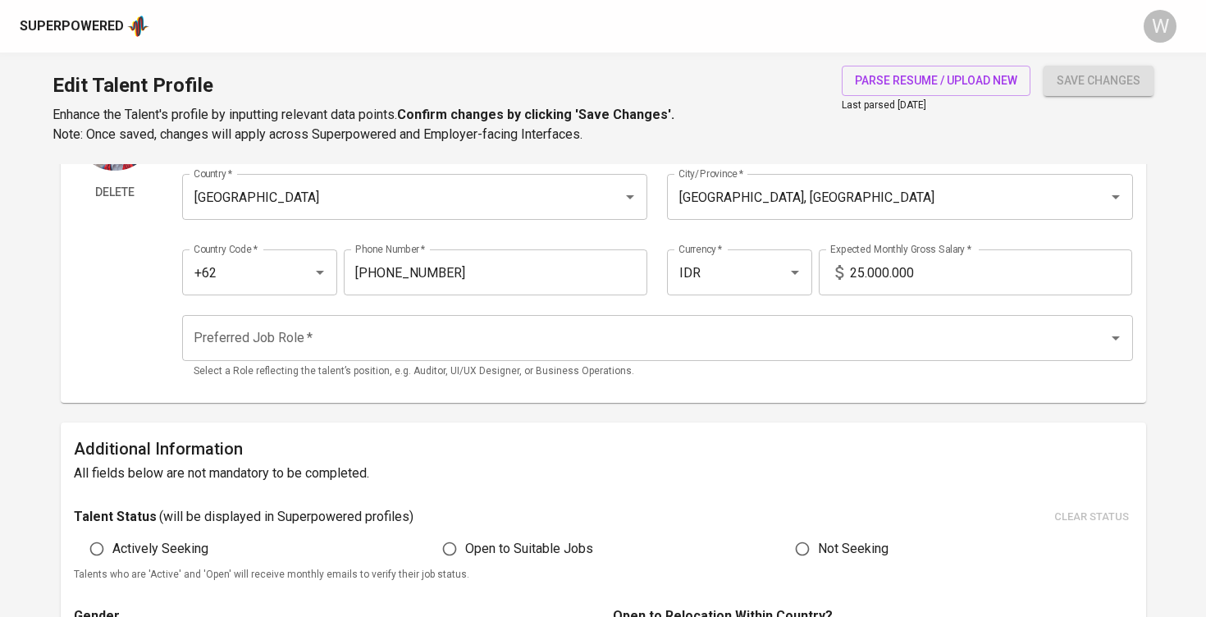
click at [867, 267] on input "25.000.000" at bounding box center [991, 272] width 282 height 46
click at [767, 321] on div "Preferred Job Role *" at bounding box center [657, 338] width 951 height 46
type input "10.000.000"
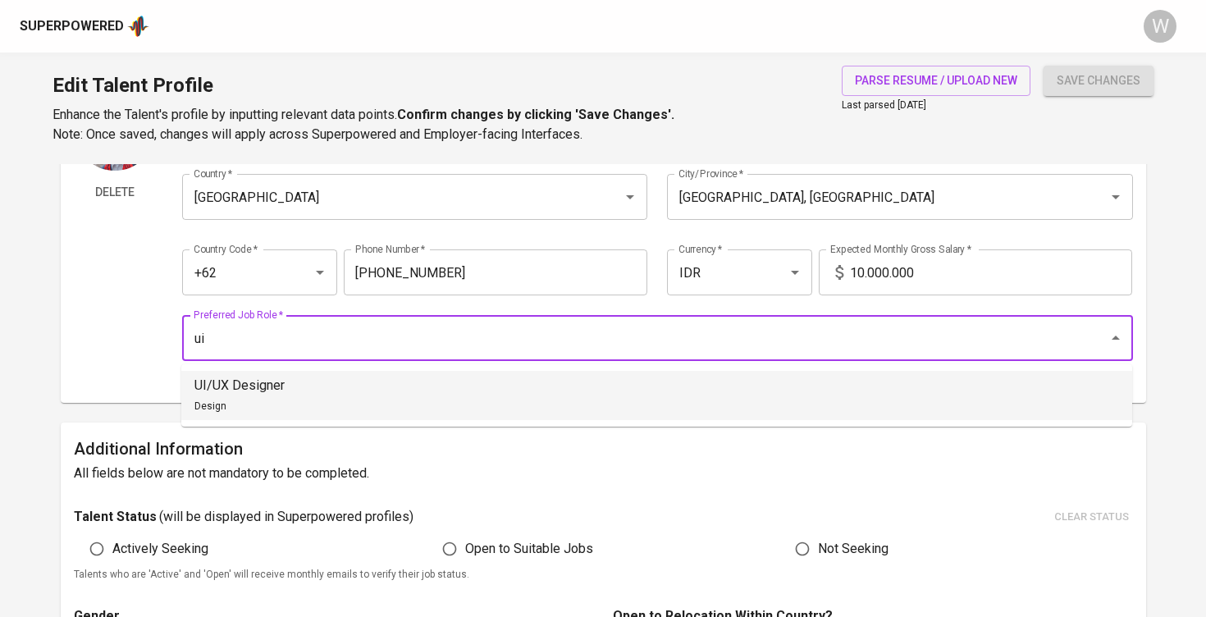
click at [696, 377] on li "UI/UX Designer Design" at bounding box center [656, 395] width 951 height 49
type input "UI/UX Designer"
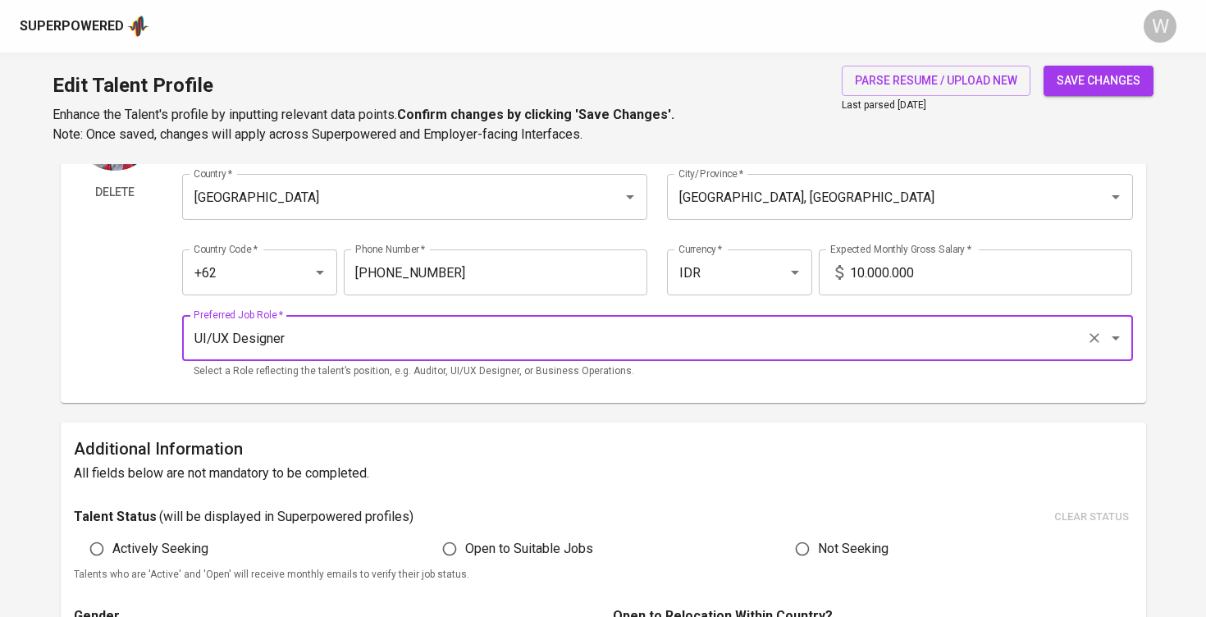
click at [537, 536] on label "Open to Suitable Jobs" at bounding box center [513, 548] width 159 height 31
click at [465, 536] on input "Open to Suitable Jobs" at bounding box center [449, 548] width 31 height 31
radio input "true"
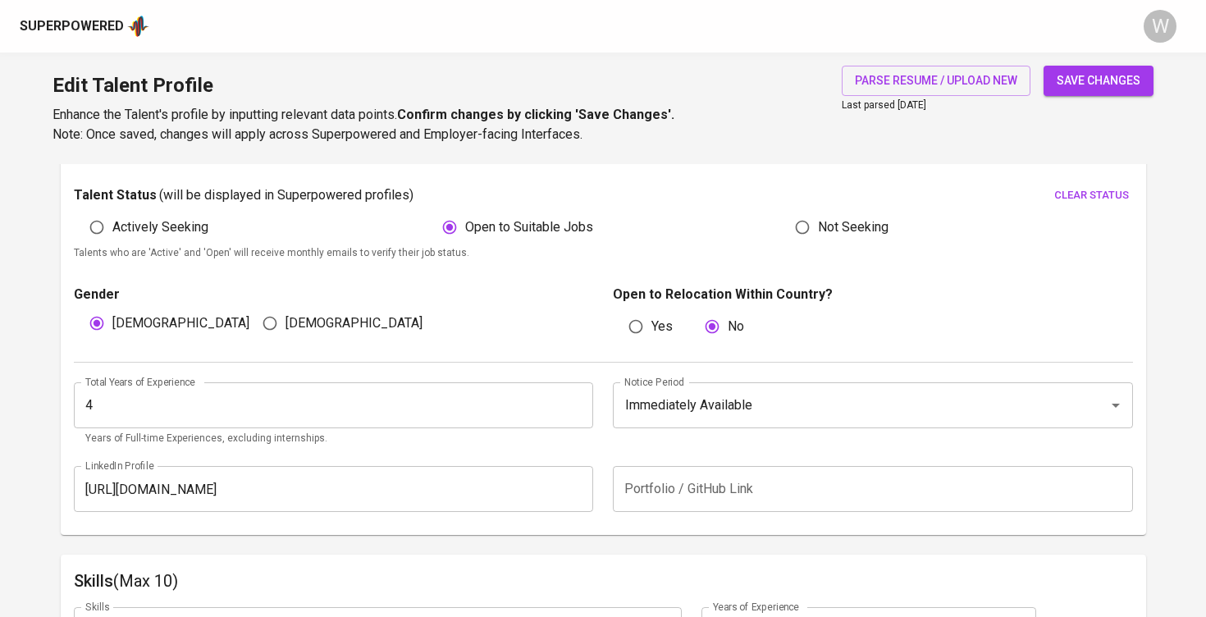
scroll to position [489, 0]
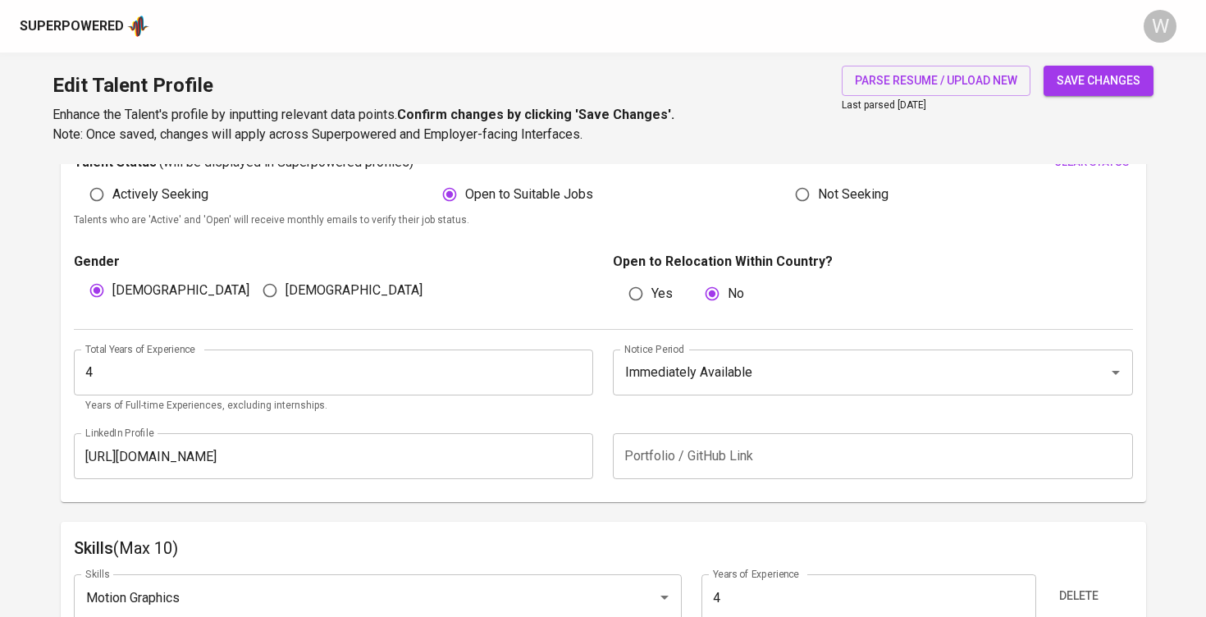
click at [1070, 80] on span "save changes" at bounding box center [1099, 81] width 84 height 21
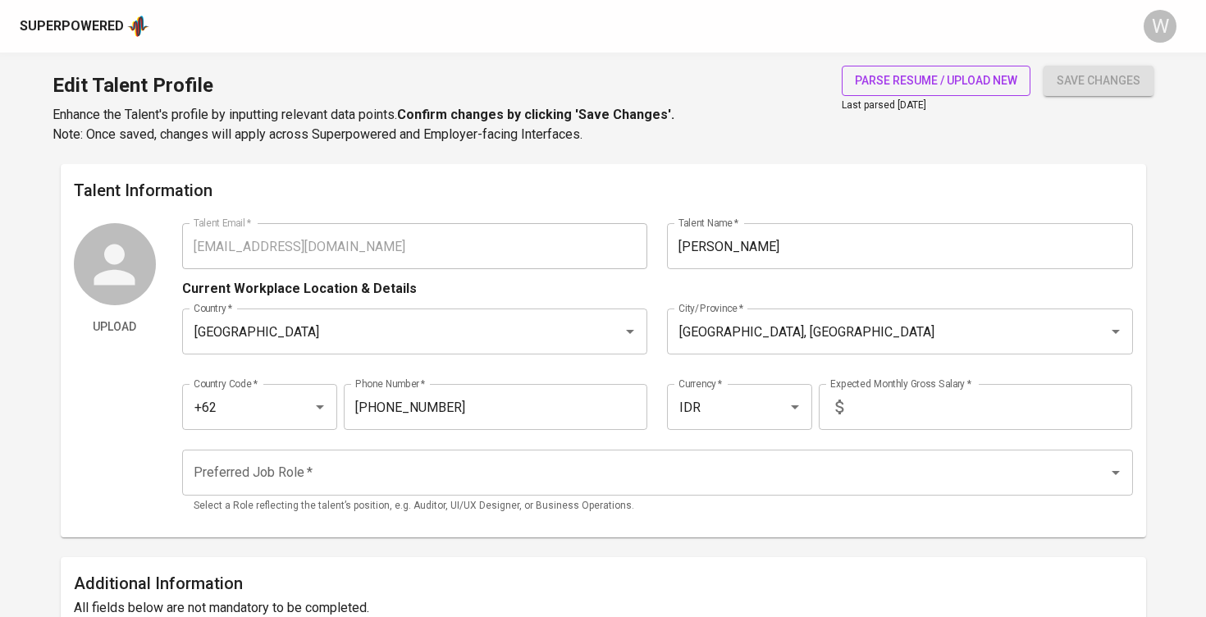
click at [862, 93] on button "parse resume / upload new" at bounding box center [936, 81] width 189 height 30
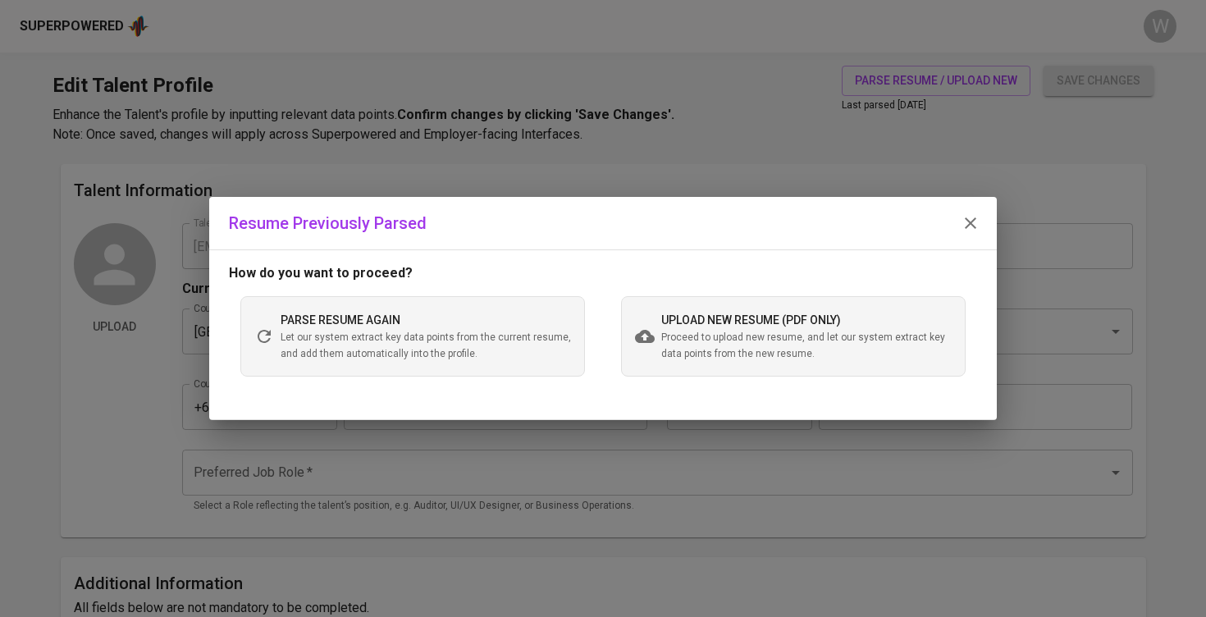
click at [462, 345] on span "Let our system extract key data points from the current resume, and add them au…" at bounding box center [426, 346] width 290 height 33
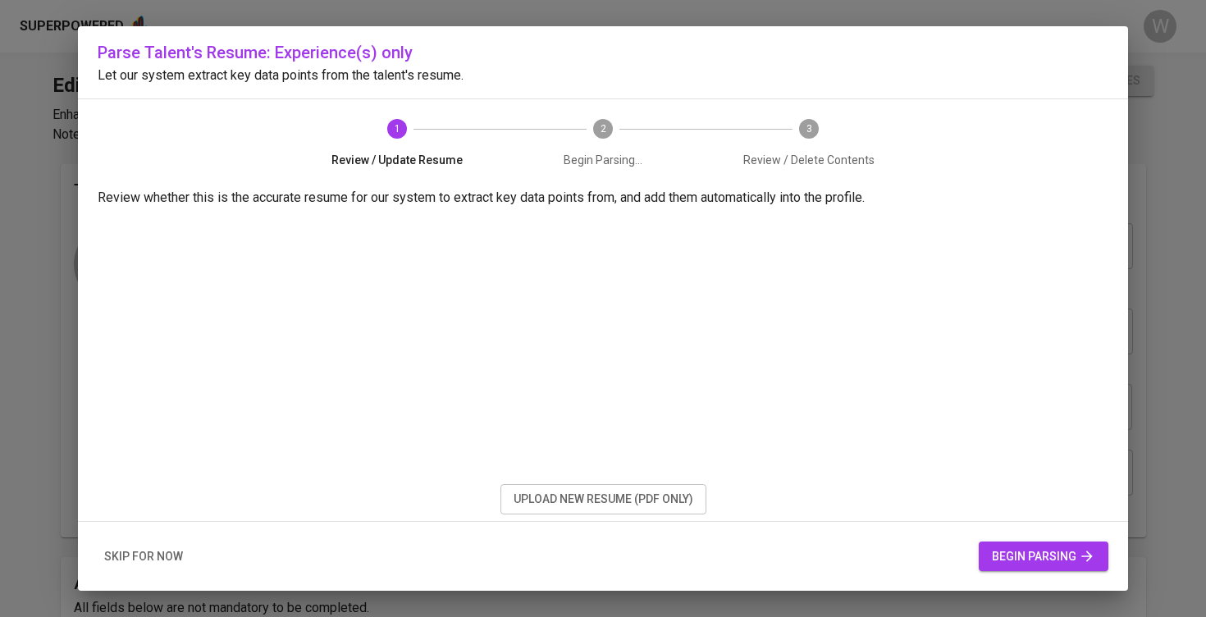
click at [1025, 550] on span "begin parsing" at bounding box center [1043, 556] width 103 height 21
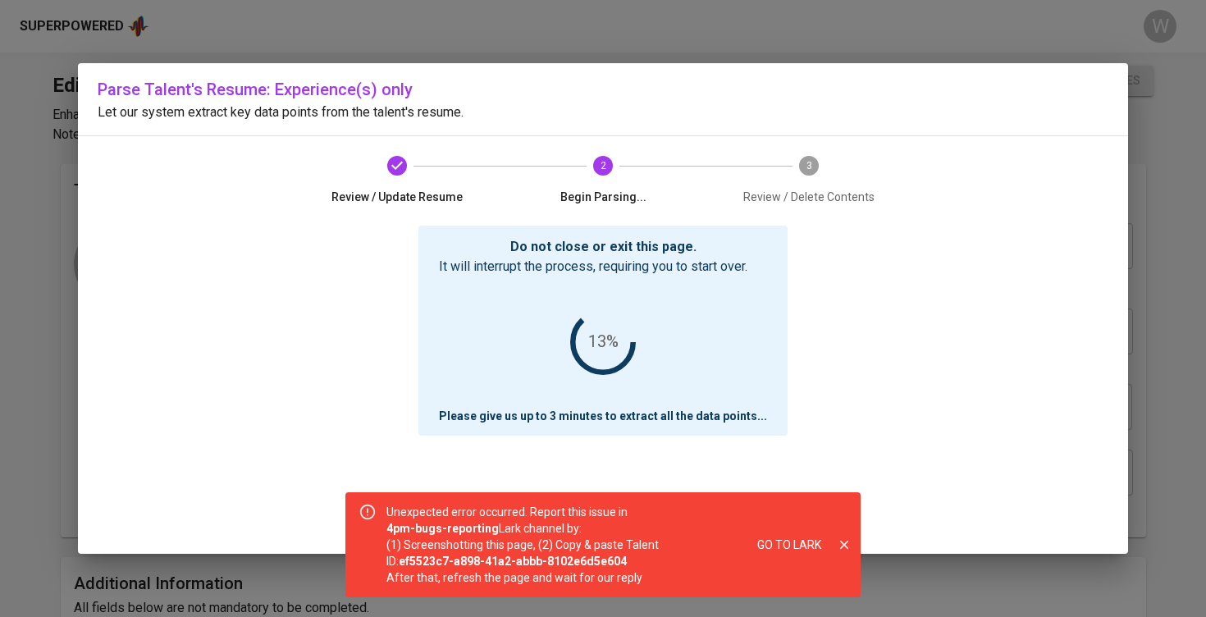
click at [842, 545] on icon "close" at bounding box center [844, 544] width 15 height 15
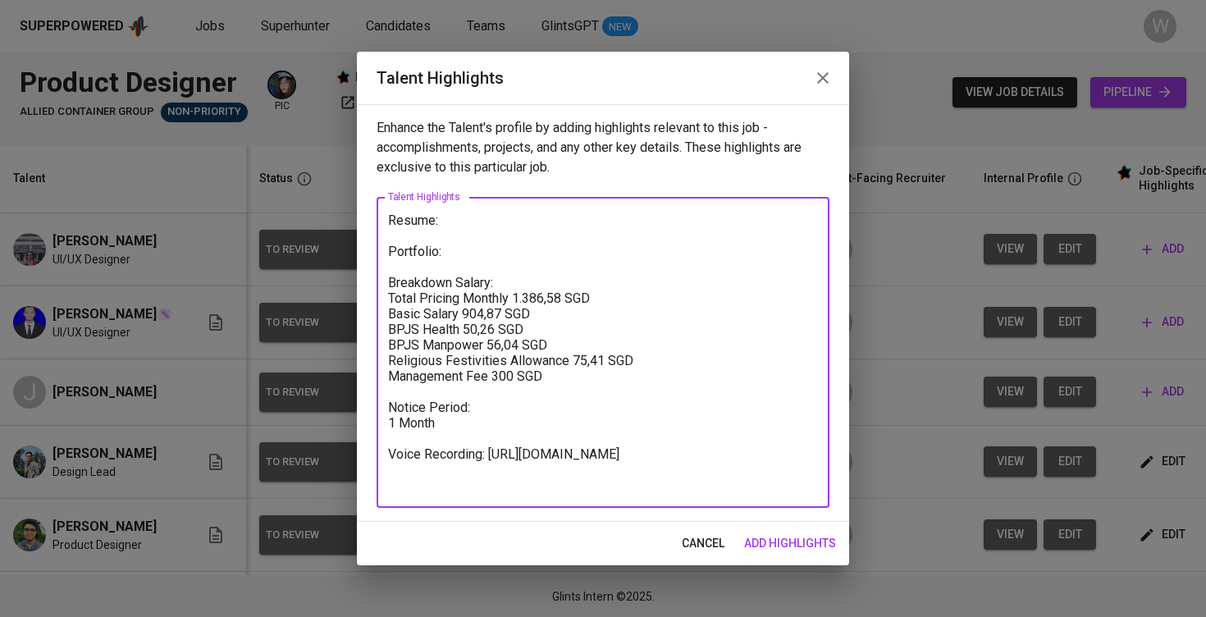
scroll to position [0, 2]
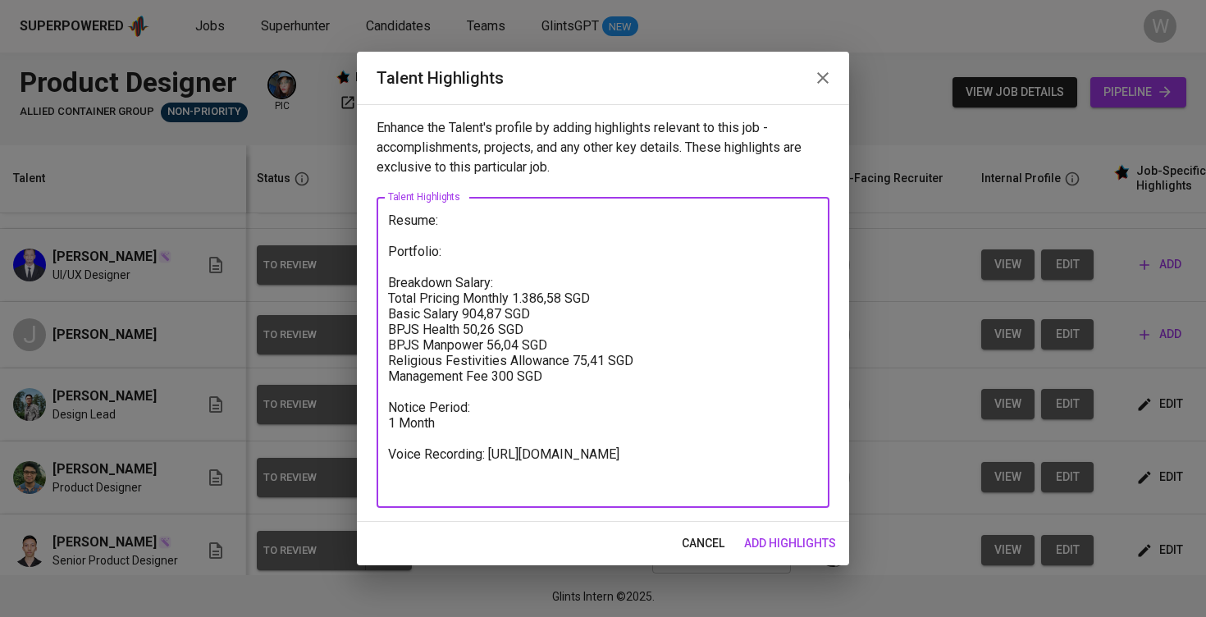
paste textarea "https://glints.sg.larksuite.com/file/NkrFbLutNokc5axOBjAlREdwgeb?from=from_copy…"
click at [484, 225] on textarea "Resume: Portfolio: Breakdown Salary: Total Pricing Monthly 1.386,58 SGD Basic S…" at bounding box center [603, 352] width 430 height 281
paste textarea "https://glints.sg.larksuite.com/file/NkrFbLutNokc5axOBjAlREdwgeb?from=from_copy…"
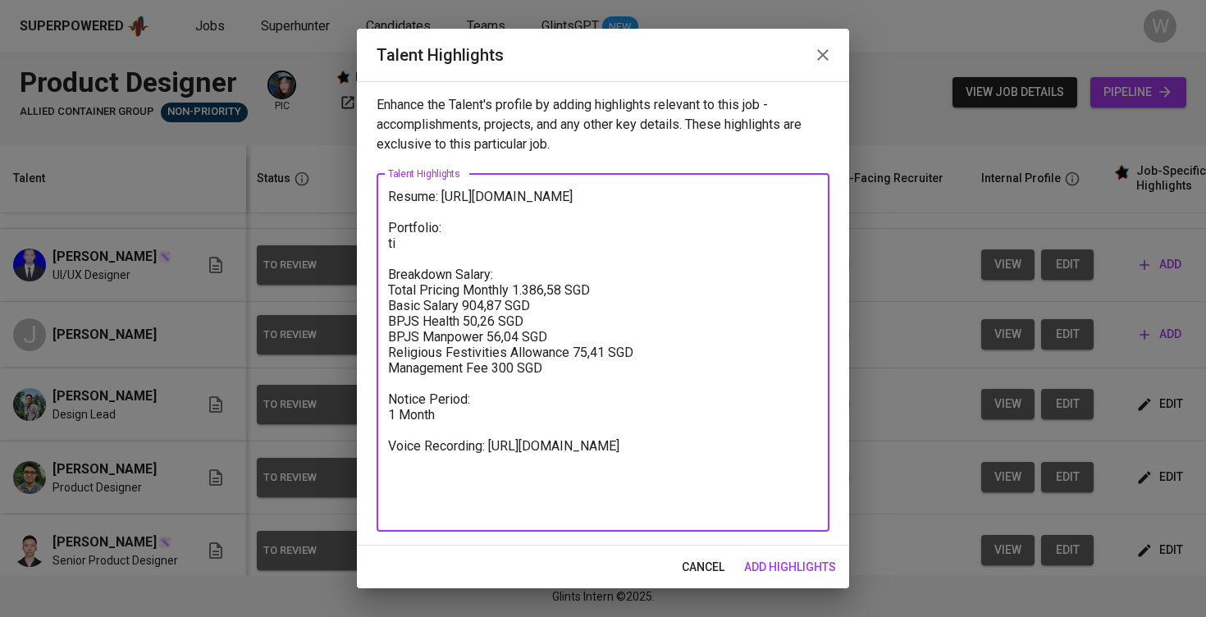
paste textarea "nyurl.com/farhandysportfolio"
type textarea "Resume: https://glints.sg.larksuite.com/file/NkrFbLutNokc5axOBjAlREdwgeb?from=f…"
click at [537, 431] on textarea "Resume: https://glints.sg.larksuite.com/file/NkrFbLutNokc5axOBjAlREdwgeb?from=f…" at bounding box center [603, 352] width 430 height 327
click at [790, 568] on span "add highlights" at bounding box center [790, 567] width 92 height 21
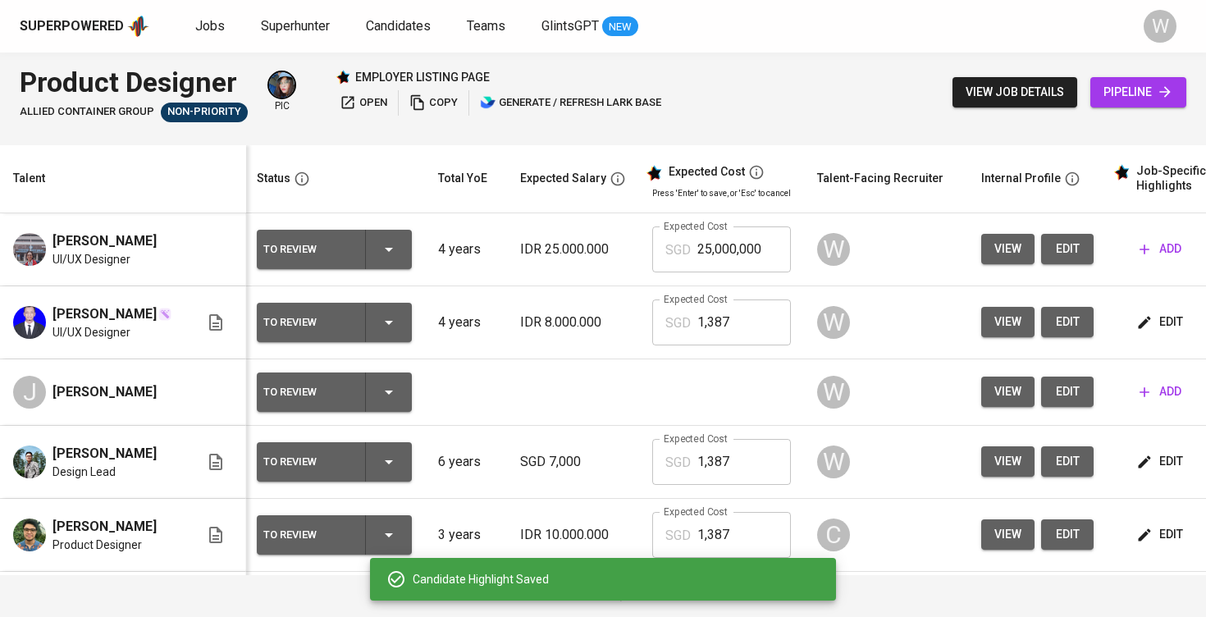
scroll to position [-1, 2]
click at [1157, 264] on button "add" at bounding box center [1160, 249] width 55 height 30
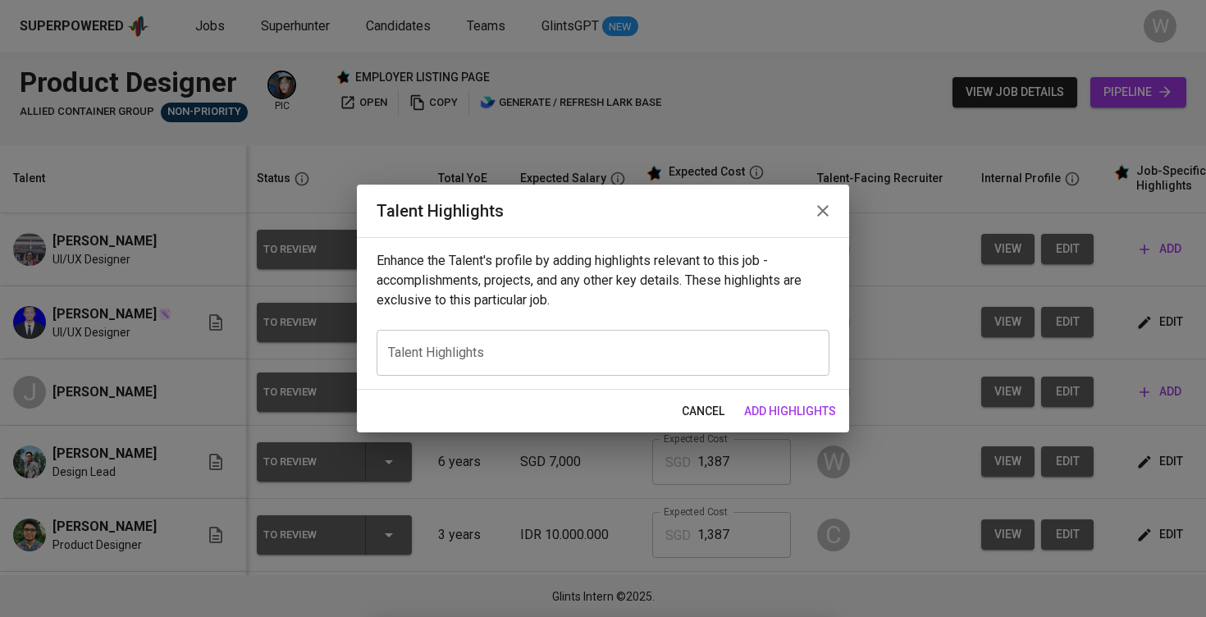
scroll to position [0, 2]
click at [645, 367] on div "x Talent Highlights" at bounding box center [603, 353] width 453 height 46
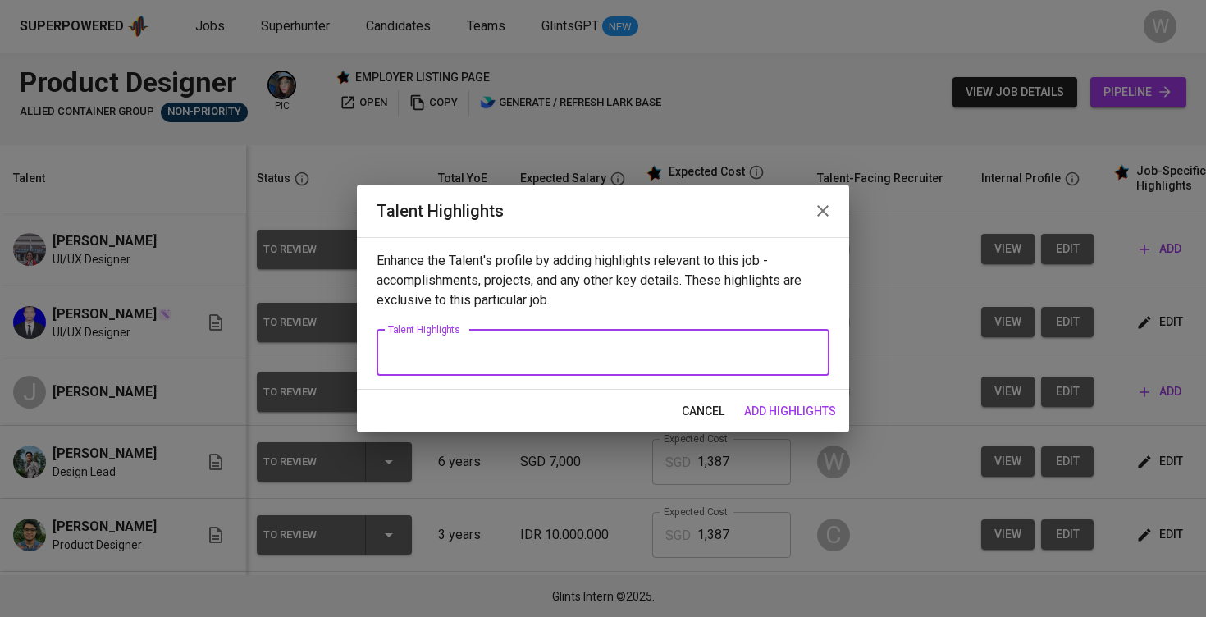
paste textarea "Resume: https://glints.sg.larksuite.com/file/NkrFbLutNokc5axOBjAlREdwgeb?from=f…"
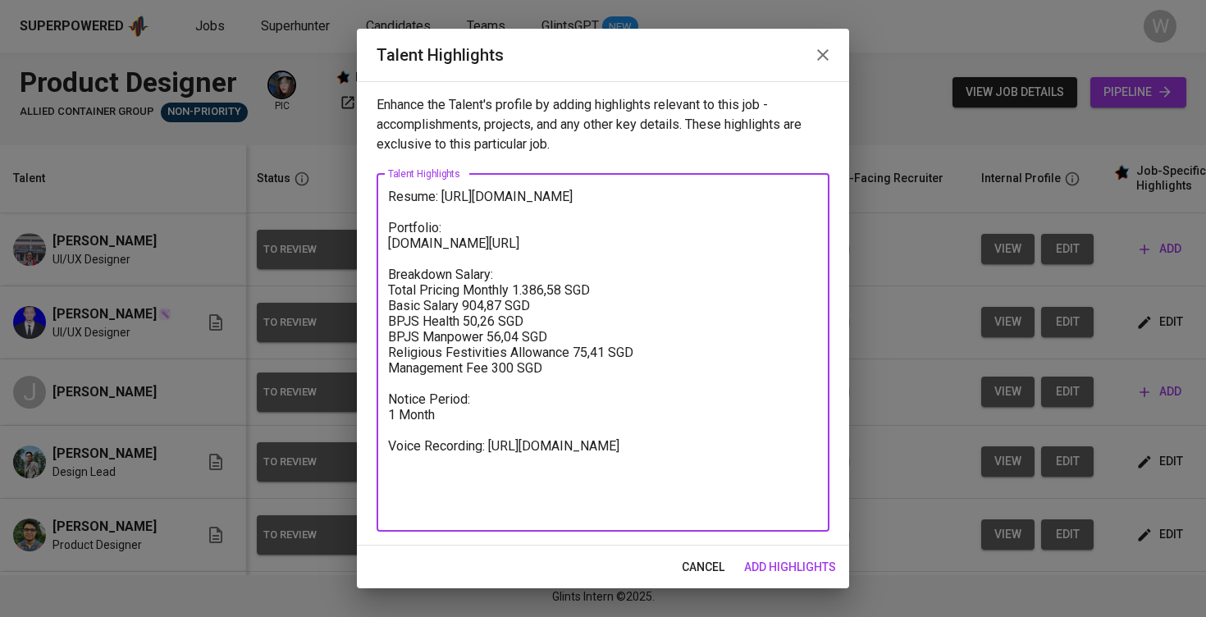
drag, startPoint x: 519, startPoint y: 222, endPoint x: 360, endPoint y: 208, distance: 159.7
click at [360, 208] on div "Enhance the Talent's profile by adding highlights relevant to this job - accomp…" at bounding box center [603, 313] width 492 height 464
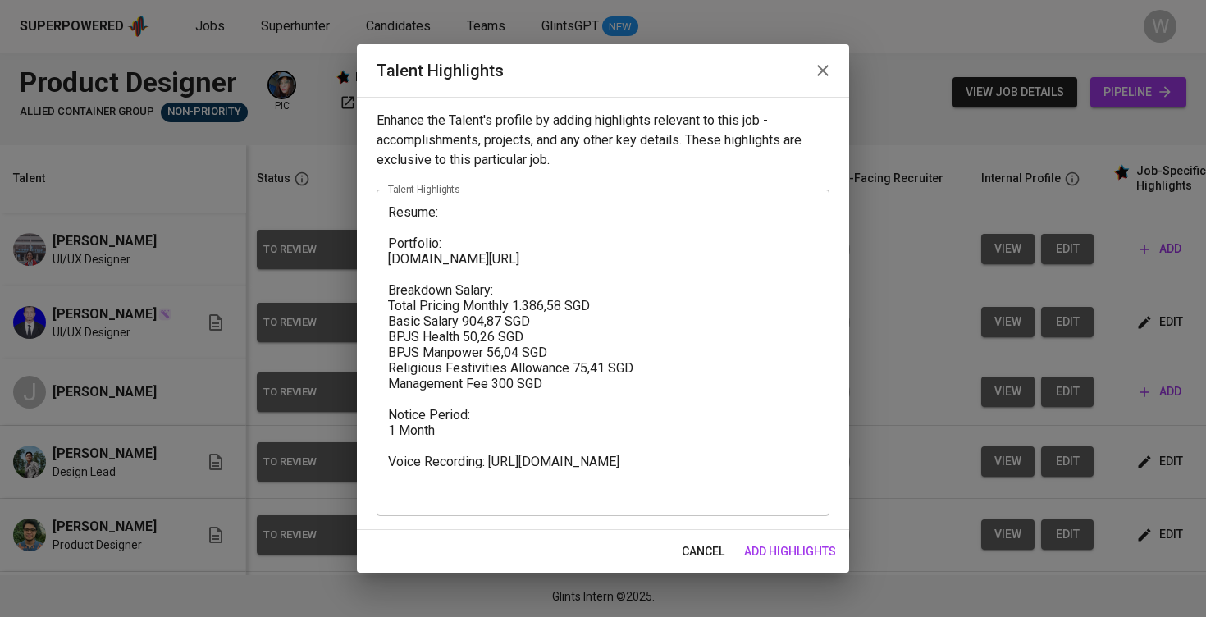
drag, startPoint x: 521, startPoint y: 504, endPoint x: 387, endPoint y: 475, distance: 136.9
click at [387, 475] on div "Resume: Portfolio: tinyurl.com/farhandysportfolio Breakdown Salary: Total Prici…" at bounding box center [603, 352] width 453 height 326
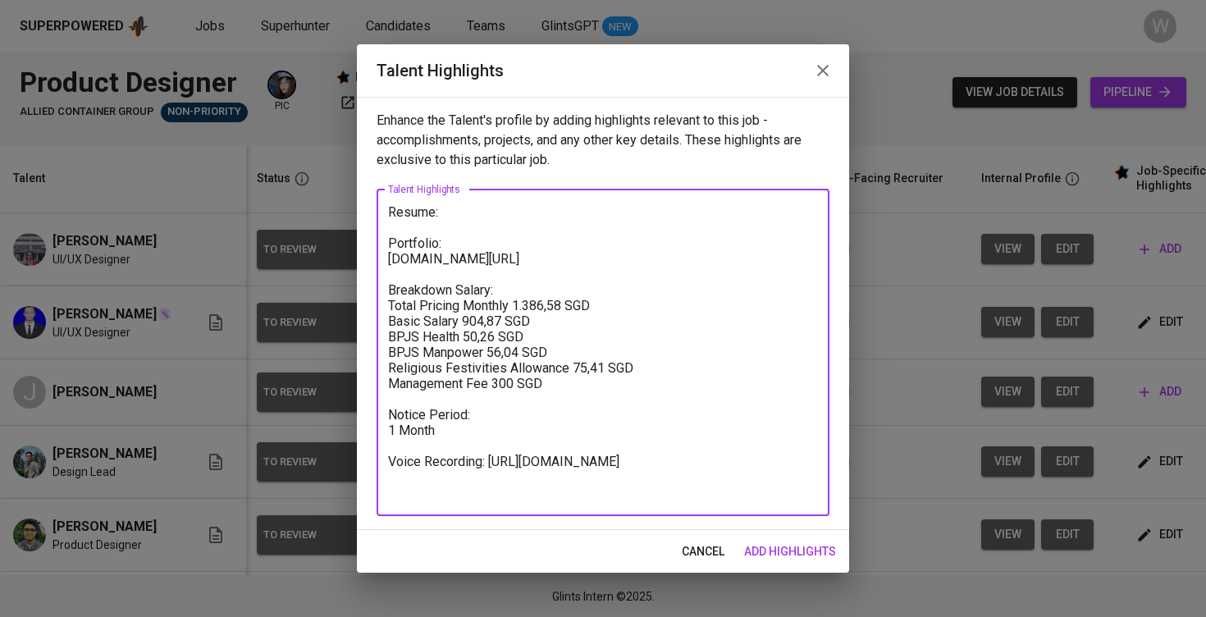
click at [510, 498] on textarea "Resume: Portfolio: tinyurl.com/farhandysportfolio Breakdown Salary: Total Prici…" at bounding box center [603, 352] width 430 height 296
drag, startPoint x: 510, startPoint y: 498, endPoint x: 382, endPoint y: 483, distance: 128.8
click at [382, 483] on div "Resume: Portfolio: tinyurl.com/farhandysportfolio Breakdown Salary: Total Prici…" at bounding box center [603, 352] width 453 height 326
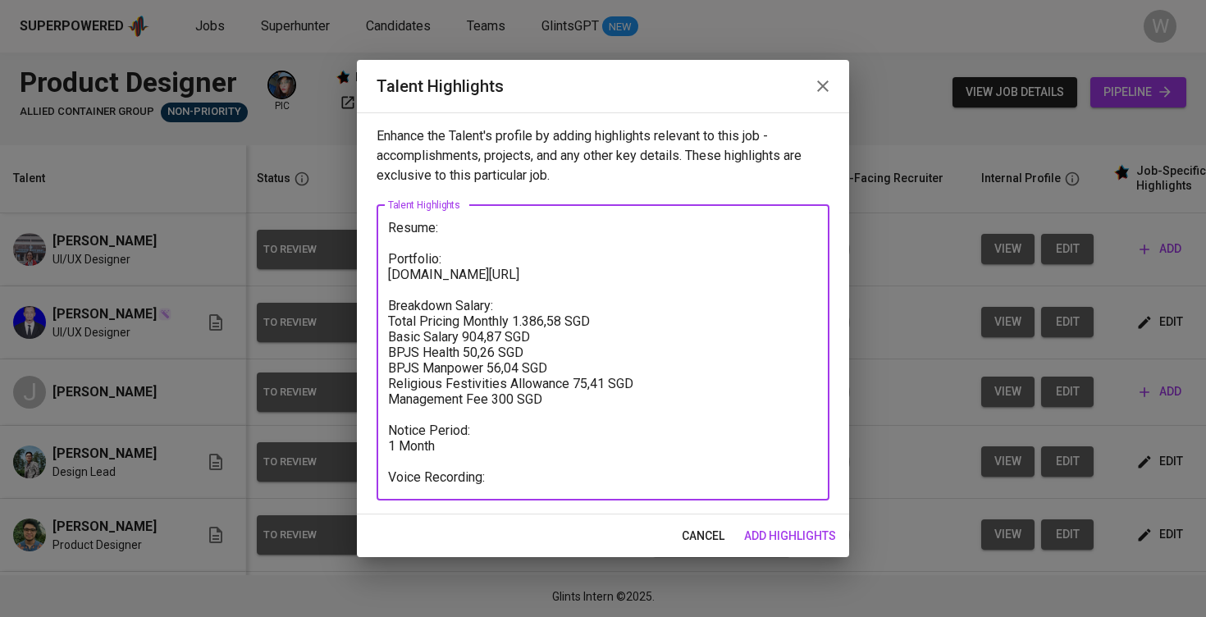
drag, startPoint x: 446, startPoint y: 453, endPoint x: 378, endPoint y: 446, distance: 68.4
click at [378, 446] on div "Resume: Portfolio: tinyurl.com/farhandysportfolio Breakdown Salary: Total Prici…" at bounding box center [603, 352] width 453 height 295
drag, startPoint x: 581, startPoint y: 274, endPoint x: 345, endPoint y: 272, distance: 235.4
click at [345, 272] on div "Talent Highlights Enhance the Talent's profile by adding highlights relevant to…" at bounding box center [603, 308] width 1206 height 617
click at [504, 482] on textarea "Resume: Portfolio: Breakdown Salary: Total Pricing Monthly 1.386,58 SGD Basic S…" at bounding box center [603, 352] width 430 height 265
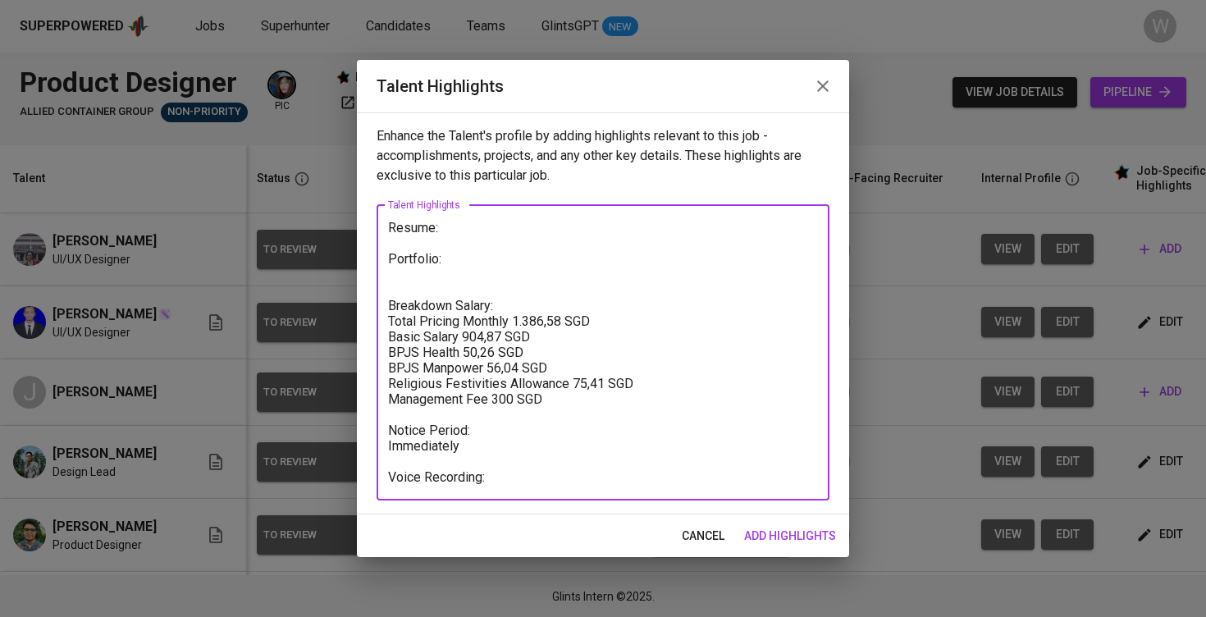
paste textarea "https://glints.sg.larksuite.com/minutes/obsgmz9h4733itcl9ts8717q?from=from_copy…"
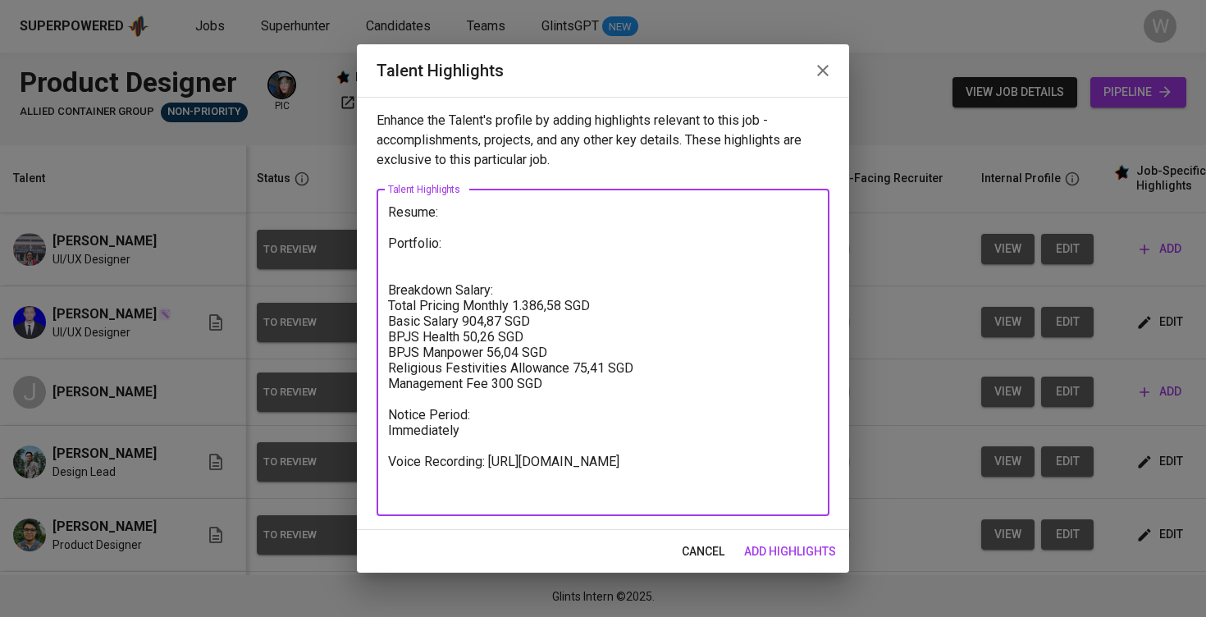
click at [470, 242] on textarea "Resume: Portfolio: Breakdown Salary: Total Pricing Monthly 1.386,58 SGD Basic S…" at bounding box center [603, 352] width 430 height 296
click at [459, 216] on textarea "Resume: Portfolio: Breakdown Salary: Total Pricing Monthly 1.386,58 SGD Basic S…" at bounding box center [603, 352] width 430 height 296
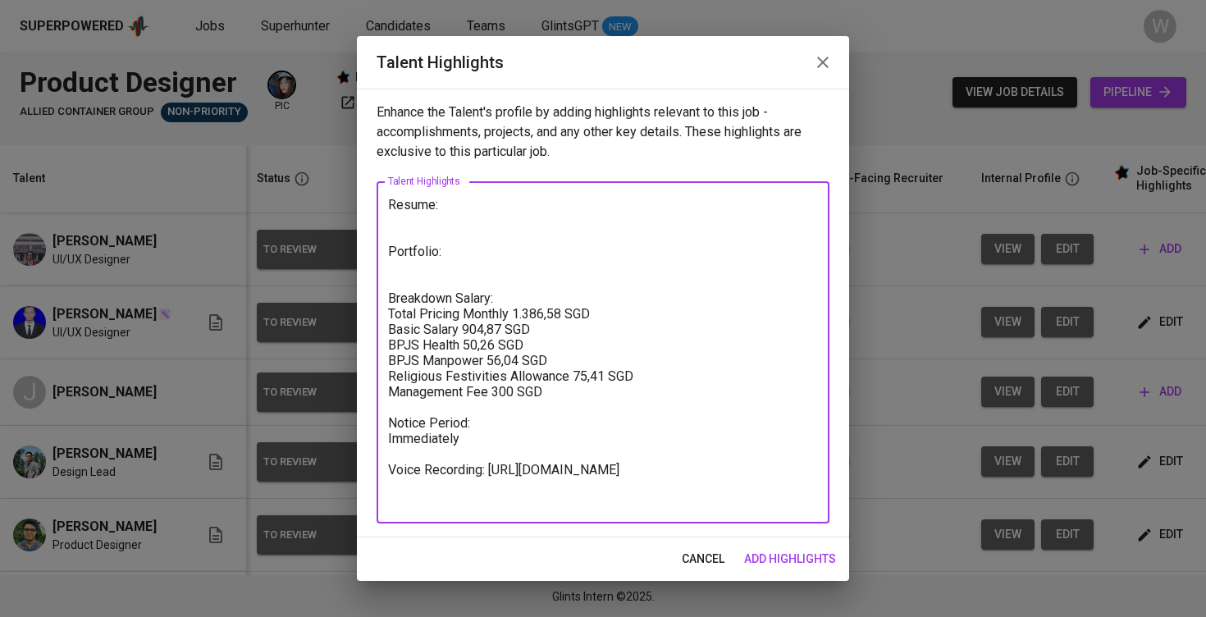
paste textarea "https://glints.sg.larksuite.com/minutes/obsgmz9h4733itcl9ts8717q?from=from_copy…"
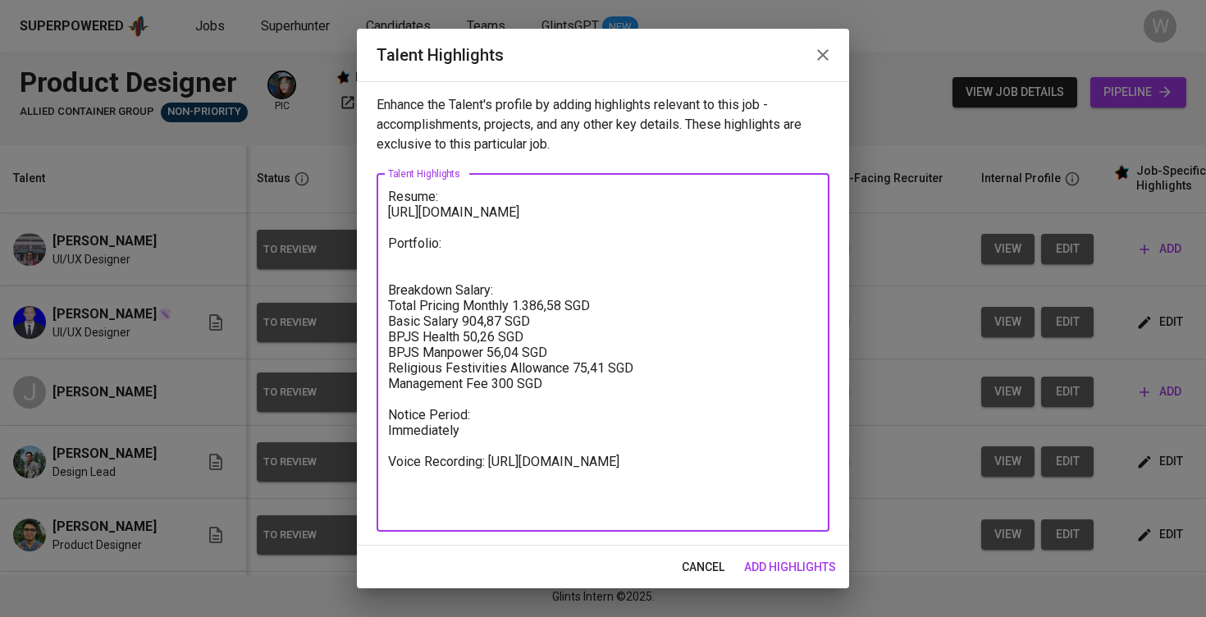
click at [459, 274] on textarea "Resume: https://glints.sg.larksuite.com/minutes/obsgmz9h4733itcl9ts8717q?from=f…" at bounding box center [603, 352] width 430 height 327
paste textarea "designbyalam.typedream.app"
type textarea "Resume: https://glints.sg.larksuite.com/minutes/obsgmz9h4733itcl9ts8717q?from=f…"
click at [781, 560] on span "add highlights" at bounding box center [790, 567] width 92 height 21
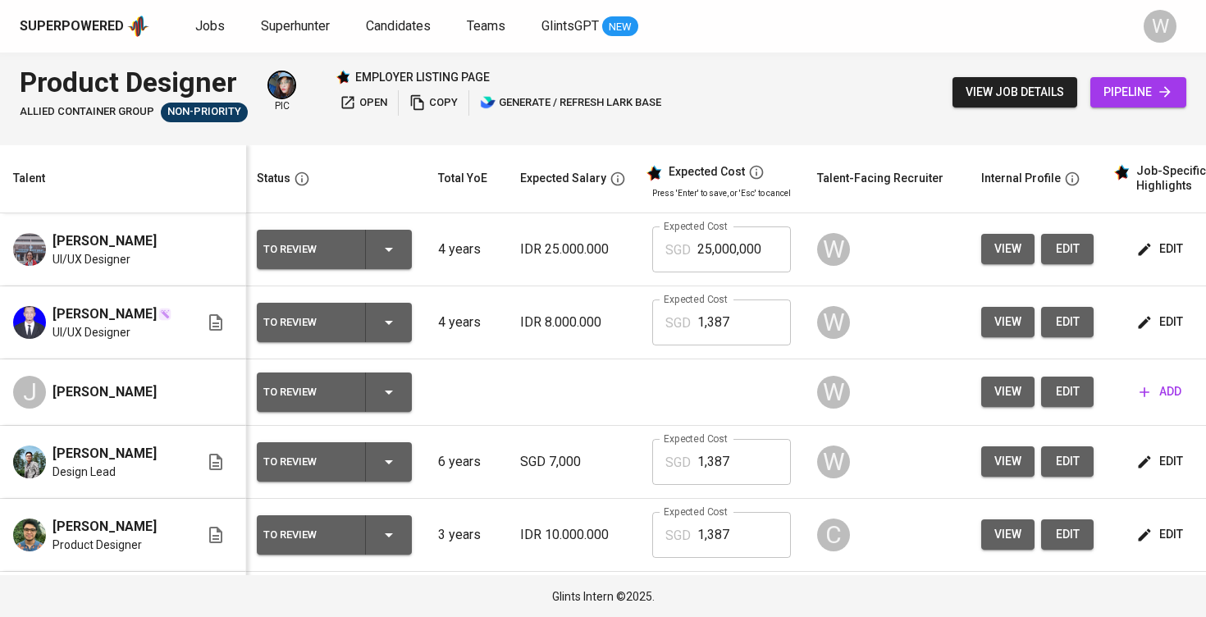
click at [1152, 331] on span "edit" at bounding box center [1160, 322] width 43 height 21
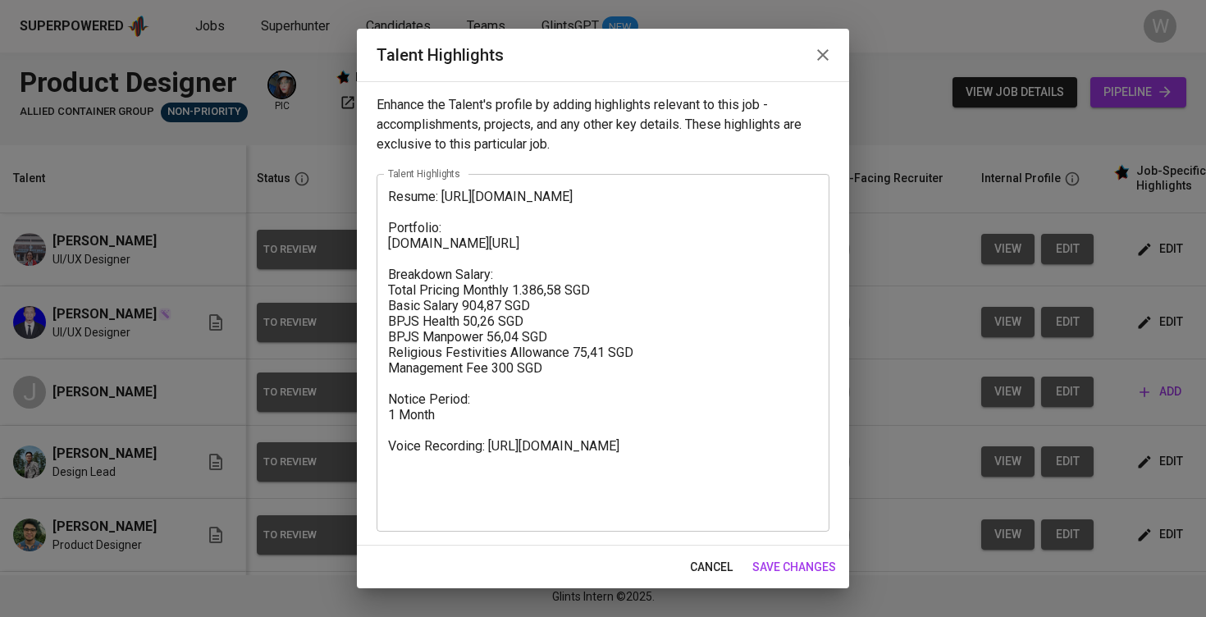
click at [387, 195] on div "Resume: https://glints.sg.larksuite.com/file/NkrFbLutNokc5axOBjAlREdwgeb?from=f…" at bounding box center [603, 353] width 453 height 358
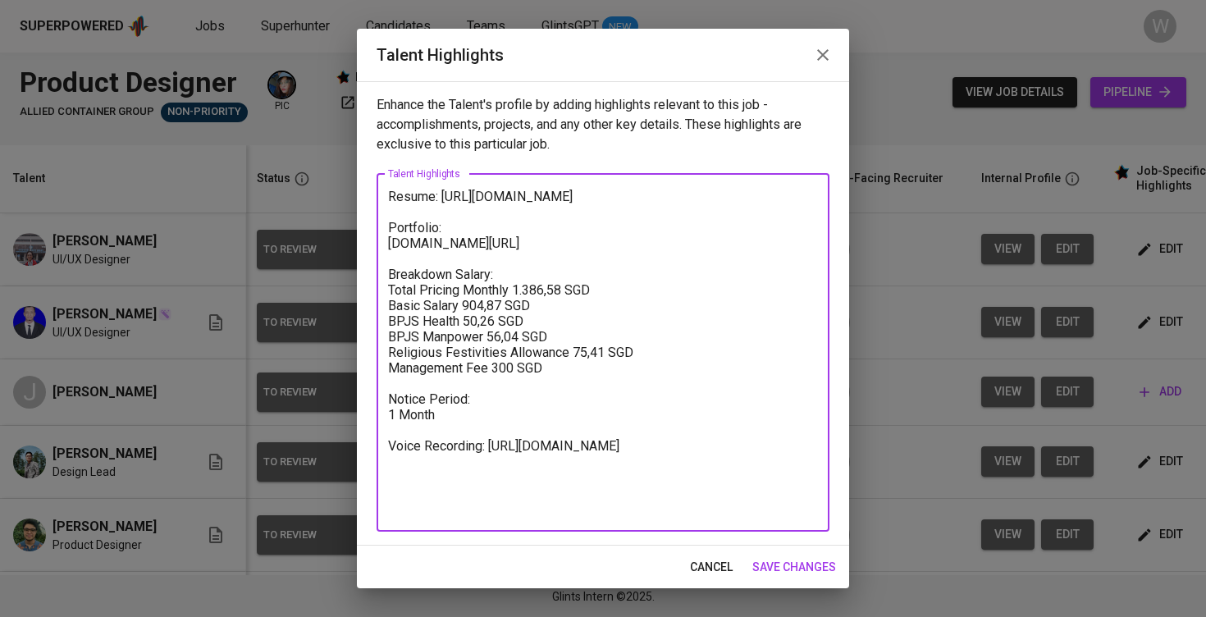
paste textarea "Here are the highlighted notes about Farhan as a Product Designer, aligned from…"
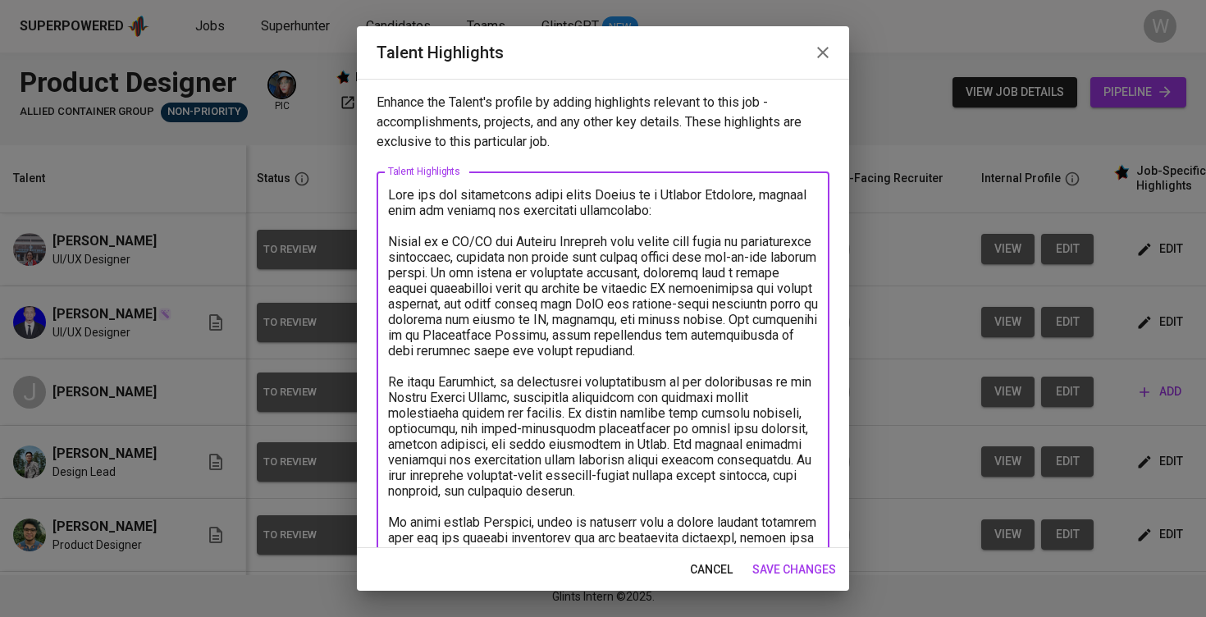
scroll to position [520, 0]
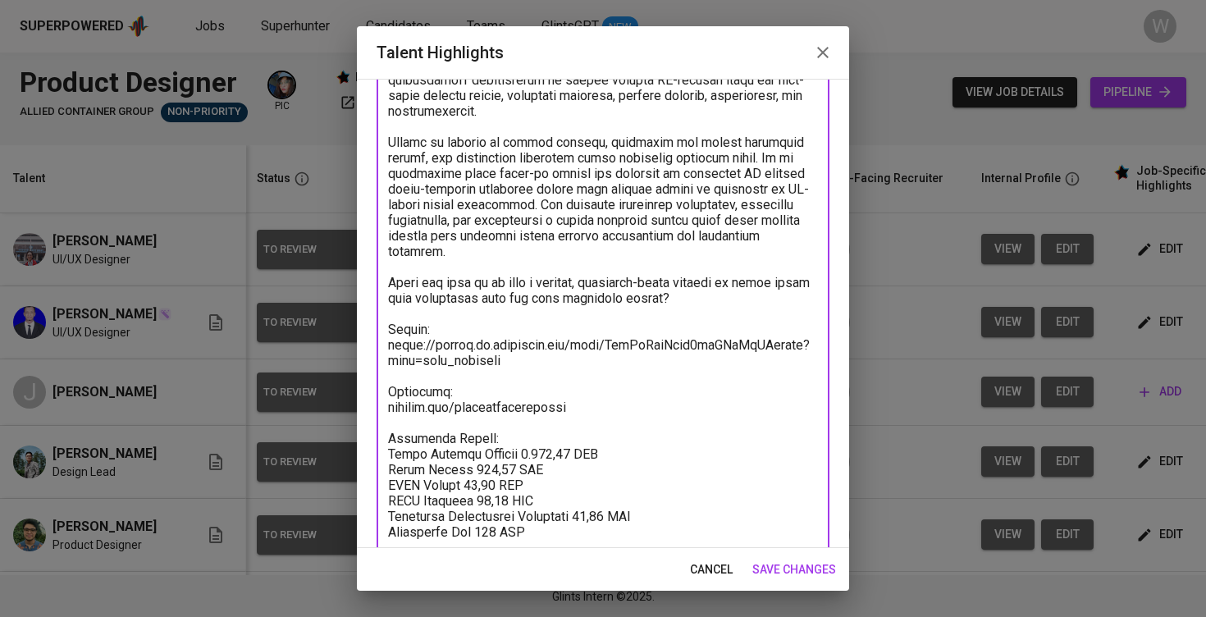
drag, startPoint x: 673, startPoint y: 290, endPoint x: 363, endPoint y: 268, distance: 310.8
click at [363, 268] on div "Enhance the Talent's profile by adding highlights relevant to this job - accomp…" at bounding box center [603, 313] width 492 height 469
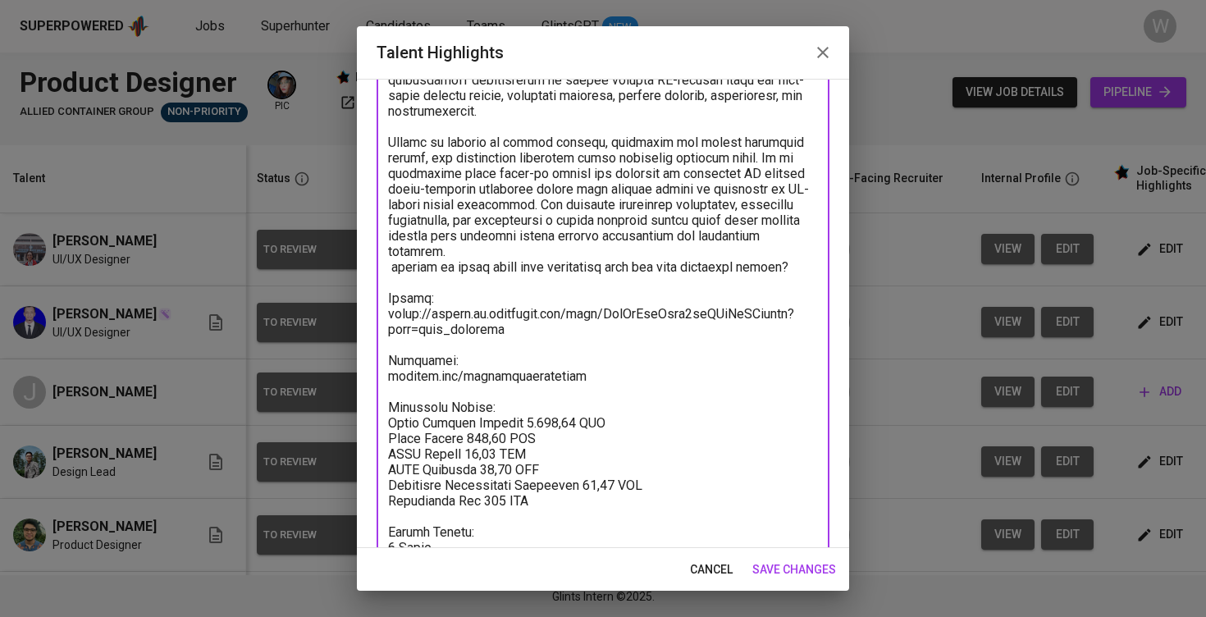
drag, startPoint x: 801, startPoint y: 270, endPoint x: 392, endPoint y: 273, distance: 408.5
click at [392, 273] on textarea at bounding box center [603, 142] width 430 height 951
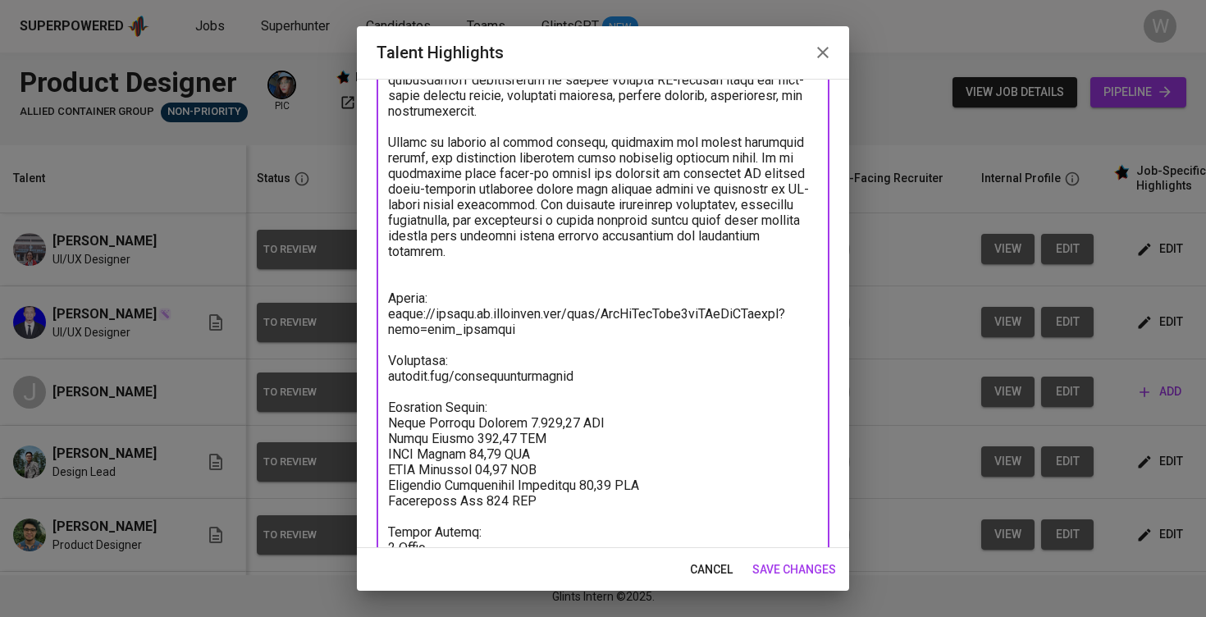
click at [392, 273] on textarea at bounding box center [603, 142] width 430 height 951
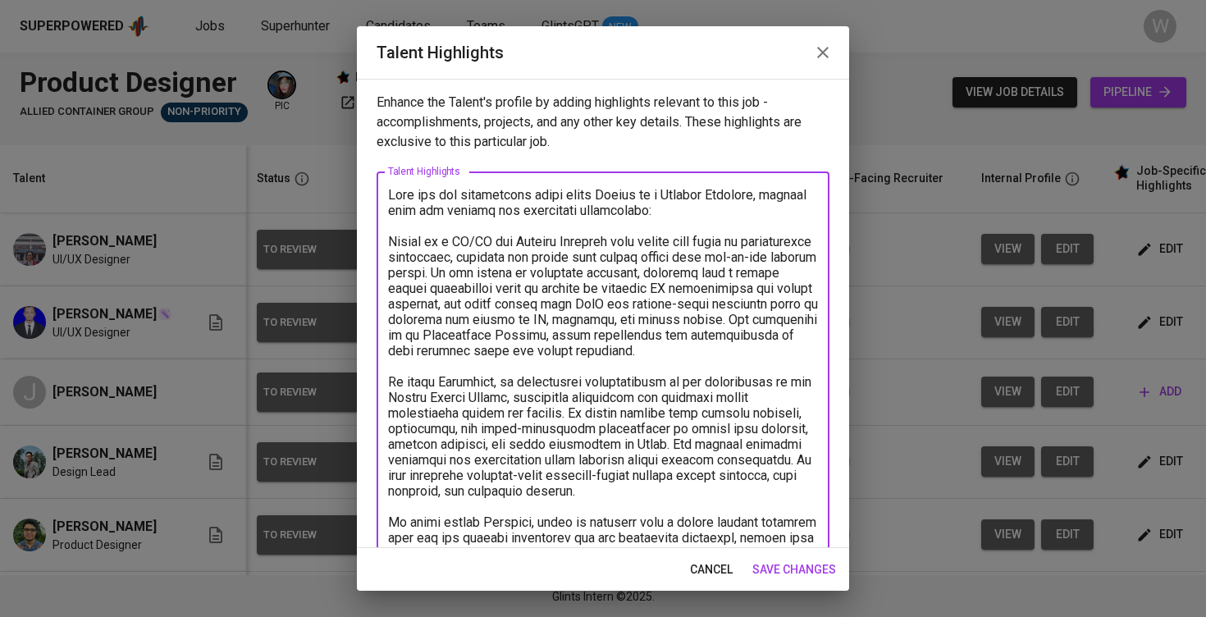
scroll to position [0, 0]
drag, startPoint x: 441, startPoint y: 233, endPoint x: 360, endPoint y: 201, distance: 87.3
click at [360, 201] on div "Enhance the Talent's profile by adding highlights relevant to this job - accomp…" at bounding box center [603, 313] width 492 height 469
type textarea "Farhan is a UI/UX and Product Designer with around four years of professional e…"
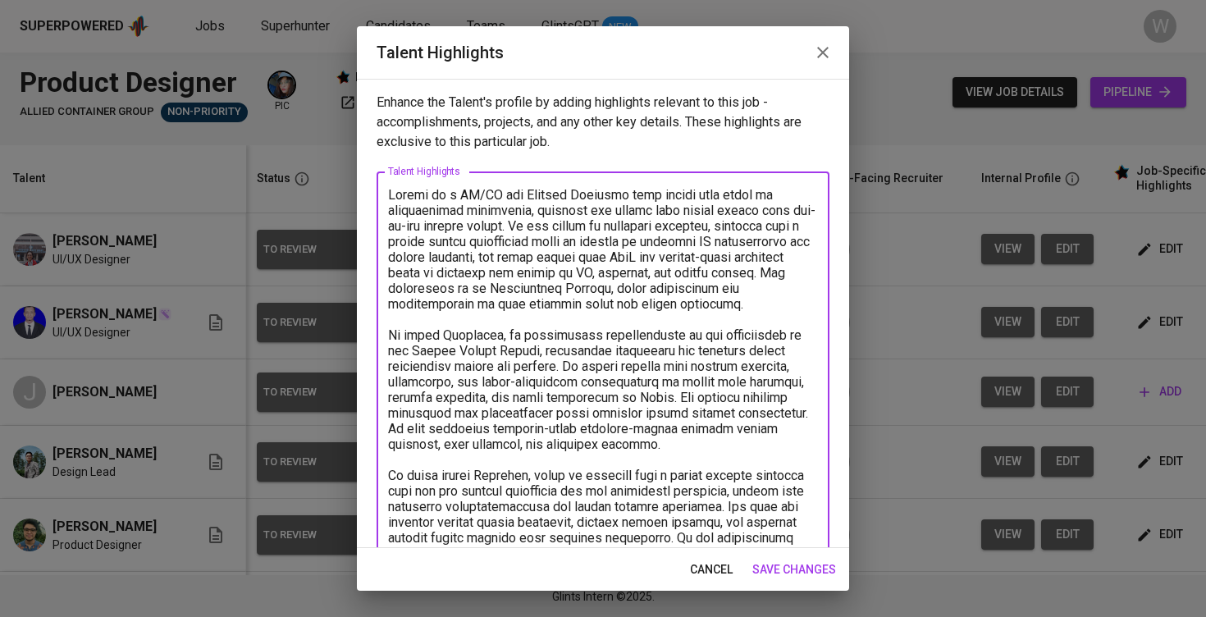
click at [771, 568] on span "save changes" at bounding box center [794, 569] width 84 height 21
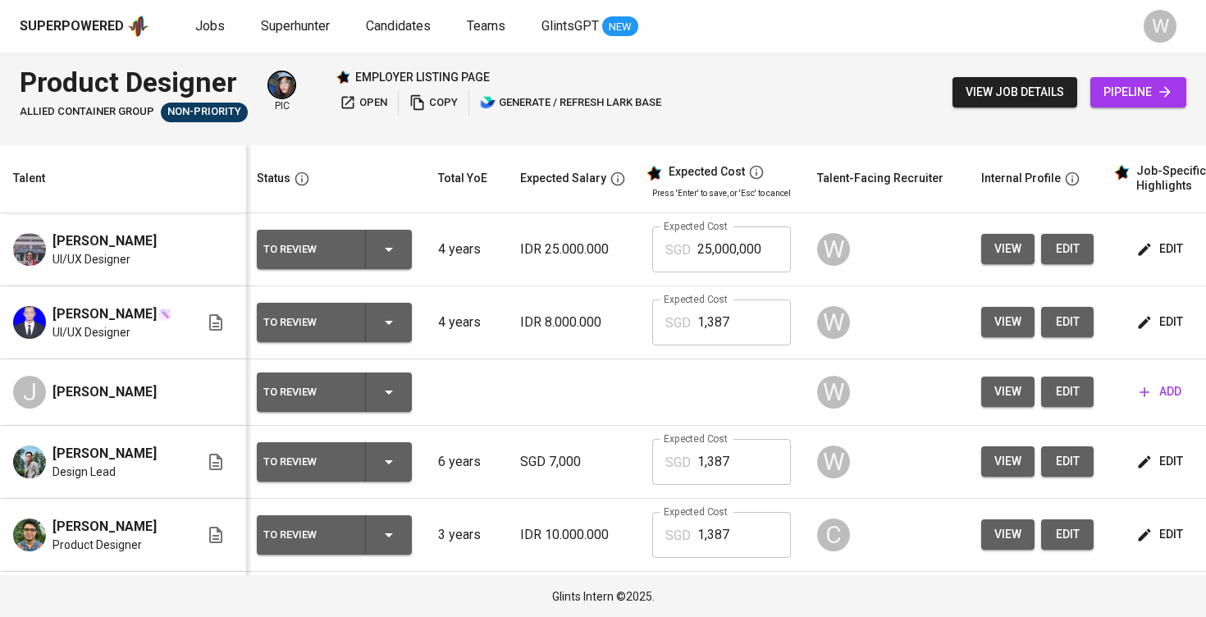
click at [1147, 248] on icon "button" at bounding box center [1144, 249] width 16 height 16
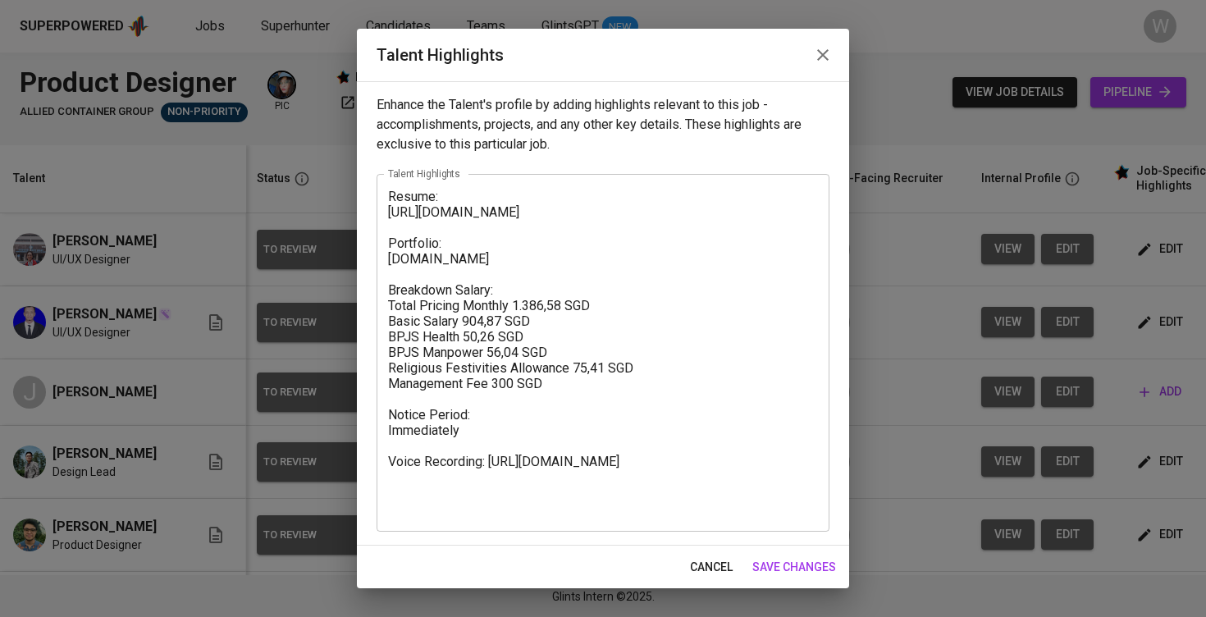
click at [390, 197] on textarea "Resume: https://glints.sg.larksuite.com/minutes/obsgmz9h4733itcl9ts8717q?from=f…" at bounding box center [603, 352] width 430 height 327
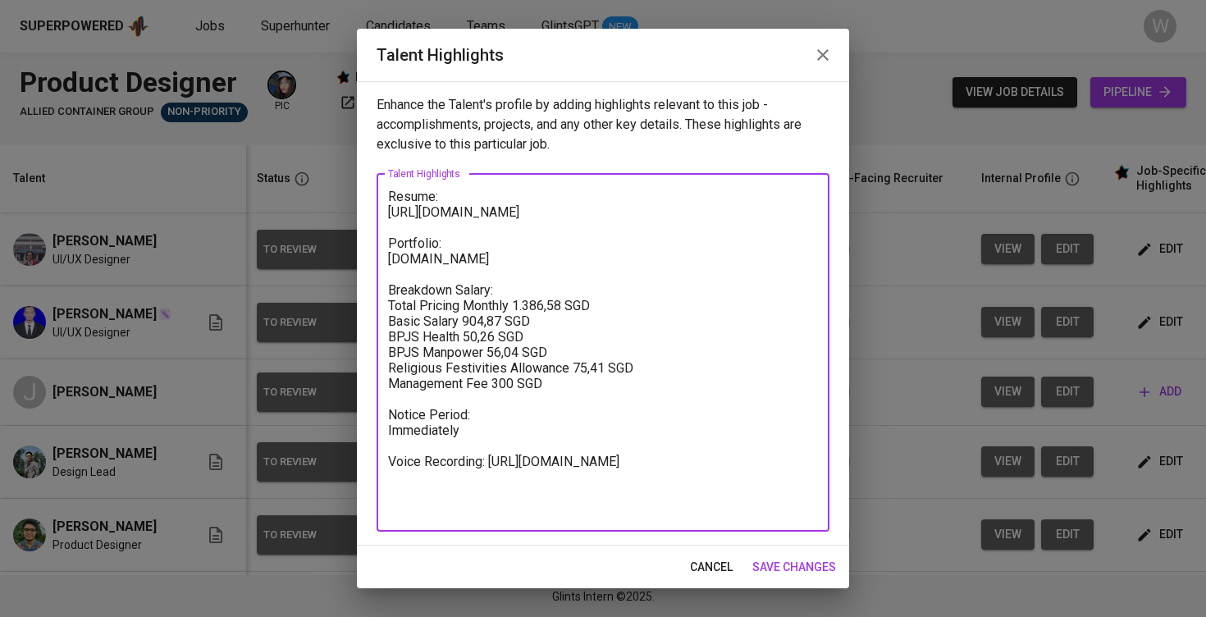
paste textarea "Here are the highlighted notes about Azhari as a Product Designer, based on the…"
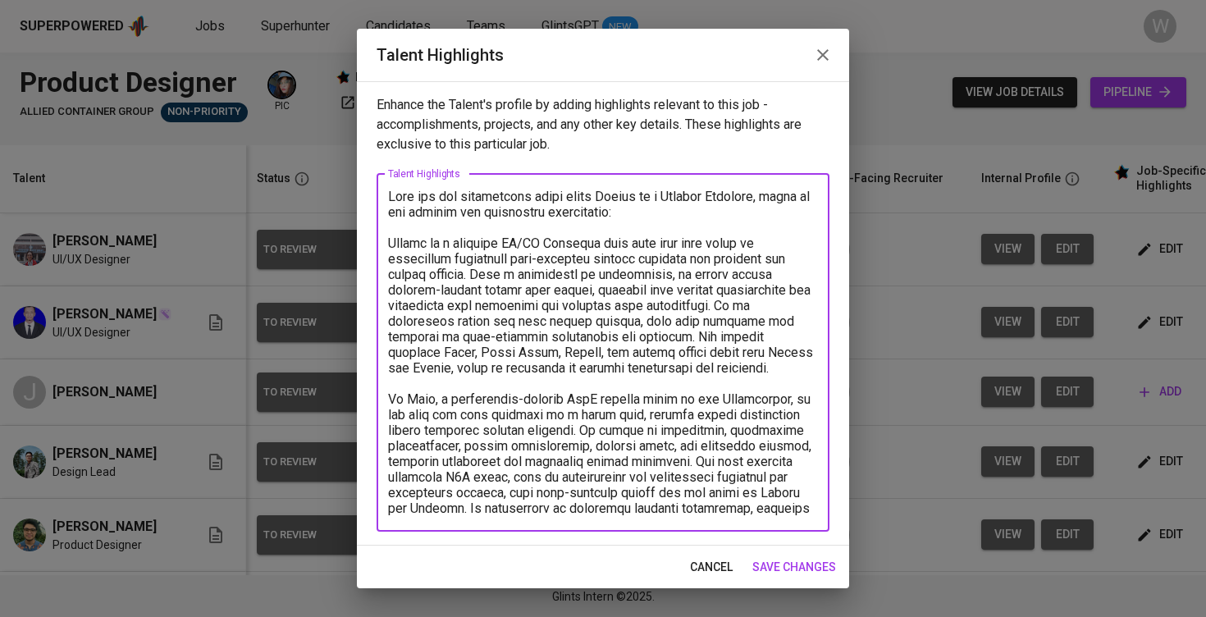
scroll to position [520, 0]
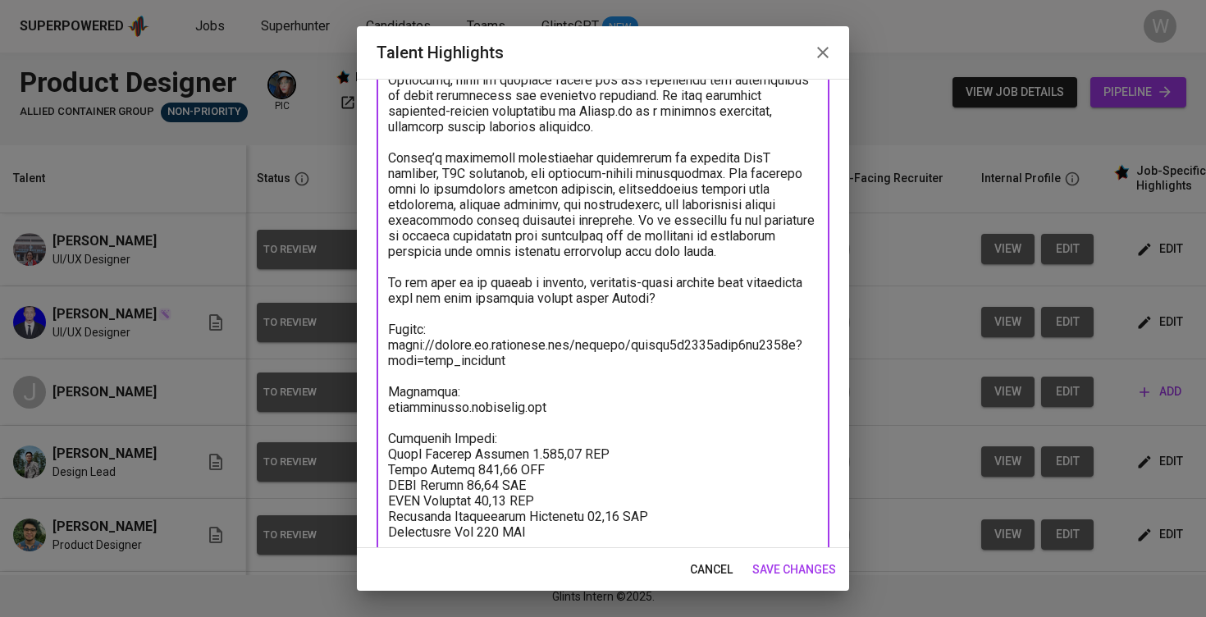
drag, startPoint x: 721, startPoint y: 294, endPoint x: 379, endPoint y: 284, distance: 342.2
click at [379, 284] on div "x Talent Highlights" at bounding box center [603, 157] width 453 height 1012
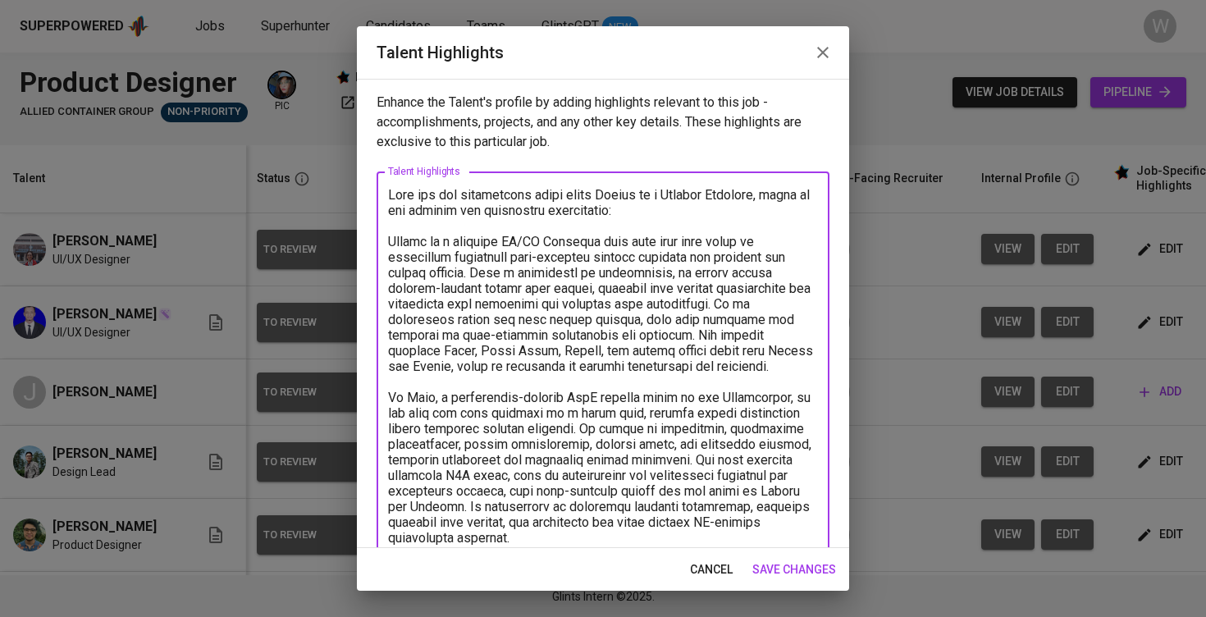
scroll to position [0, 0]
drag, startPoint x: 614, startPoint y: 228, endPoint x: 320, endPoint y: 163, distance: 300.7
click at [321, 163] on div "Talent Highlights Enhance the Talent's profile by adding highlights relevant to…" at bounding box center [603, 308] width 1206 height 617
type textarea "Azhari is a creative UI/UX Designer with more than five years of experience dev…"
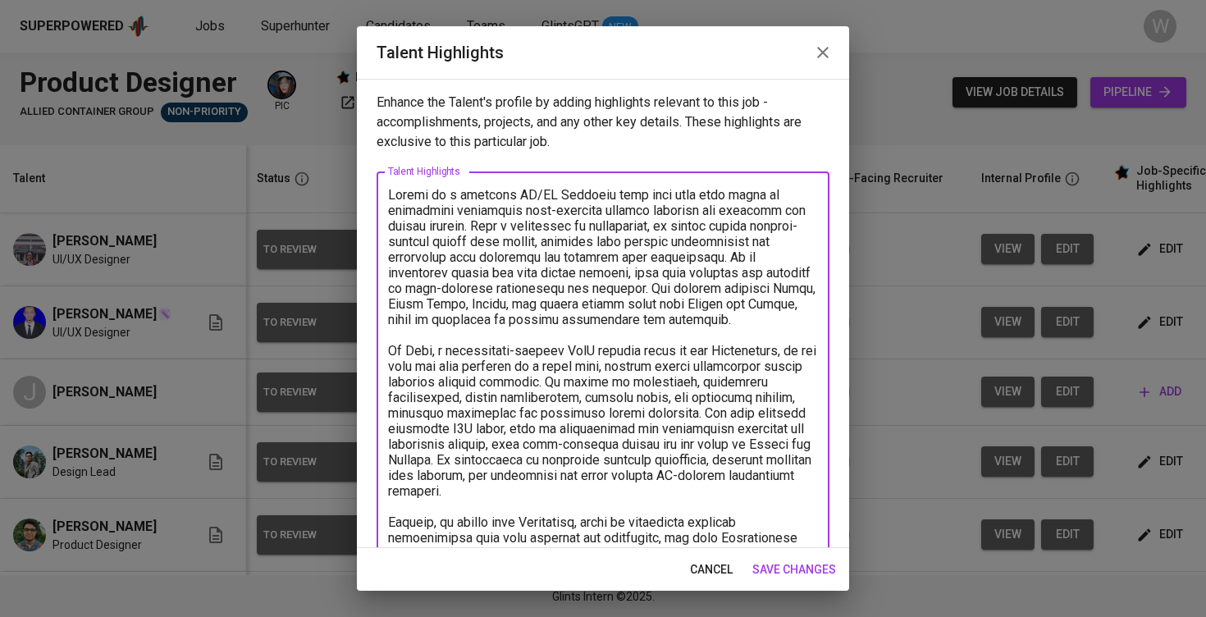
scroll to position [556, 0]
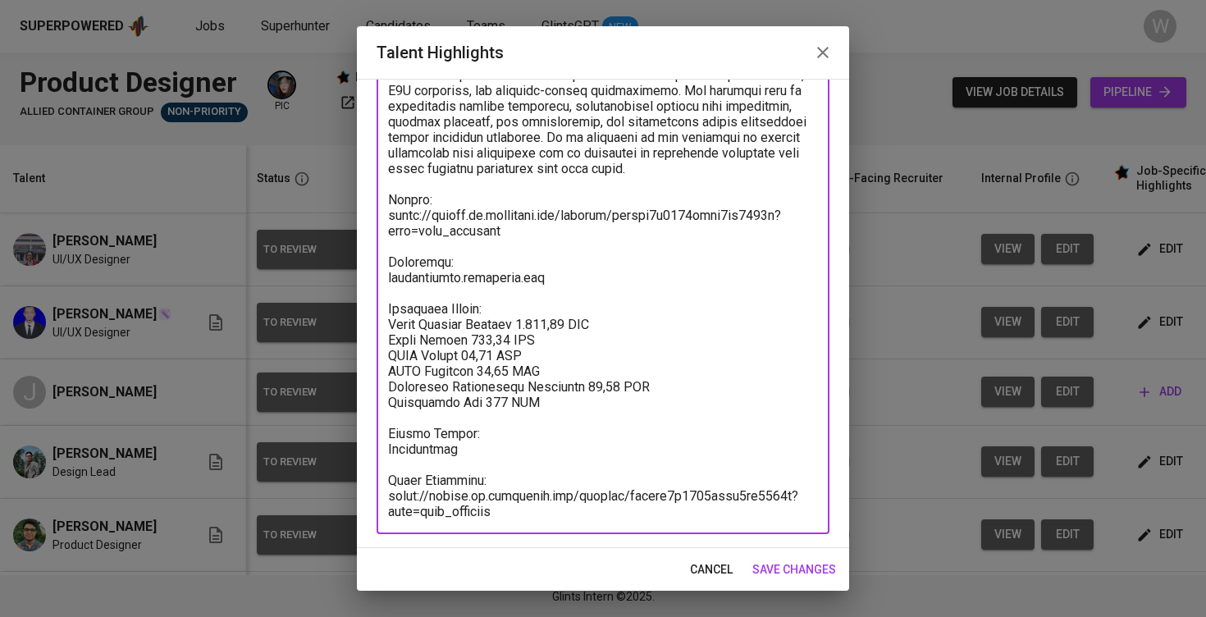
drag, startPoint x: 559, startPoint y: 393, endPoint x: 398, endPoint y: 323, distance: 176.0
click at [398, 323] on textarea at bounding box center [603, 75] width 430 height 888
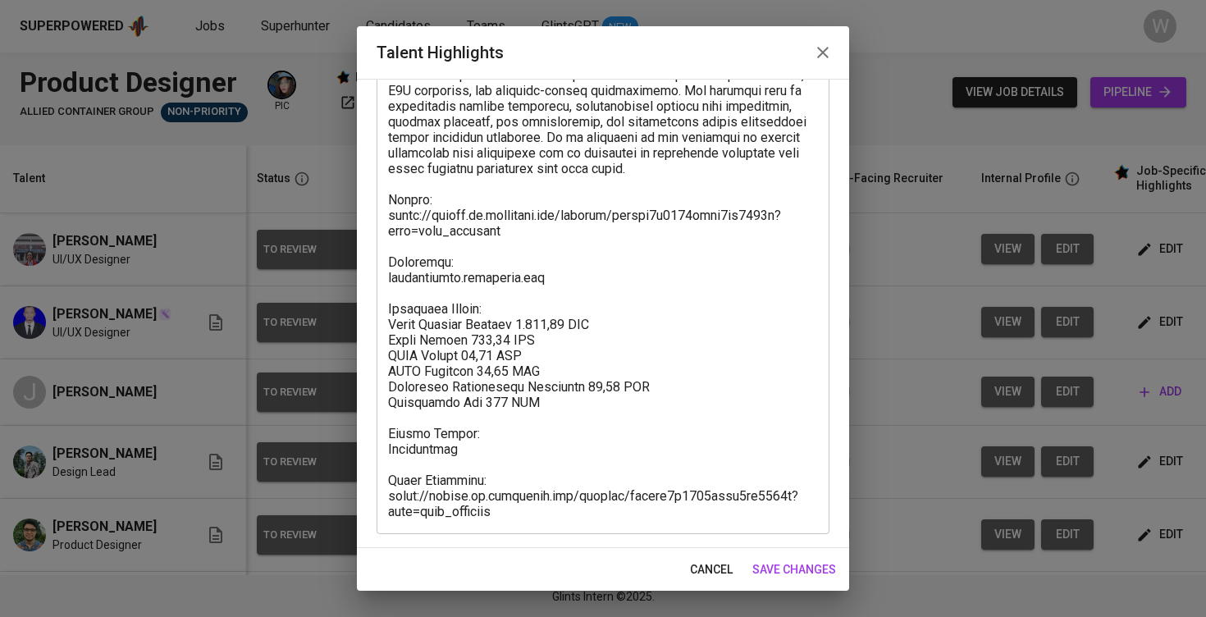
drag, startPoint x: 385, startPoint y: 199, endPoint x: 477, endPoint y: 358, distance: 184.2
click at [492, 390] on div "x Talent Highlights" at bounding box center [603, 74] width 453 height 919
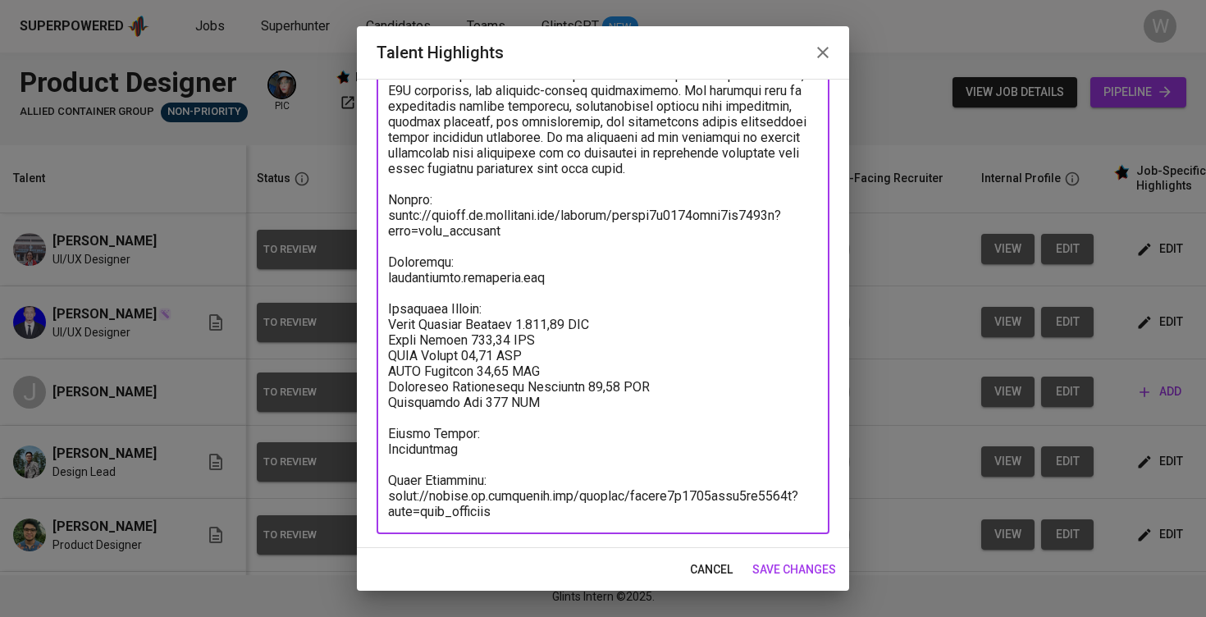
drag, startPoint x: 390, startPoint y: 199, endPoint x: 560, endPoint y: 576, distance: 413.4
click at [560, 576] on div "Talent Highlights Enhance the Talent's profile by adding highlights relevant to…" at bounding box center [603, 308] width 492 height 564
click at [789, 576] on span "save changes" at bounding box center [794, 569] width 84 height 21
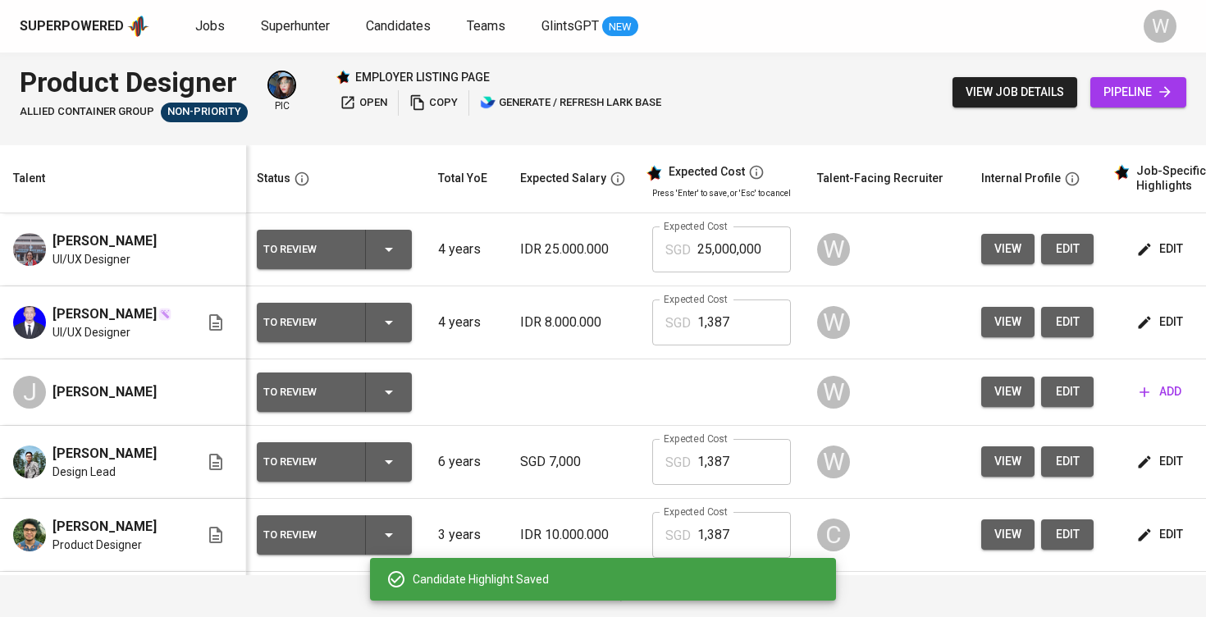
click at [1142, 397] on icon "button" at bounding box center [1144, 392] width 16 height 16
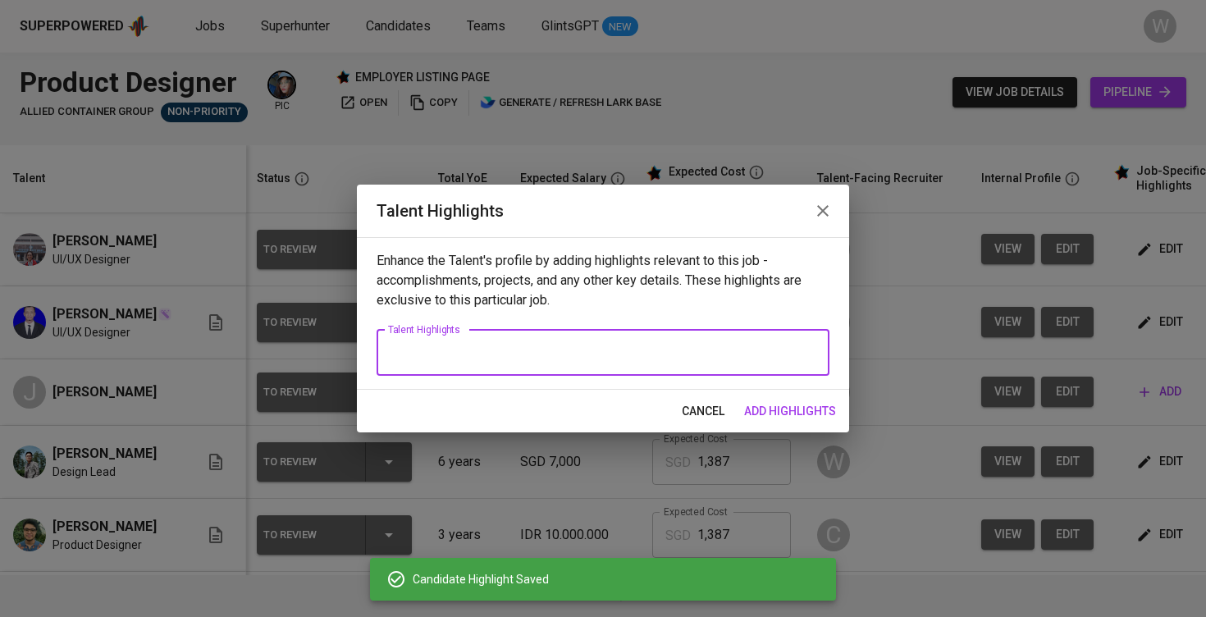
click at [578, 351] on textarea at bounding box center [603, 353] width 430 height 16
paste textarea "Resume: https://glints.sg.larksuite.com/minutes/obsgmz9h4733itcl9ts8717q?from=f…"
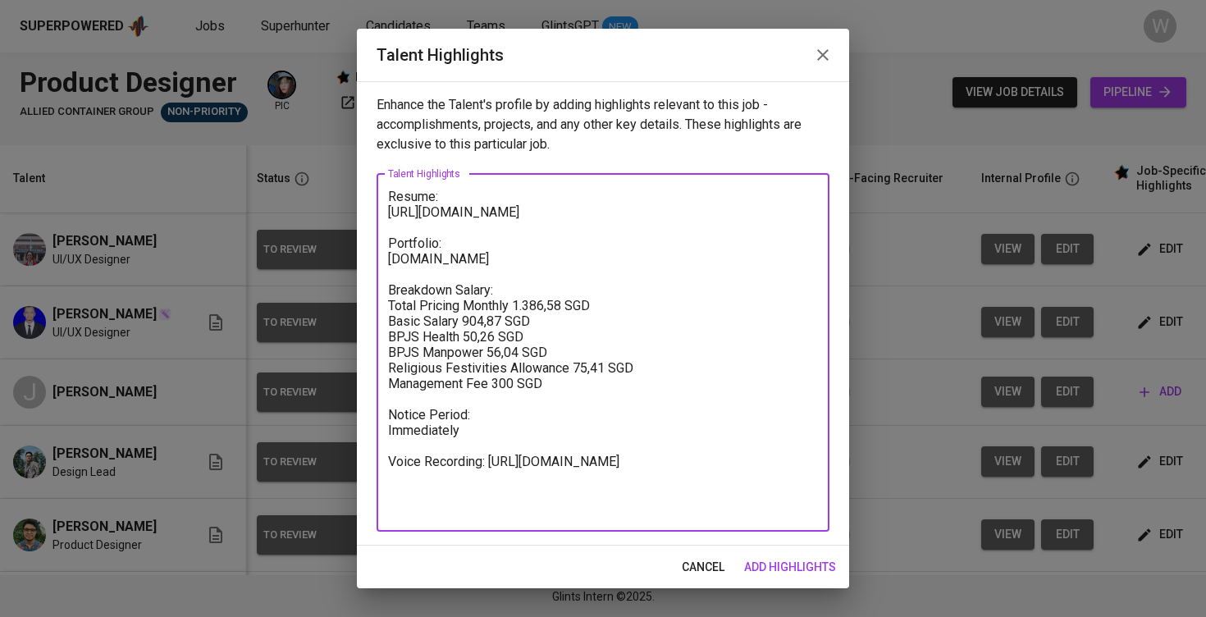
drag, startPoint x: 521, startPoint y: 509, endPoint x: 372, endPoint y: 500, distance: 148.7
click at [372, 500] on div "Enhance the Talent's profile by adding highlights relevant to this job - accomp…" at bounding box center [603, 313] width 492 height 464
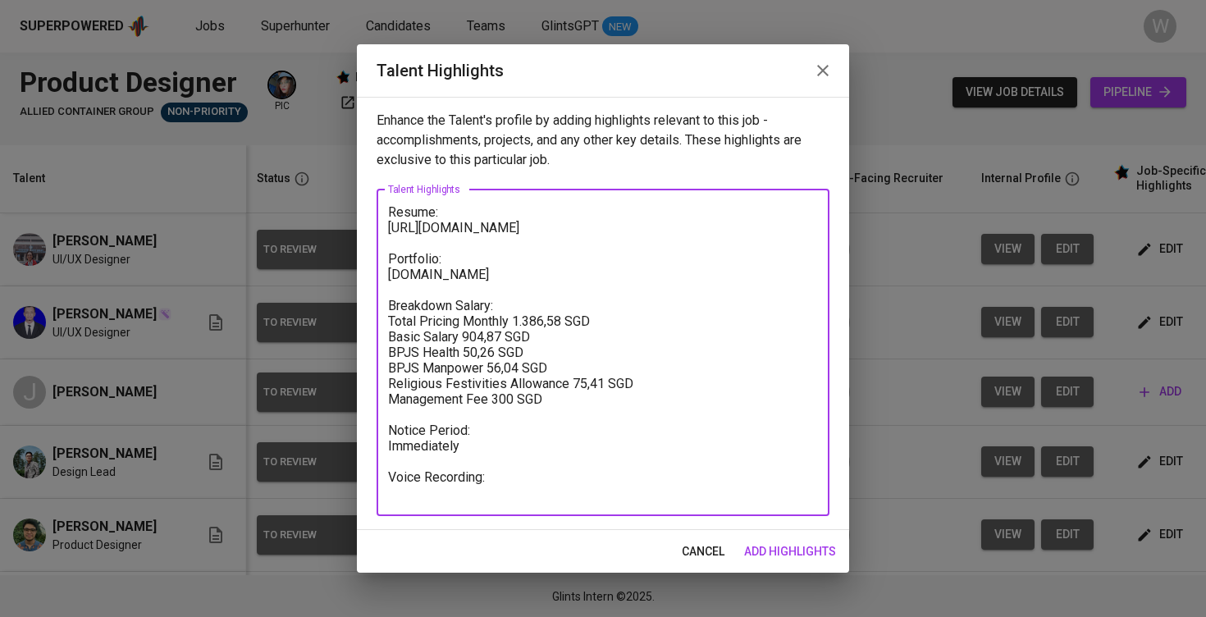
drag, startPoint x: 529, startPoint y: 243, endPoint x: 331, endPoint y: 234, distance: 198.7
click at [331, 234] on div "Talent Highlights Enhance the Talent's profile by adding highlights relevant to…" at bounding box center [603, 308] width 1206 height 617
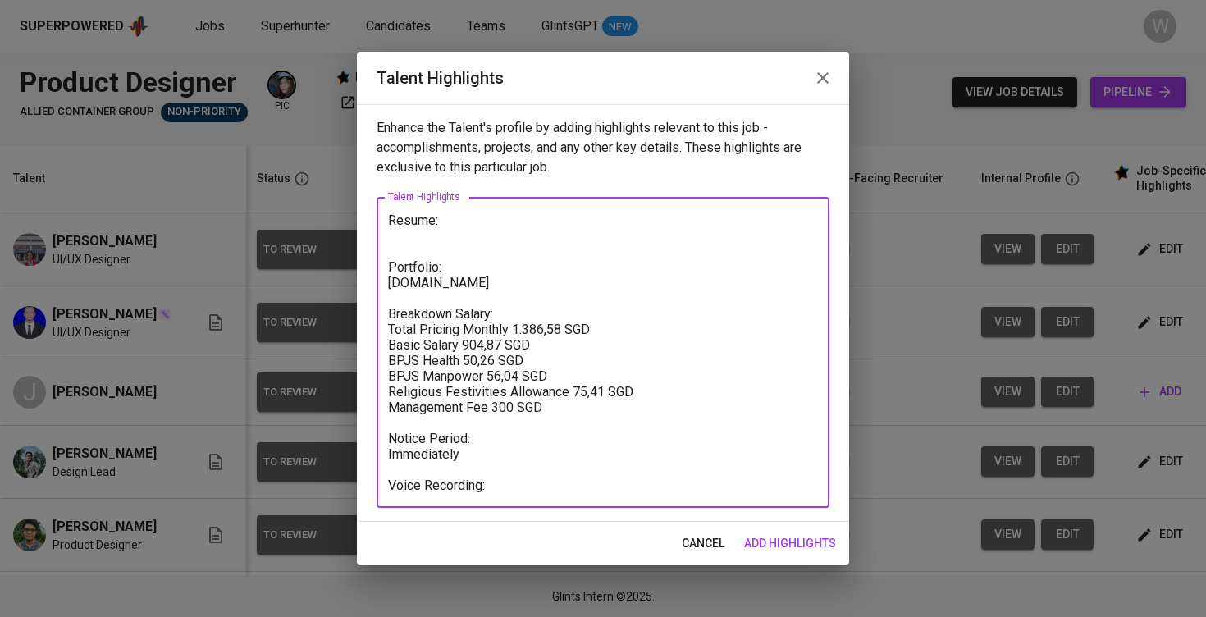
drag, startPoint x: 582, startPoint y: 278, endPoint x: 384, endPoint y: 284, distance: 197.8
click at [384, 284] on div "Resume: Portfolio: designbyalam.typedream.app Breakdown Salary: Total Pricing M…" at bounding box center [603, 352] width 453 height 311
paste textarea "Resume: https://glints.sg.larksuite.com/minutes/obsgmz9h4733itcl9ts8717q?from=f…"
click at [600, 489] on textarea "Resume: Portfolio: Breakdown Salary: Total Pricing Monthly 1.386,58 SGD Basic S…" at bounding box center [603, 352] width 430 height 281
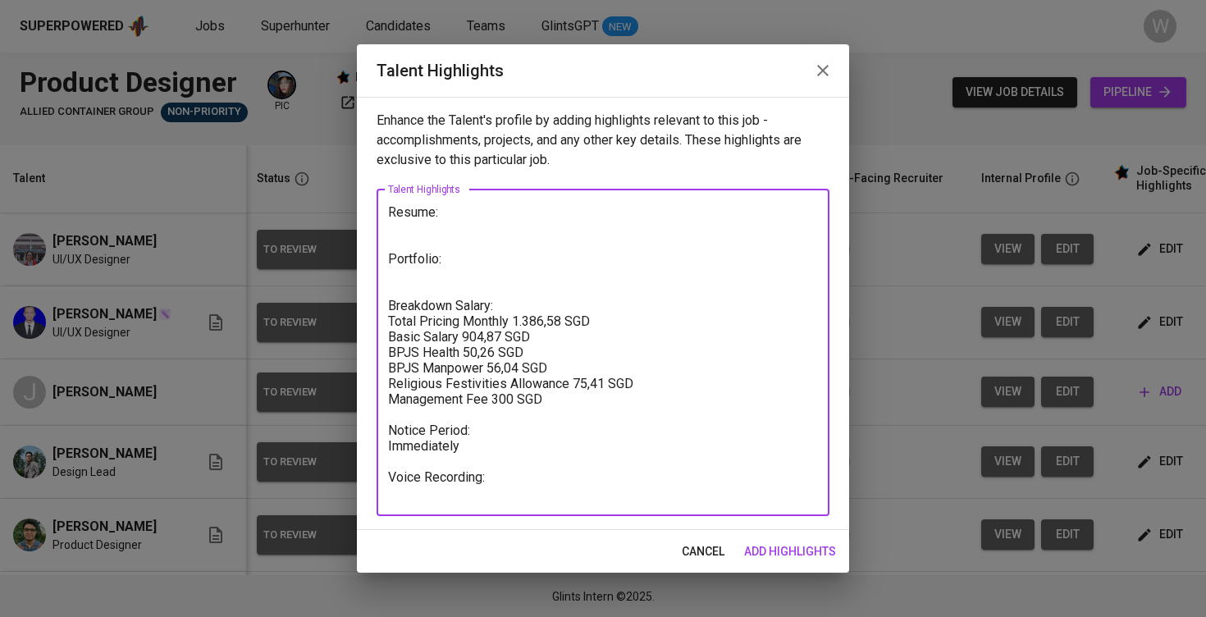
paste textarea "https://glints.sg.larksuite.com/minutes/obsgmzv14z5s93n8b3j39876?from=from_copy…"
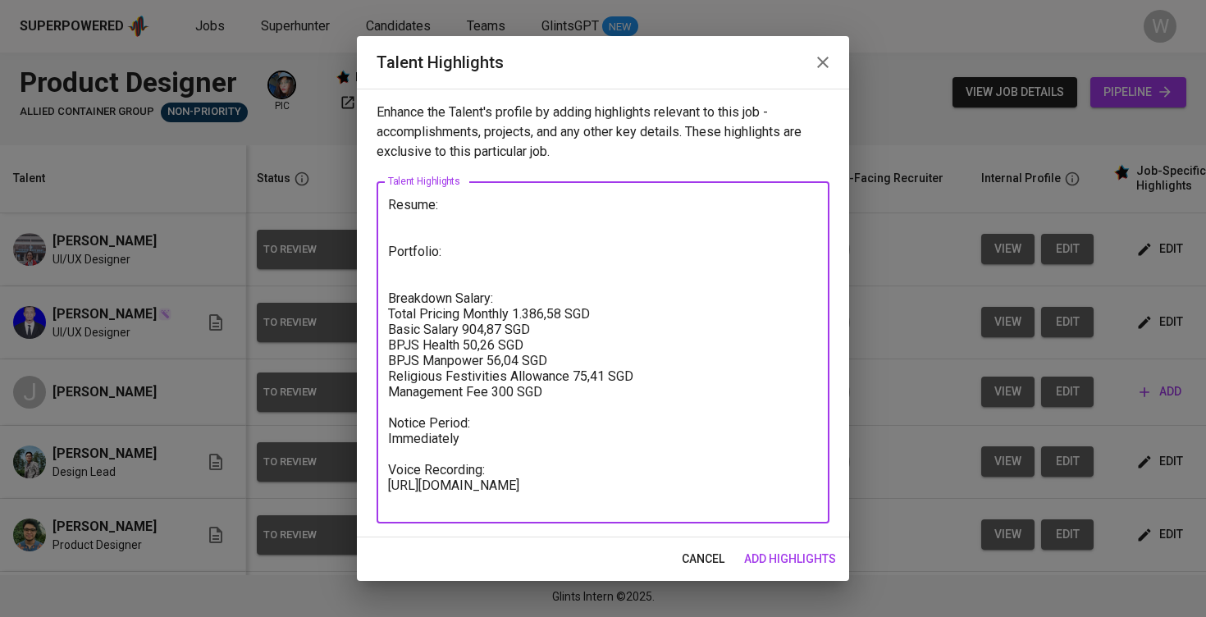
click at [456, 262] on textarea "Resume: Portfolio: Breakdown Salary: Total Pricing Monthly 1.386,58 SGD Basic S…" at bounding box center [603, 353] width 430 height 312
click at [434, 211] on textarea "Resume: Portfolio: Breakdown Salary: Total Pricing Monthly 1.386,58 SGD Basic S…" at bounding box center [603, 353] width 430 height 312
click at [502, 198] on textarea "Resume: Portfolio: Breakdown Salary: Total Pricing Monthly 1.386,58 SGD Basic S…" at bounding box center [603, 353] width 430 height 312
paste textarea "https://glints.sg.larksuite.com/file/K7KkbVR8roxjPRxfx5clhR5Ygsd?from=from_copy…"
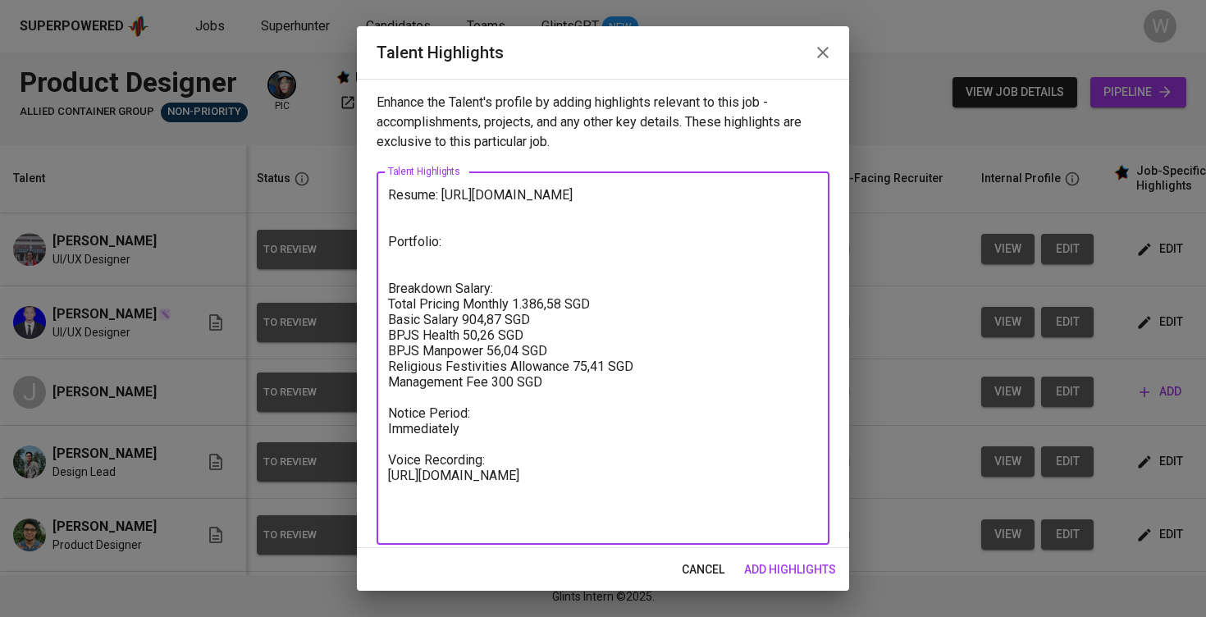
click at [417, 294] on textarea "Resume: https://glints.sg.larksuite.com/file/K7KkbVR8roxjPRxfx5clhR5Ygsd?from=f…" at bounding box center [603, 358] width 430 height 343
click at [424, 248] on textarea "Resume: https://glints.sg.larksuite.com/file/K7KkbVR8roxjPRxfx5clhR5Ygsd?from=f…" at bounding box center [603, 358] width 430 height 343
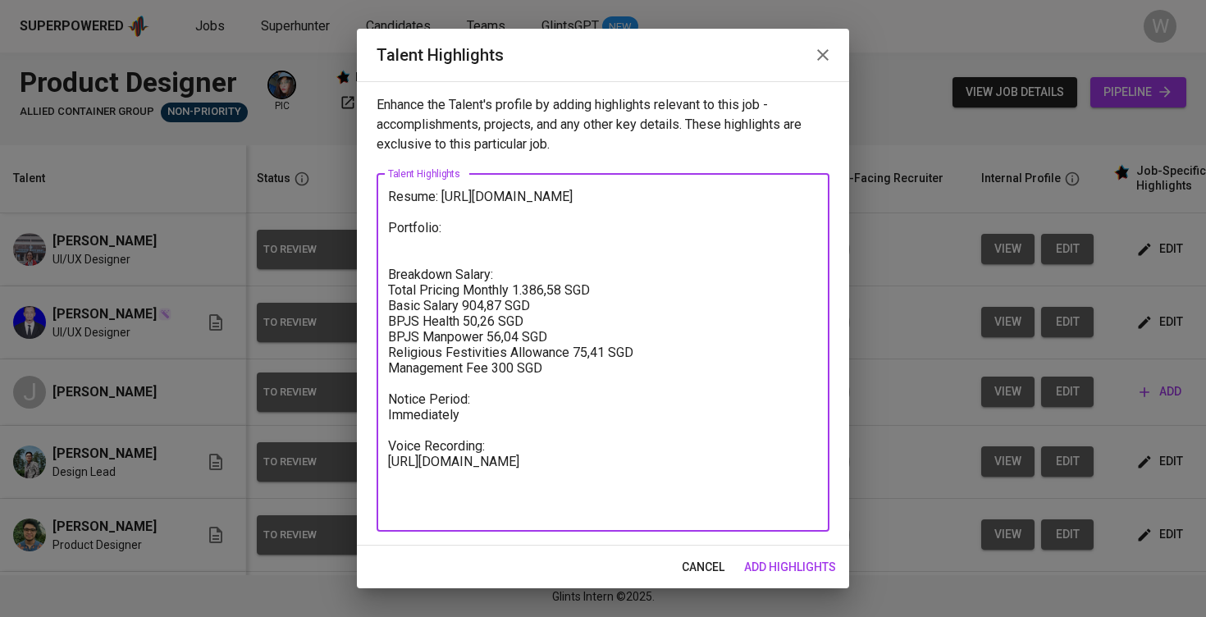
click at [411, 271] on textarea "Resume: https://glints.sg.larksuite.com/file/K7KkbVR8roxjPRxfx5clhR5Ygsd?from=f…" at bounding box center [603, 352] width 430 height 327
paste textarea "https://jacqlynliusdya.designfolio.me/"
type textarea "Resume: https://glints.sg.larksuite.com/file/K7KkbVR8roxjPRxfx5clhR5Ygsd?from=f…"
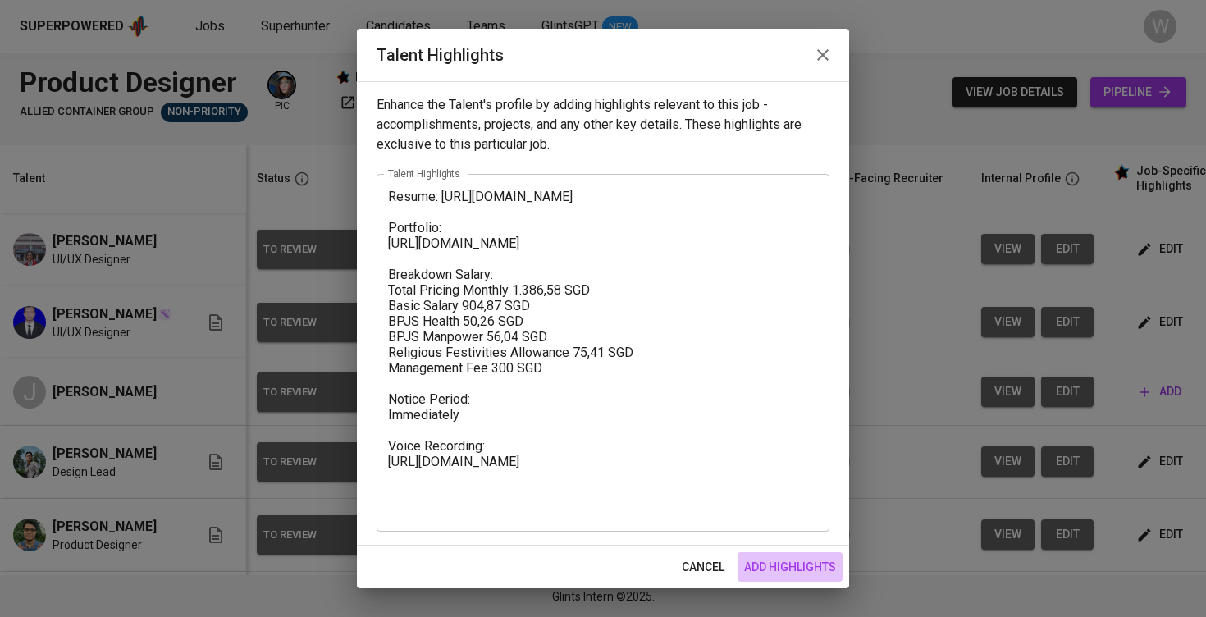
click at [801, 574] on span "add highlights" at bounding box center [790, 567] width 92 height 21
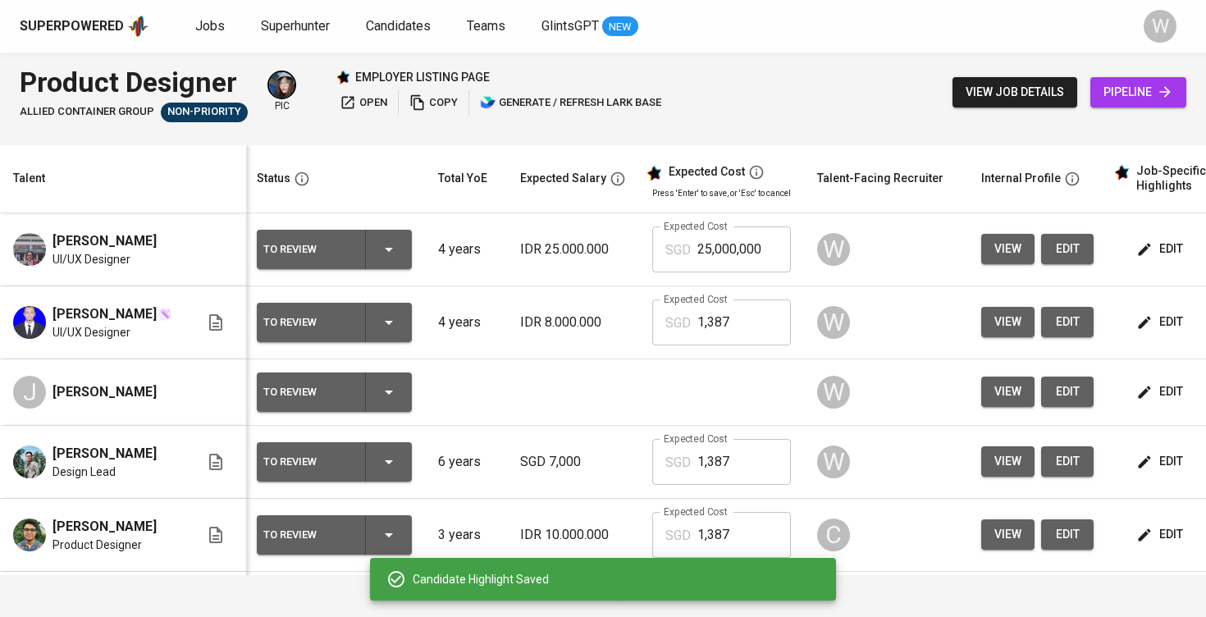
click at [1055, 402] on span "edit" at bounding box center [1067, 391] width 26 height 21
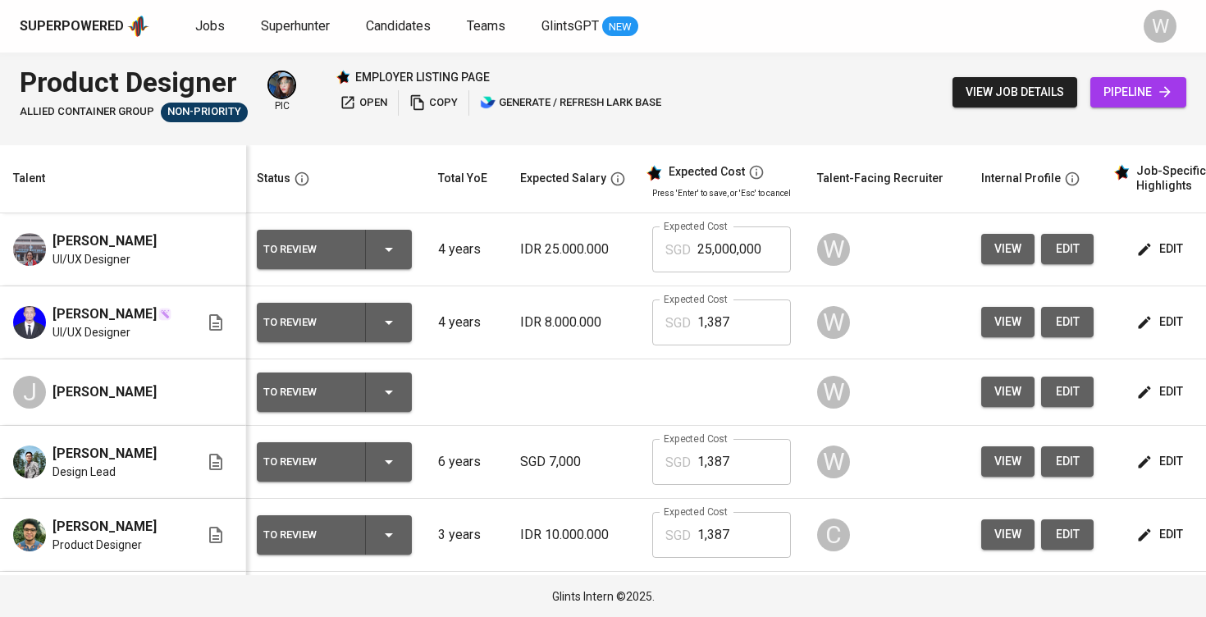
click at [1141, 395] on icon "button" at bounding box center [1144, 392] width 16 height 16
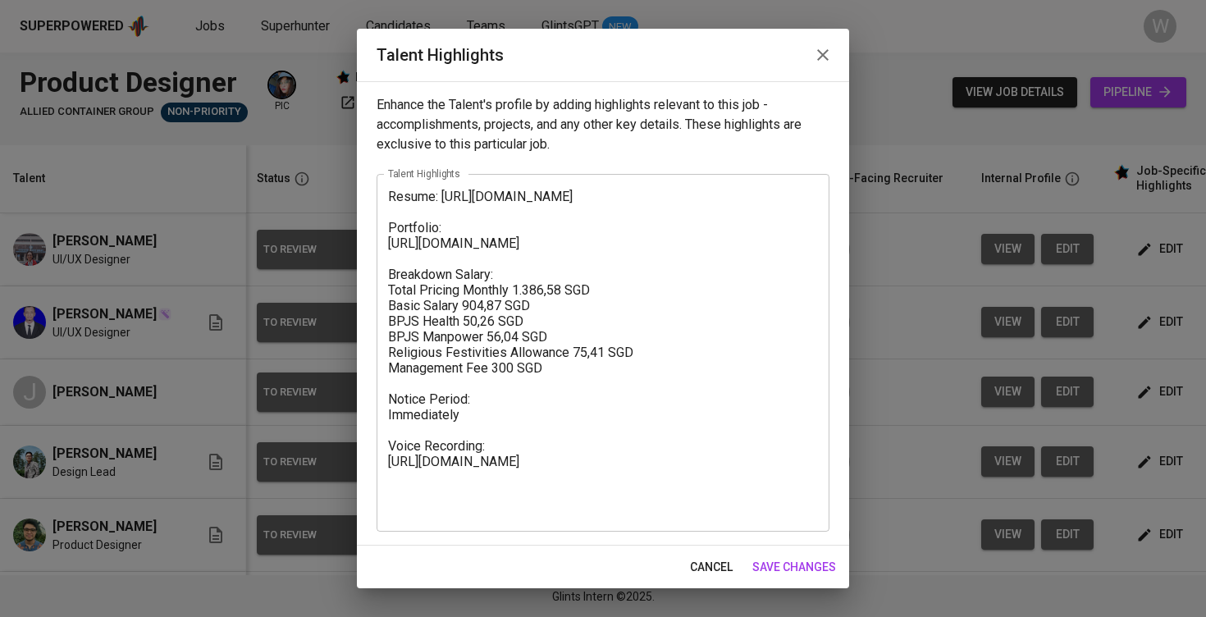
click at [396, 194] on textarea "Resume: https://glints.sg.larksuite.com/file/K7KkbVR8roxjPRxfx5clhR5Ygsd?from=f…" at bounding box center [603, 352] width 430 height 327
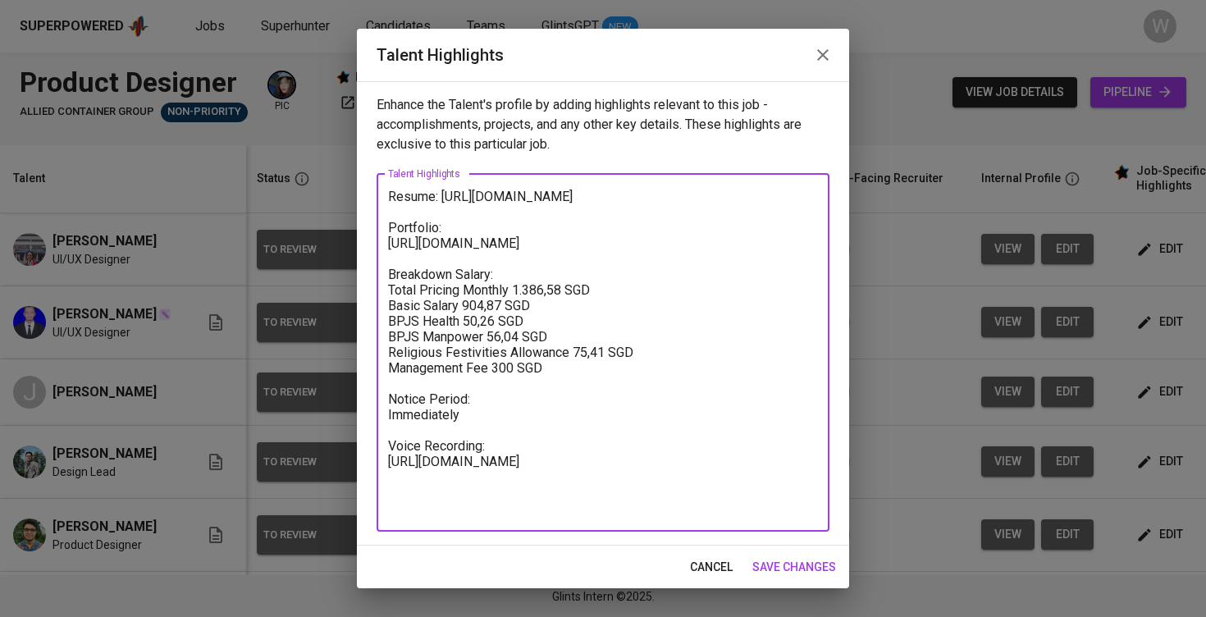
paste textarea "Here are the highlighted notes about Jacqlyn as a Product Designer, based on th…"
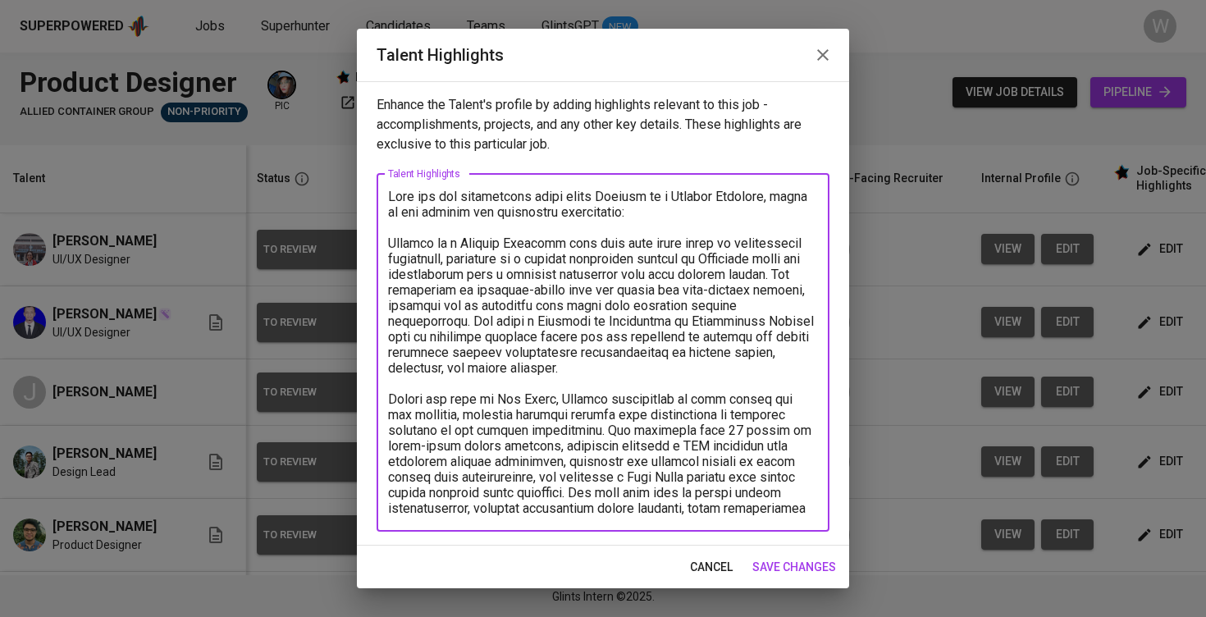
scroll to position [520, 0]
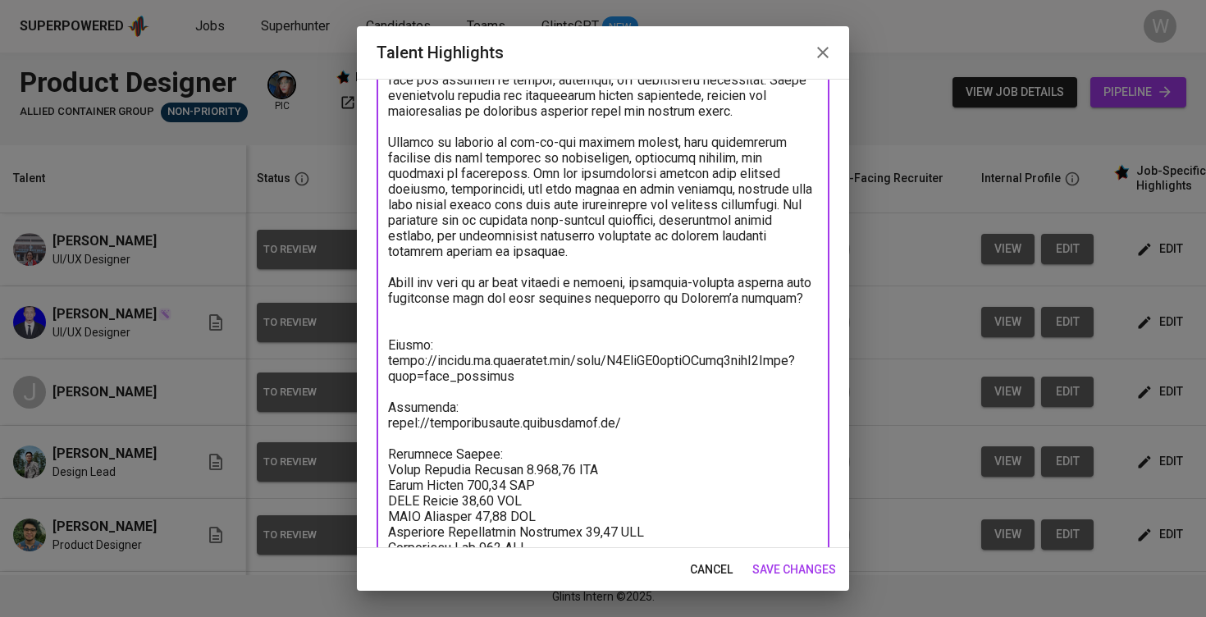
drag, startPoint x: 734, startPoint y: 324, endPoint x: 365, endPoint y: 286, distance: 371.1
click at [365, 286] on div "Enhance the Talent's profile by adding highlights relevant to this job - accomp…" at bounding box center [603, 313] width 492 height 469
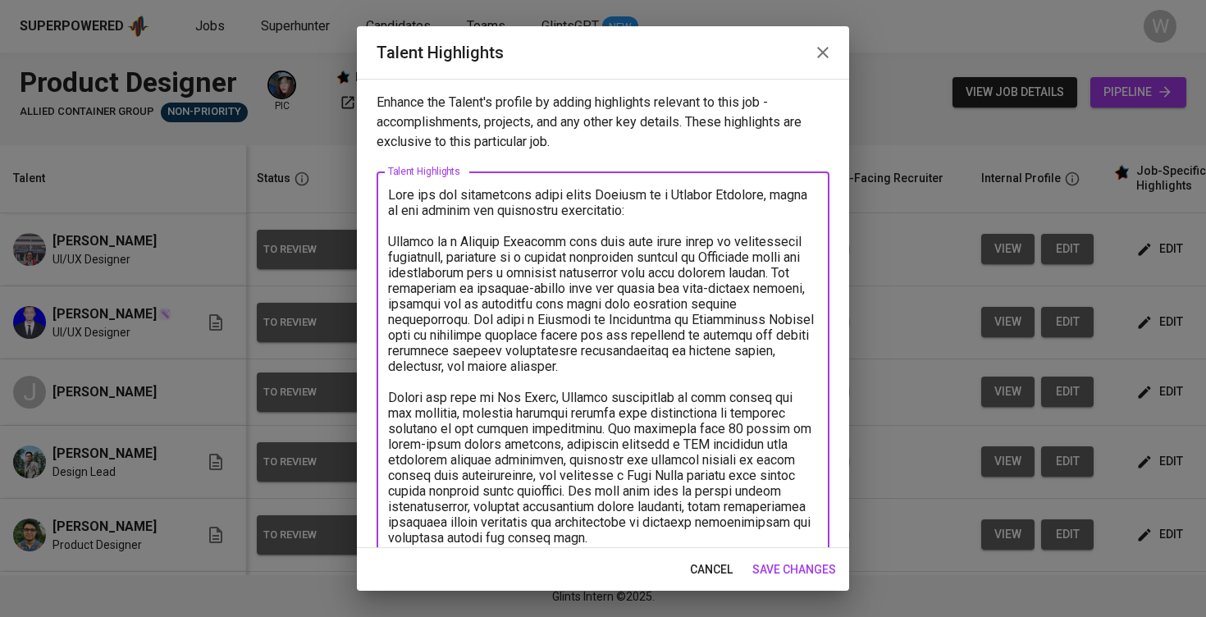
scroll to position [0, 0]
drag, startPoint x: 427, startPoint y: 230, endPoint x: 347, endPoint y: 158, distance: 107.5
click at [347, 158] on div "Talent Highlights Enhance the Talent's profile by adding highlights relevant to…" at bounding box center [603, 308] width 1206 height 617
type textarea "Jacqlyn is a Product Designer with more than three years of professional experi…"
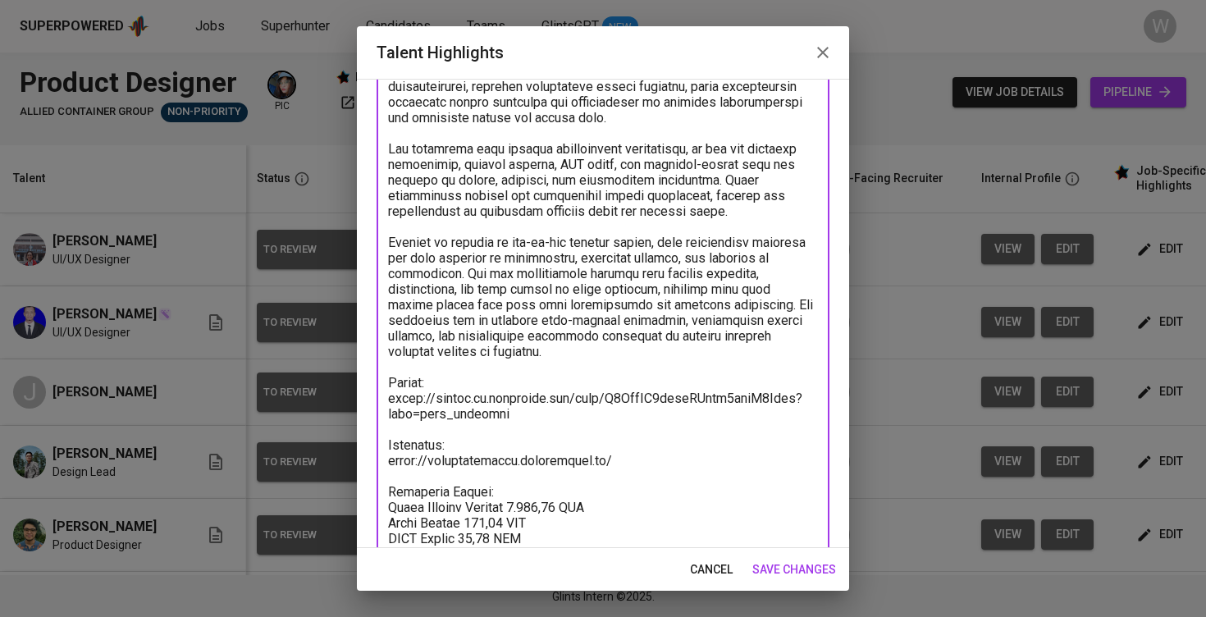
scroll to position [185, 0]
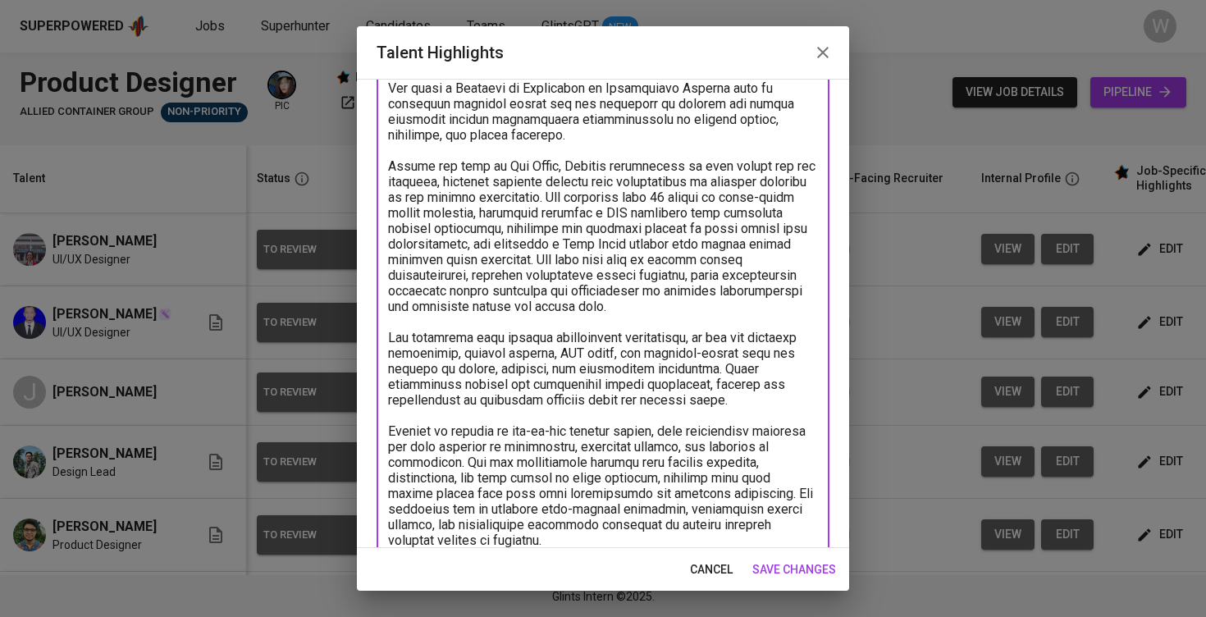
click at [802, 583] on button "save changes" at bounding box center [794, 570] width 97 height 30
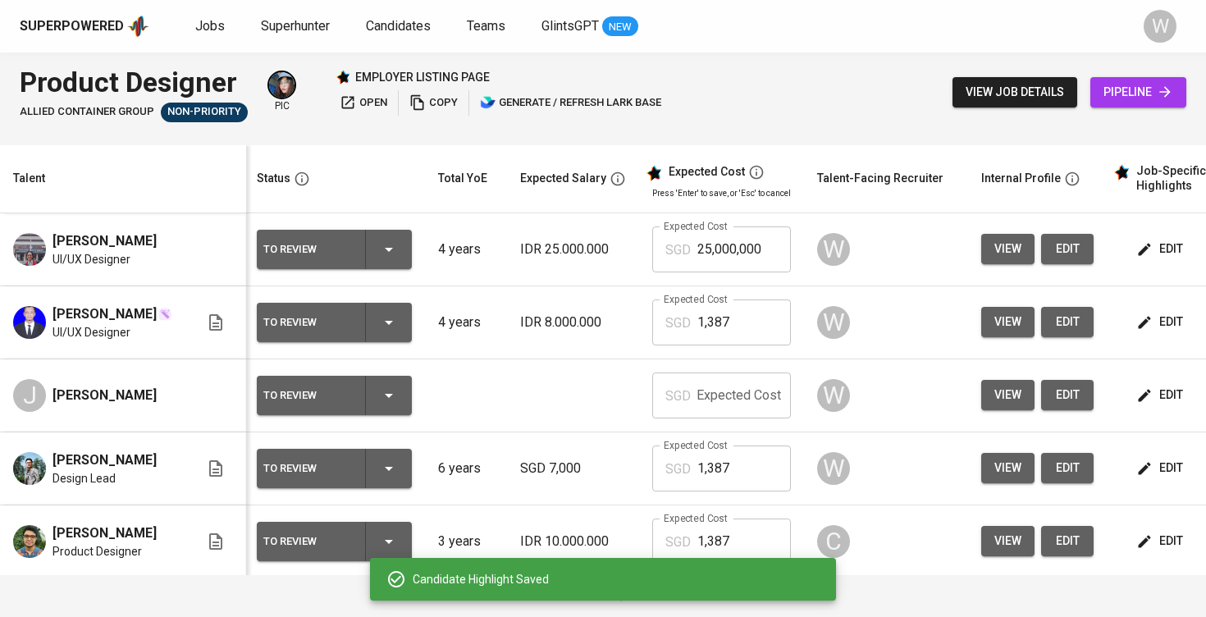
click at [754, 219] on td "Expected Cost SGD 25,000,000 Expected Cost" at bounding box center [721, 249] width 165 height 73
click at [751, 245] on input "25,000,000" at bounding box center [744, 249] width 94 height 46
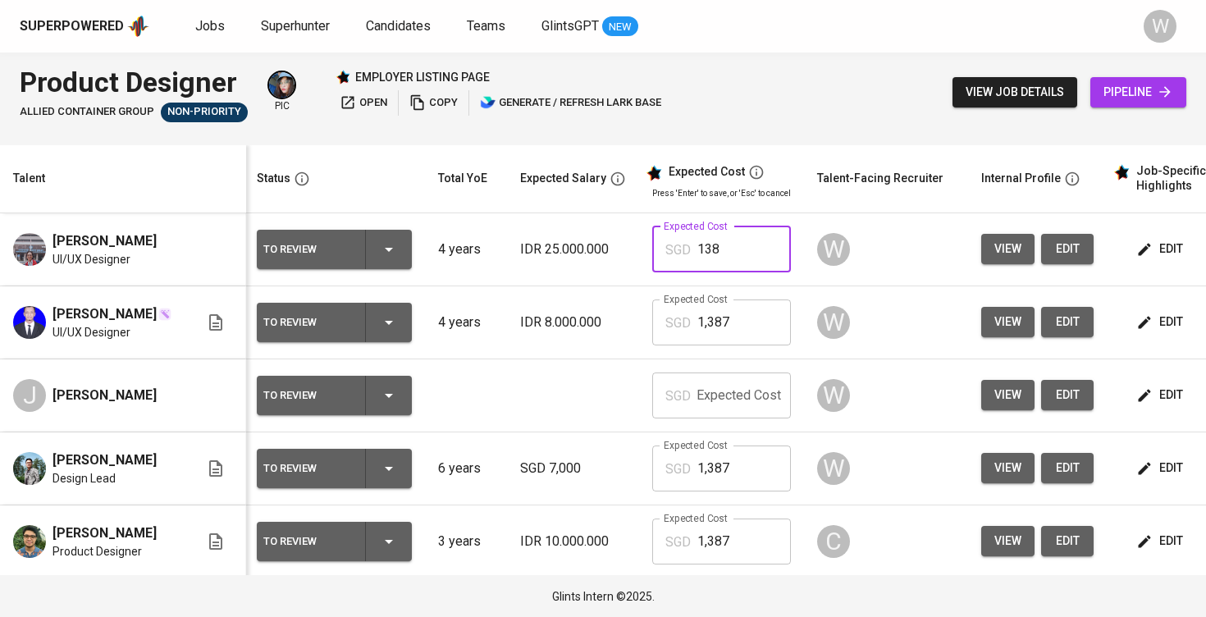
type input "1,387"
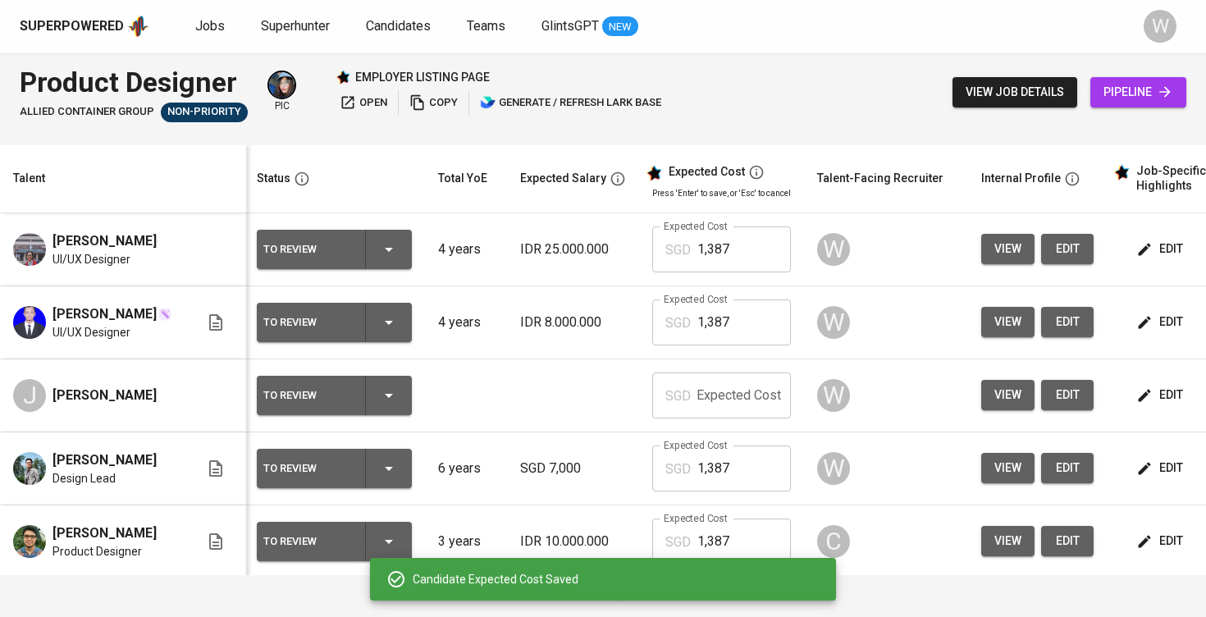
click at [742, 391] on input "text" at bounding box center [744, 395] width 94 height 46
type input "1,387"
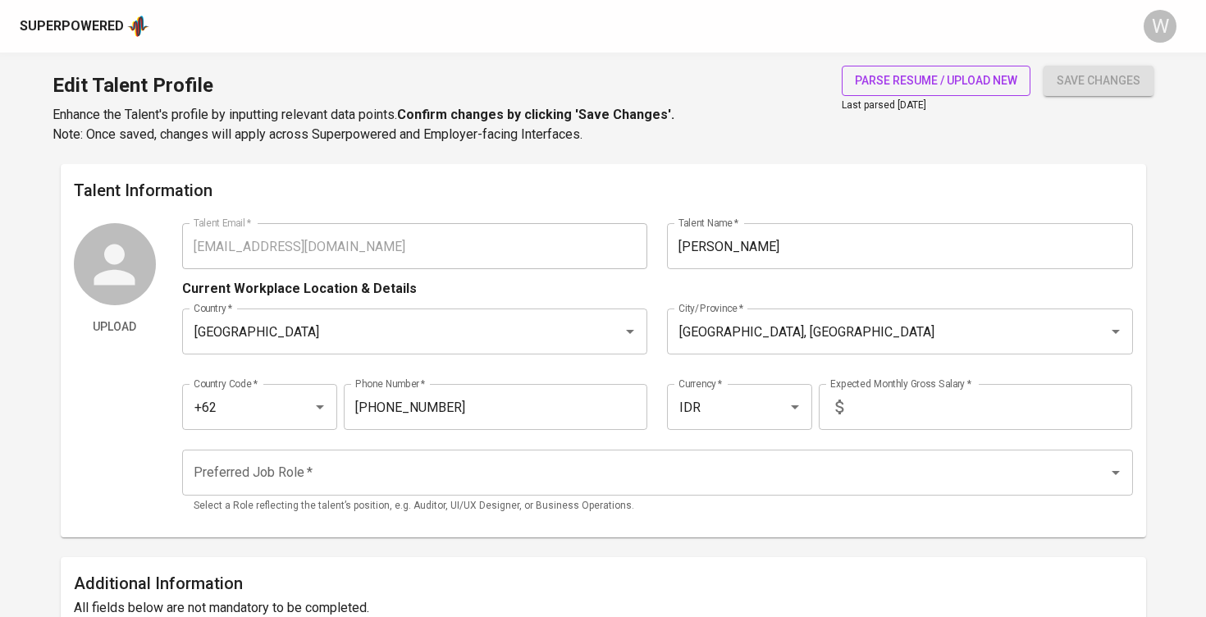
click at [938, 68] on button "parse resume / upload new" at bounding box center [936, 81] width 189 height 30
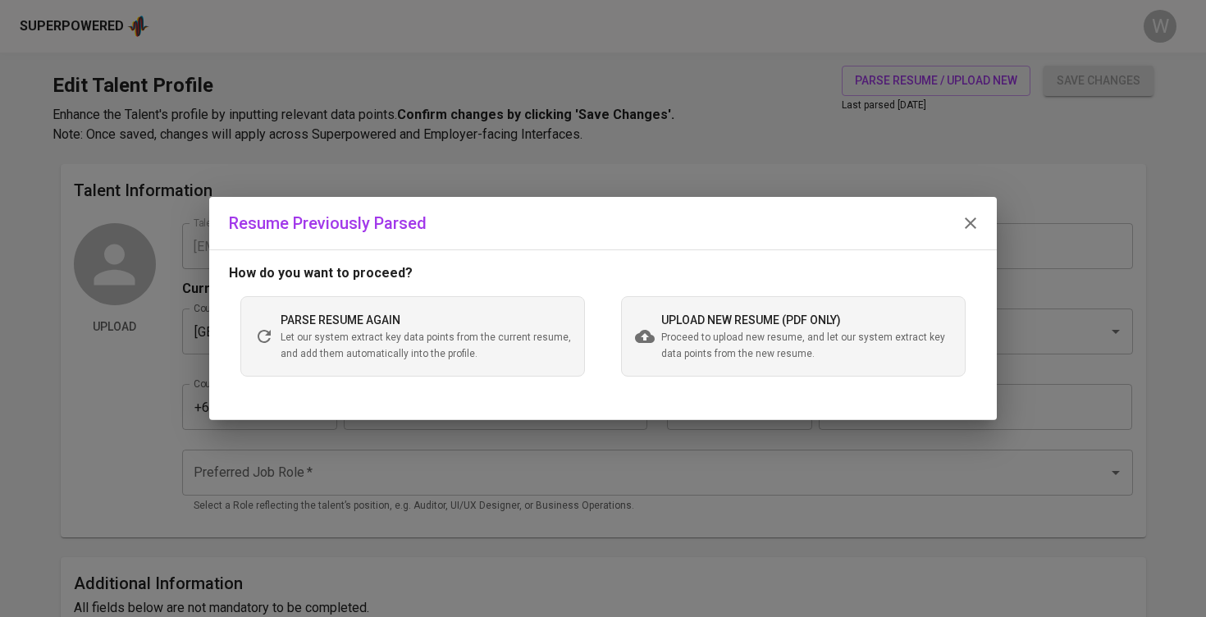
click at [450, 327] on div "parse resume again Let our system extract key data points from the current resu…" at bounding box center [426, 336] width 290 height 52
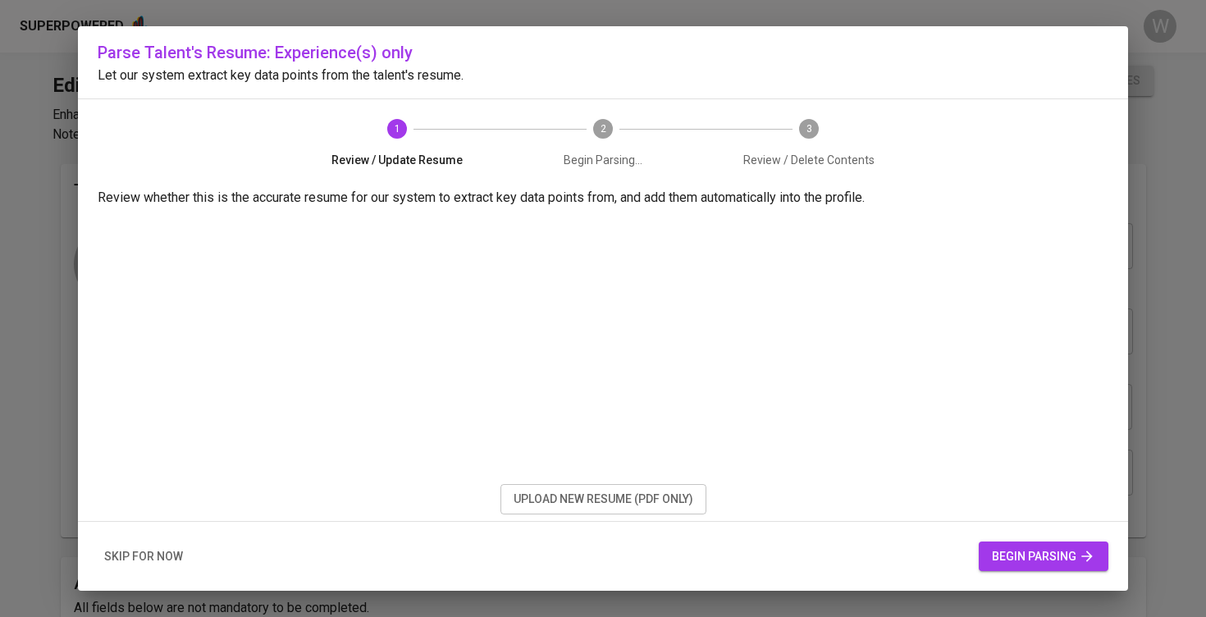
click at [1002, 557] on span "begin parsing" at bounding box center [1043, 556] width 103 height 21
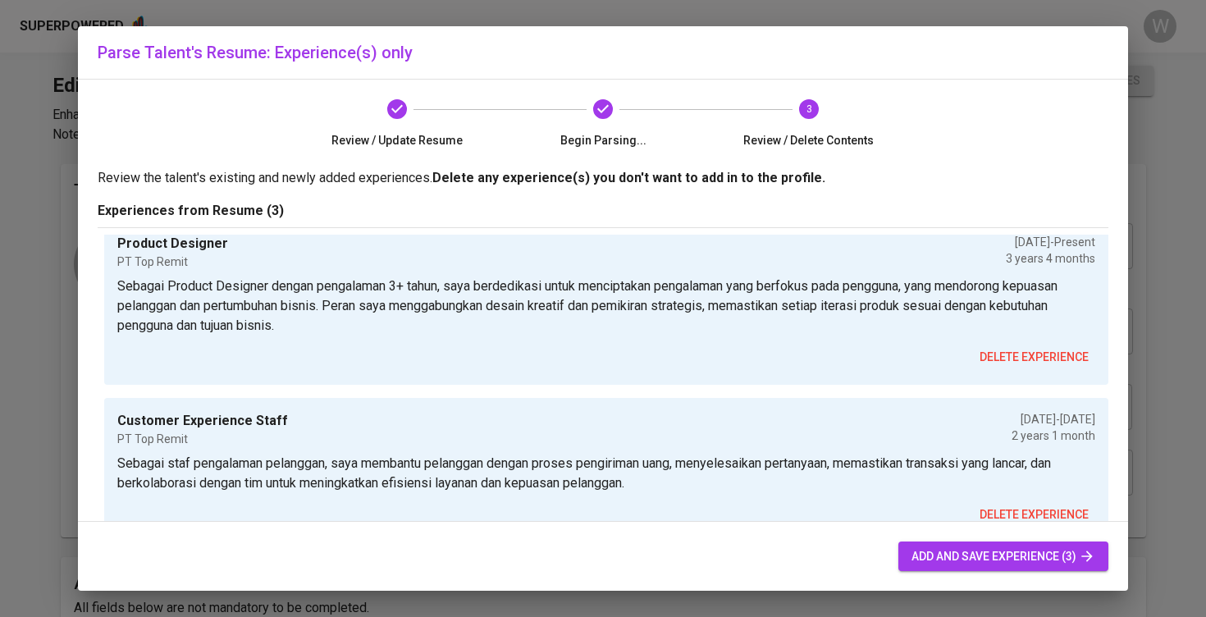
scroll to position [2, 0]
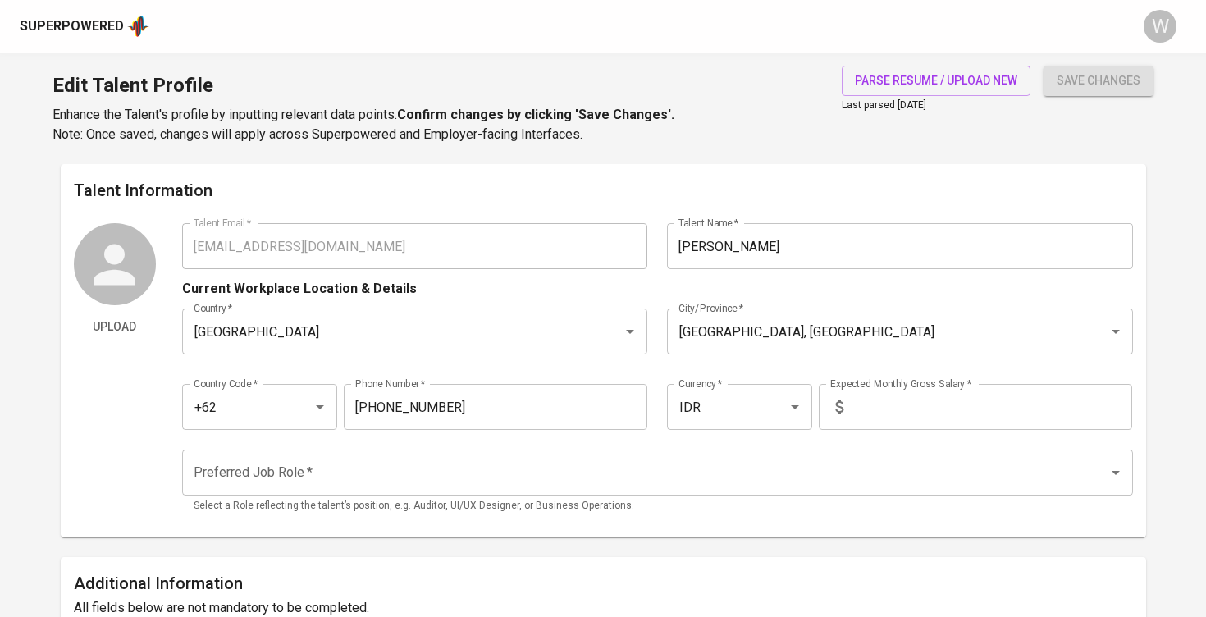
click at [895, 412] on input "text" at bounding box center [991, 407] width 282 height 46
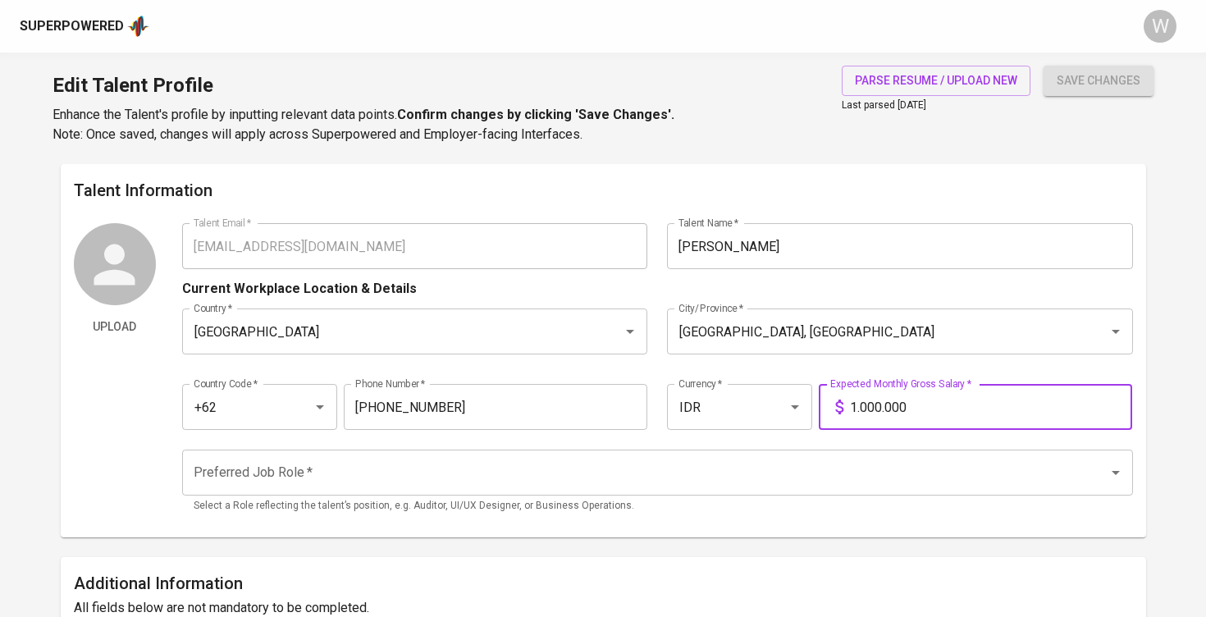
type input "10.000.000"
click at [792, 458] on input "Preferred Job Role   *" at bounding box center [634, 472] width 890 height 31
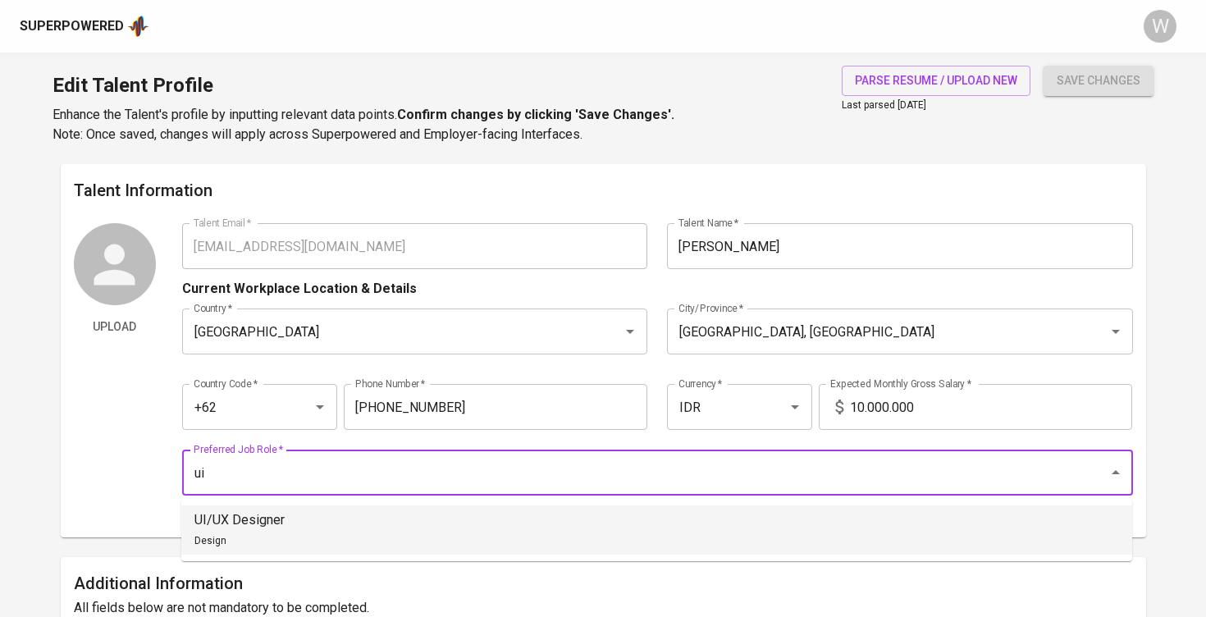
click at [689, 506] on li "UI/UX Designer Design" at bounding box center [656, 529] width 951 height 49
type input "UI/UX Designer"
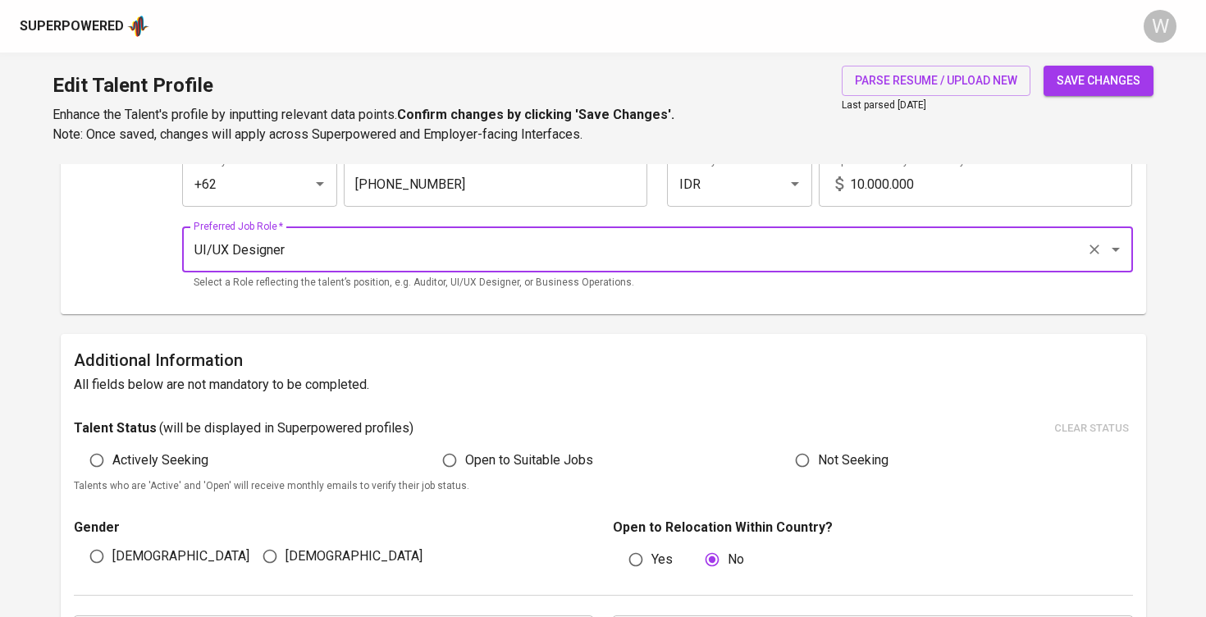
scroll to position [224, 0]
click at [549, 459] on span "Open to Suitable Jobs" at bounding box center [529, 460] width 128 height 20
click at [465, 459] on input "Open to Suitable Jobs" at bounding box center [449, 459] width 31 height 31
radio input "true"
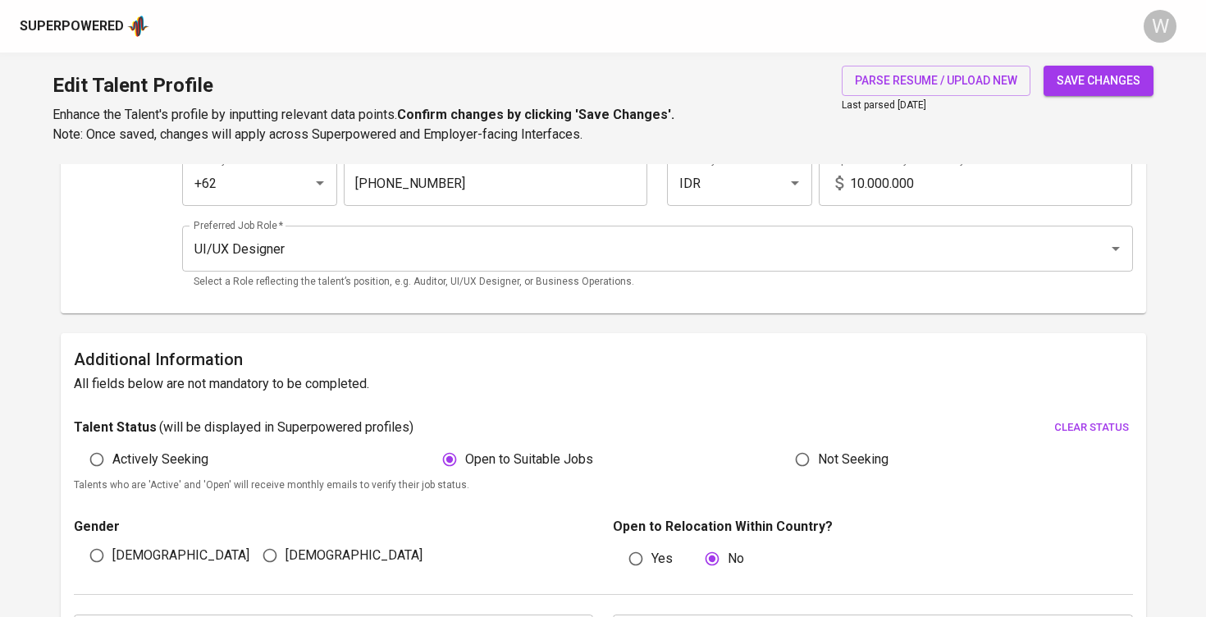
click at [124, 554] on span "[DEMOGRAPHIC_DATA]" at bounding box center [180, 555] width 137 height 20
click at [112, 554] on input "[DEMOGRAPHIC_DATA]" at bounding box center [96, 555] width 31 height 31
radio input "true"
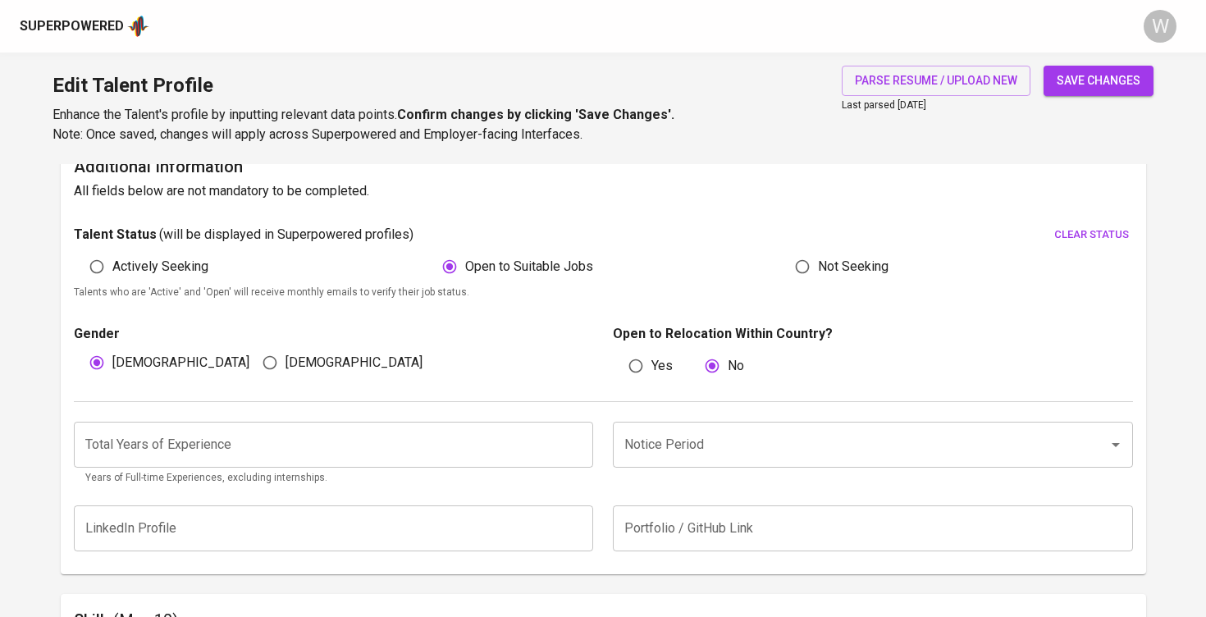
scroll to position [484, 0]
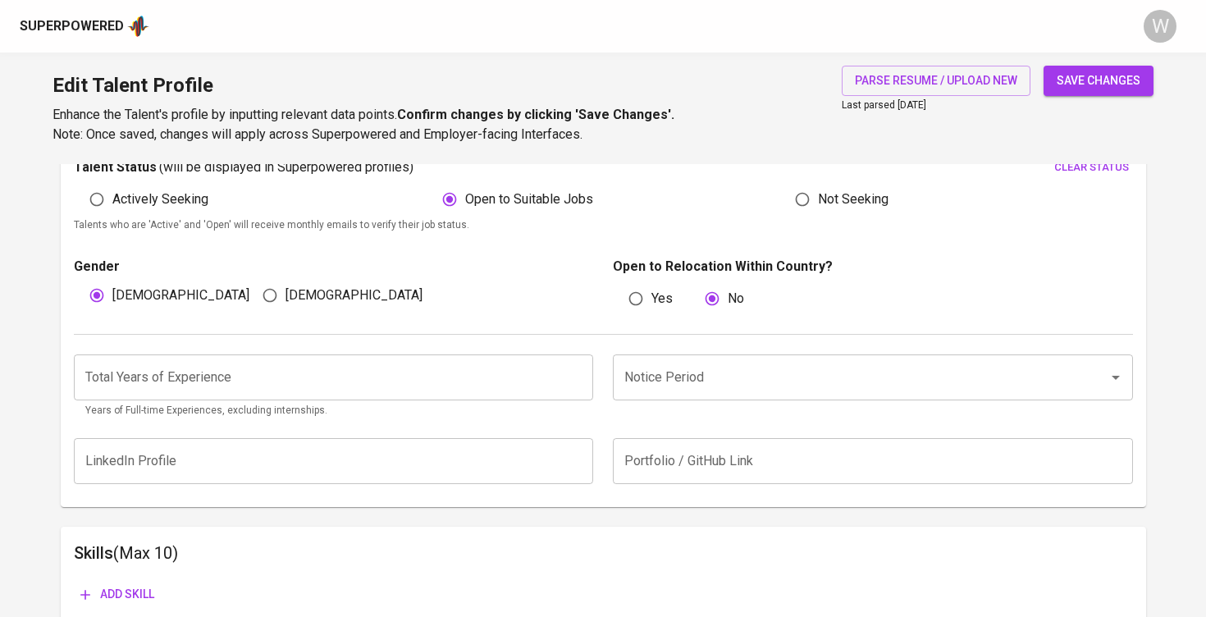
click at [281, 385] on input "number" at bounding box center [334, 377] width 520 height 46
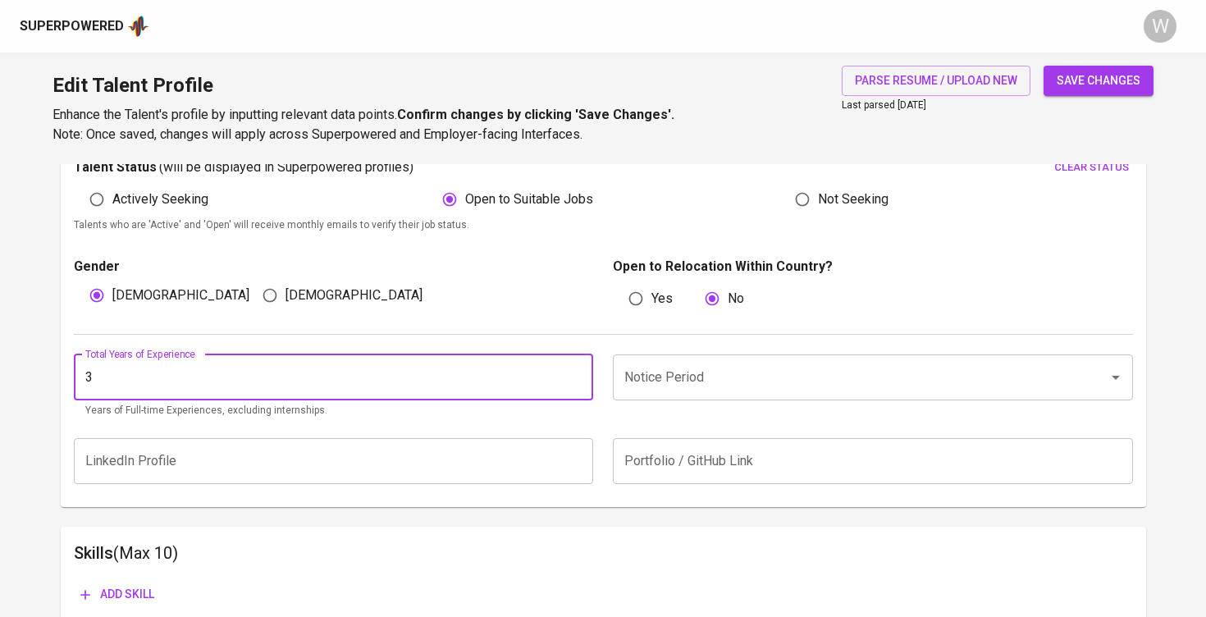
type input "3"
click at [674, 366] on input "Notice Period" at bounding box center [849, 377] width 459 height 31
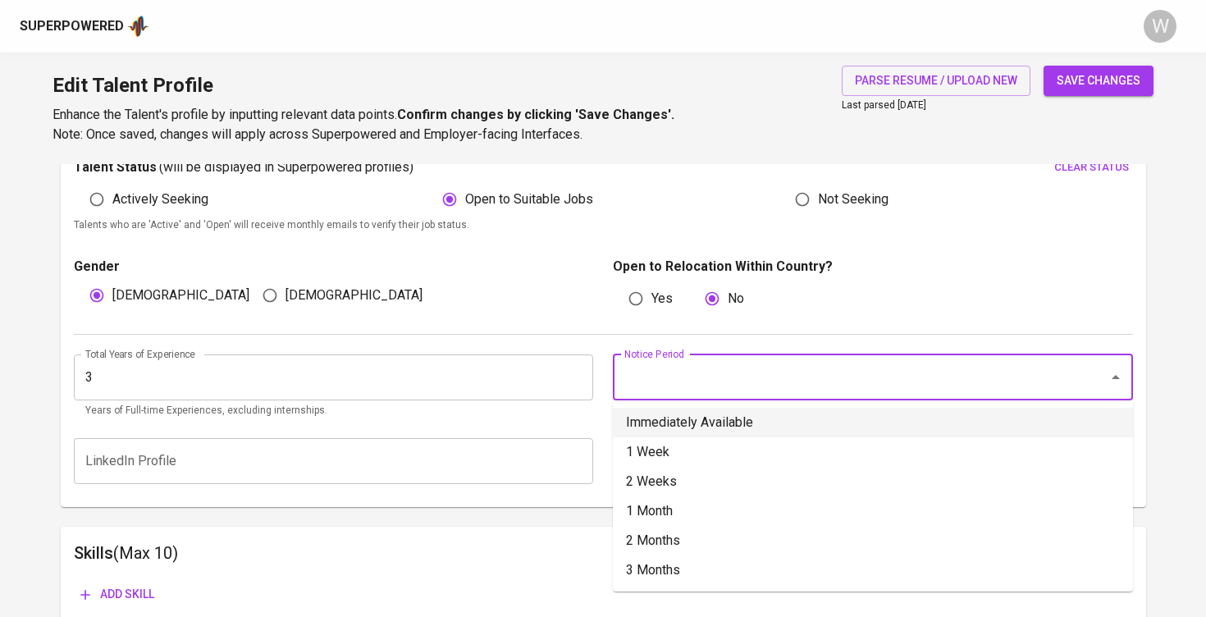
click at [677, 427] on li "Immediately Available" at bounding box center [873, 423] width 520 height 30
type input "Immediately Available"
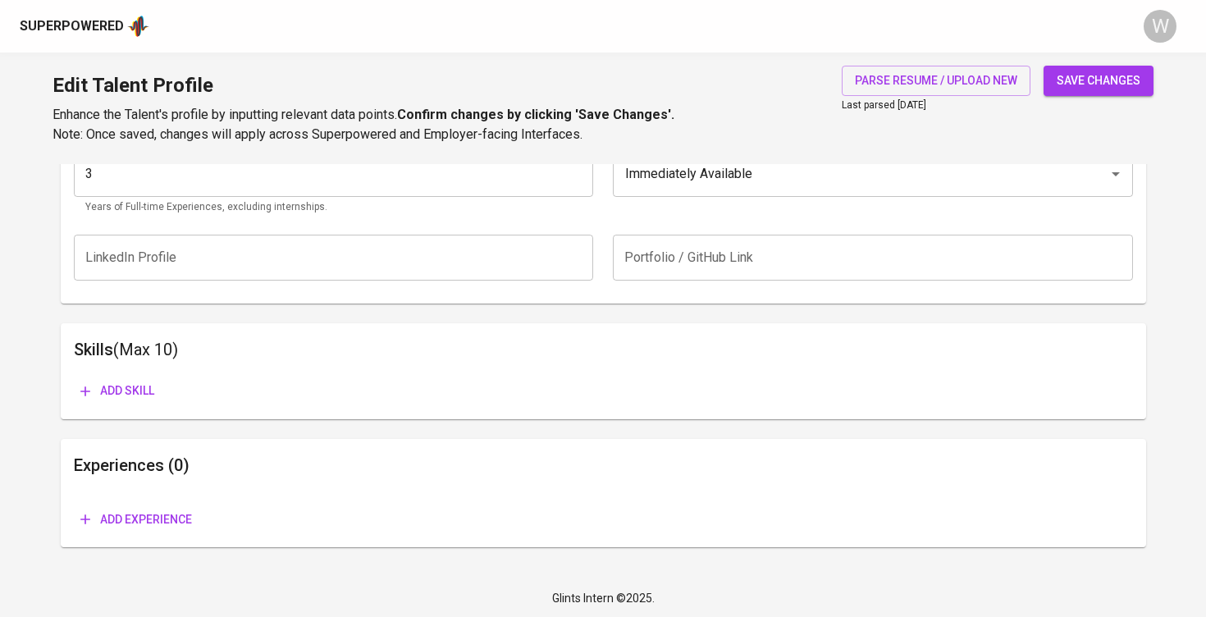
scroll to position [687, 0]
click at [1094, 70] on button "save changes" at bounding box center [1098, 81] width 110 height 30
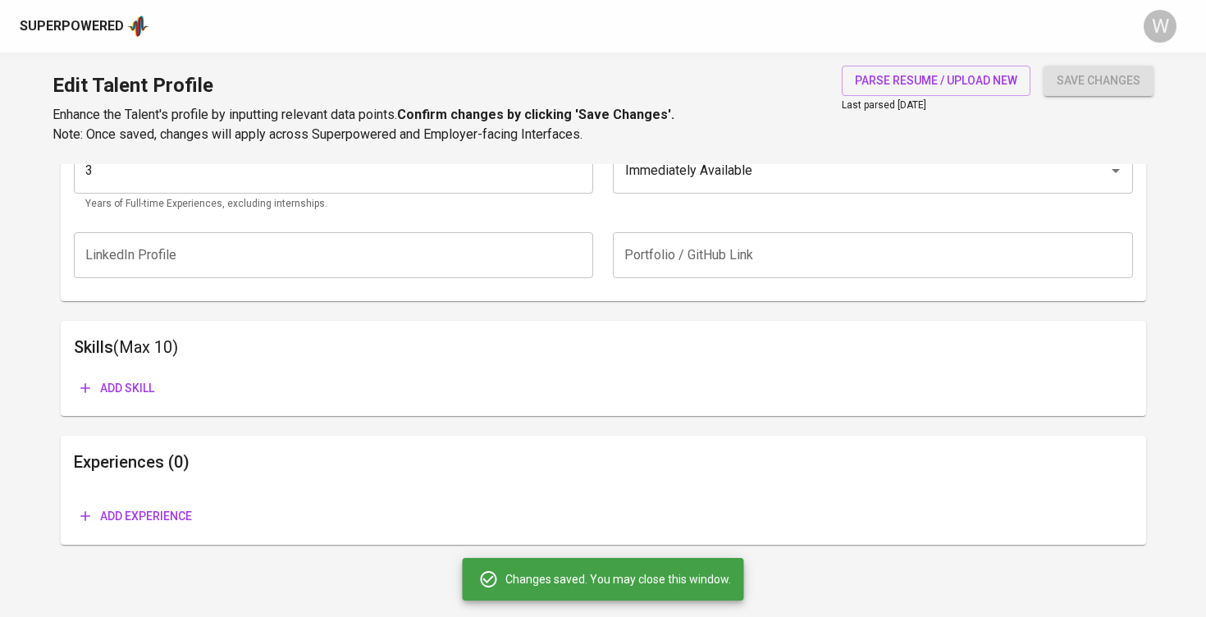
scroll to position [682, 0]
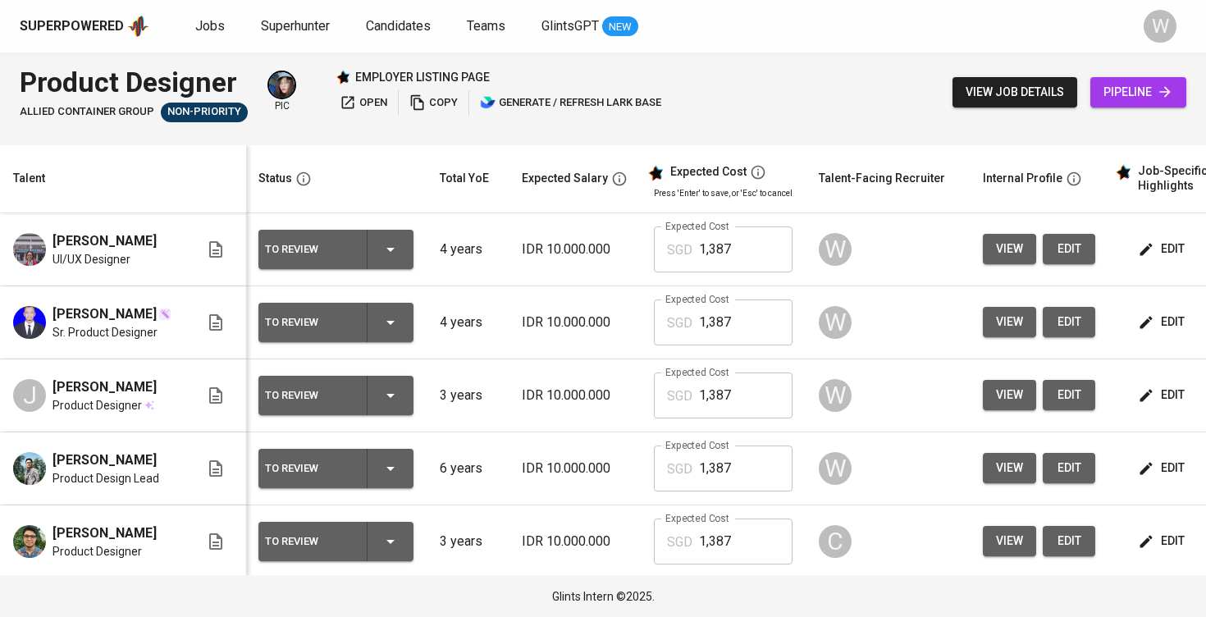
scroll to position [5, 1]
